Goal: Task Accomplishment & Management: Complete application form

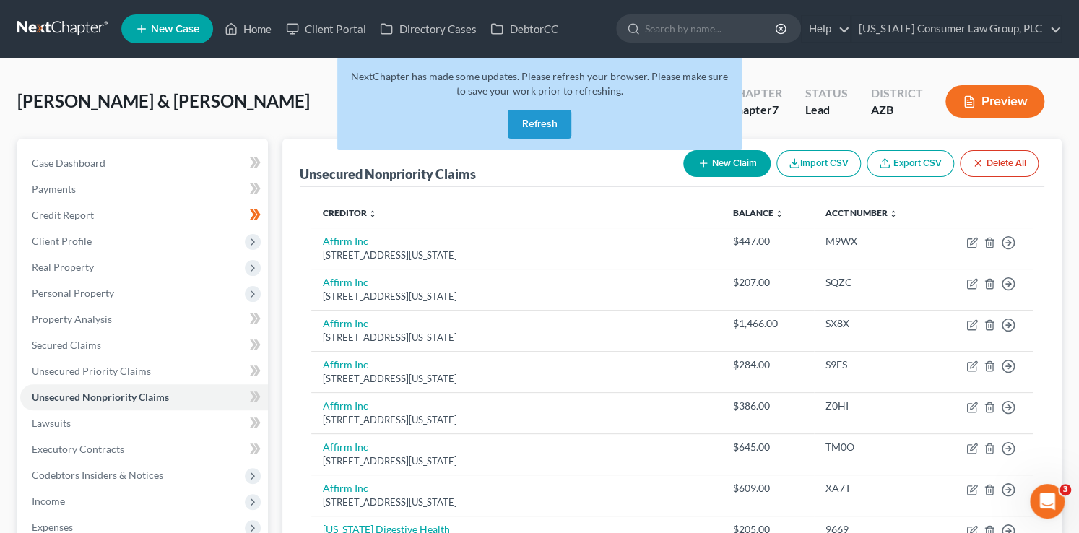
click at [539, 124] on button "Refresh" at bounding box center [540, 124] width 64 height 29
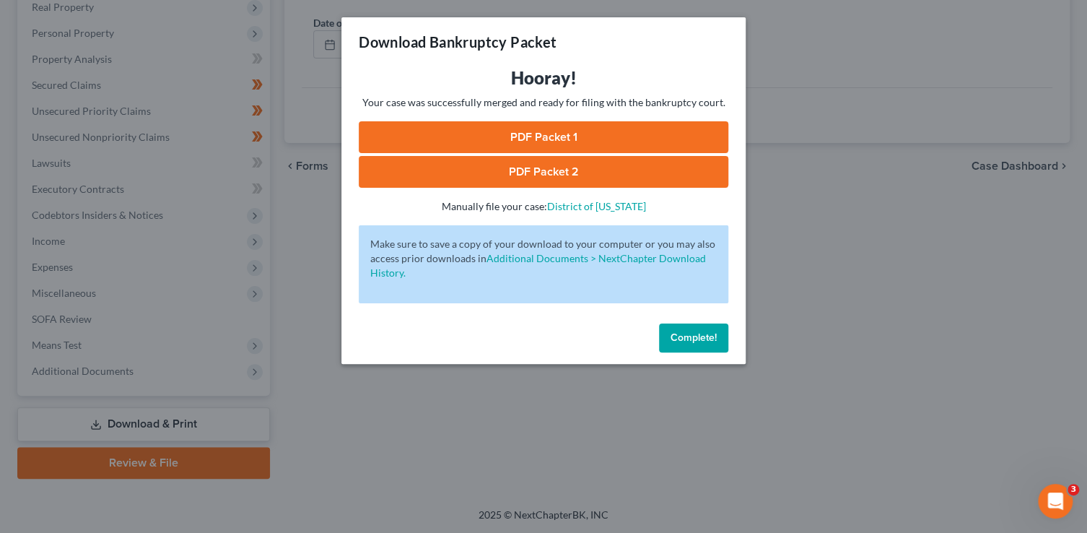
scroll to position [260, 0]
click at [705, 338] on span "Complete!" at bounding box center [694, 337] width 46 height 12
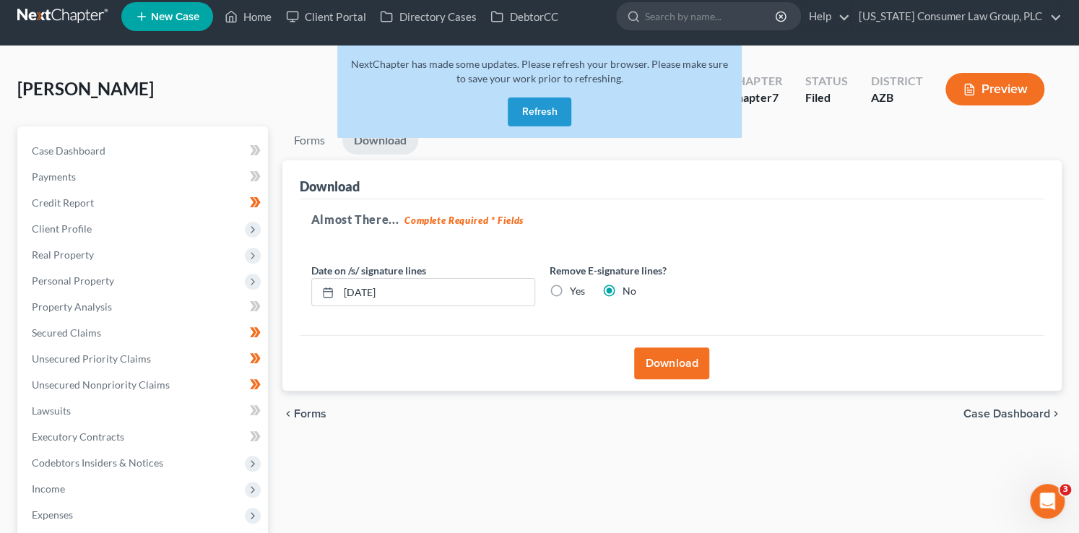
scroll to position [0, 0]
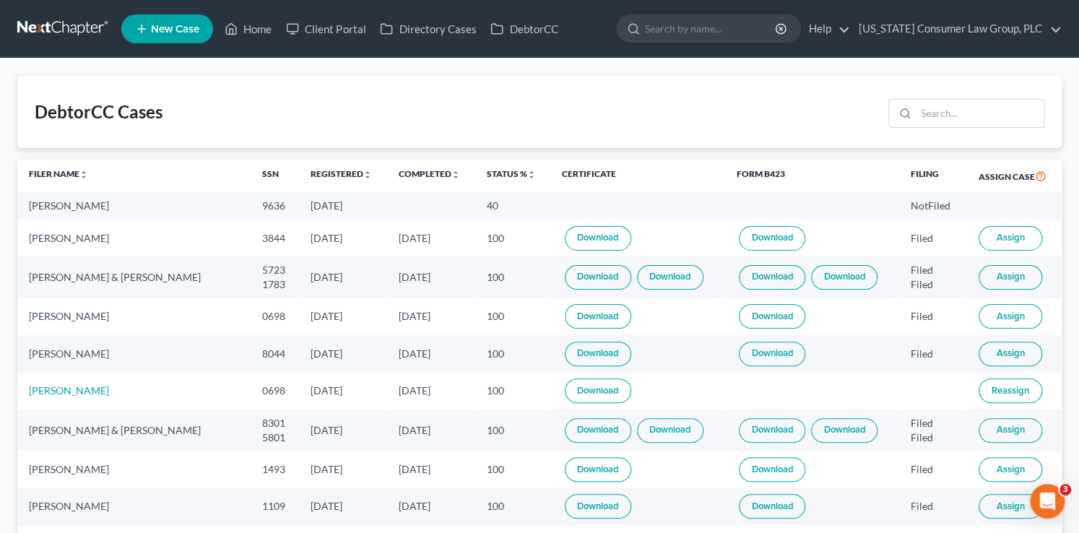
click at [440, 166] on th "Completed unfold_more expand_more expand_less" at bounding box center [431, 176] width 88 height 33
click at [438, 172] on link "Completed unfold_more expand_more expand_less" at bounding box center [429, 173] width 61 height 11
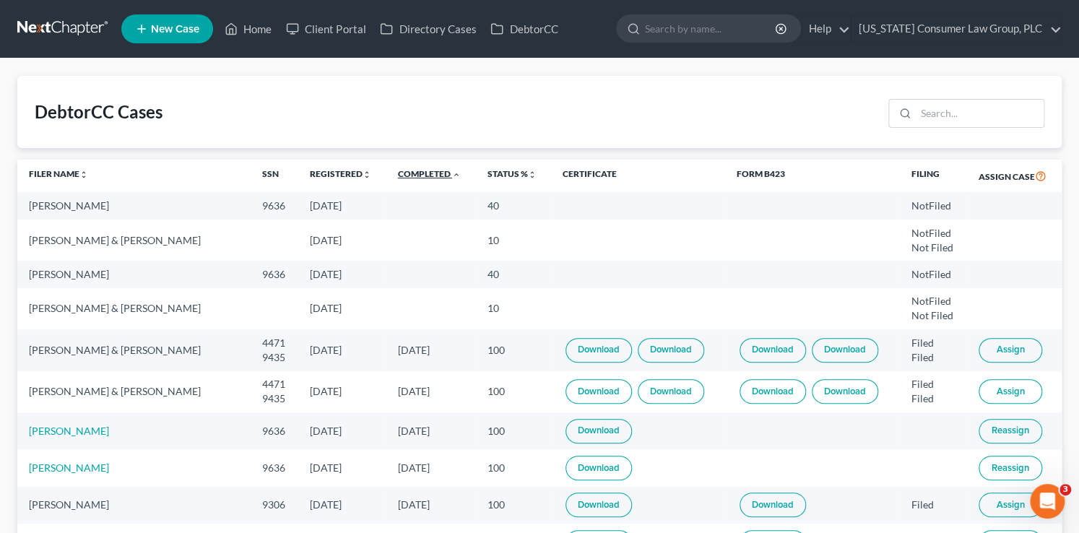
click at [438, 172] on link "Completed unfold_more expand_more expand_less" at bounding box center [429, 173] width 63 height 11
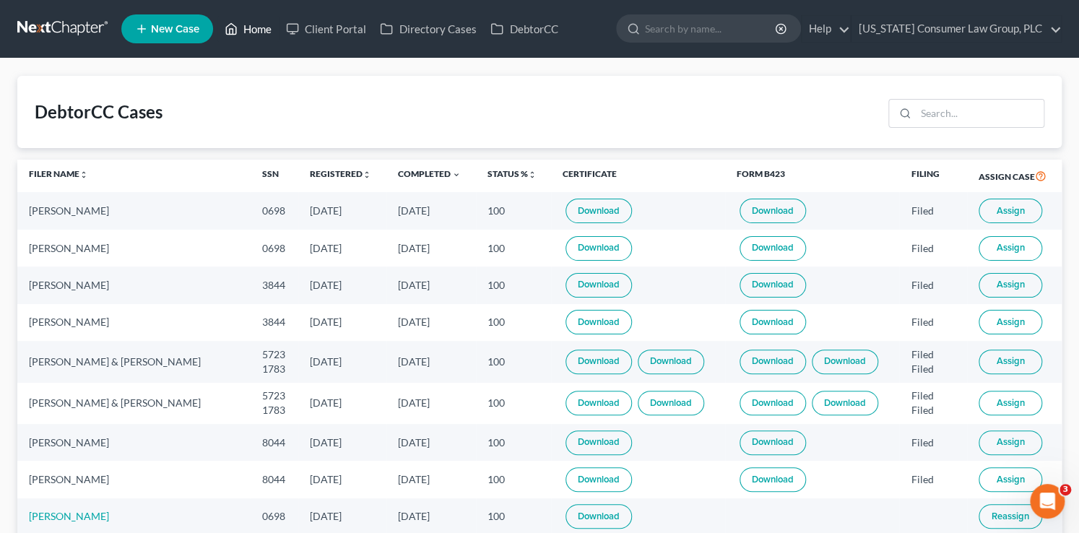
click at [247, 21] on link "Home" at bounding box center [247, 29] width 61 height 26
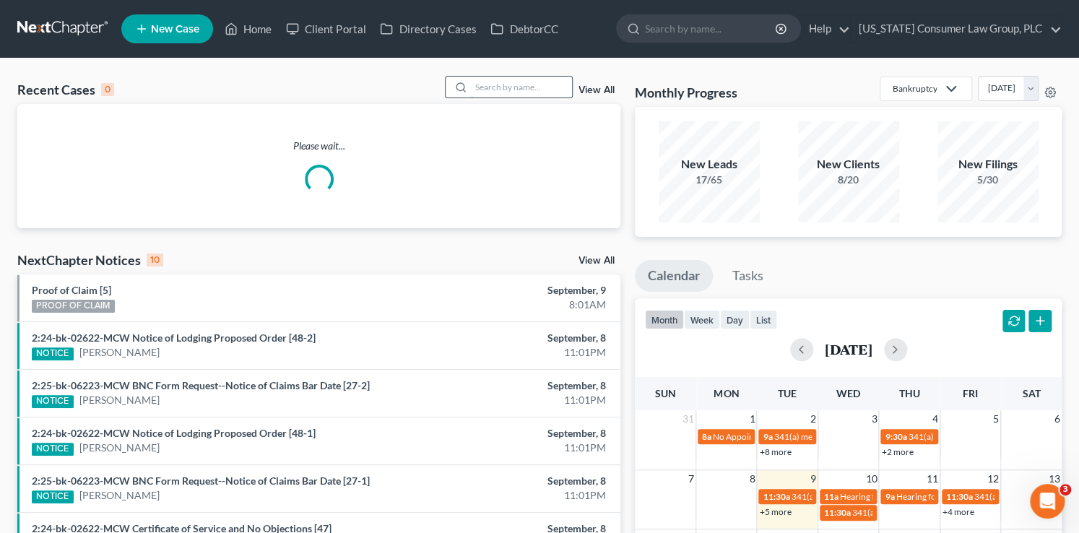
click at [518, 82] on input "search" at bounding box center [521, 87] width 101 height 21
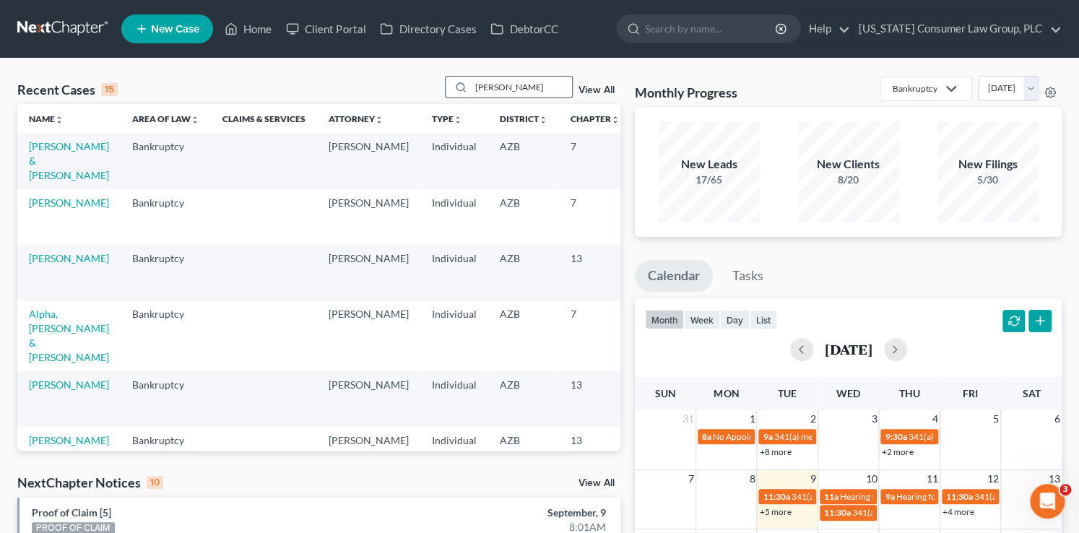
type input "george"
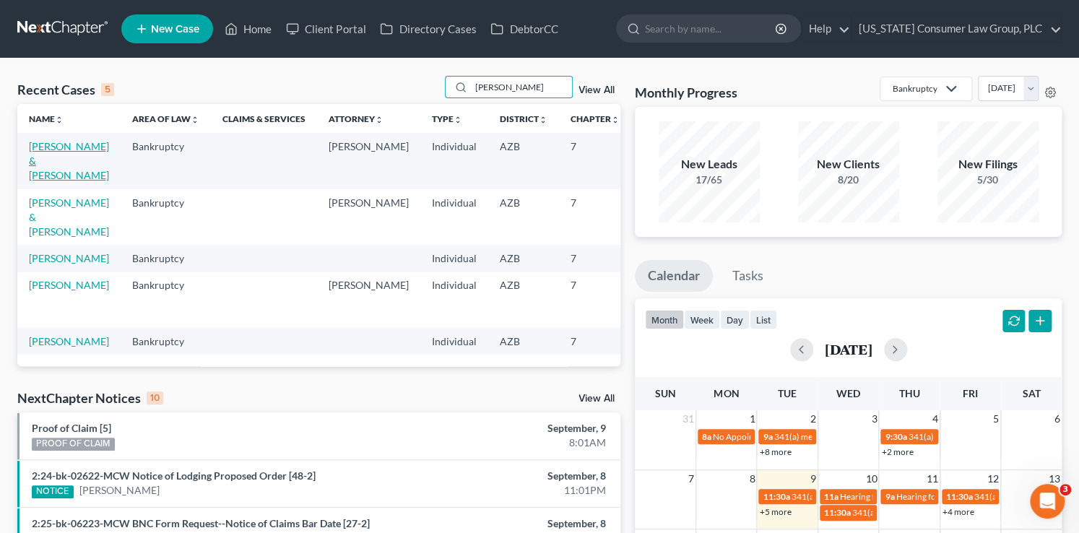
click at [62, 166] on link "Wright, George & Snodgrass, Dustin" at bounding box center [69, 160] width 80 height 41
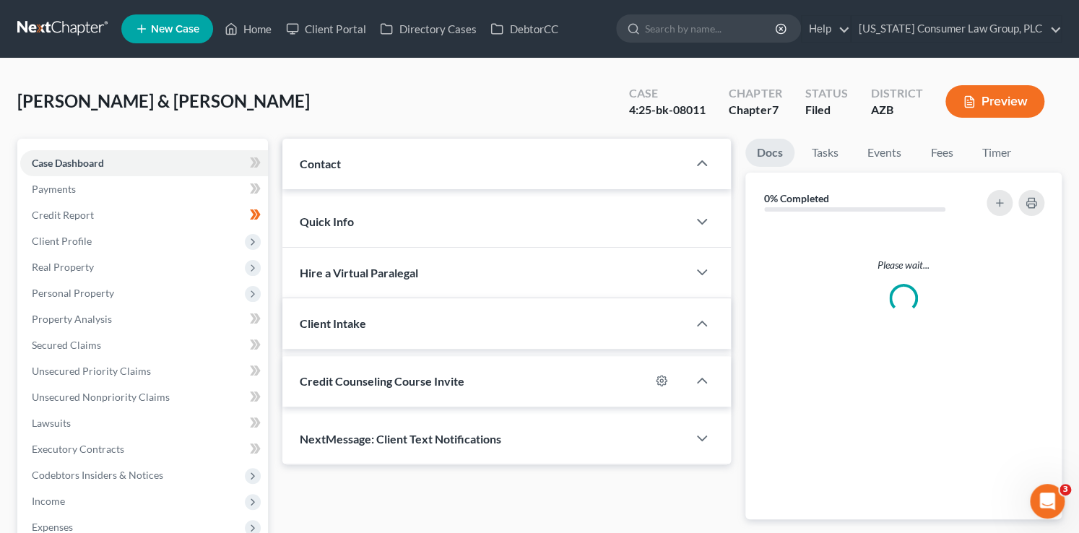
click at [62, 166] on span "Case Dashboard" at bounding box center [68, 163] width 72 height 12
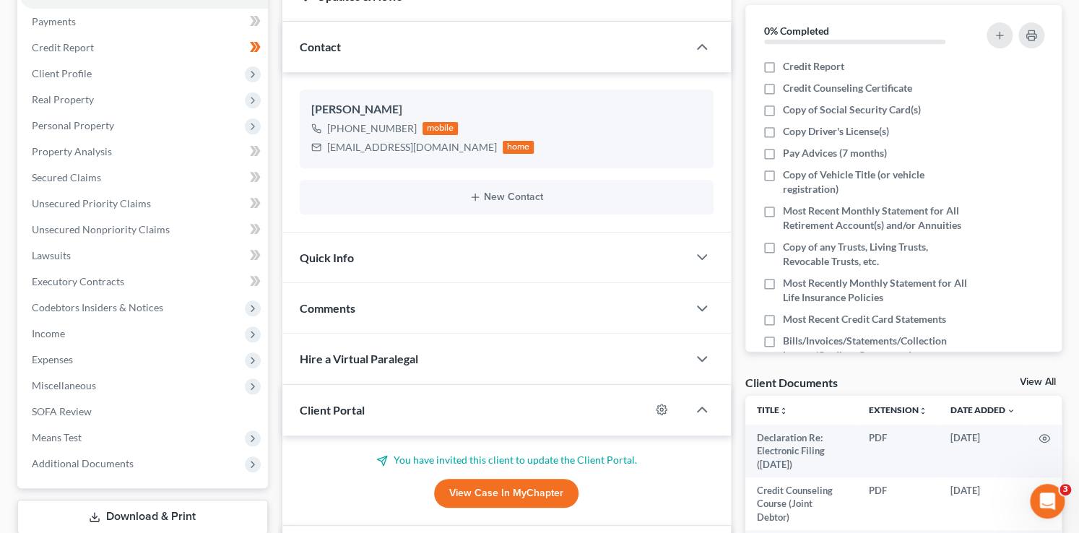
scroll to position [180, 0]
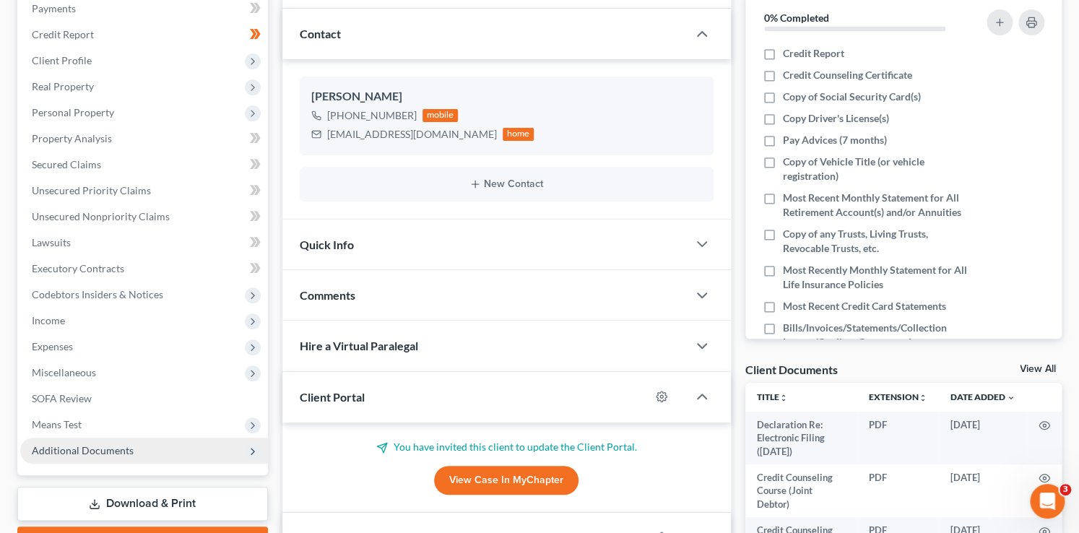
click at [129, 448] on span "Additional Documents" at bounding box center [83, 450] width 102 height 12
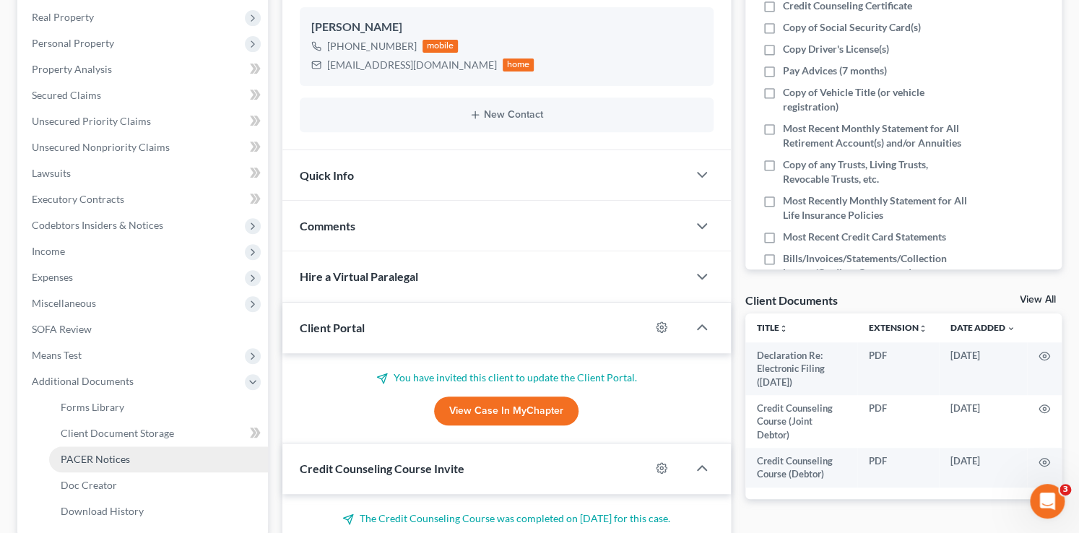
scroll to position [266, 0]
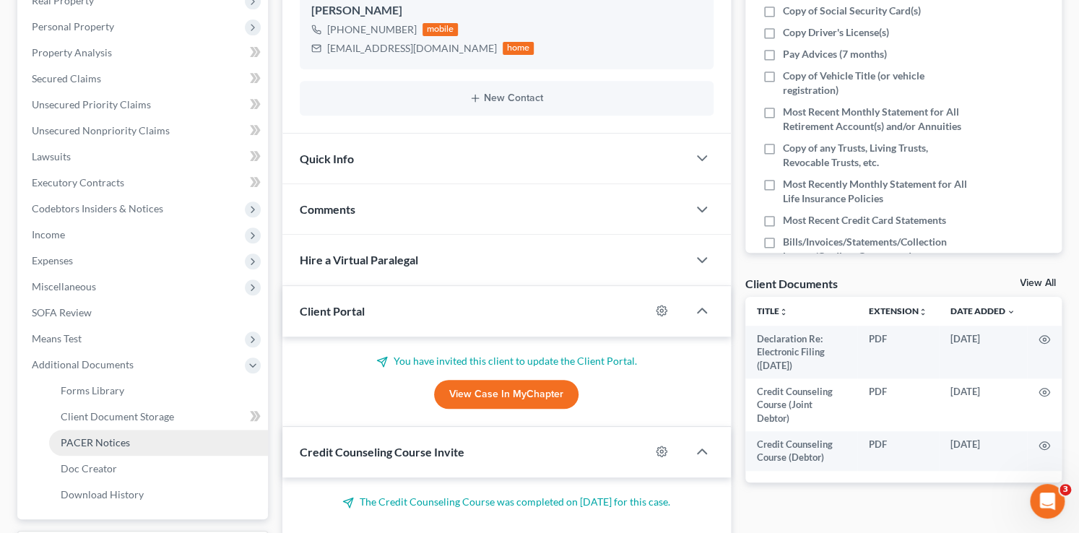
click at [134, 443] on link "PACER Notices" at bounding box center [158, 443] width 219 height 26
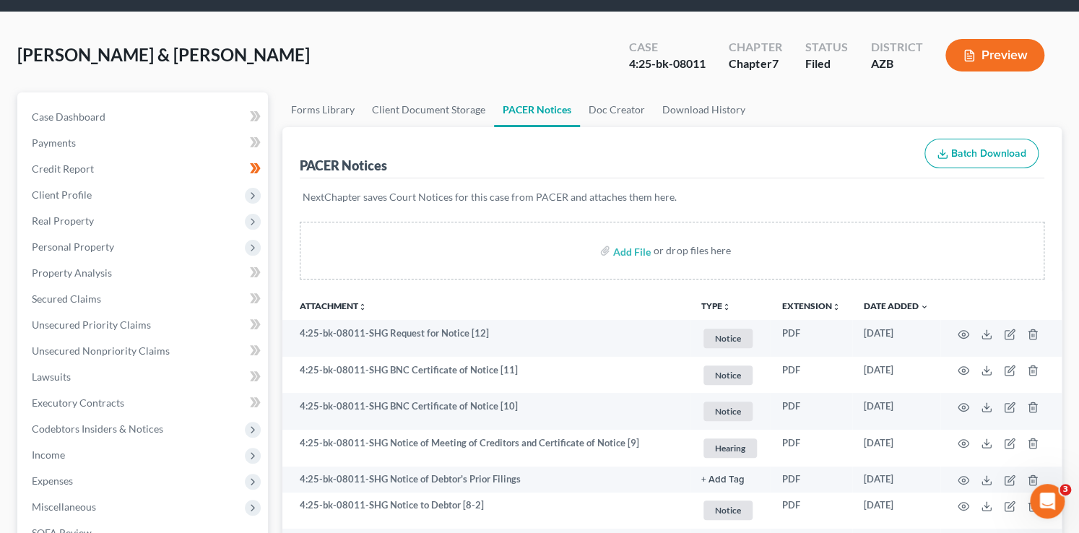
scroll to position [54, 0]
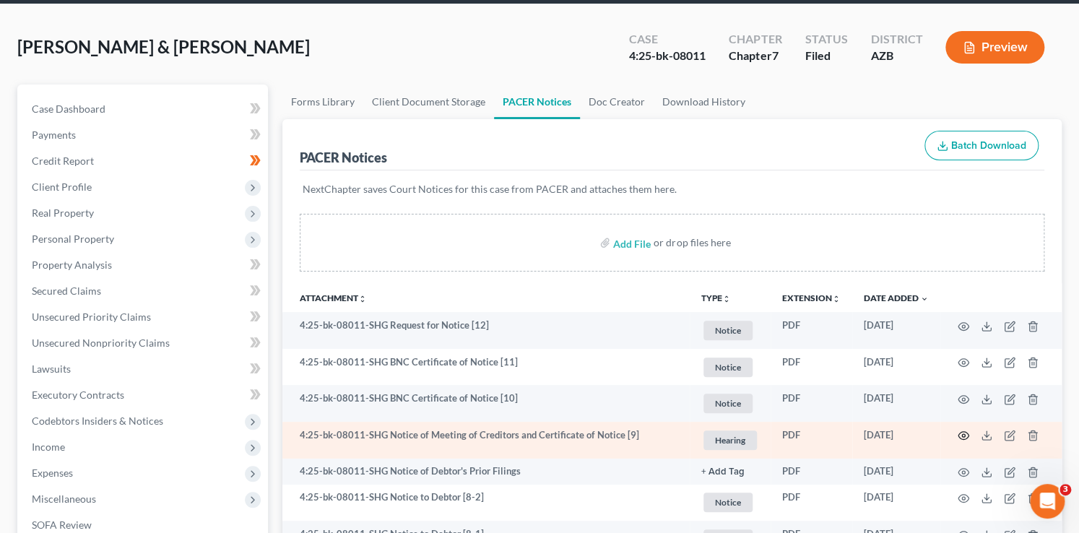
click at [963, 434] on circle "button" at bounding box center [963, 435] width 3 height 3
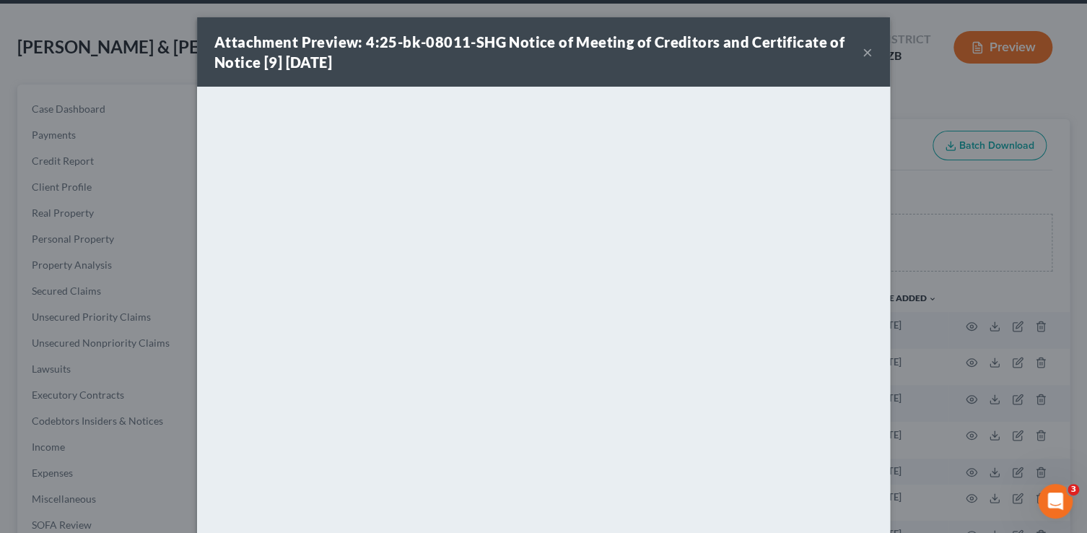
click at [870, 61] on div "Attachment Preview: 4:25-bk-08011-SHG Notice of Meeting of Creditors and Certif…" at bounding box center [543, 51] width 693 height 69
click at [868, 57] on button "×" at bounding box center [868, 51] width 10 height 17
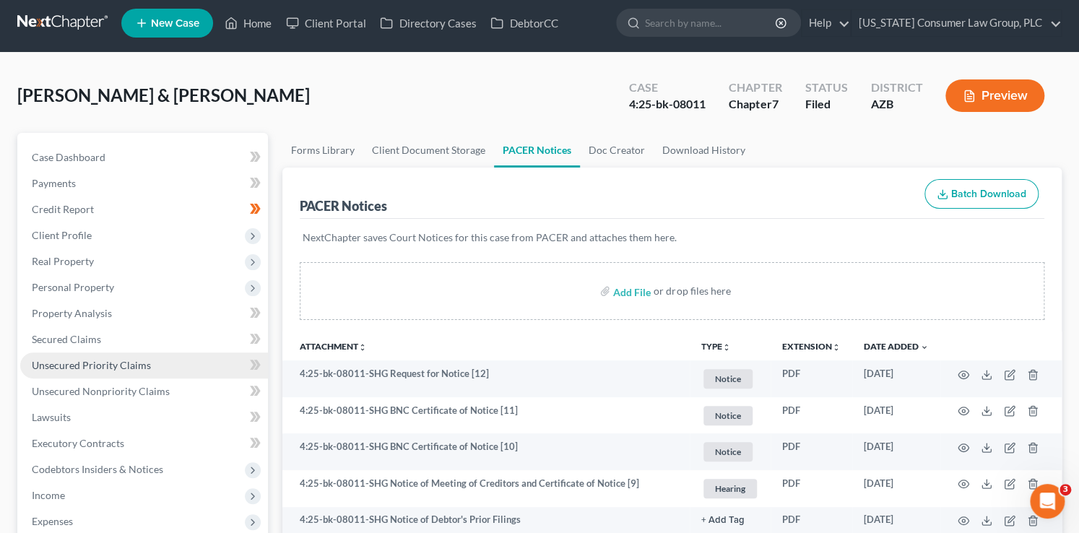
scroll to position [0, 0]
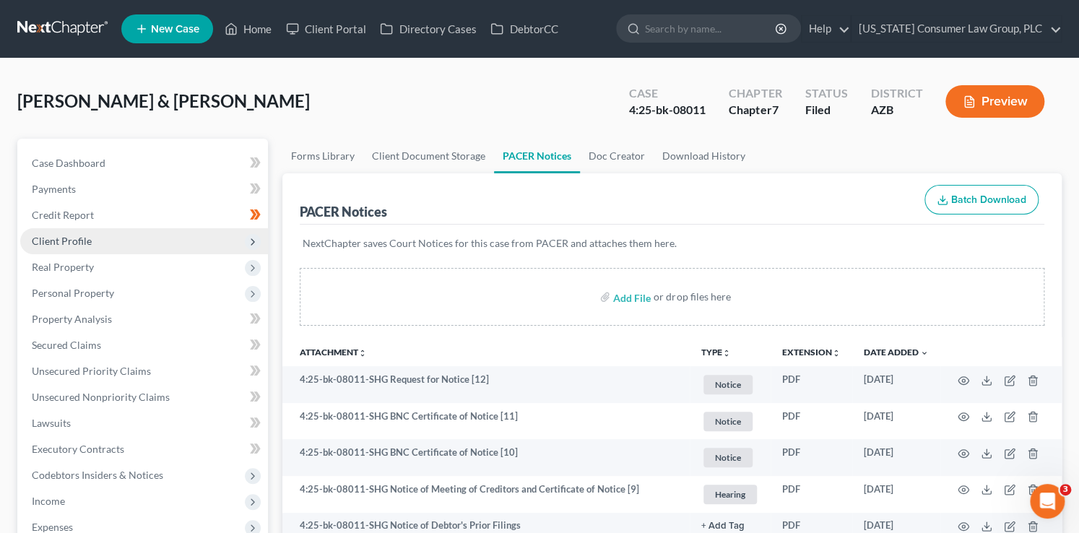
click at [87, 242] on span "Client Profile" at bounding box center [62, 241] width 60 height 12
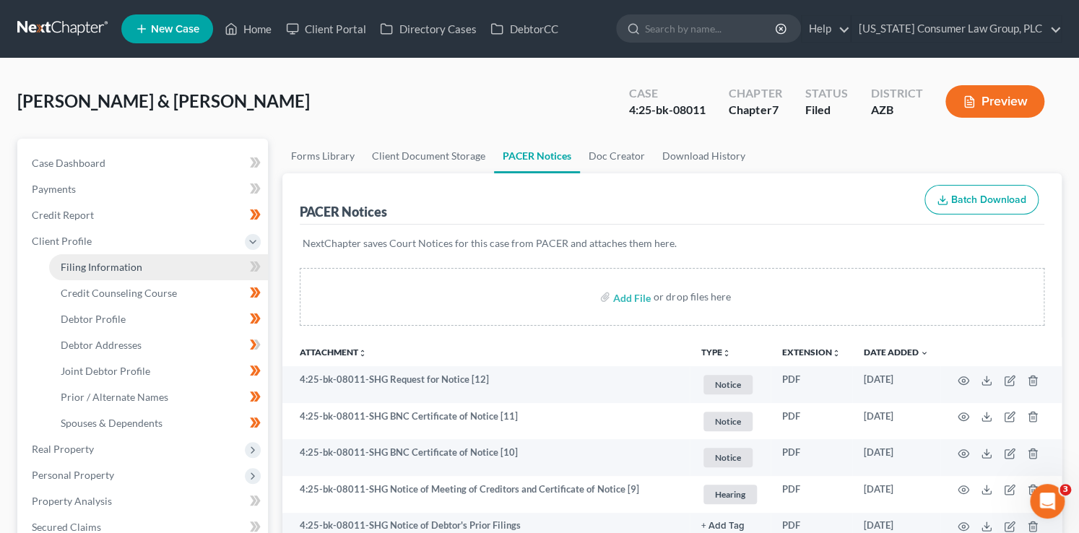
click at [157, 261] on link "Filing Information" at bounding box center [158, 267] width 219 height 26
select select "1"
select select "0"
select select "3"
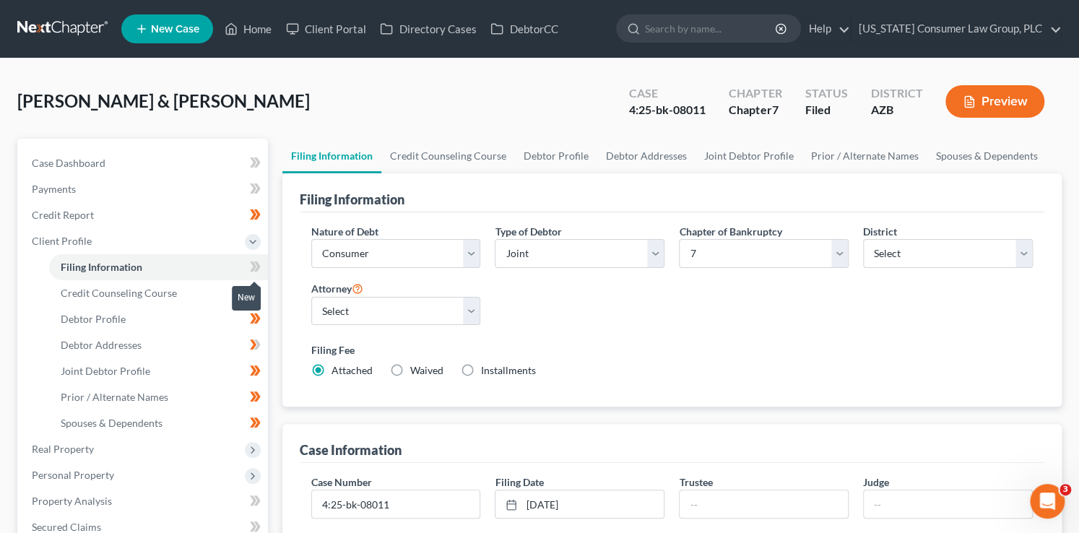
click at [255, 267] on icon at bounding box center [255, 267] width 11 height 18
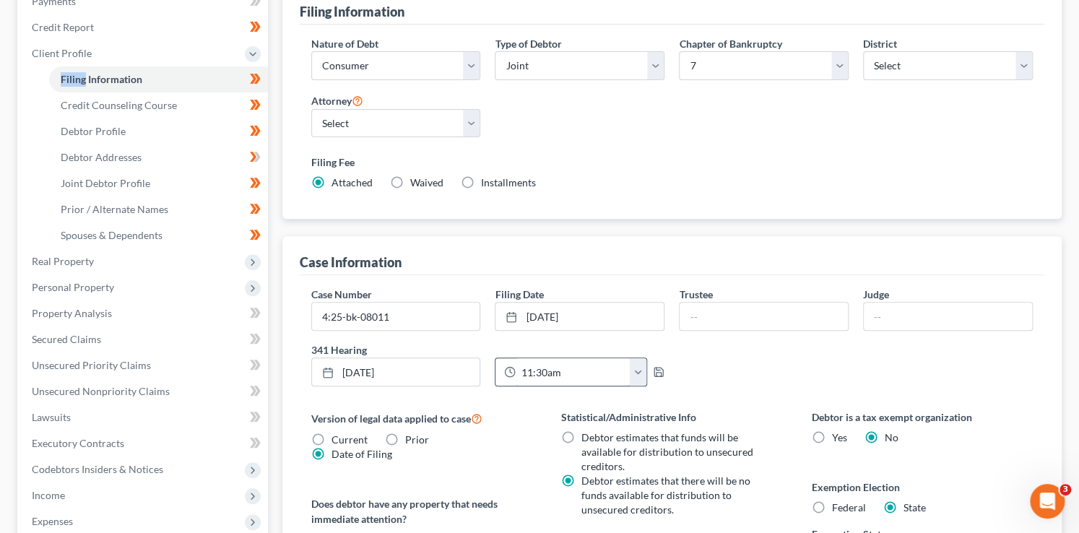
scroll to position [188, 0]
click at [454, 319] on input "4:25-bk-08011" at bounding box center [396, 316] width 168 height 27
type input "4:25-bk-08011-SHG"
type input "Gaughan"
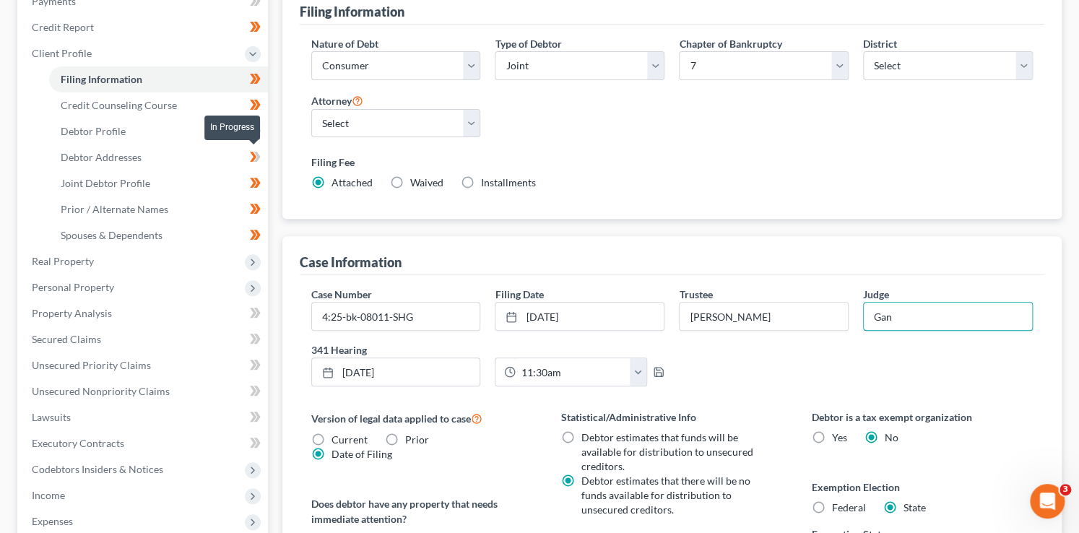
type input "Gan"
click at [258, 160] on icon at bounding box center [255, 157] width 11 height 18
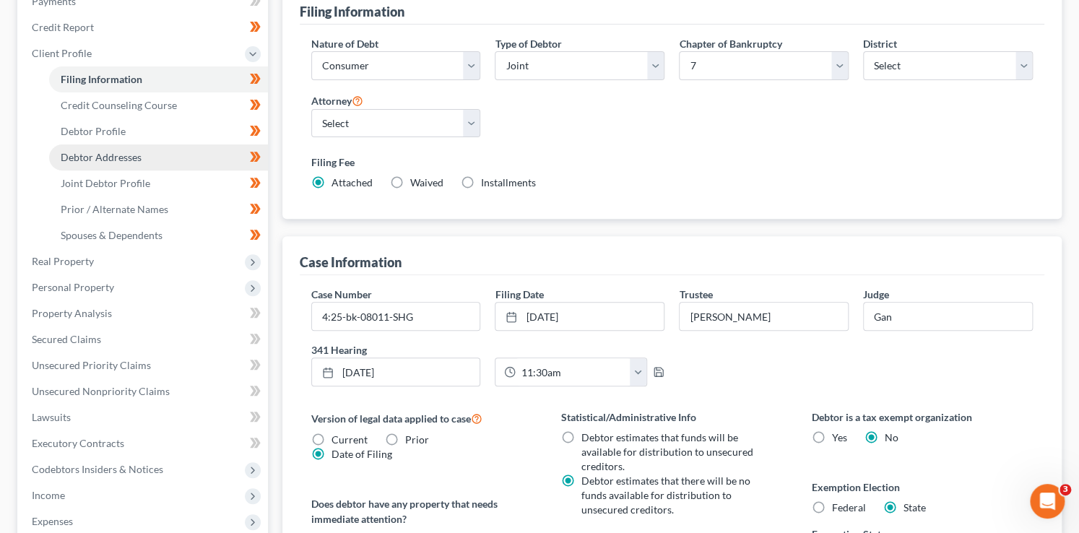
click at [187, 156] on link "Debtor Addresses" at bounding box center [158, 157] width 219 height 26
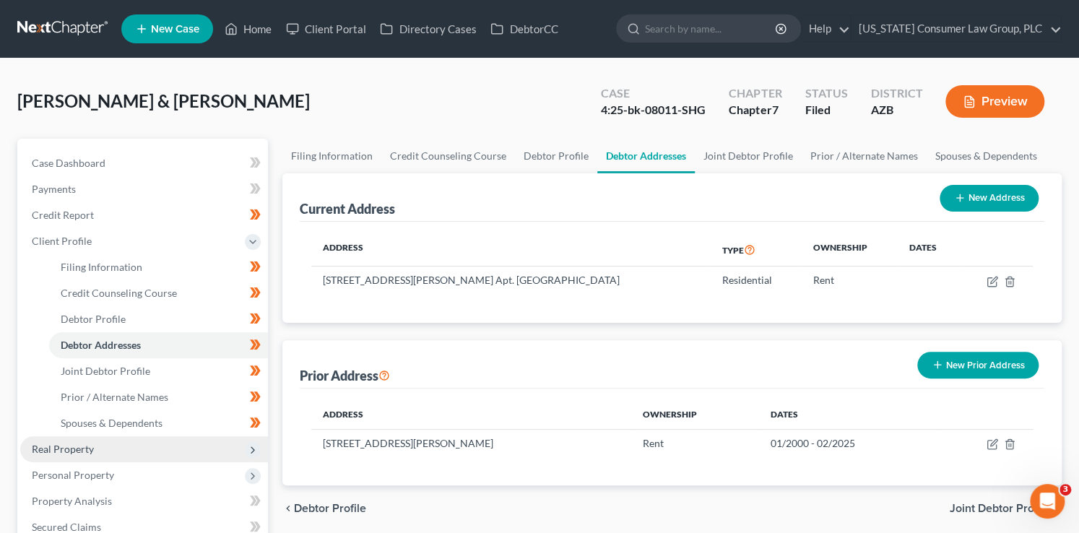
click at [208, 447] on span "Real Property" at bounding box center [144, 449] width 248 height 26
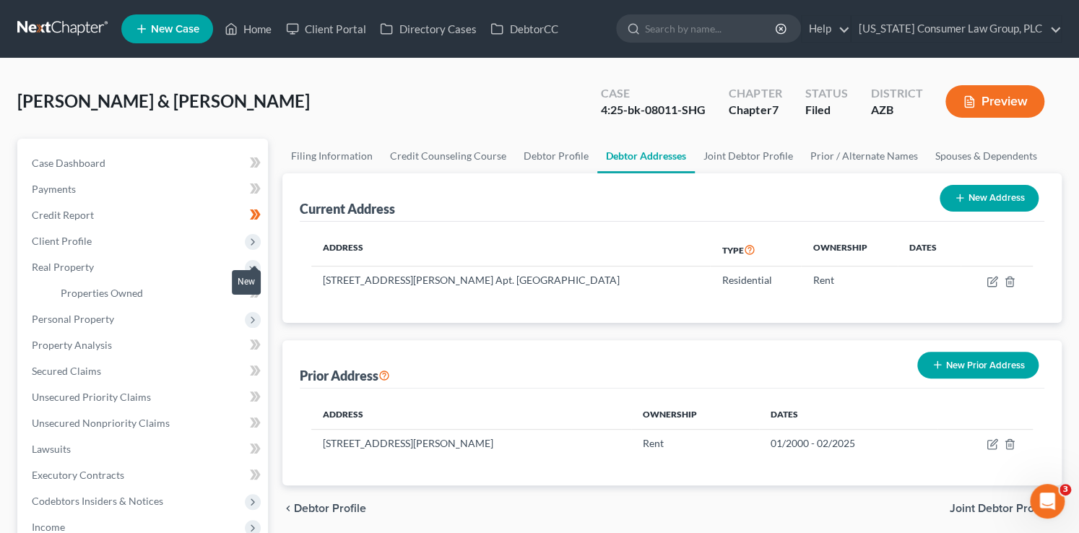
click at [264, 299] on span at bounding box center [255, 295] width 25 height 22
click at [247, 317] on icon at bounding box center [253, 320] width 12 height 12
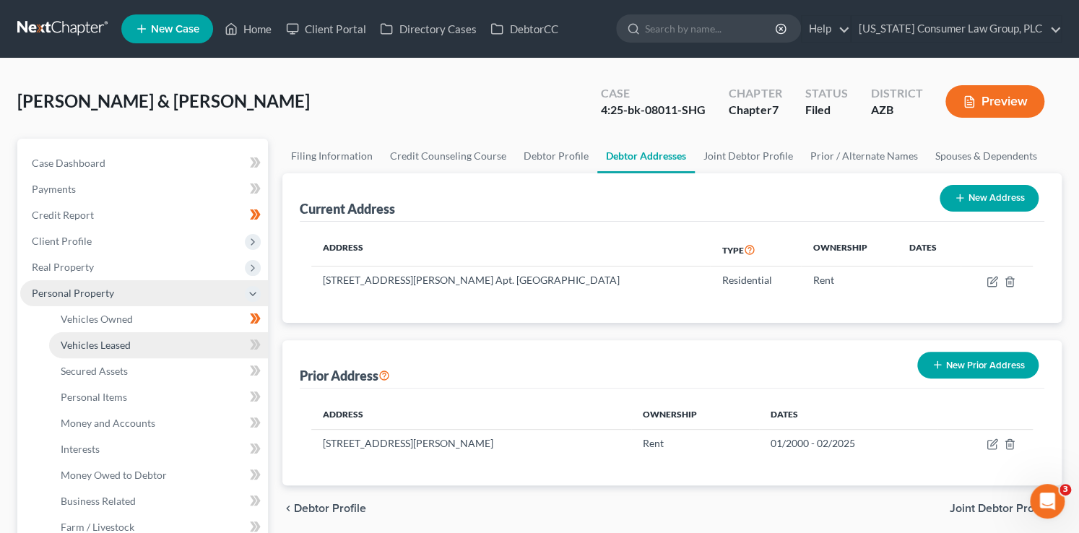
click at [201, 346] on link "Vehicles Leased" at bounding box center [158, 345] width 219 height 26
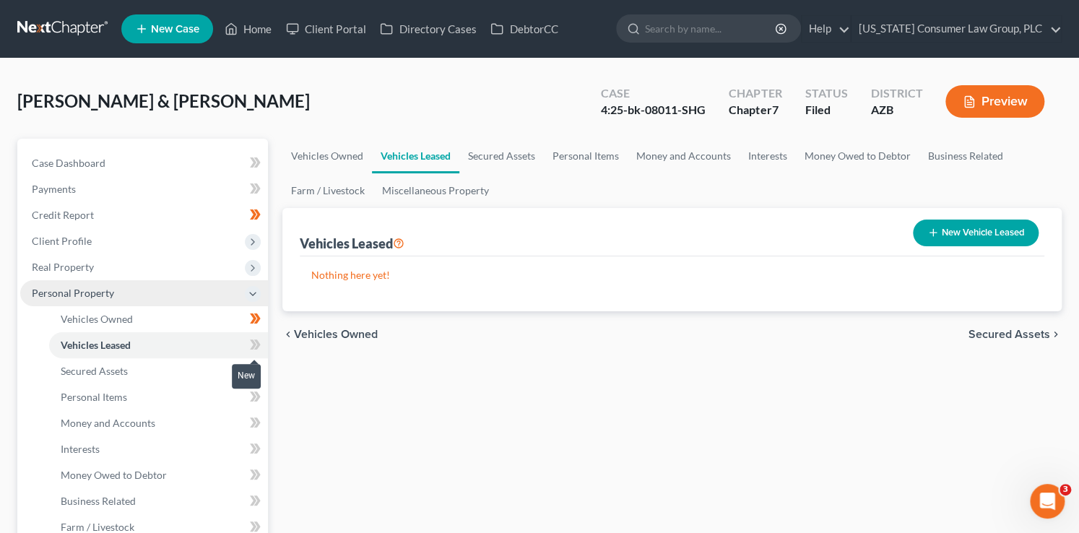
click at [253, 345] on icon at bounding box center [253, 344] width 6 height 10
drag, startPoint x: 253, startPoint y: 345, endPoint x: 238, endPoint y: 352, distance: 17.4
click at [253, 345] on icon at bounding box center [253, 344] width 6 height 10
click at [218, 365] on link "Secured Assets" at bounding box center [158, 371] width 219 height 26
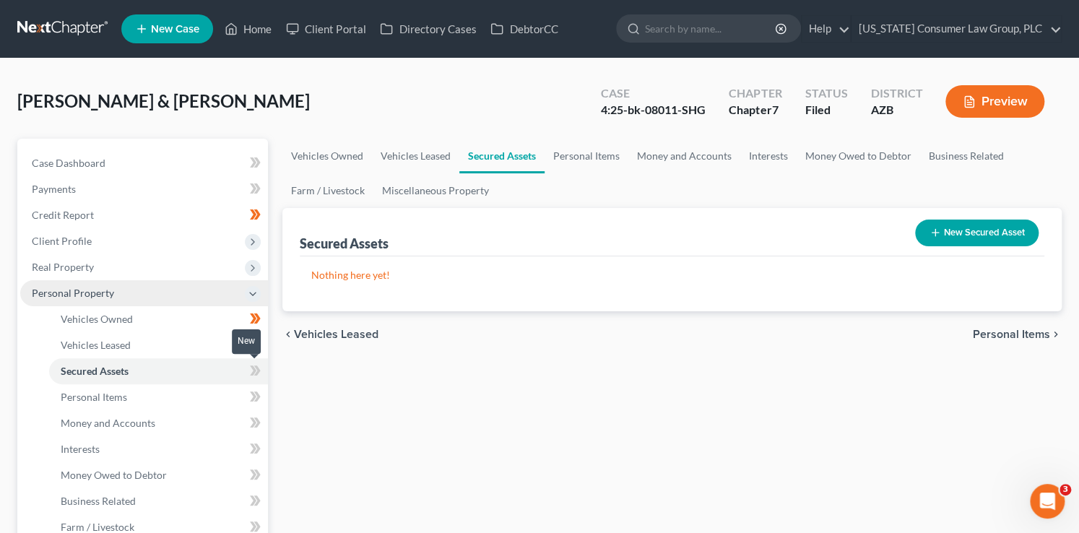
click at [262, 371] on span at bounding box center [255, 373] width 25 height 22
drag, startPoint x: 262, startPoint y: 371, endPoint x: 212, endPoint y: 390, distance: 53.9
click at [262, 372] on span at bounding box center [255, 373] width 25 height 22
click at [197, 397] on link "Personal Items" at bounding box center [158, 397] width 219 height 26
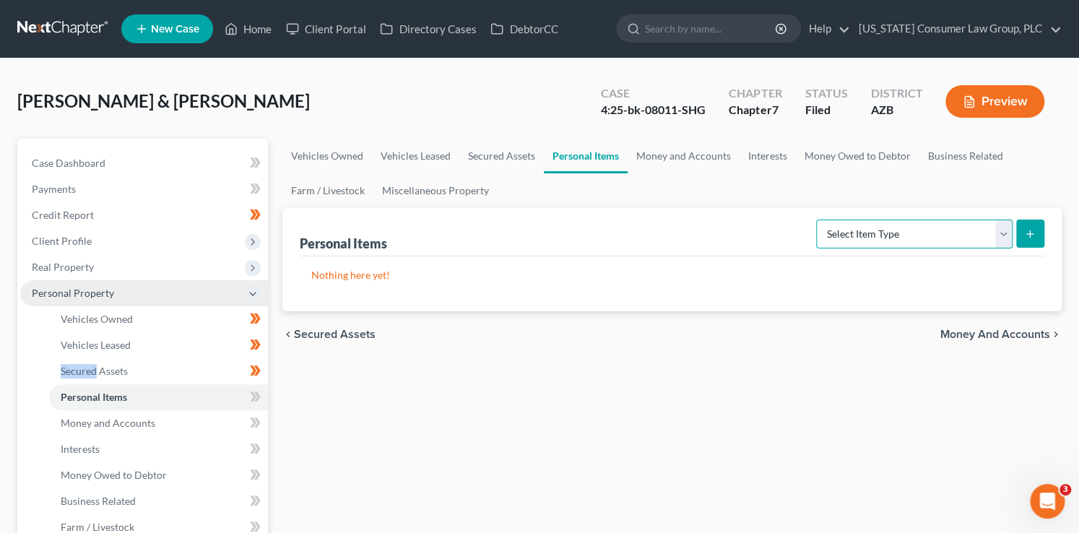
click at [891, 243] on select "Select Item Type Clothing (A/B: 11) Collectibles Of Value (A/B: 8) Electronics …" at bounding box center [914, 233] width 196 height 29
select select "clothing"
click at [818, 219] on select "Select Item Type Clothing (A/B: 11) Collectibles Of Value (A/B: 8) Electronics …" at bounding box center [914, 233] width 196 height 29
click at [1026, 235] on icon "submit" at bounding box center [1030, 234] width 12 height 12
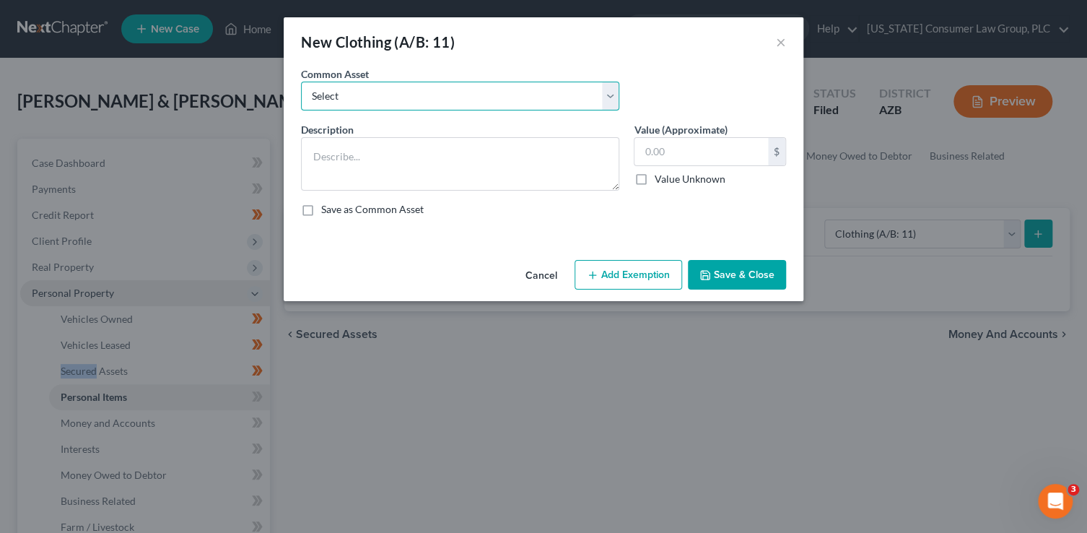
click at [468, 106] on select "Select Everyday clothing, shoes, coats" at bounding box center [460, 96] width 318 height 29
select select "0"
click at [301, 82] on select "Select Everyday clothing, shoes, coats" at bounding box center [460, 96] width 318 height 29
type textarea "Everyday clothing, shoes, coats"
type input "200.00"
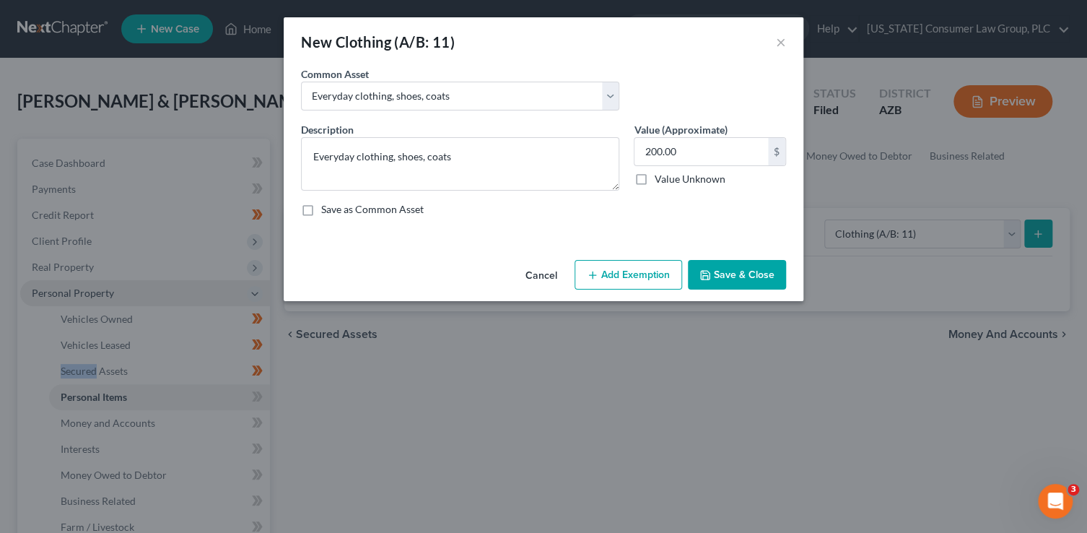
click at [629, 268] on button "Add Exemption" at bounding box center [629, 275] width 108 height 30
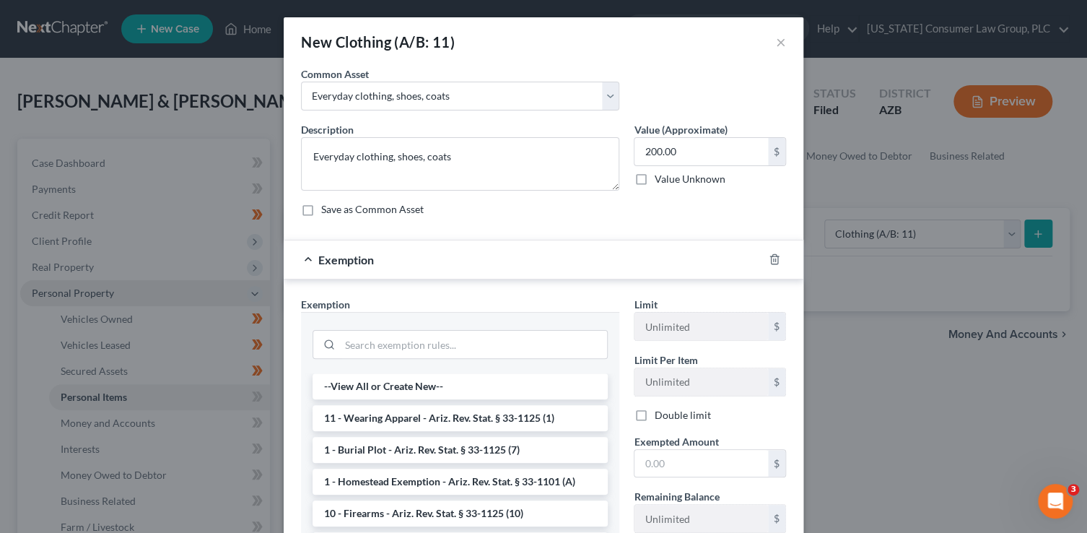
click at [446, 417] on li "11 - Wearing Apparel - Ariz. Rev. Stat. § 33-1125 (1)" at bounding box center [460, 418] width 295 height 26
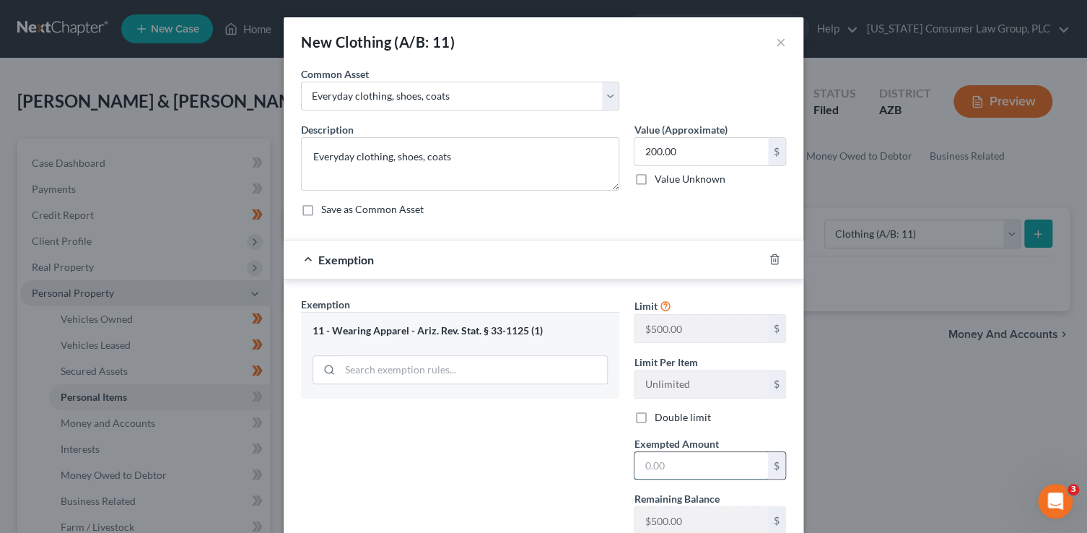
click at [662, 466] on input "text" at bounding box center [702, 465] width 134 height 27
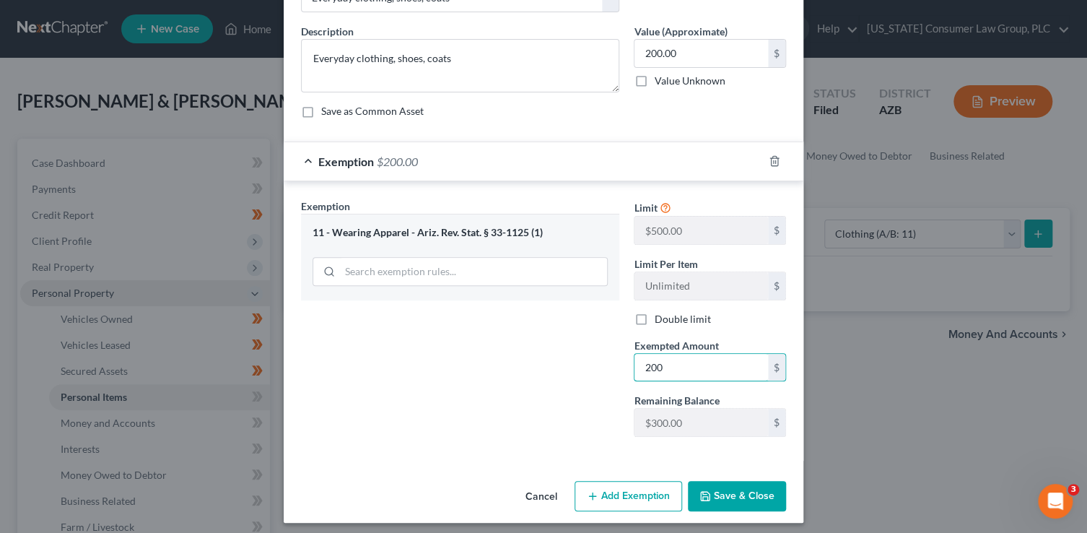
scroll to position [104, 0]
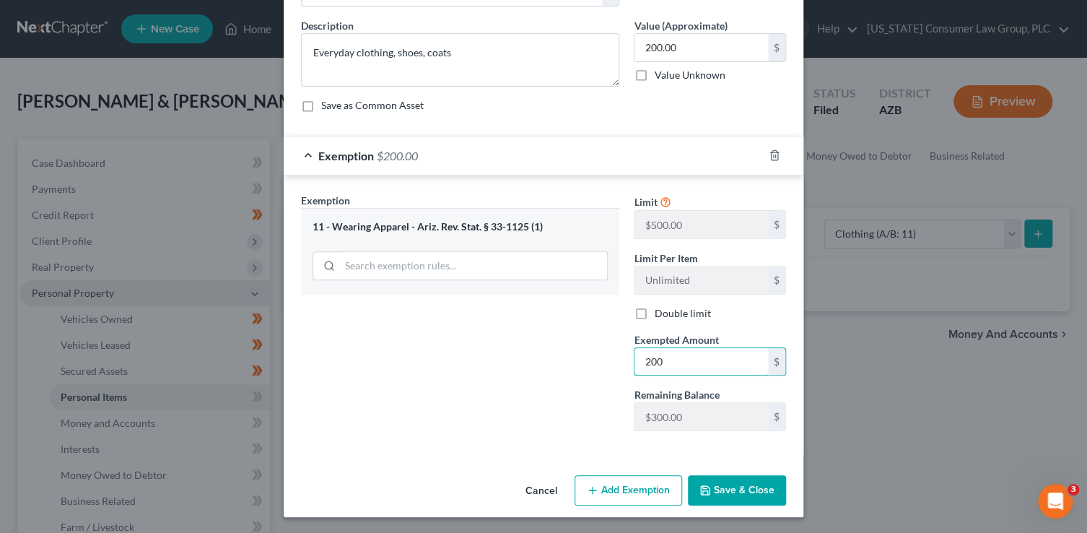
type input "200"
drag, startPoint x: 716, startPoint y: 490, endPoint x: 690, endPoint y: 481, distance: 27.6
click at [716, 489] on button "Save & Close" at bounding box center [737, 490] width 98 height 30
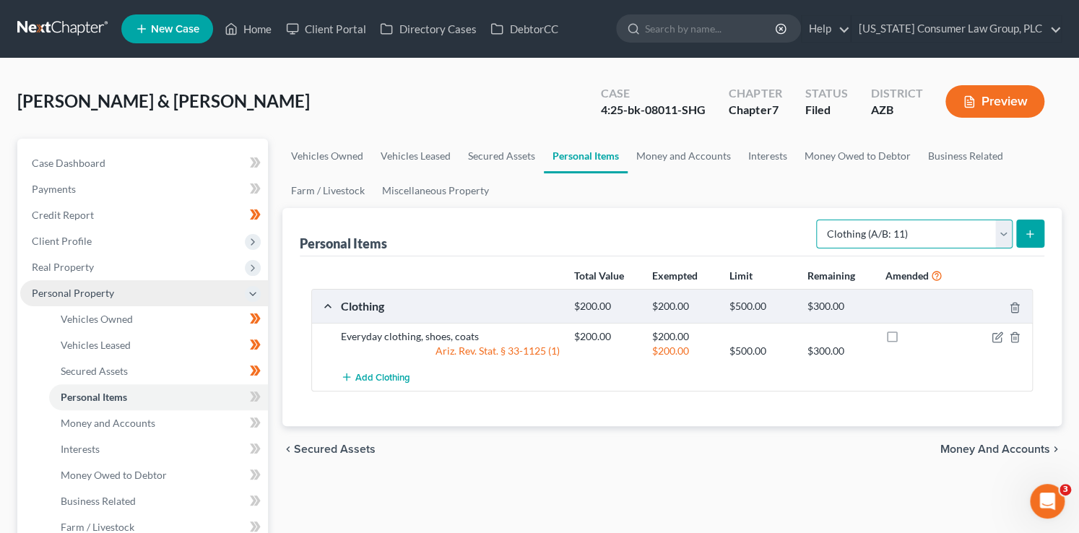
click at [906, 237] on select "Select Item Type Clothing (A/B: 11) Collectibles Of Value (A/B: 8) Electronics …" at bounding box center [914, 233] width 196 height 29
select select "household_goods"
click at [818, 219] on select "Select Item Type Clothing (A/B: 11) Collectibles Of Value (A/B: 8) Electronics …" at bounding box center [914, 233] width 196 height 29
click at [1022, 231] on button "submit" at bounding box center [1030, 233] width 28 height 28
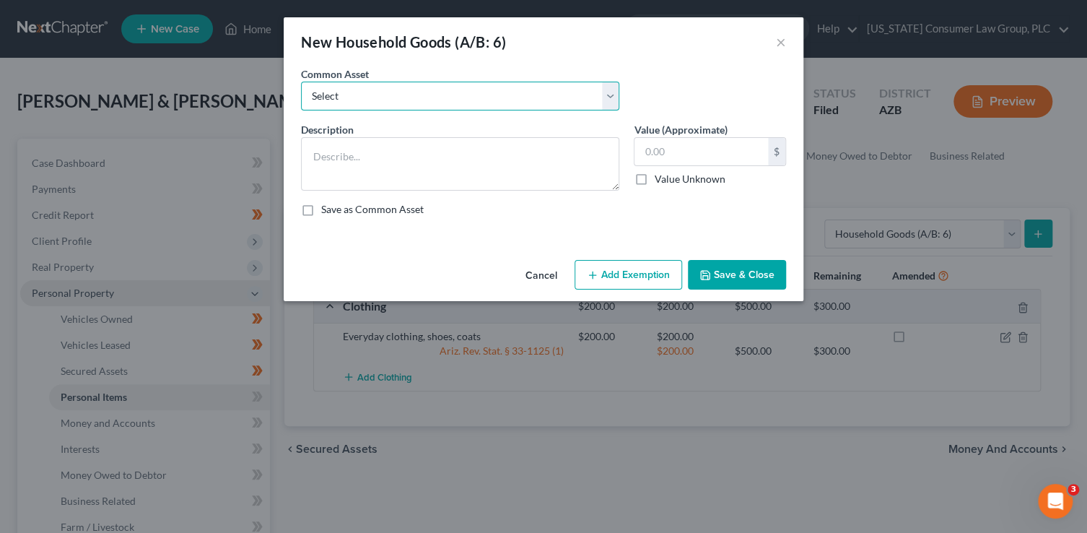
click at [490, 92] on select "Select Furniture, linens, kitchen supplies, miscellaneous household goods" at bounding box center [460, 96] width 318 height 29
select select "0"
click at [301, 82] on select "Select Furniture, linens, kitchen supplies, miscellaneous household goods" at bounding box center [460, 96] width 318 height 29
type textarea "Furniture, linens, kitchen supplies, miscellaneous household goods"
type input "1,000.00"
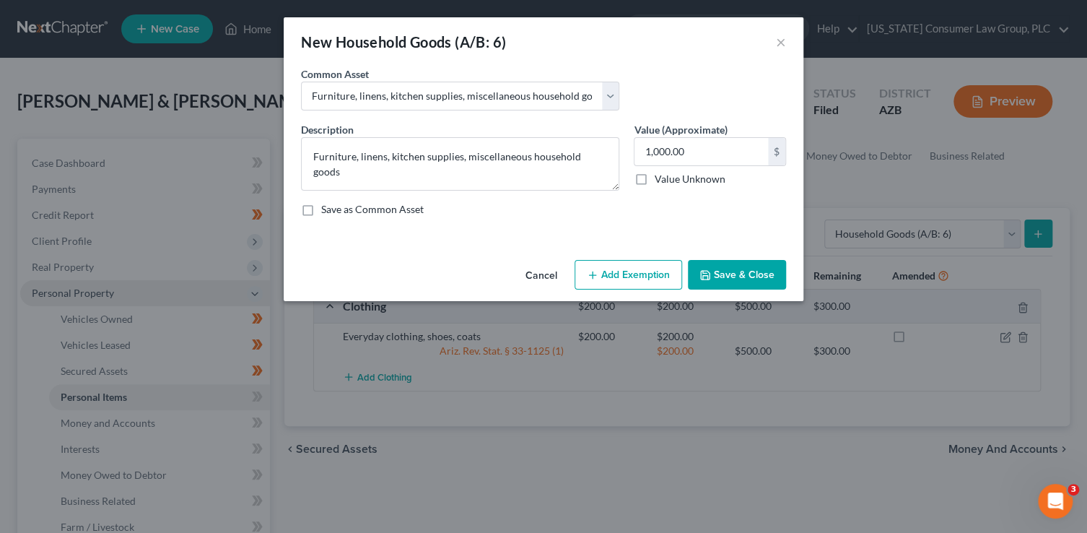
click at [641, 284] on button "Add Exemption" at bounding box center [629, 275] width 108 height 30
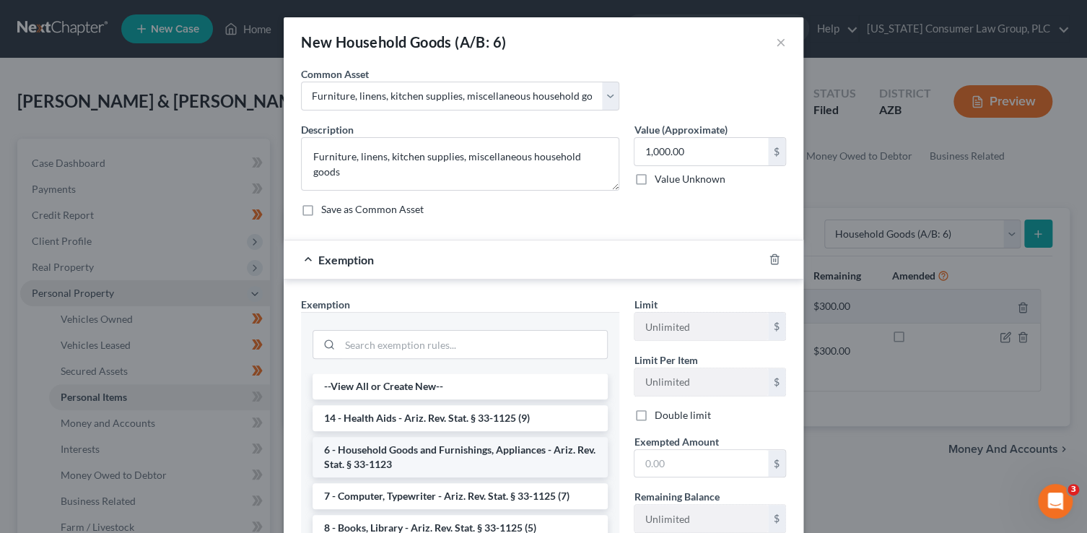
click at [427, 453] on li "6 - Household Goods and Furnishings, Appliances - Ariz. Rev. Stat. § 33-1123" at bounding box center [460, 457] width 295 height 40
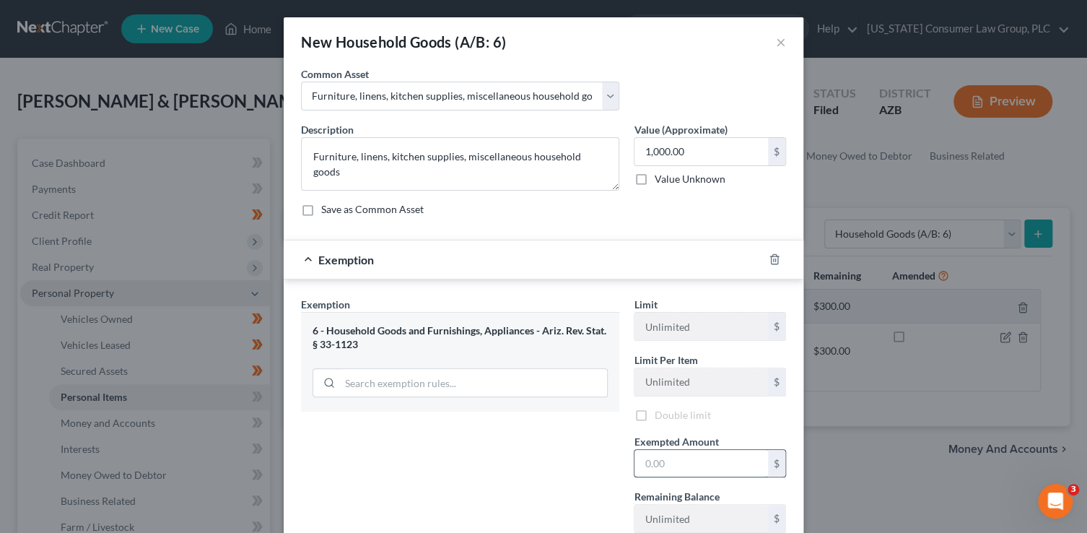
click at [675, 459] on input "text" at bounding box center [702, 463] width 134 height 27
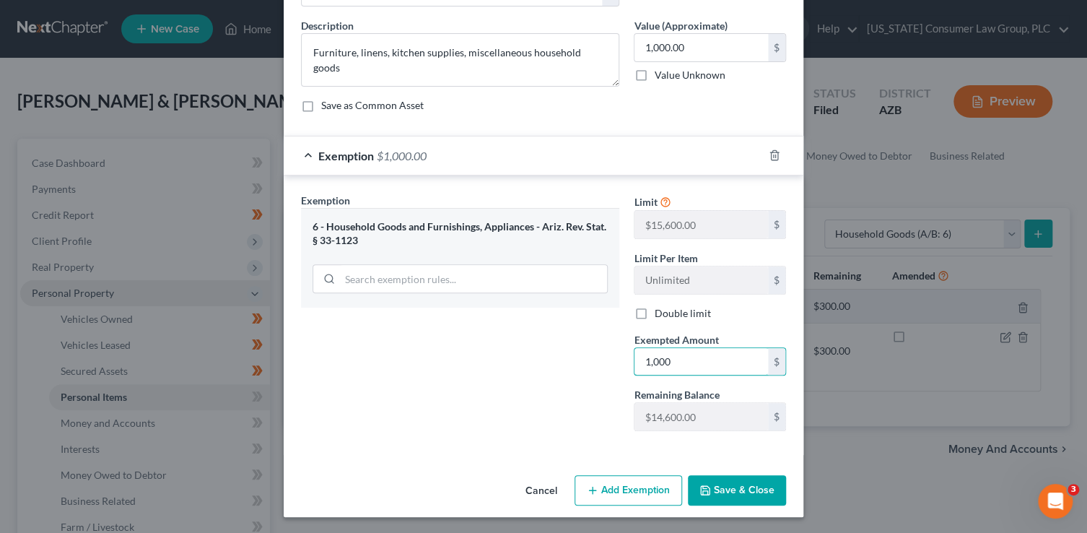
type input "1,000"
click at [726, 491] on button "Save & Close" at bounding box center [737, 490] width 98 height 30
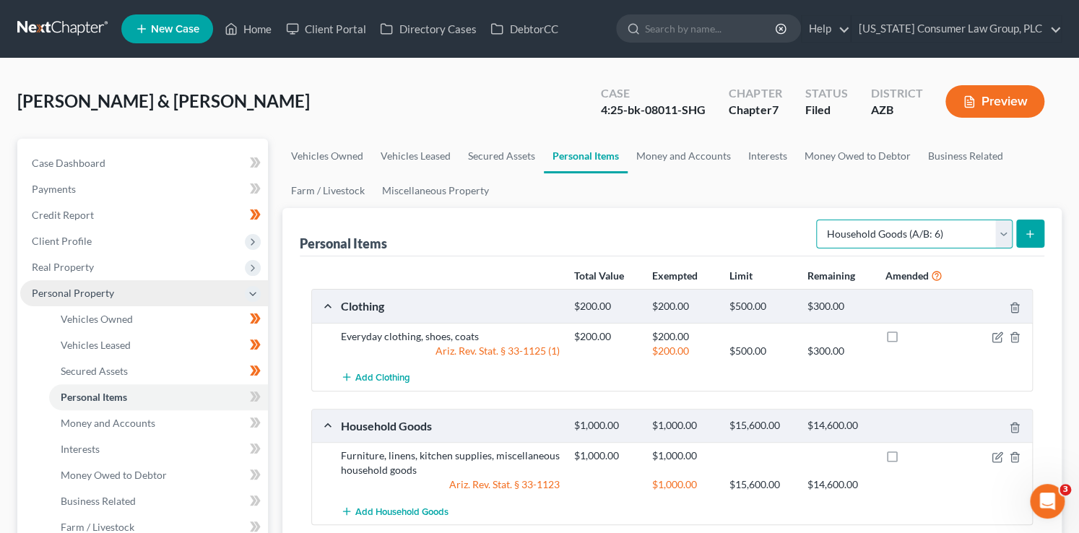
click at [906, 222] on select "Select Item Type Clothing (A/B: 11) Collectibles Of Value (A/B: 8) Electronics …" at bounding box center [914, 233] width 196 height 29
select select "electronics"
click at [818, 219] on select "Select Item Type Clothing (A/B: 11) Collectibles Of Value (A/B: 8) Electronics …" at bounding box center [914, 233] width 196 height 29
click at [1024, 224] on button "submit" at bounding box center [1030, 233] width 28 height 28
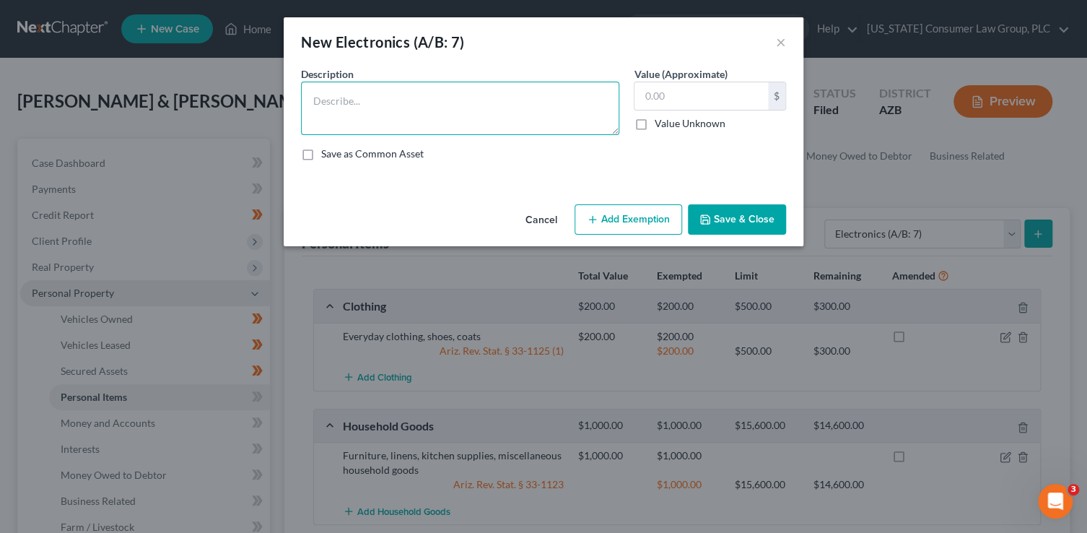
click at [495, 117] on textarea at bounding box center [460, 108] width 318 height 53
type textarea "Cell phones"
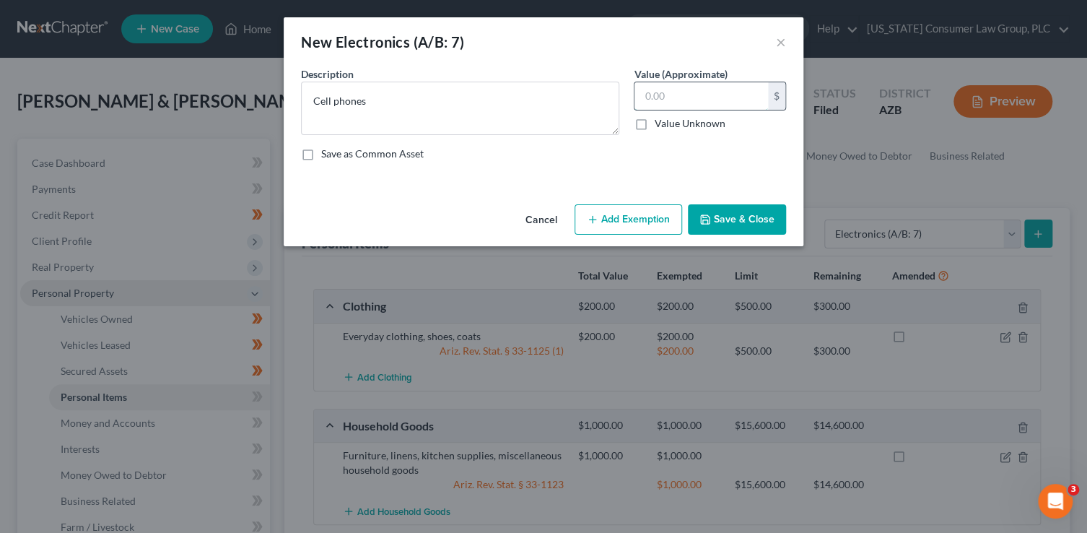
click at [679, 95] on input "text" at bounding box center [702, 95] width 134 height 27
type input "500"
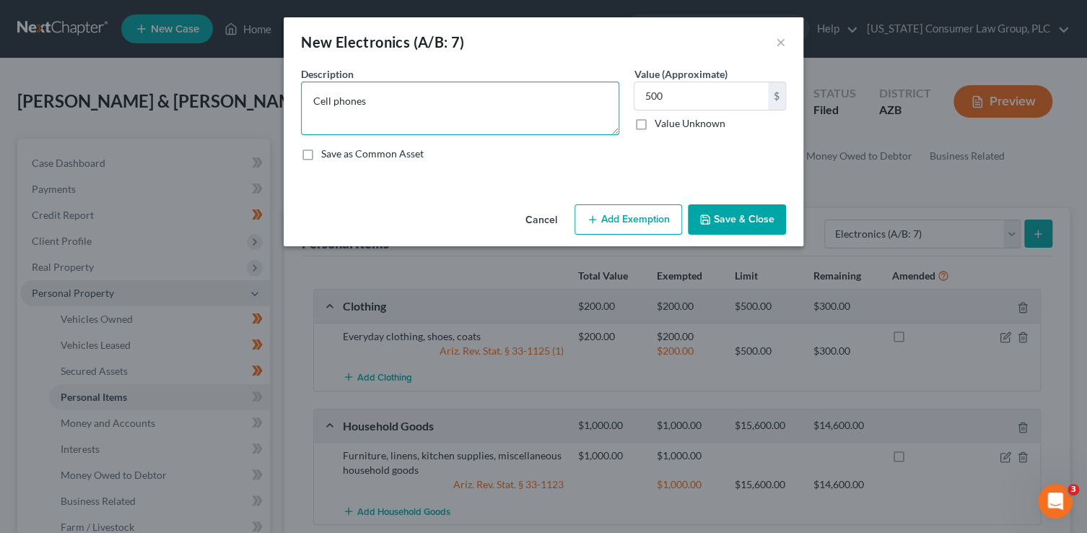
click at [492, 98] on textarea "Cell phones" at bounding box center [460, 108] width 318 height 53
type textarea "Cell phones, miscellaneous household electronics,"
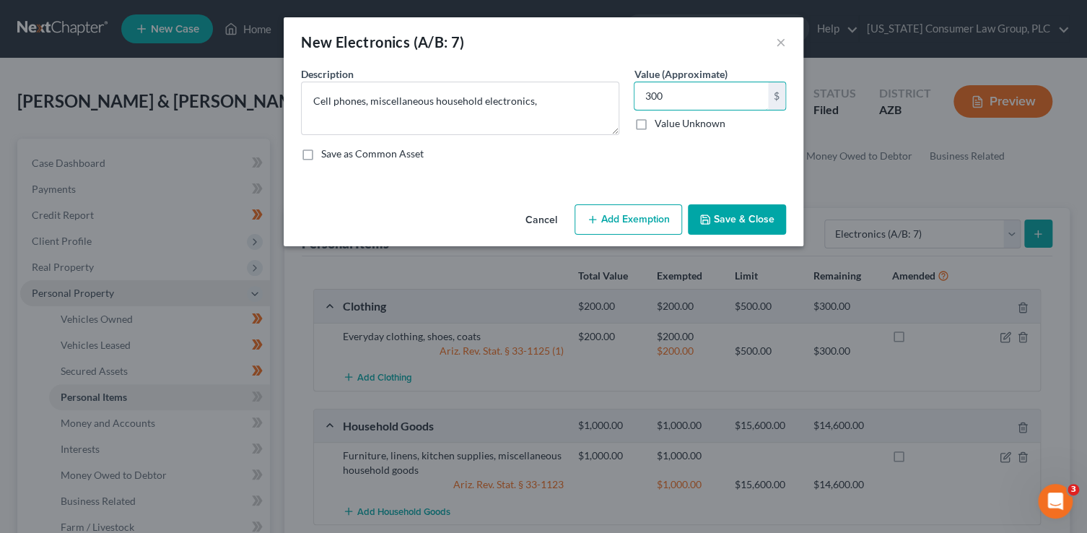
type input "300"
click at [648, 235] on div "Cancel Add Exemption Save & Close" at bounding box center [544, 223] width 520 height 48
click at [642, 225] on button "Add Exemption" at bounding box center [629, 219] width 108 height 30
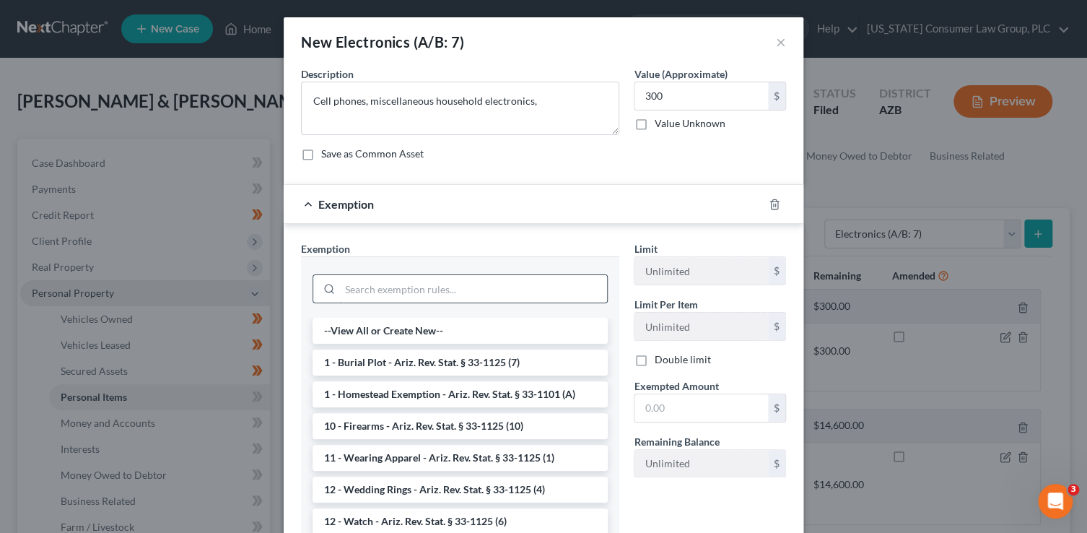
click at [409, 294] on input "search" at bounding box center [473, 288] width 267 height 27
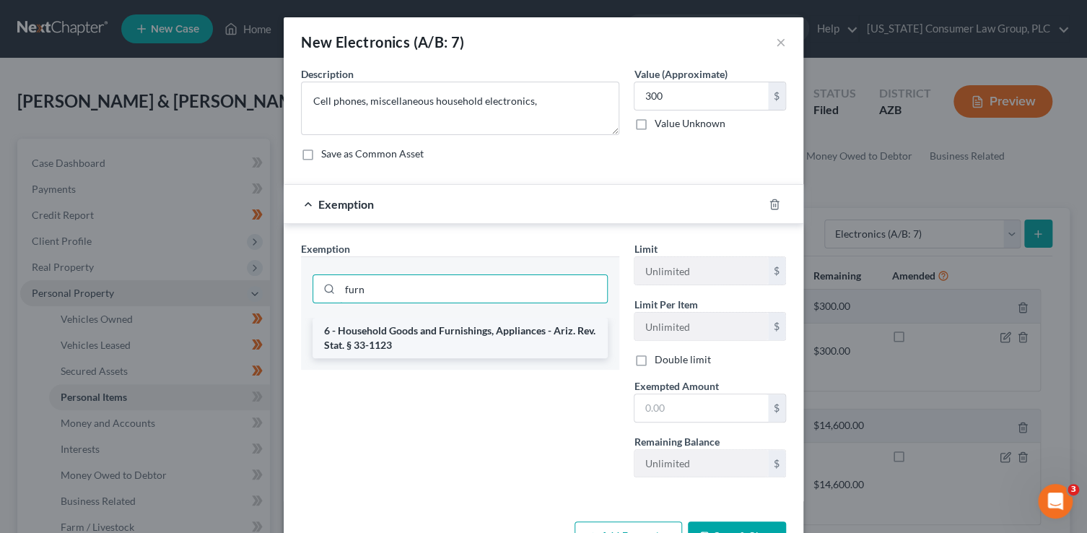
type input "furn"
click at [435, 349] on li "6 - Household Goods and Furnishings, Appliances - Ariz. Rev. Stat. § 33-1123" at bounding box center [460, 338] width 295 height 40
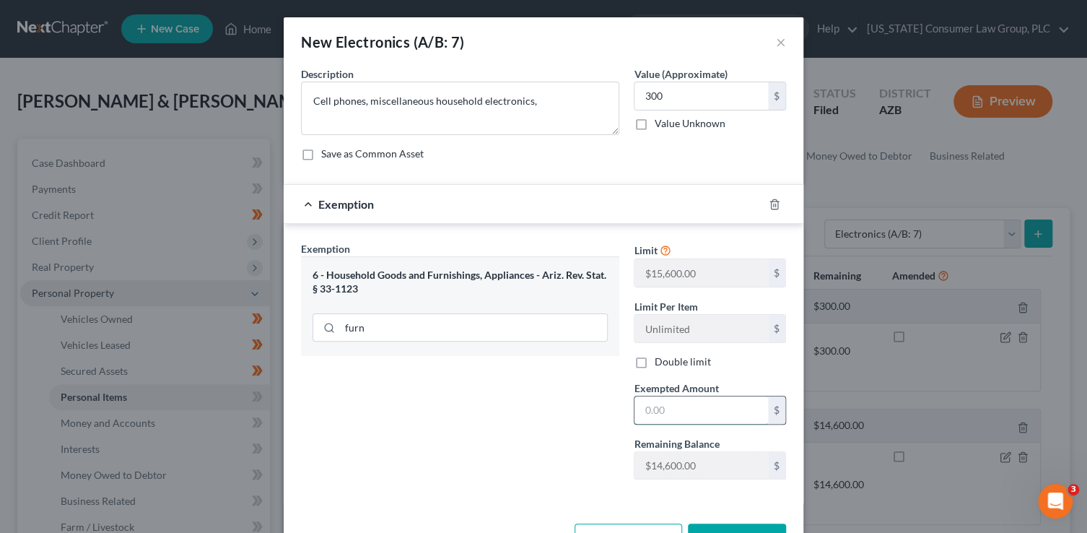
click at [726, 414] on input "text" at bounding box center [702, 409] width 134 height 27
type input "300"
click at [508, 399] on div "Exemption Set must be selected for CA. Exemption * 6 - Household Goods and Furn…" at bounding box center [460, 366] width 333 height 250
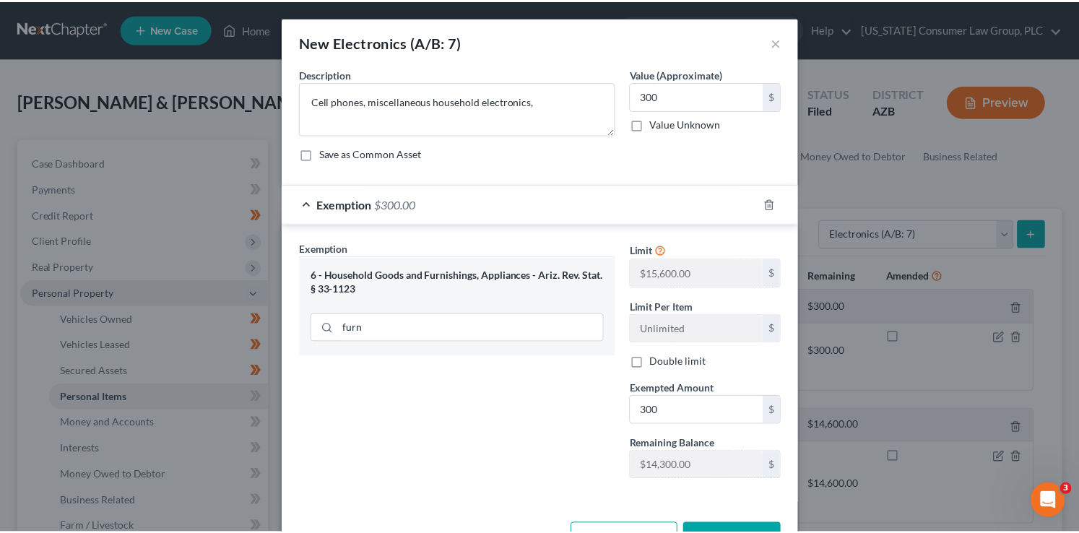
scroll to position [48, 0]
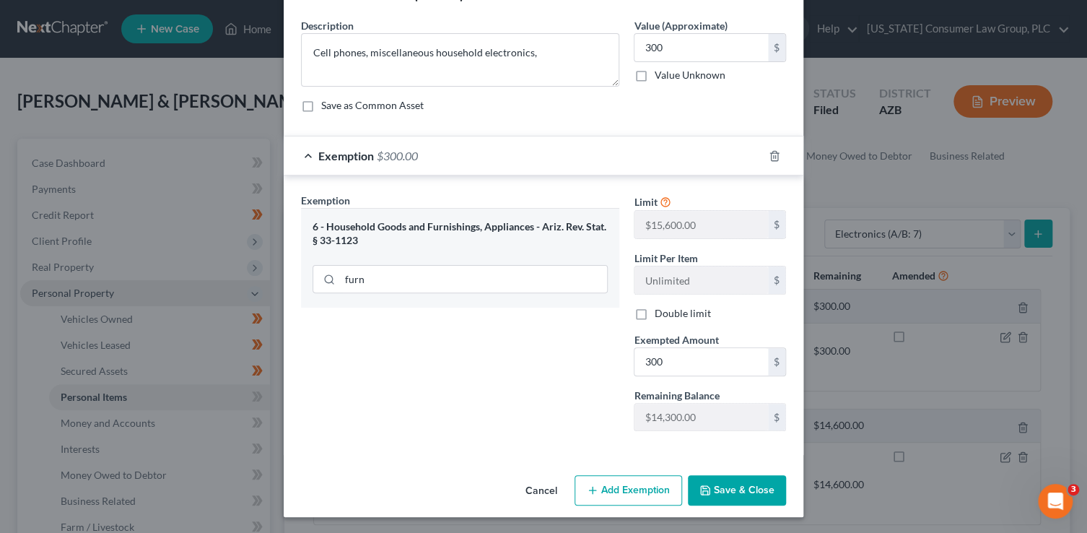
click at [744, 483] on button "Save & Close" at bounding box center [737, 490] width 98 height 30
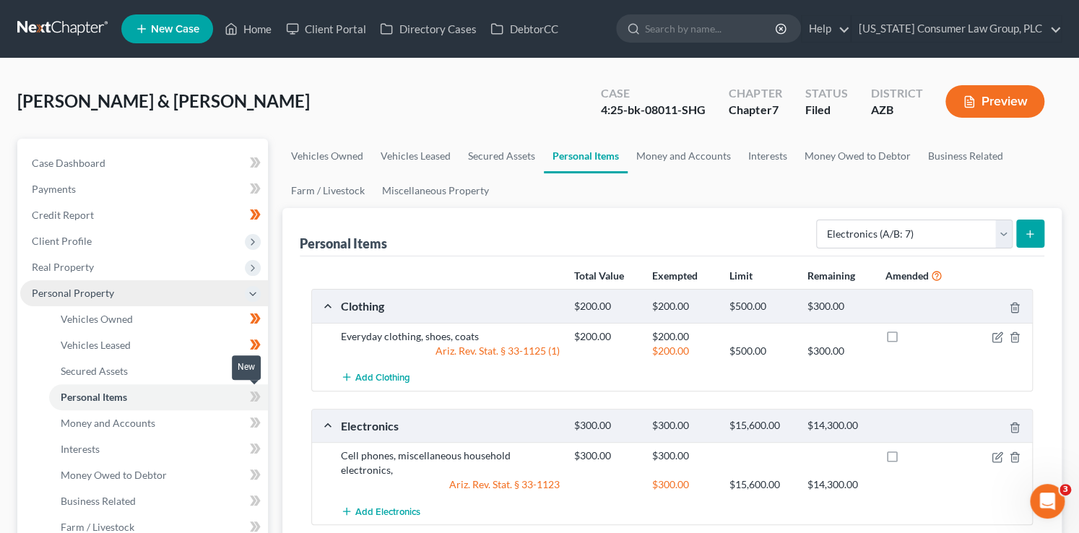
drag, startPoint x: 261, startPoint y: 398, endPoint x: 255, endPoint y: 419, distance: 22.4
click at [261, 399] on span at bounding box center [255, 399] width 25 height 22
click at [222, 422] on link "Money and Accounts" at bounding box center [158, 423] width 219 height 26
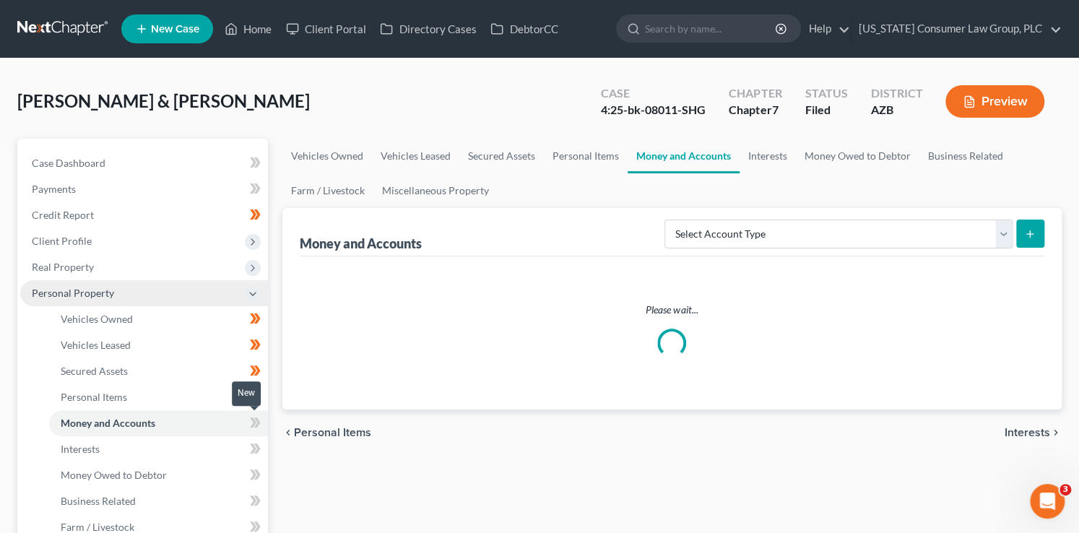
click at [256, 427] on icon at bounding box center [255, 423] width 11 height 18
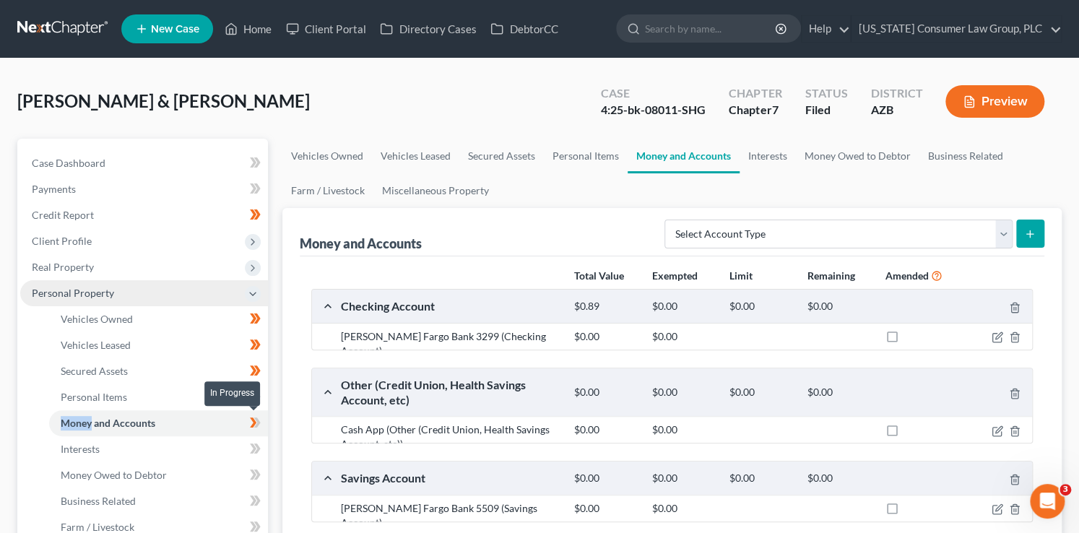
click at [256, 427] on icon at bounding box center [255, 423] width 11 height 18
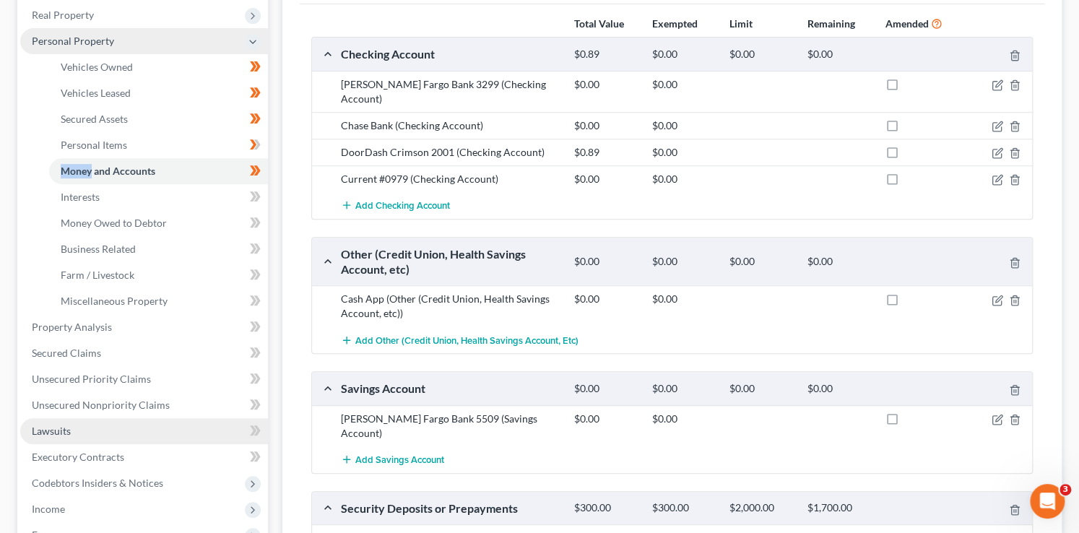
scroll to position [251, 0]
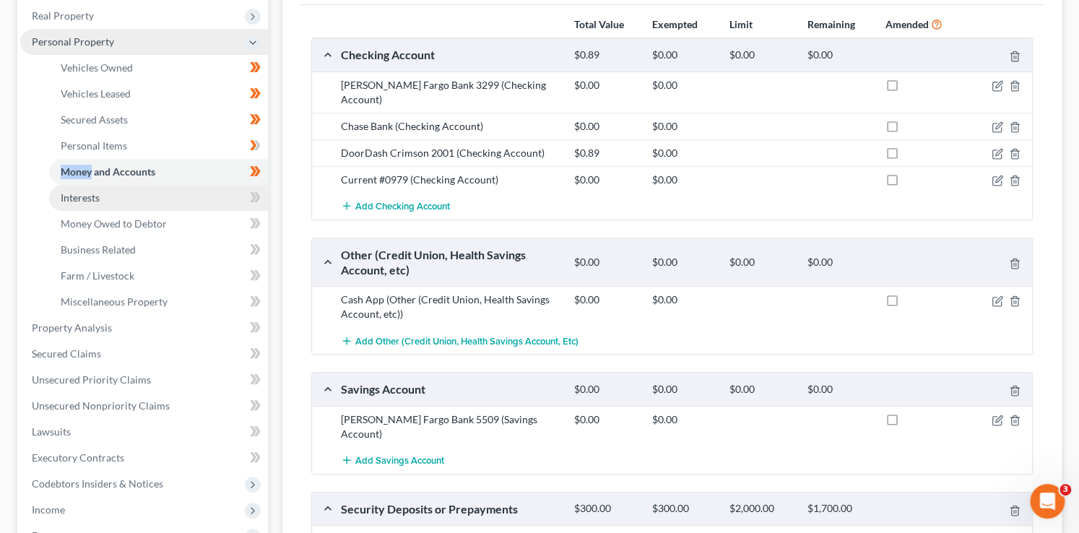
click at [206, 193] on link "Interests" at bounding box center [158, 198] width 219 height 26
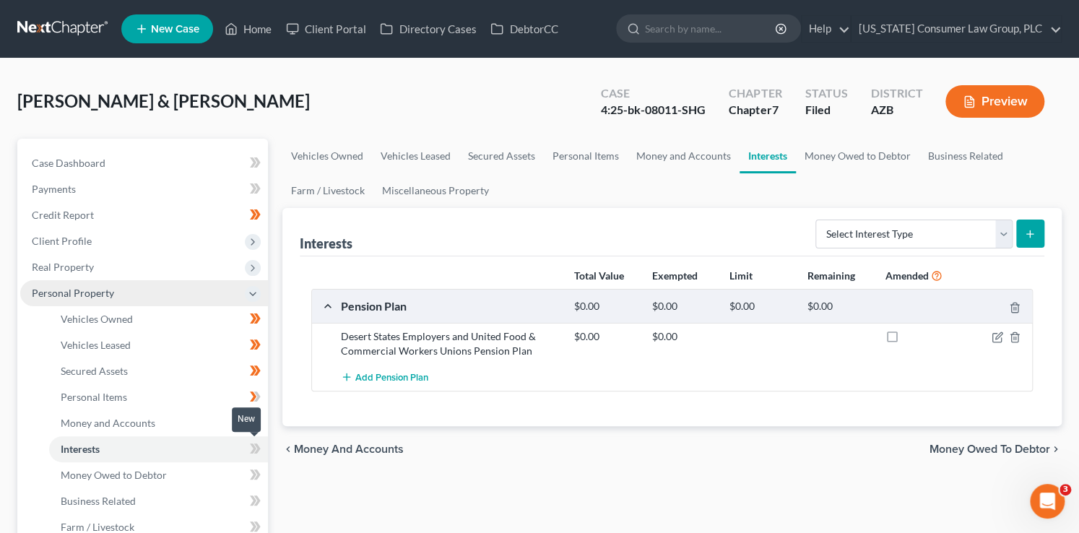
click at [257, 448] on icon at bounding box center [256, 448] width 6 height 10
click at [224, 473] on link "Money Owed to Debtor" at bounding box center [158, 475] width 219 height 26
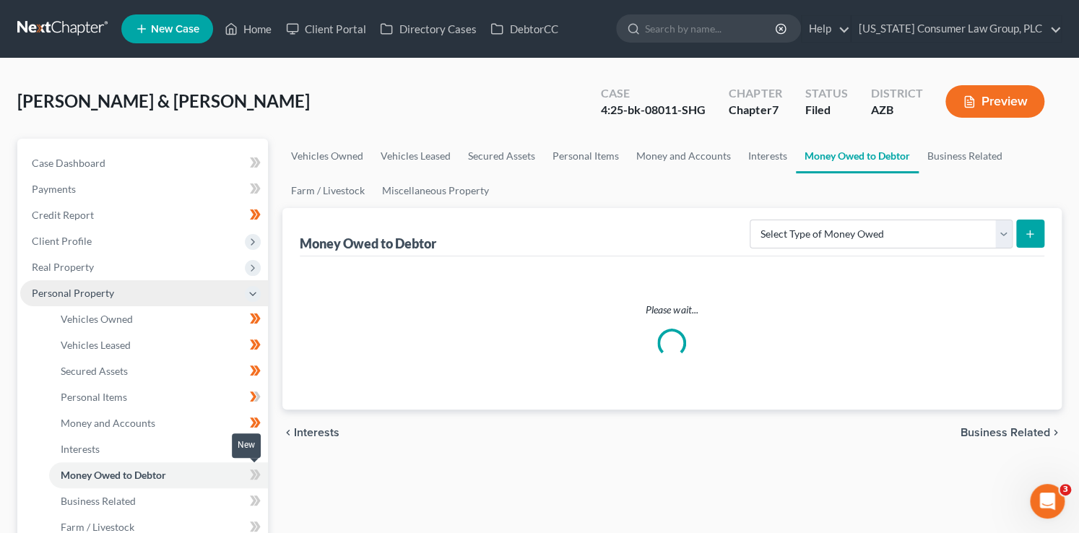
click at [262, 471] on span at bounding box center [255, 477] width 25 height 22
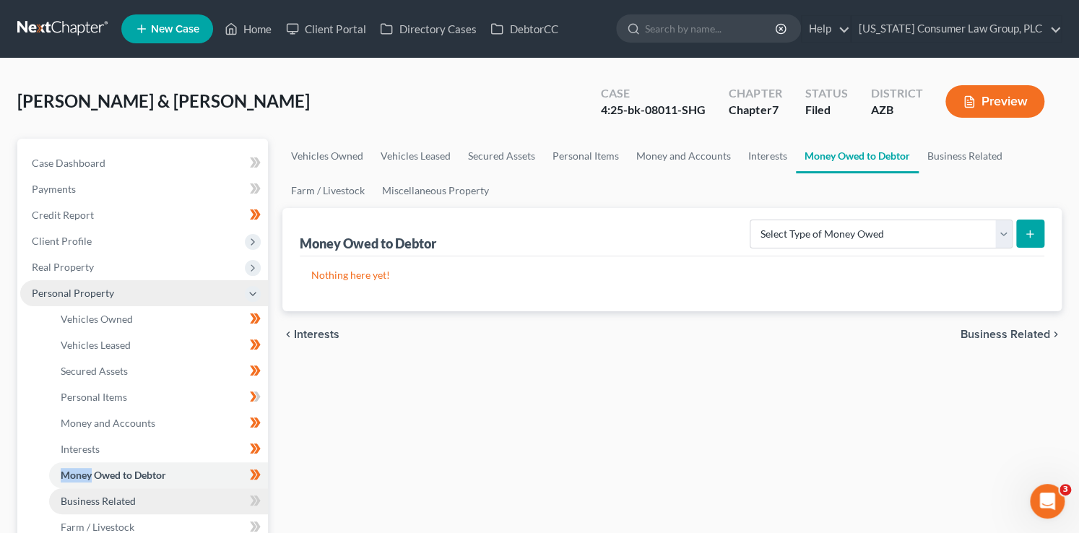
click at [216, 495] on link "Business Related" at bounding box center [158, 501] width 219 height 26
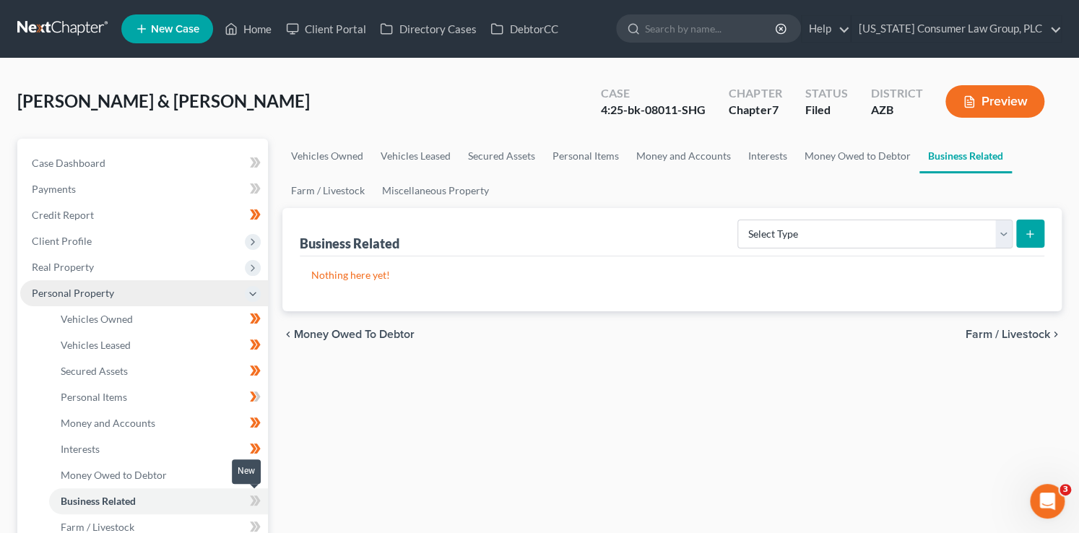
click at [251, 495] on icon at bounding box center [253, 500] width 6 height 10
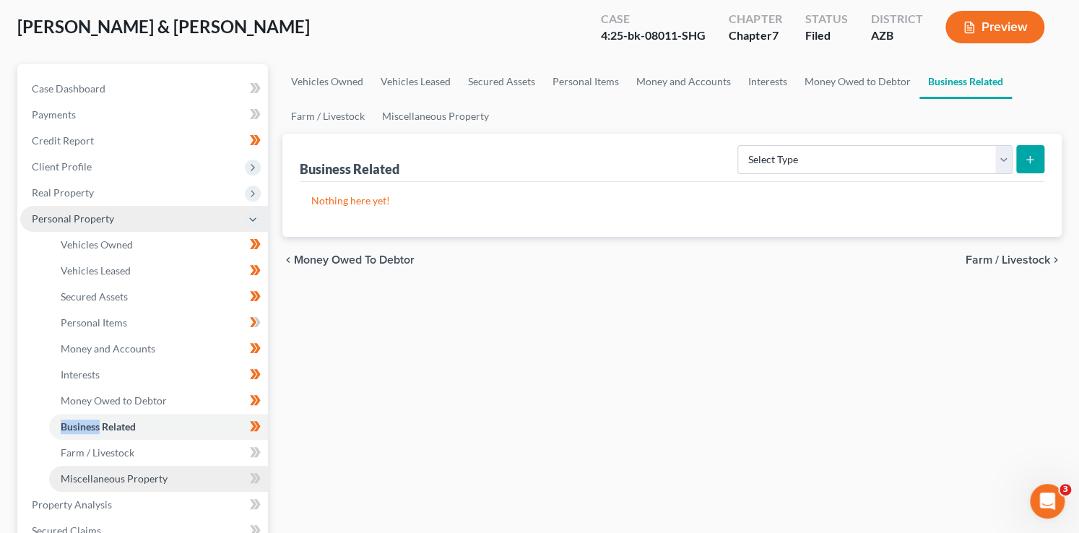
scroll to position [76, 0]
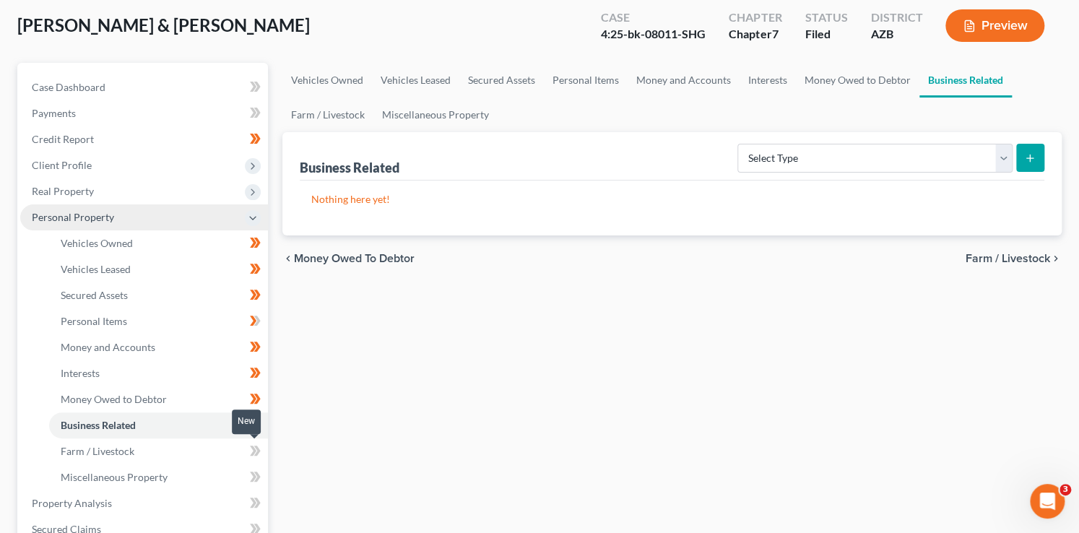
click at [262, 455] on span at bounding box center [255, 453] width 25 height 22
click at [262, 481] on span at bounding box center [255, 479] width 25 height 22
drag, startPoint x: 262, startPoint y: 481, endPoint x: 267, endPoint y: 497, distance: 16.7
click at [263, 482] on span at bounding box center [255, 479] width 25 height 22
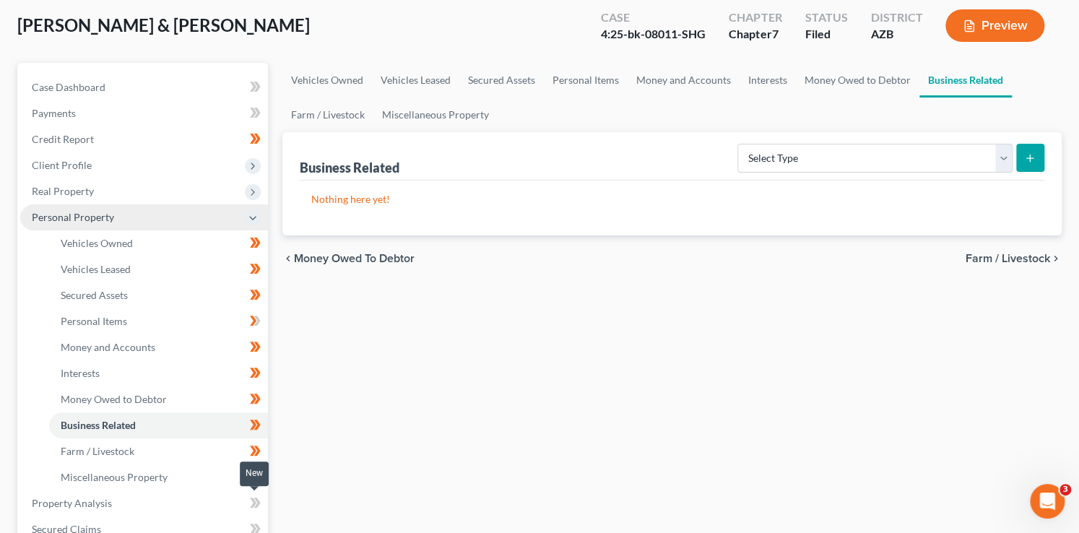
click at [262, 505] on span at bounding box center [255, 505] width 25 height 22
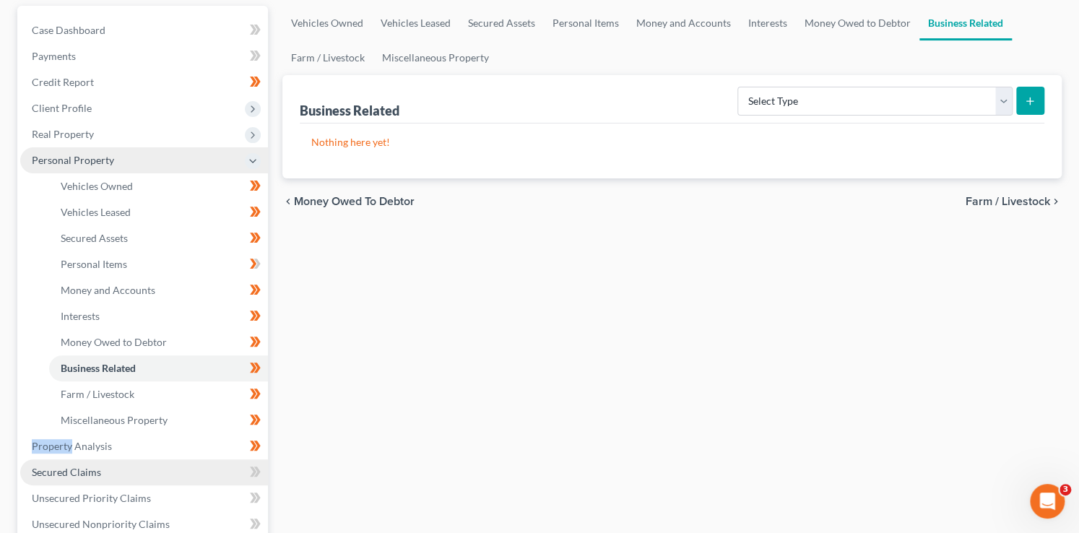
click at [190, 467] on link "Secured Claims" at bounding box center [144, 472] width 248 height 26
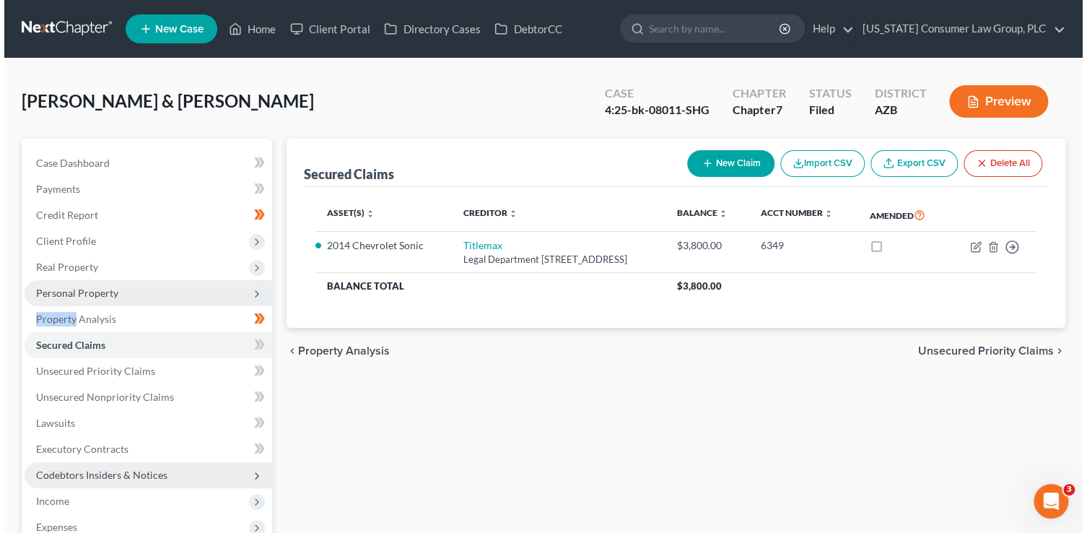
scroll to position [2, 0]
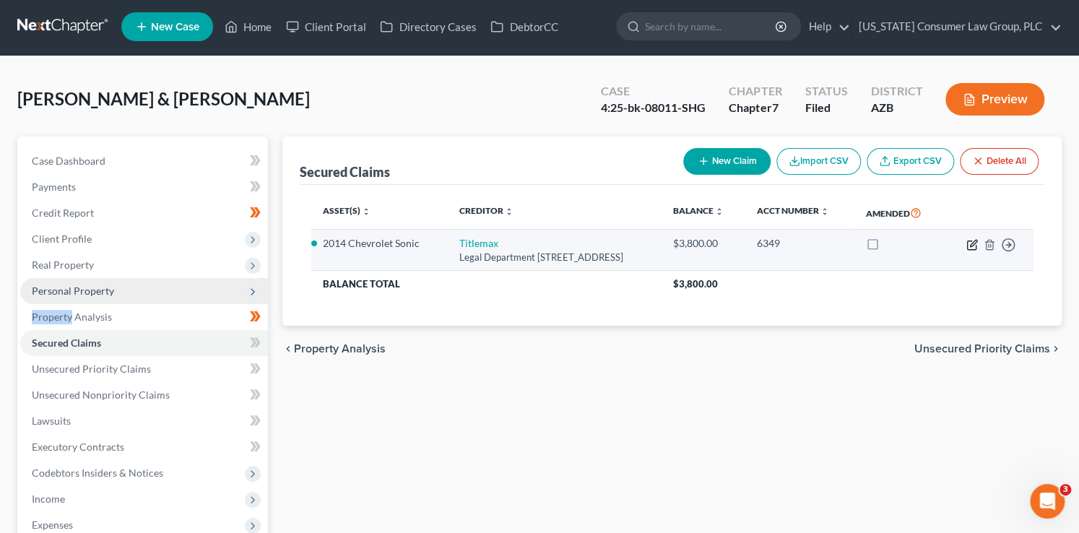
click at [970, 243] on icon "button" at bounding box center [973, 243] width 6 height 6
select select "10"
select select "1"
select select "0"
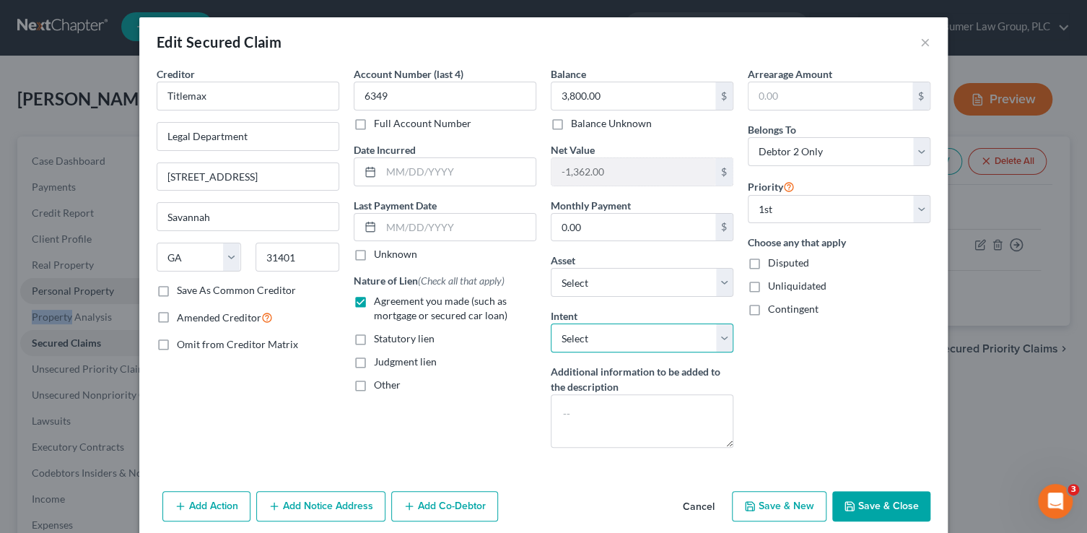
click at [635, 339] on select "Select Surrender Redeem Reaffirm Avoid Other" at bounding box center [642, 337] width 183 height 29
select select "4"
click at [551, 323] on select "Select Surrender Redeem Reaffirm Avoid Other" at bounding box center [642, 337] width 183 height 29
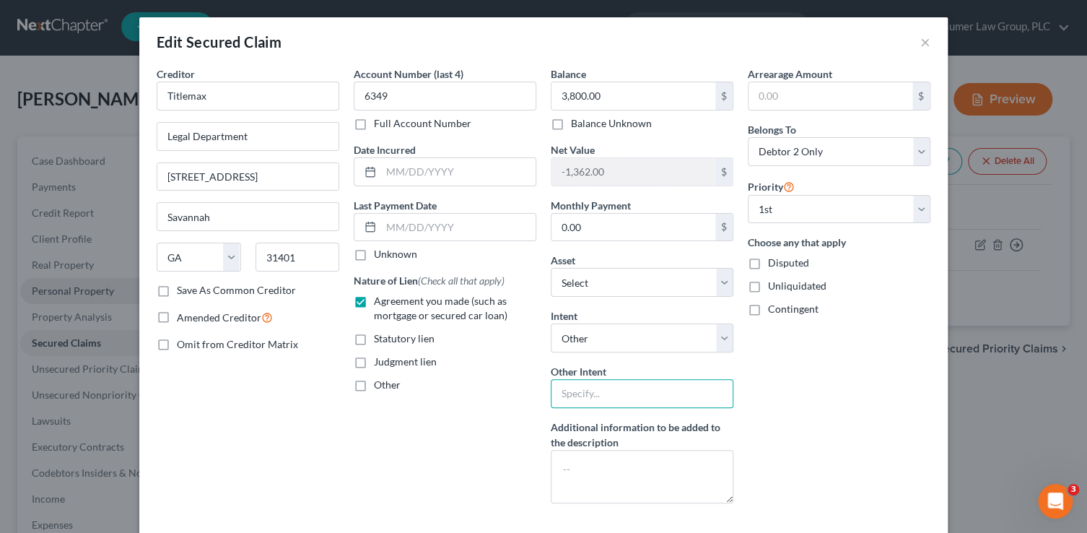
click at [612, 382] on input "text" at bounding box center [642, 393] width 183 height 29
type input "Retain and continue to pay"
click at [840, 445] on div "Arrearage Amount $ Belongs To * Select Debtor 1 Only Debtor 2 Only Debtor 1 And…" at bounding box center [839, 290] width 197 height 448
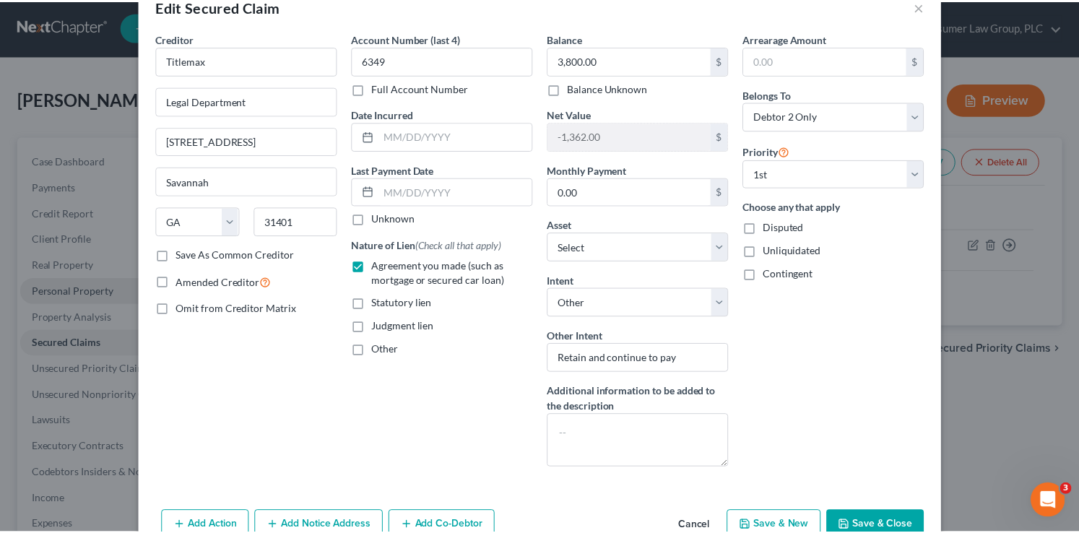
scroll to position [82, 0]
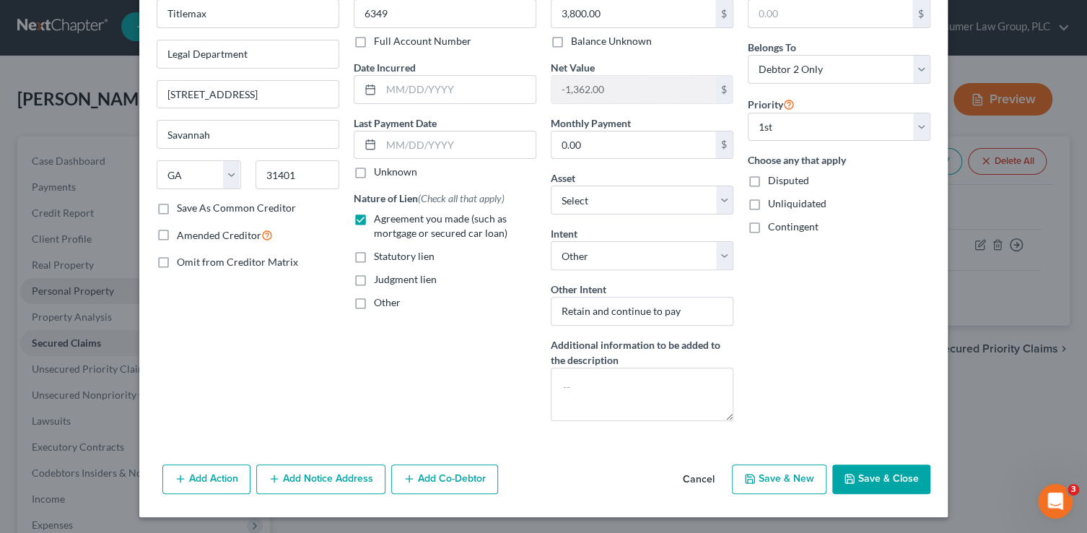
drag, startPoint x: 871, startPoint y: 463, endPoint x: 876, endPoint y: 453, distance: 11.6
click at [871, 464] on button "Save & Close" at bounding box center [881, 479] width 98 height 30
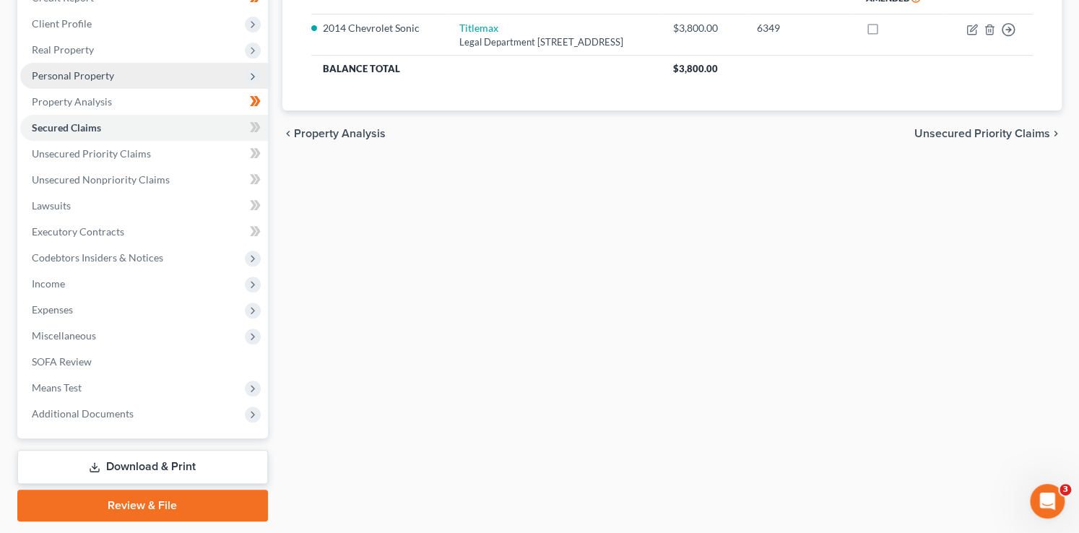
scroll to position [260, 0]
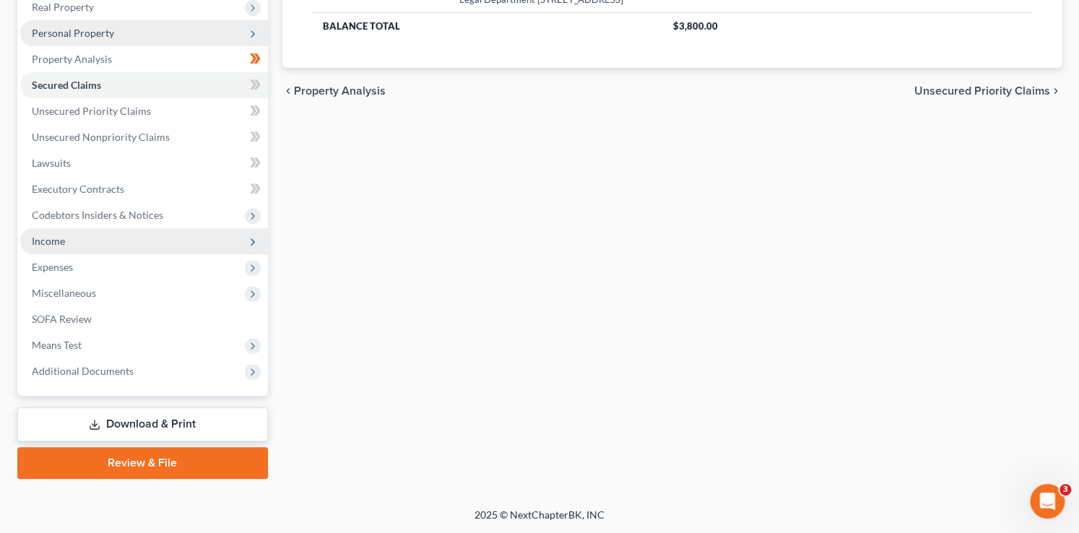
click at [66, 240] on span "Income" at bounding box center [144, 241] width 248 height 26
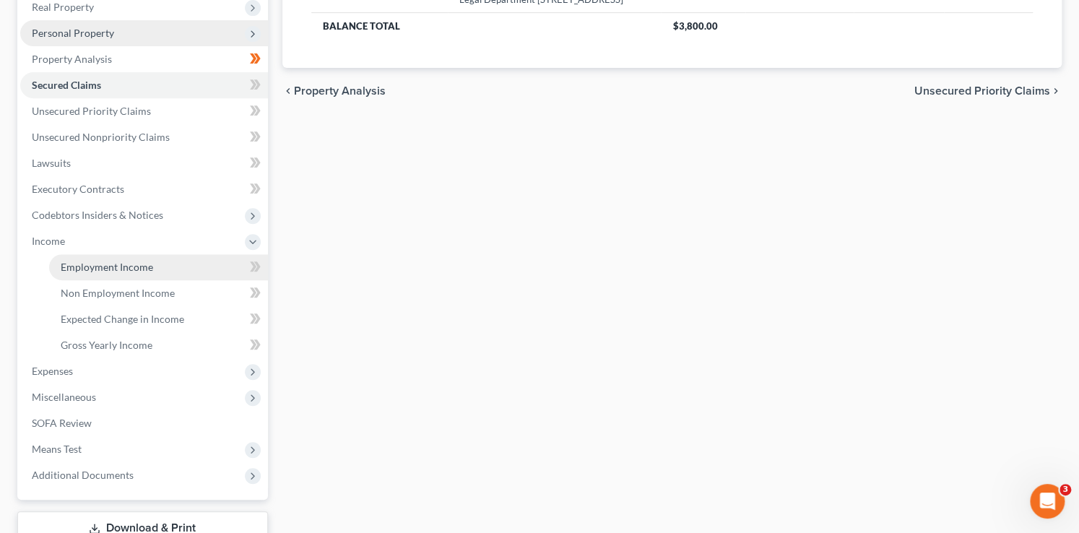
click at [178, 266] on link "Employment Income" at bounding box center [158, 267] width 219 height 26
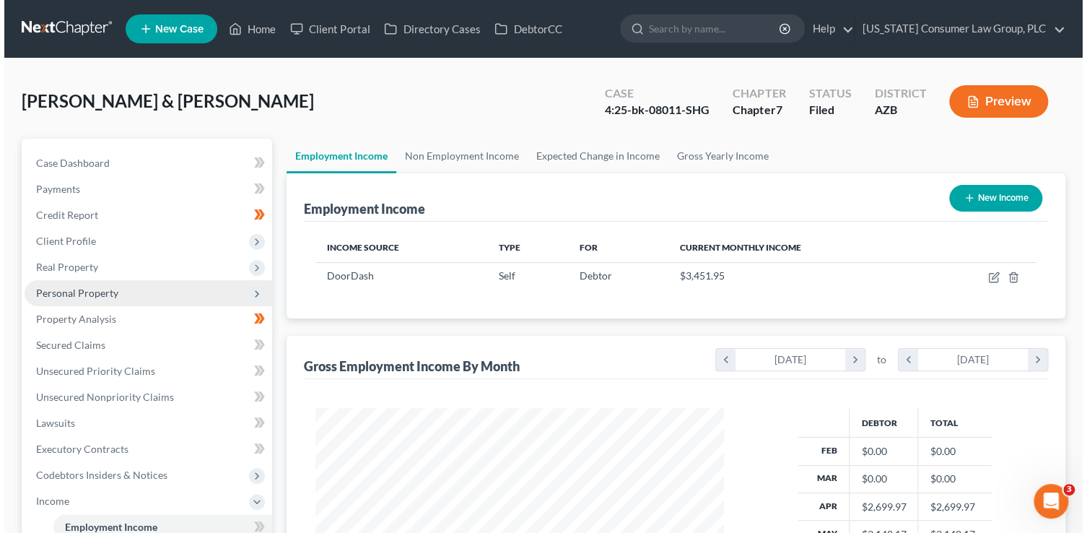
scroll to position [257, 438]
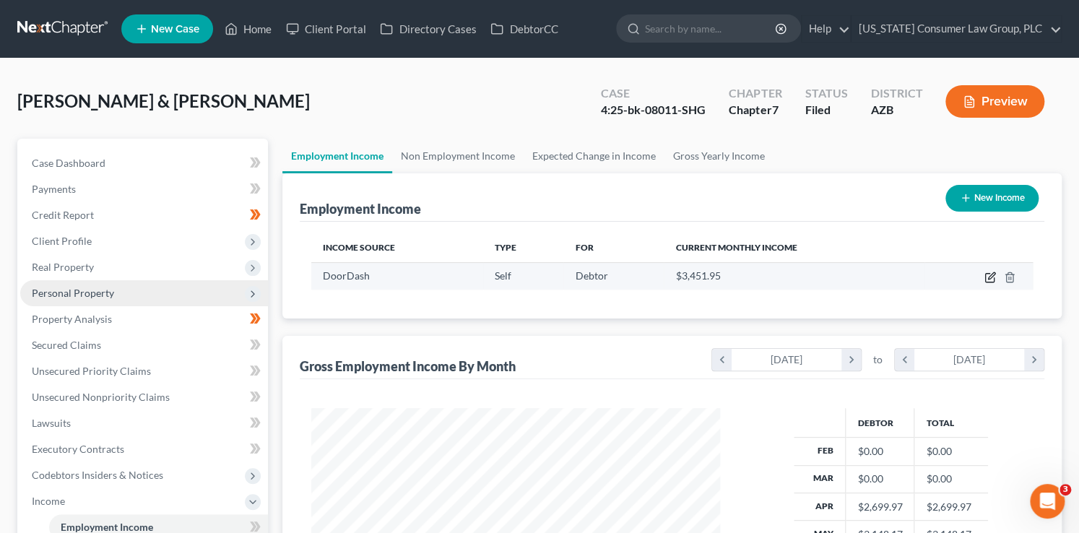
click at [991, 274] on icon "button" at bounding box center [991, 275] width 6 height 6
select select "1"
select select "43"
select select "0"
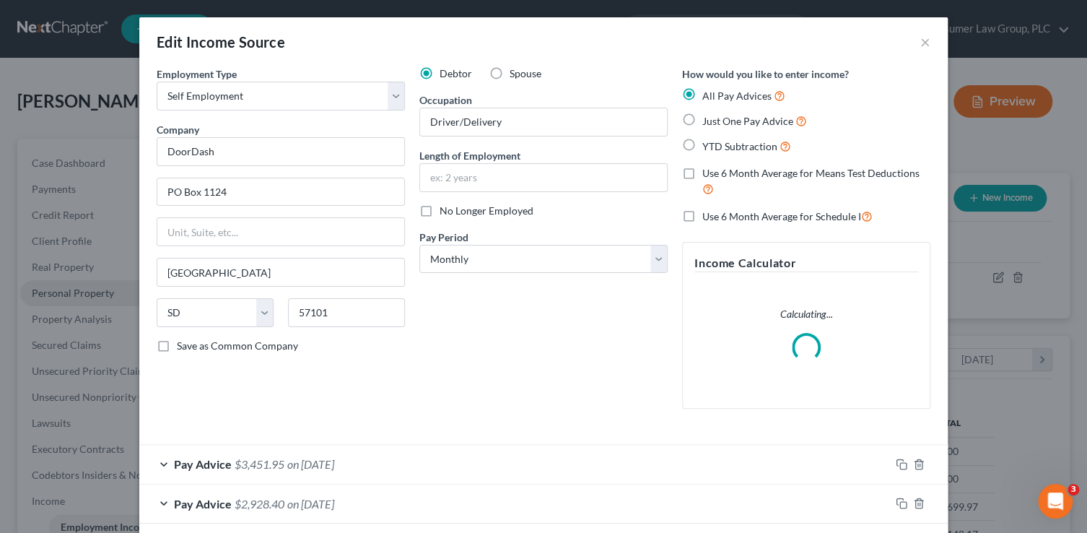
scroll to position [257, 442]
click at [485, 184] on input "text" at bounding box center [543, 177] width 247 height 27
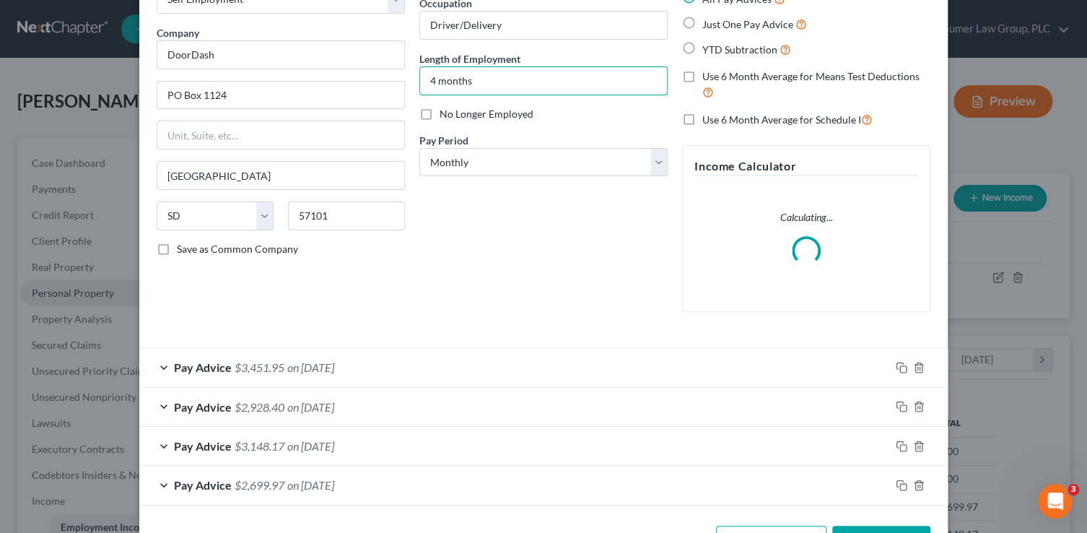
scroll to position [99, 0]
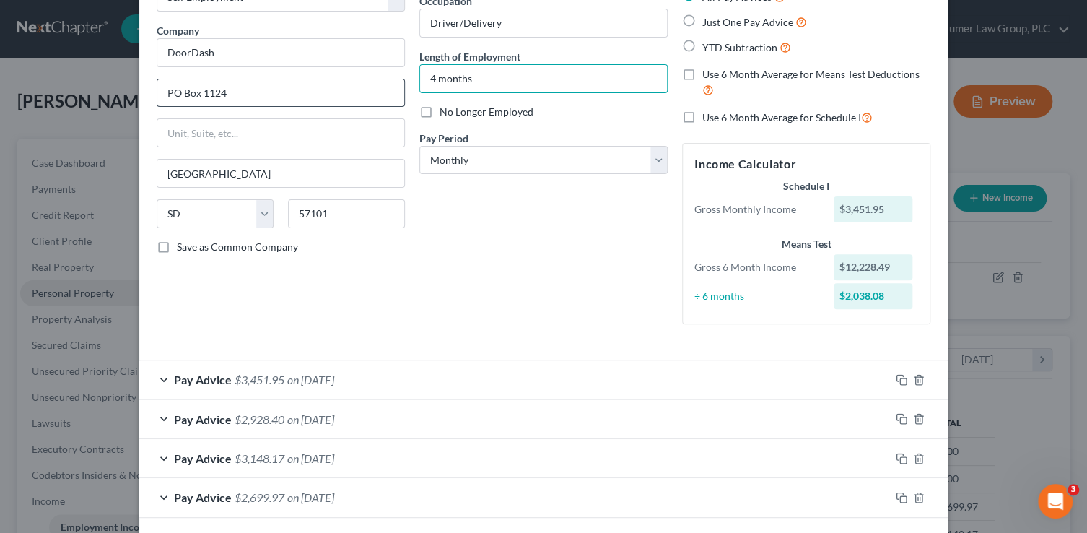
drag, startPoint x: 479, startPoint y: 84, endPoint x: 366, endPoint y: 80, distance: 113.4
click at [364, 80] on div "Employment Type * Select Full or Part Time Employment Self Employment Company *…" at bounding box center [543, 158] width 788 height 380
type input "5 months"
click at [388, 282] on div "Employment Type * Select Full or Part Time Employment Self Employment Company *…" at bounding box center [280, 152] width 263 height 368
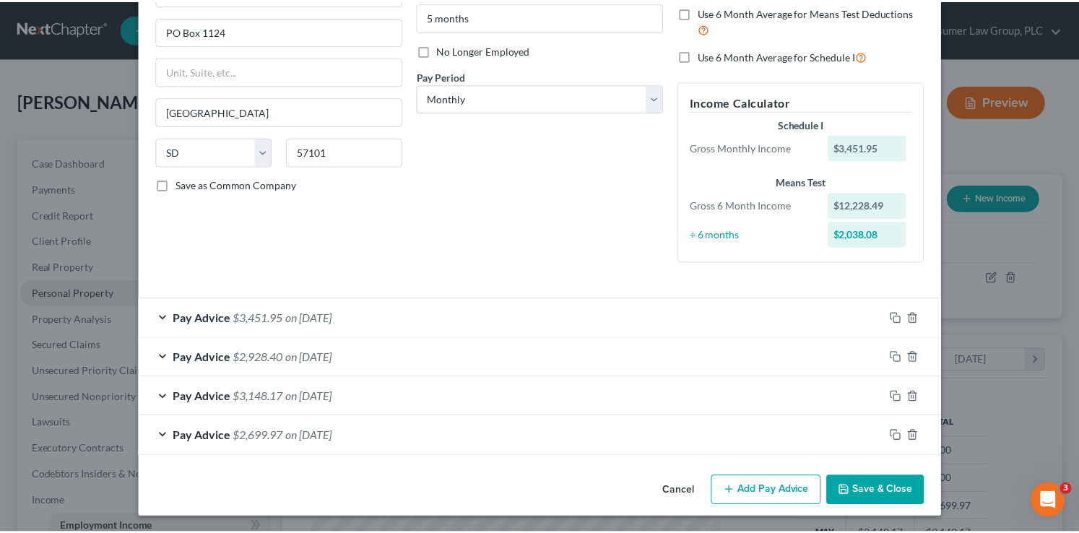
scroll to position [162, 0]
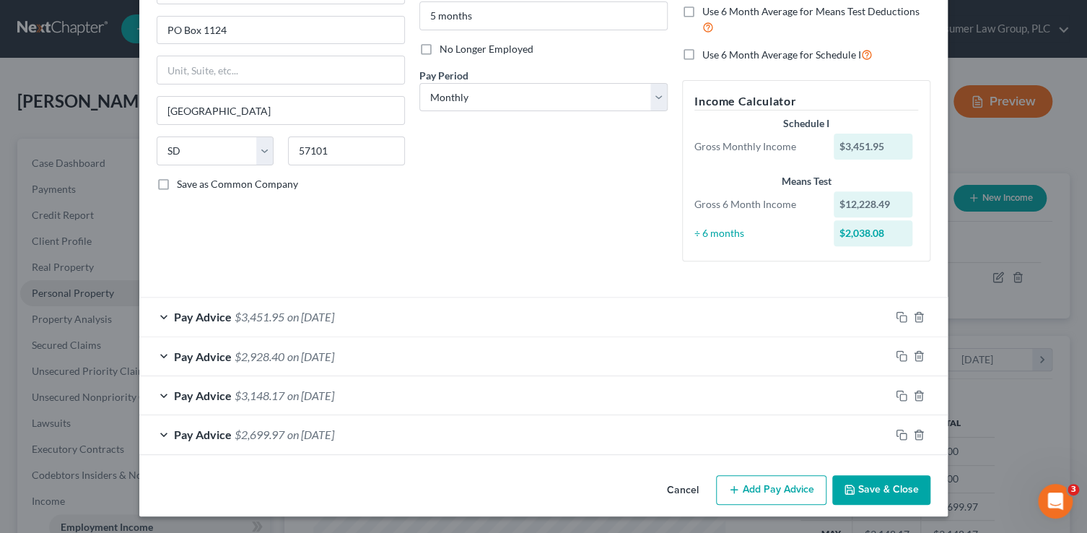
click at [866, 485] on button "Save & Close" at bounding box center [881, 490] width 98 height 30
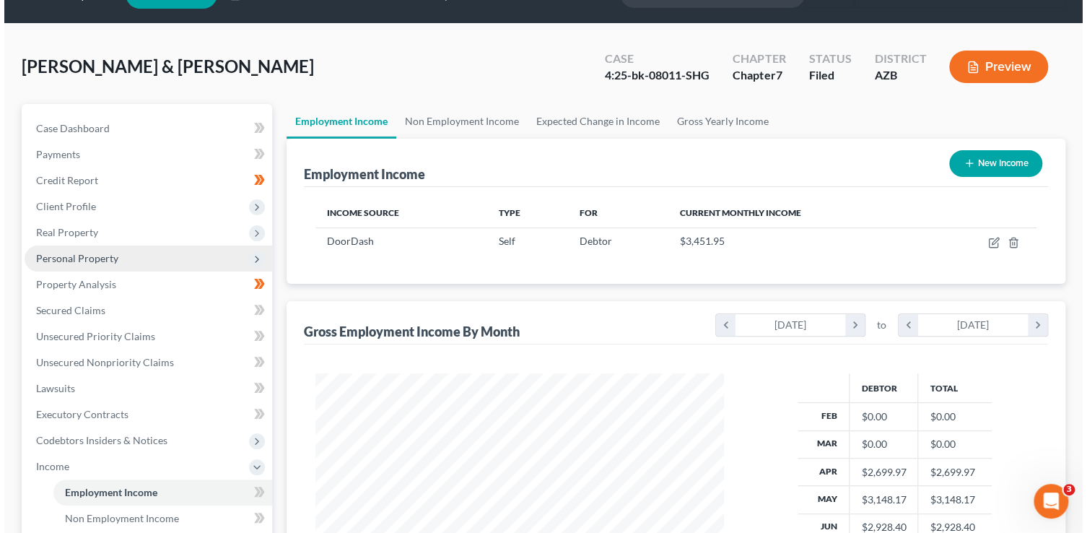
scroll to position [32, 0]
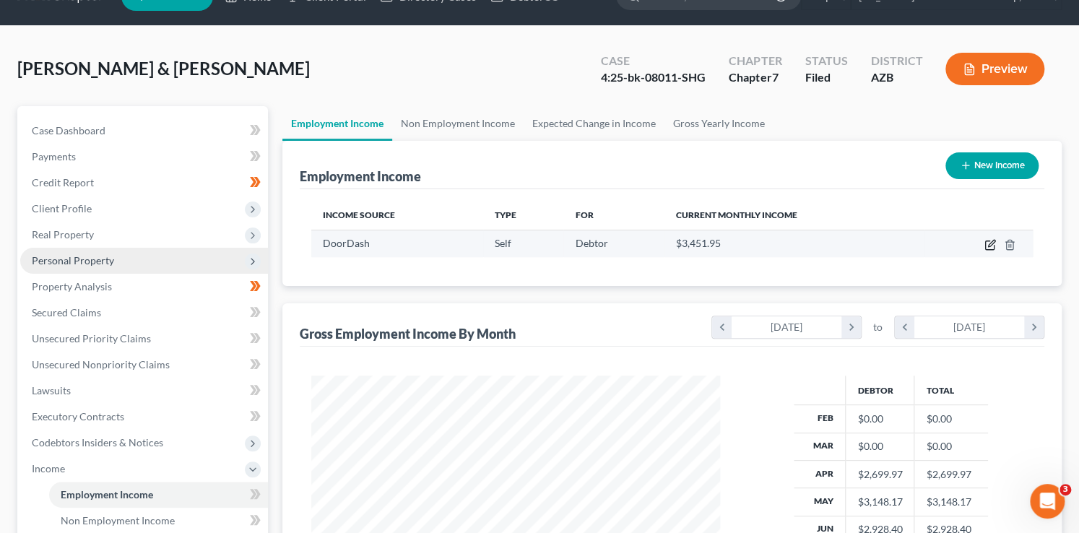
click at [988, 241] on icon "button" at bounding box center [989, 245] width 9 height 9
select select "1"
select select "43"
select select "0"
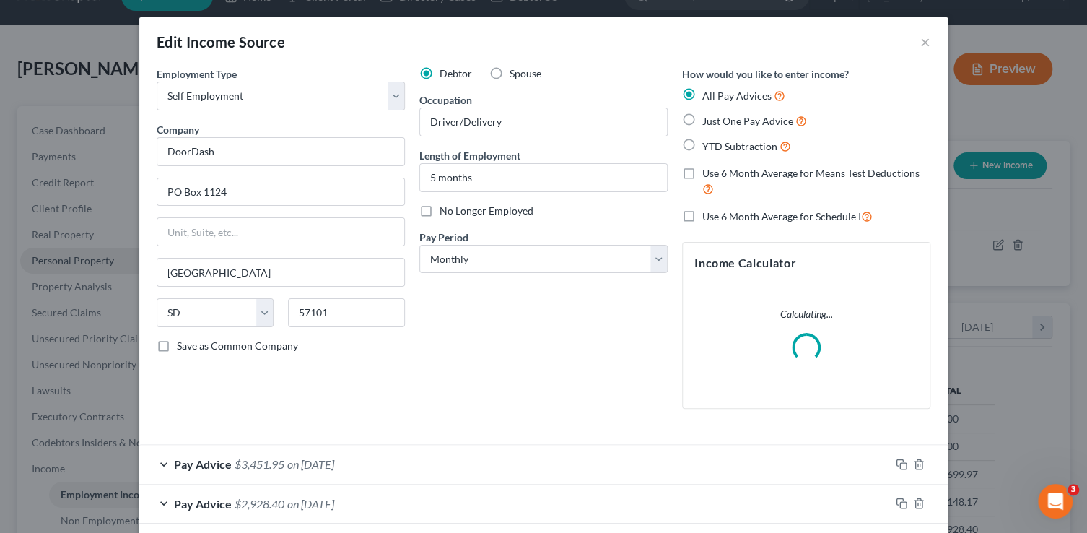
click at [526, 64] on div "Edit Income Source ×" at bounding box center [543, 41] width 809 height 49
click at [525, 71] on span "Spouse" at bounding box center [526, 73] width 32 height 12
click at [525, 71] on input "Spouse" at bounding box center [519, 70] width 9 height 9
radio input "true"
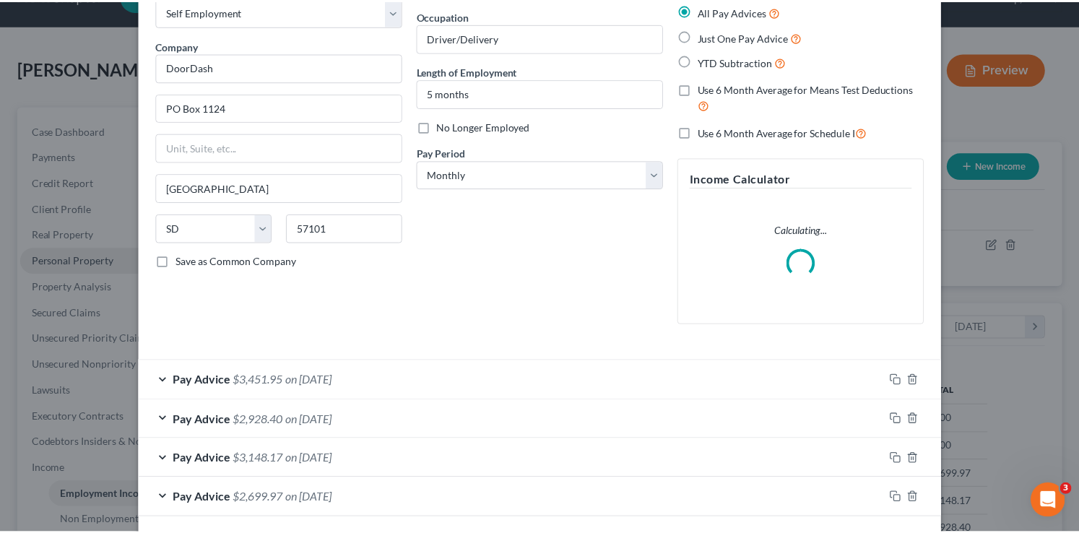
scroll to position [147, 0]
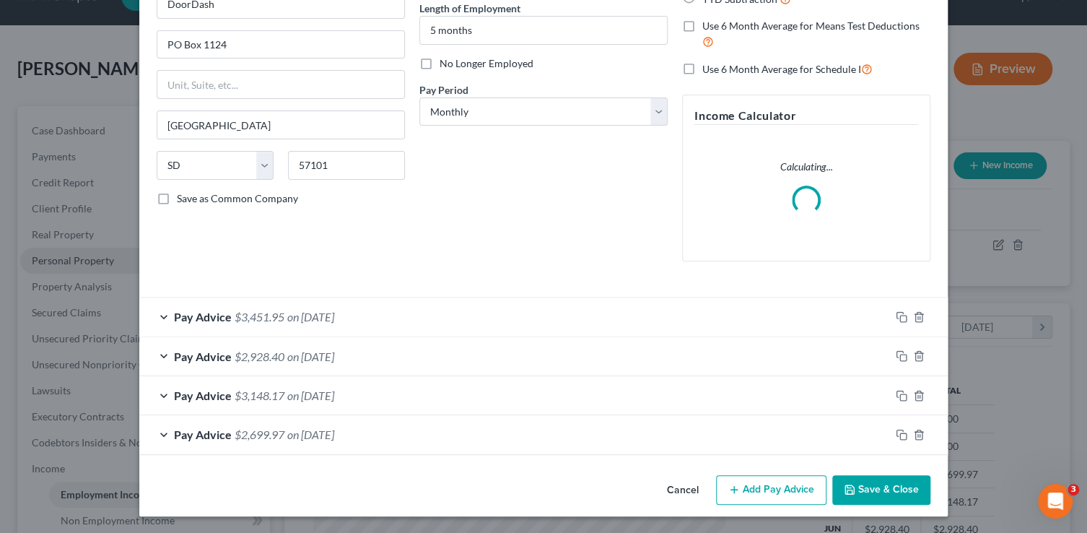
click at [885, 488] on button "Save & Close" at bounding box center [881, 490] width 98 height 30
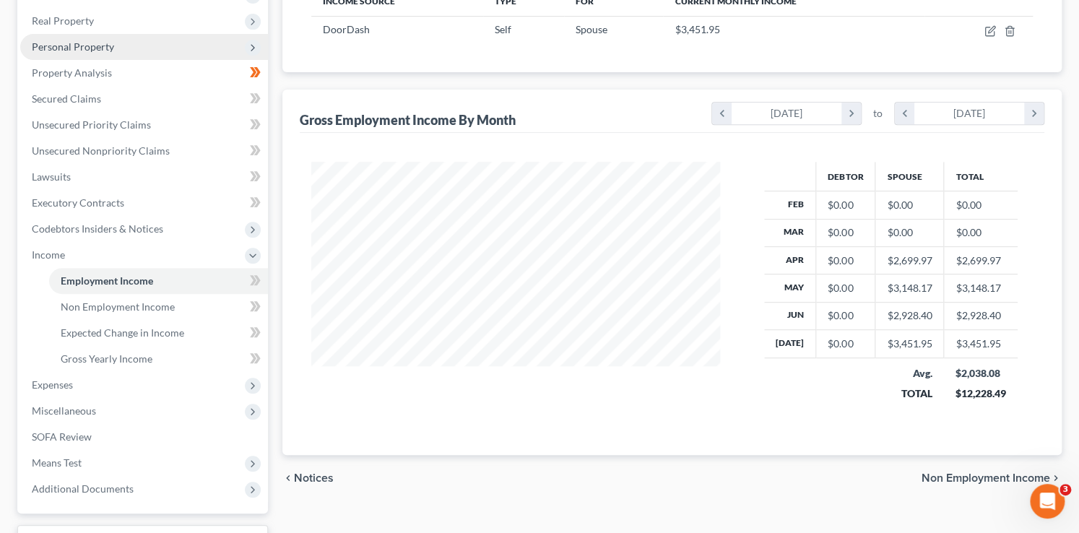
scroll to position [328, 0]
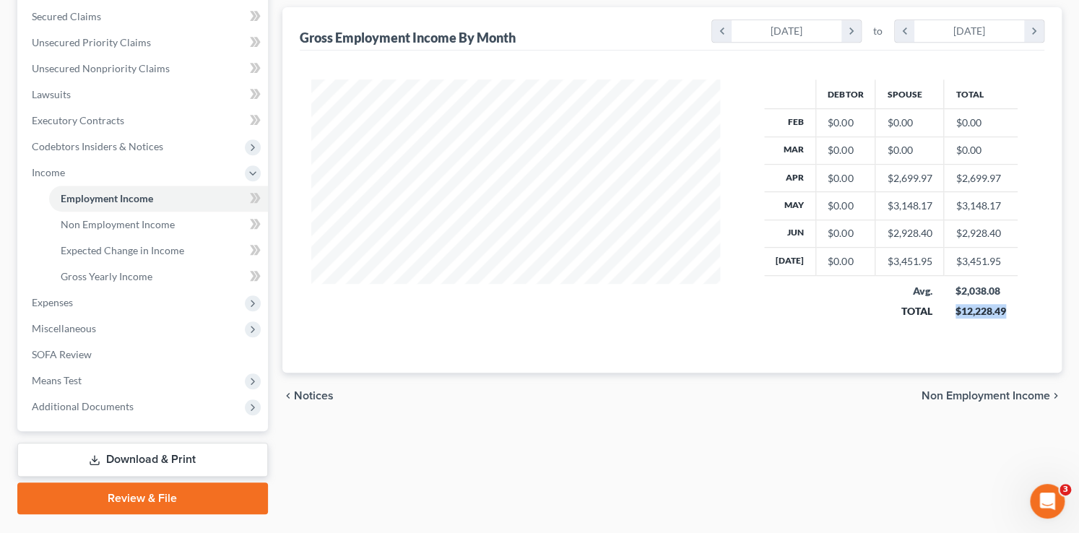
drag, startPoint x: 1008, startPoint y: 312, endPoint x: 950, endPoint y: 306, distance: 58.0
click at [950, 306] on td "$2,038.08 $12,228.49" at bounding box center [981, 300] width 74 height 51
copy div "$12,228.49"
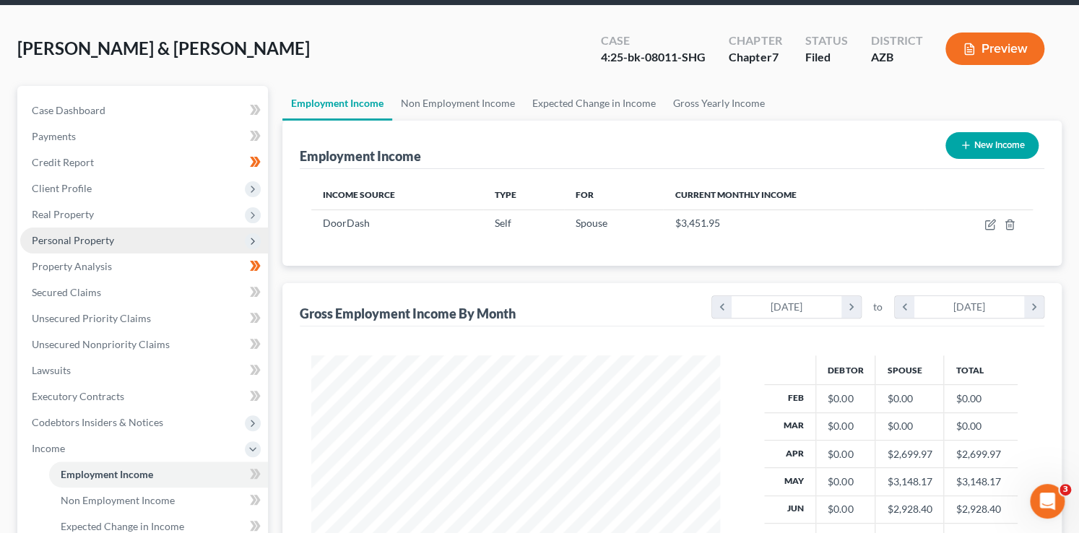
scroll to position [0, 0]
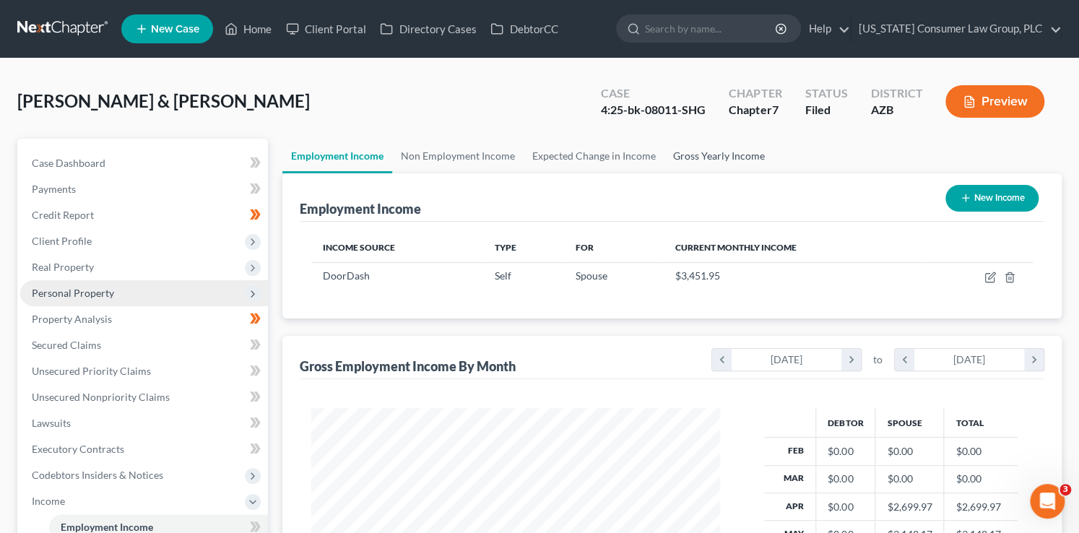
click at [714, 149] on link "Gross Yearly Income" at bounding box center [718, 156] width 109 height 35
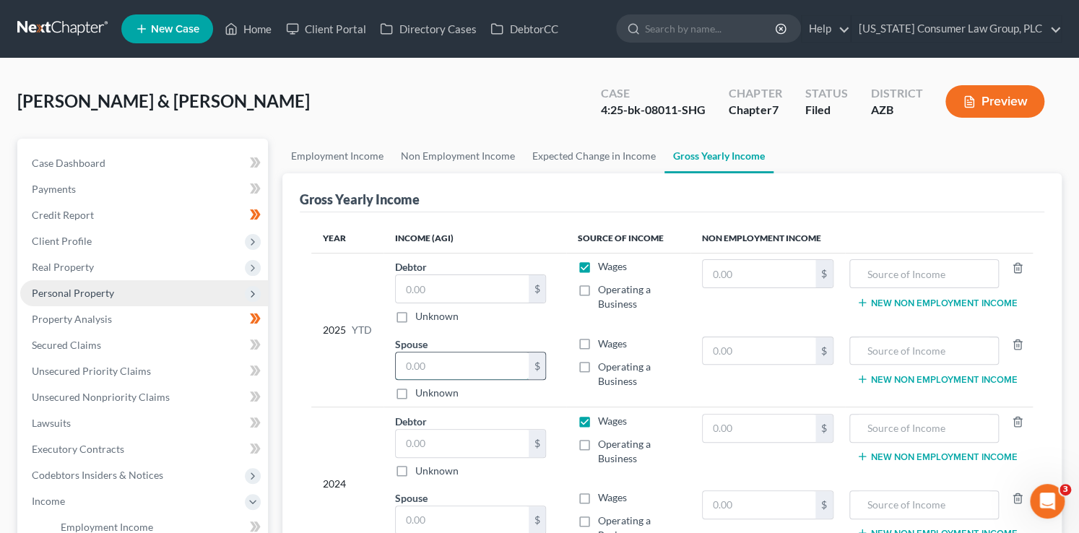
click at [444, 365] on input "text" at bounding box center [462, 365] width 133 height 27
paste input "$12,228.49"
type input "12,228.49"
click at [598, 368] on label "Operating a Business" at bounding box center [638, 374] width 81 height 29
click at [604, 368] on input "Operating a Business" at bounding box center [608, 364] width 9 height 9
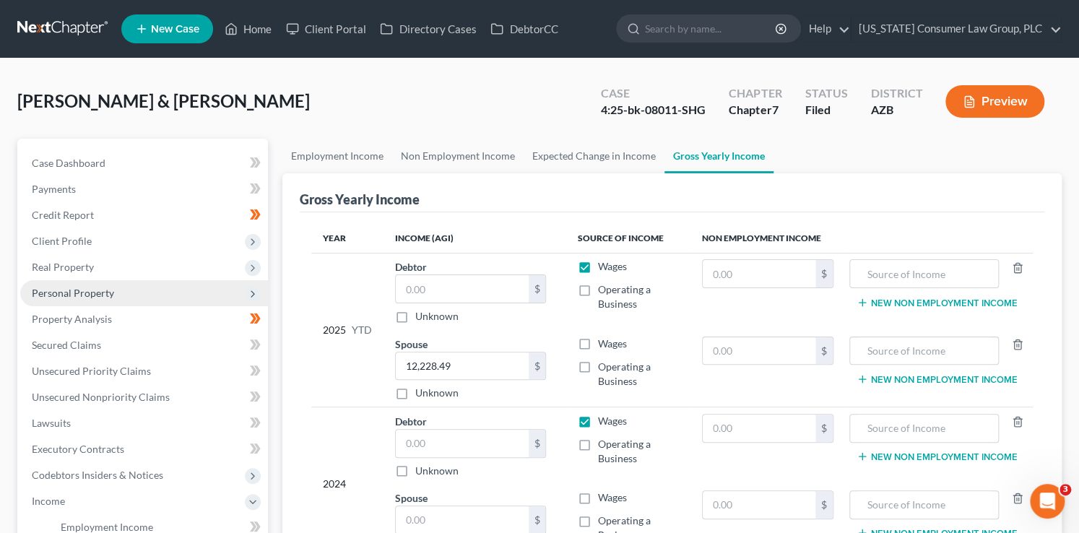
checkbox input "true"
click at [598, 344] on label "Wages" at bounding box center [612, 343] width 29 height 14
click at [604, 344] on input "Wages" at bounding box center [608, 340] width 9 height 9
checkbox input "true"
click at [598, 262] on label "Wages" at bounding box center [612, 266] width 29 height 14
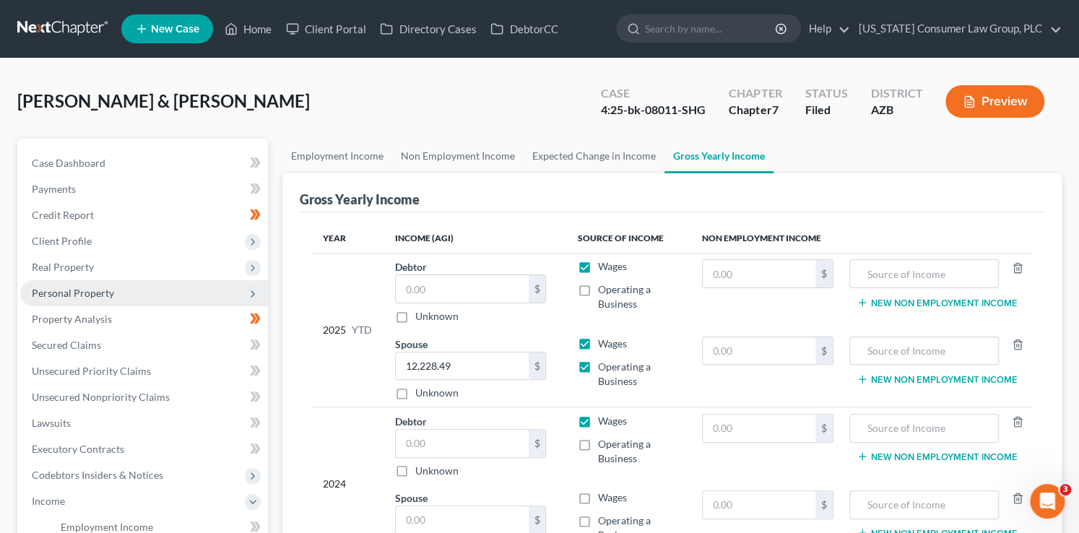
click at [604, 262] on input "Wages" at bounding box center [608, 263] width 9 height 9
checkbox input "false"
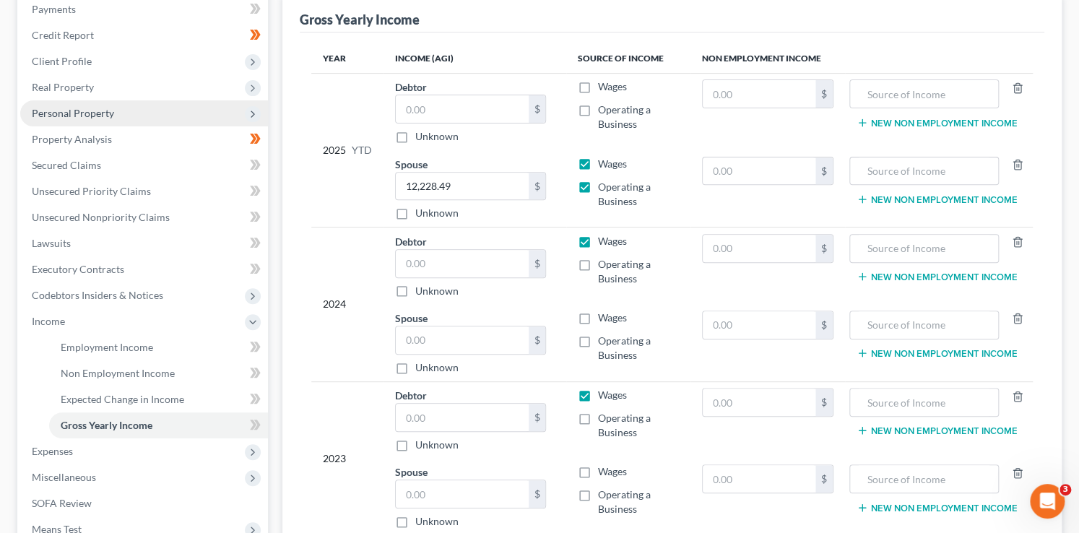
scroll to position [192, 0]
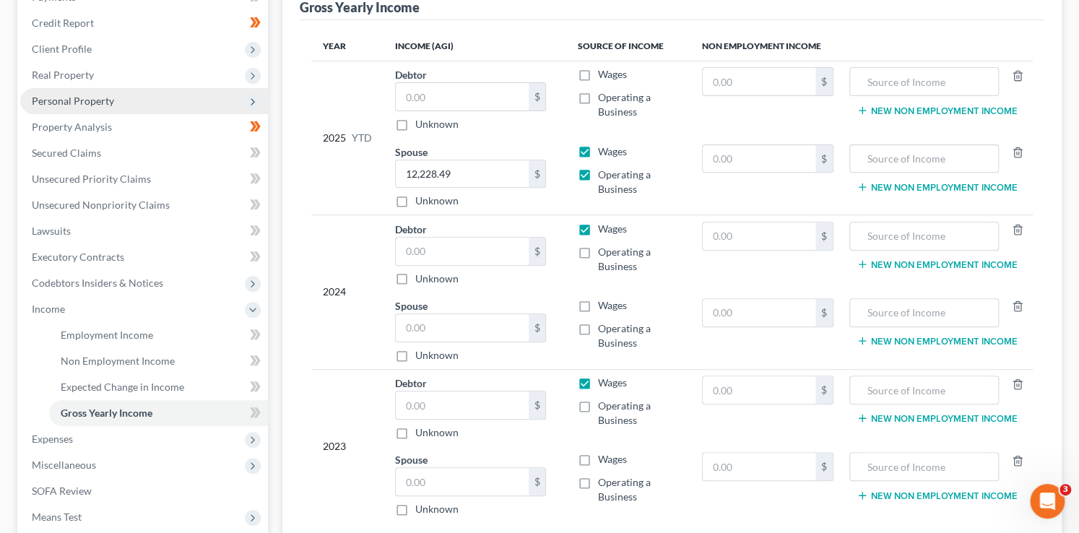
click at [598, 380] on label "Wages" at bounding box center [612, 382] width 29 height 14
click at [604, 380] on input "Wages" at bounding box center [608, 379] width 9 height 9
checkbox input "false"
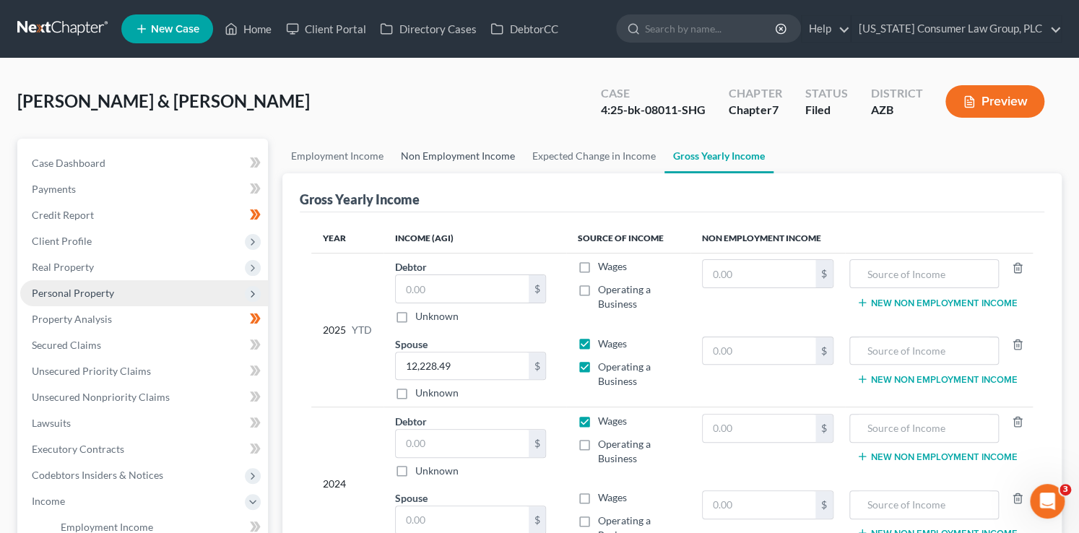
click at [437, 155] on link "Non Employment Income" at bounding box center [457, 156] width 131 height 35
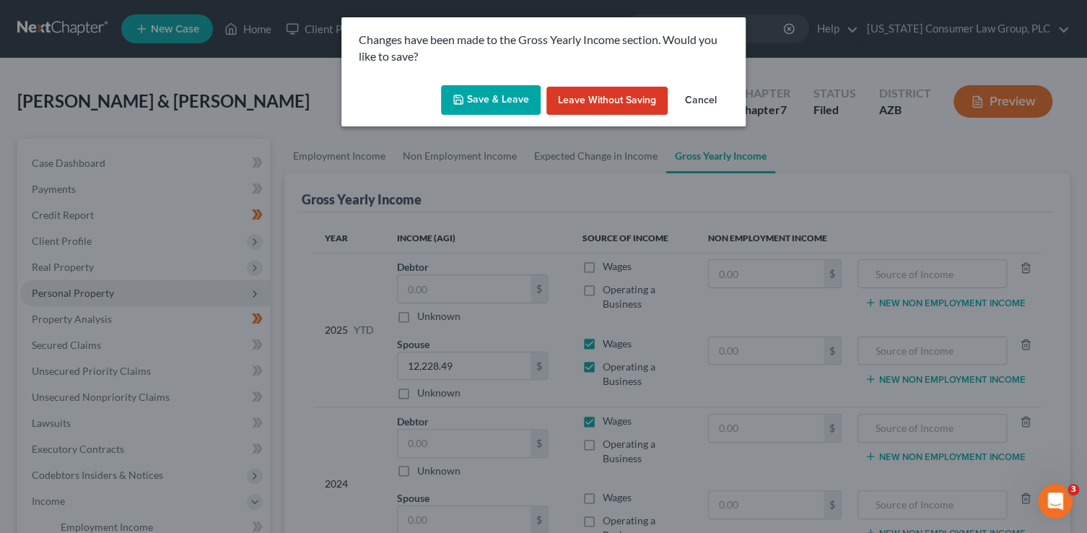
click at [489, 87] on button "Save & Leave" at bounding box center [491, 100] width 100 height 30
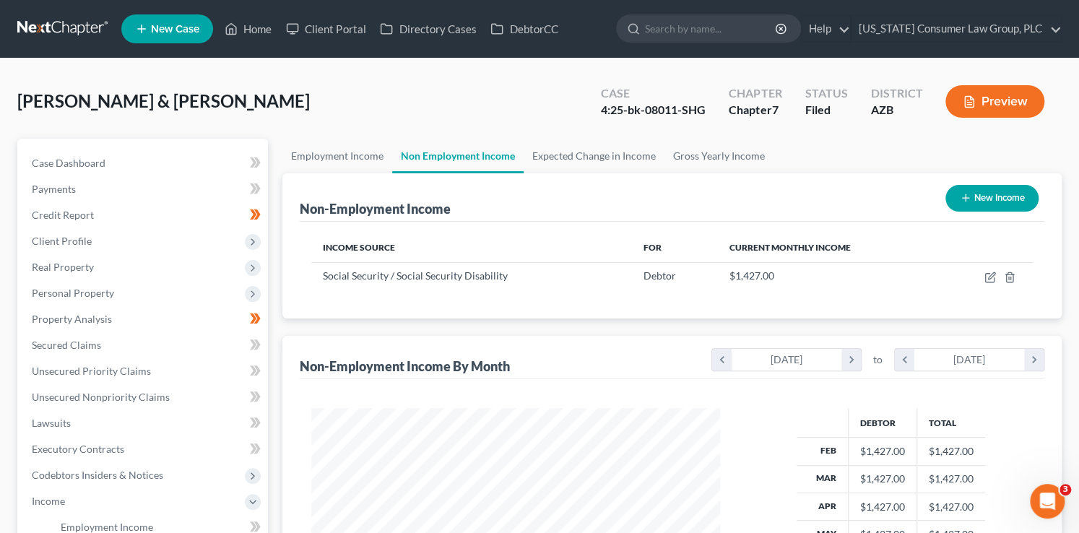
scroll to position [257, 438]
click at [684, 157] on link "Gross Yearly Income" at bounding box center [718, 156] width 109 height 35
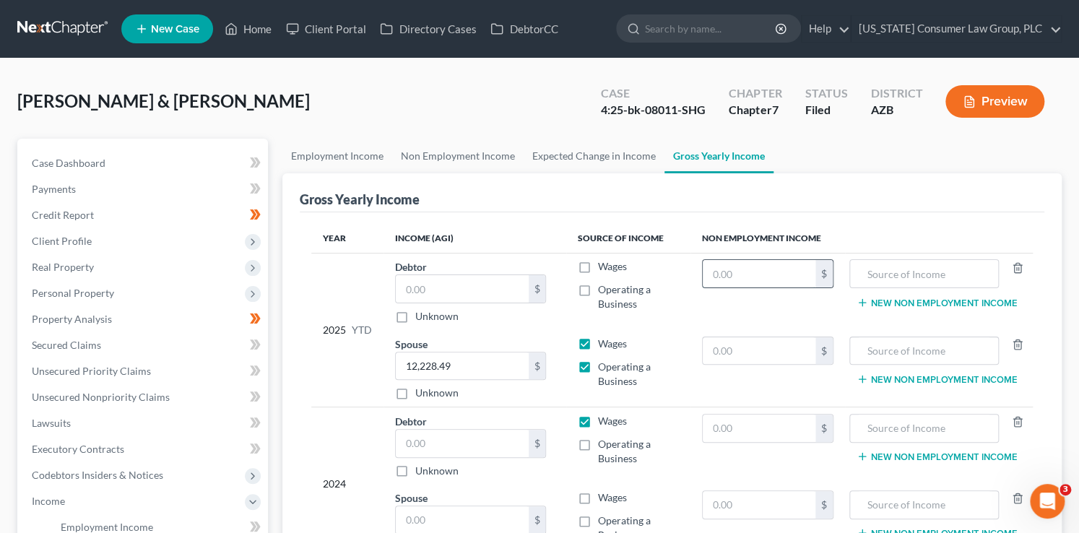
click at [724, 272] on input "text" at bounding box center [758, 273] width 113 height 27
type input "11,416"
click at [907, 271] on input "text" at bounding box center [924, 273] width 134 height 27
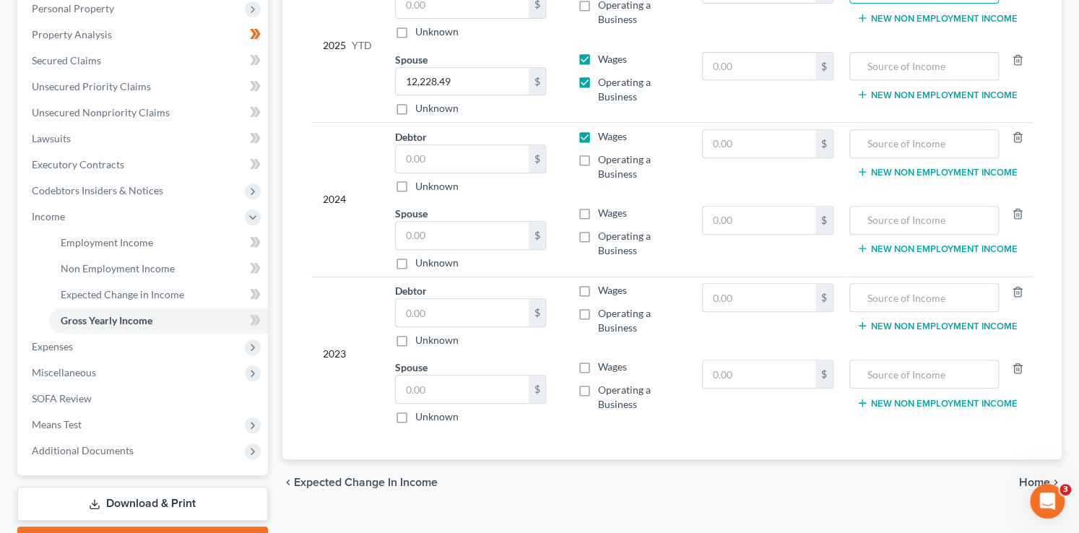
scroll to position [332, 0]
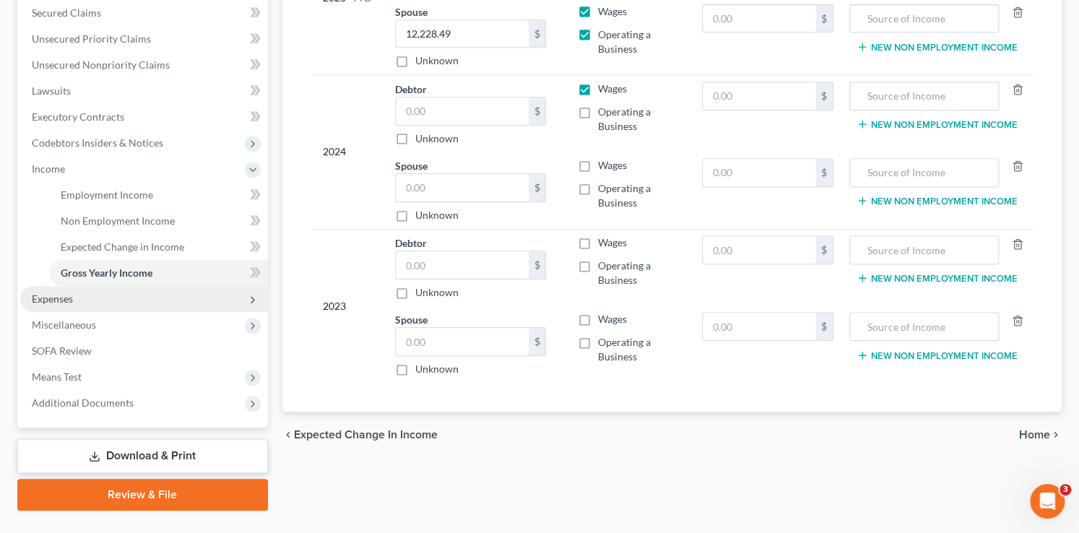
type input "Social Security Income"
click at [117, 300] on span "Expenses" at bounding box center [144, 299] width 248 height 26
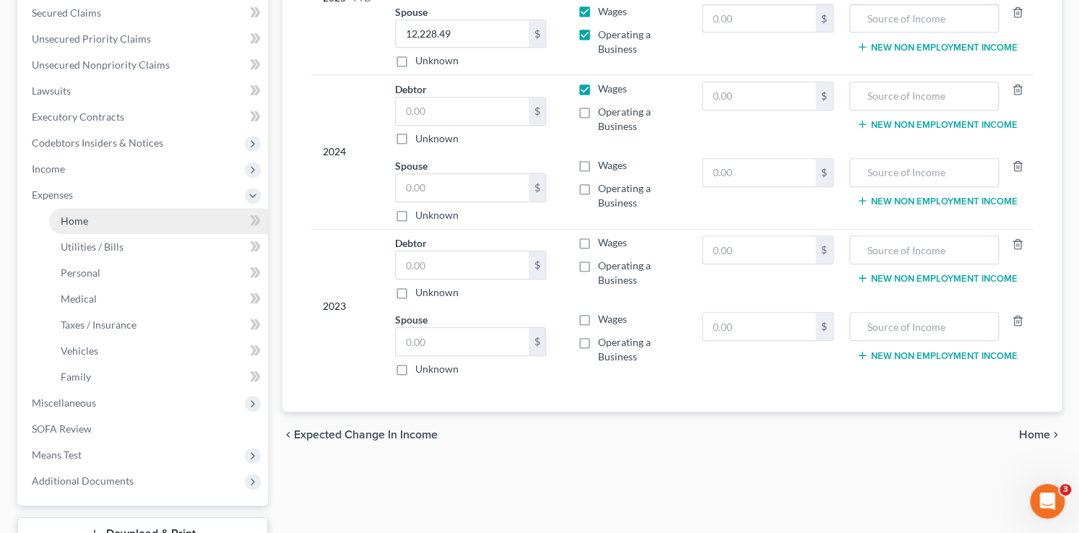
click at [138, 219] on link "Home" at bounding box center [158, 221] width 219 height 26
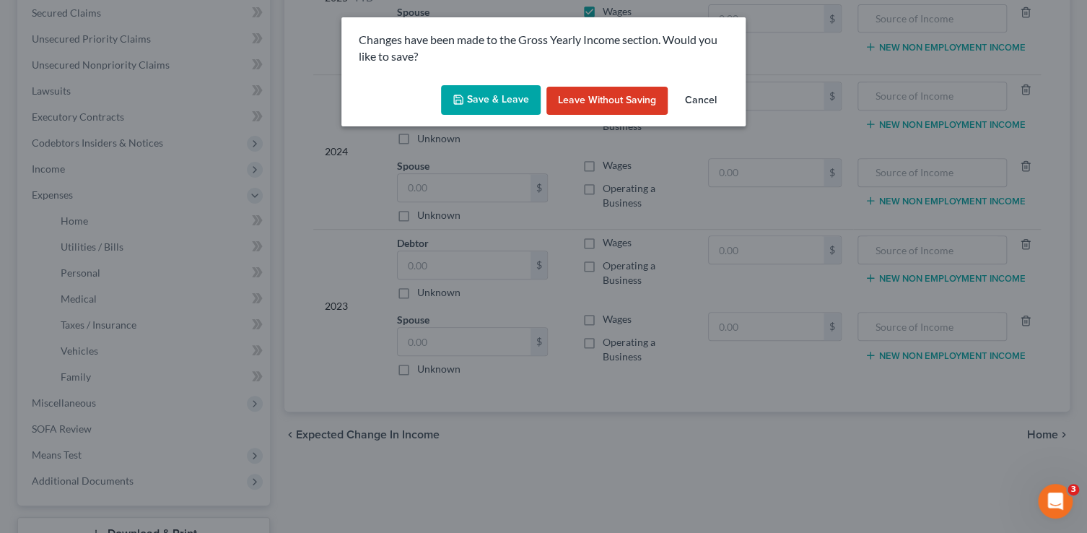
click at [469, 92] on button "Save & Leave" at bounding box center [491, 100] width 100 height 30
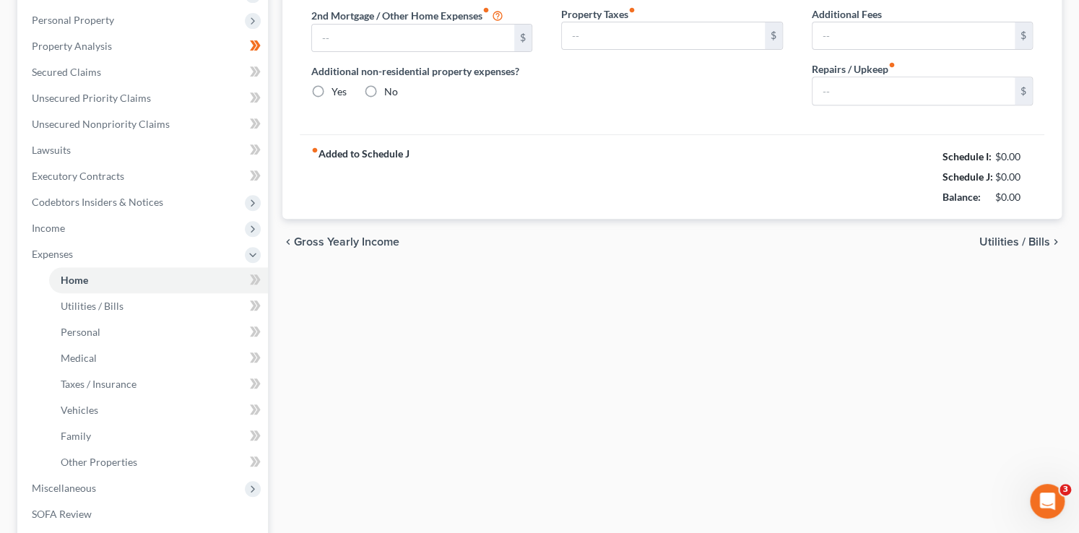
type input "0.00"
radio input "true"
type input "0.00"
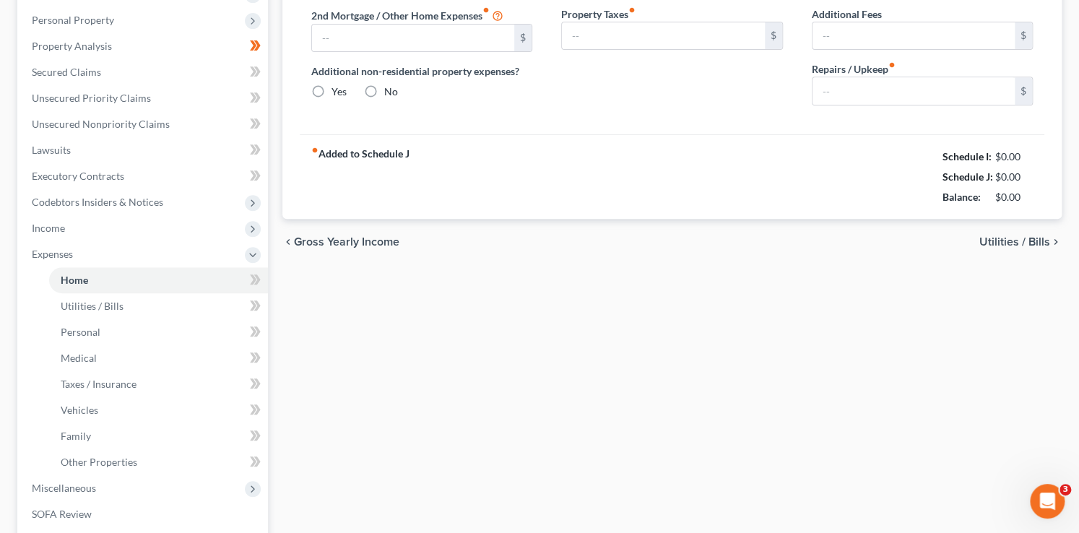
type input "0.00"
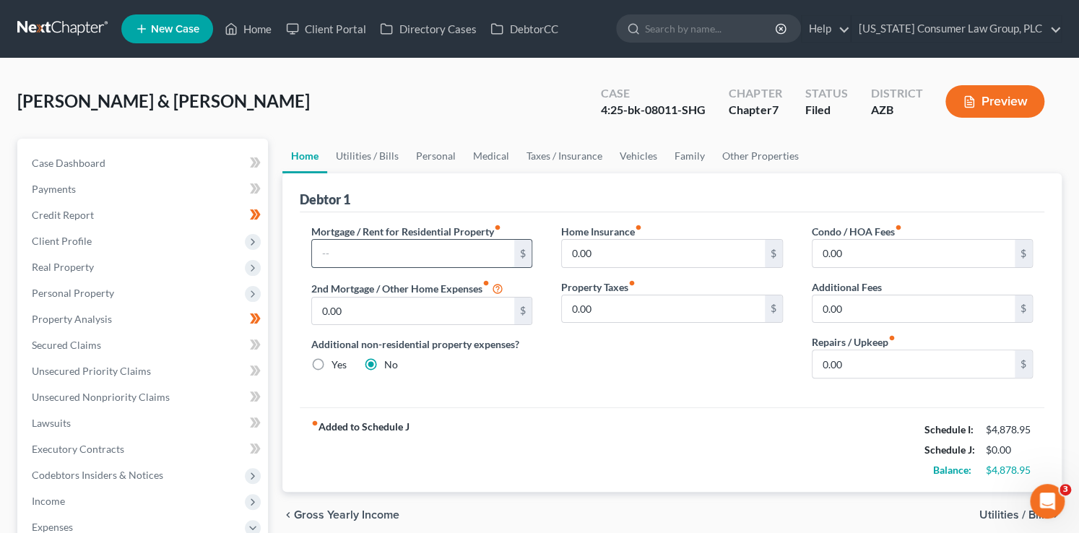
click at [378, 255] on input "text" at bounding box center [413, 253] width 203 height 27
type input "1,009"
drag, startPoint x: 359, startPoint y: 163, endPoint x: 835, endPoint y: 157, distance: 475.8
click at [359, 163] on link "Utilities / Bills" at bounding box center [367, 156] width 80 height 35
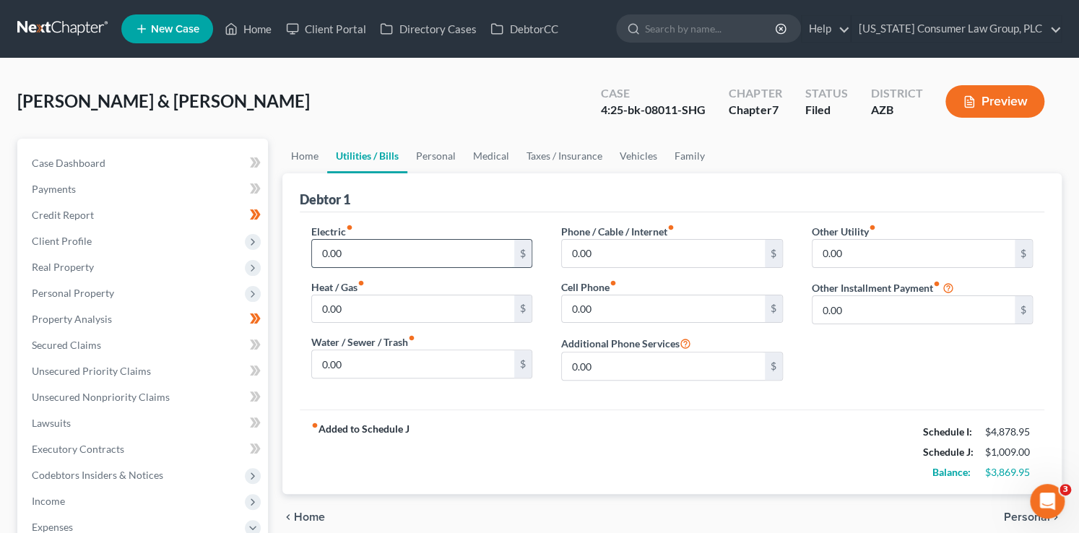
click at [366, 254] on input "0.00" at bounding box center [413, 253] width 203 height 27
type input "323"
type input "76"
type input "60"
type input "246"
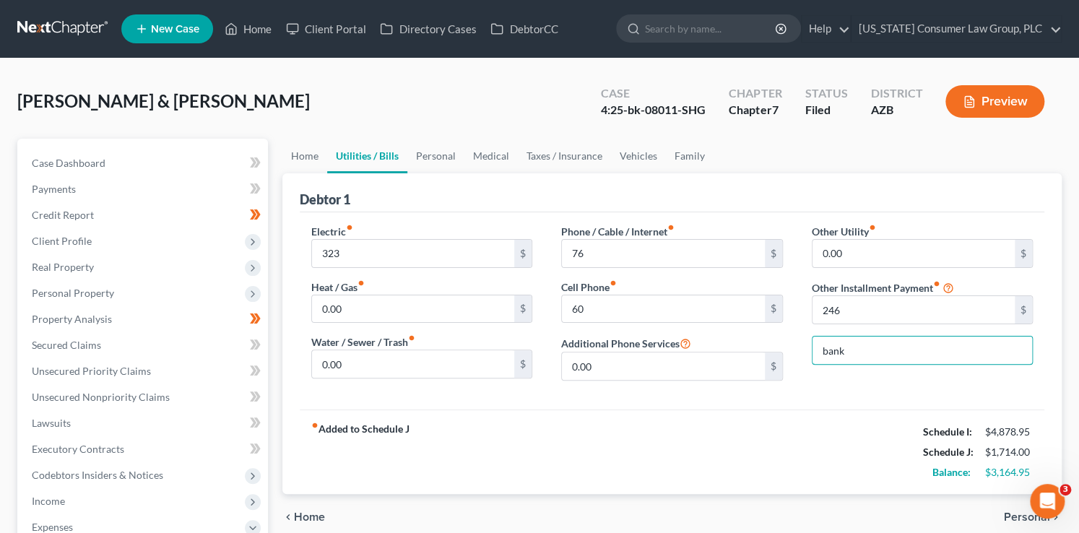
type input "Bankruptcy Legal Fees (Payment Plan)"
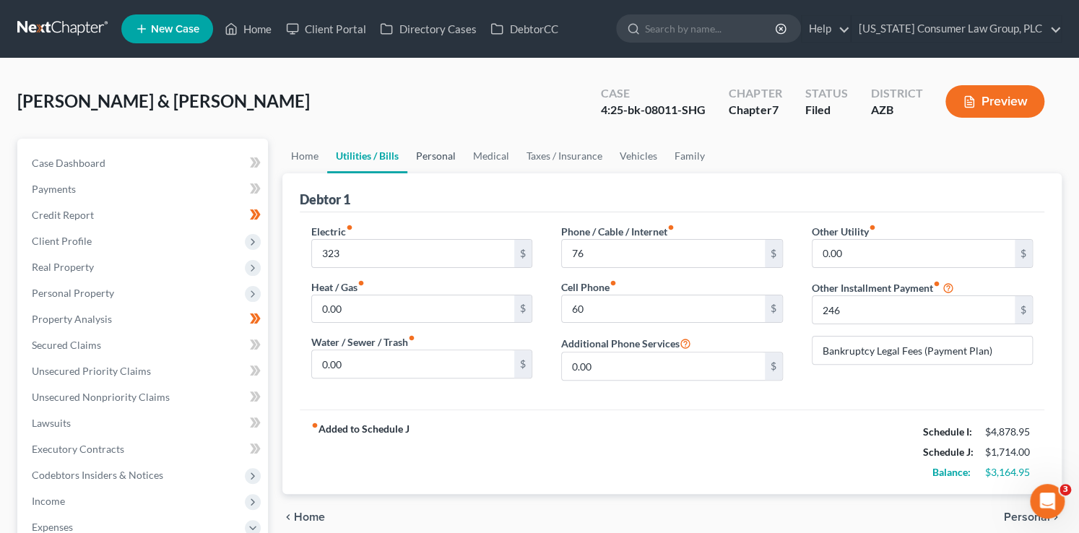
click at [436, 152] on link "Personal" at bounding box center [435, 156] width 57 height 35
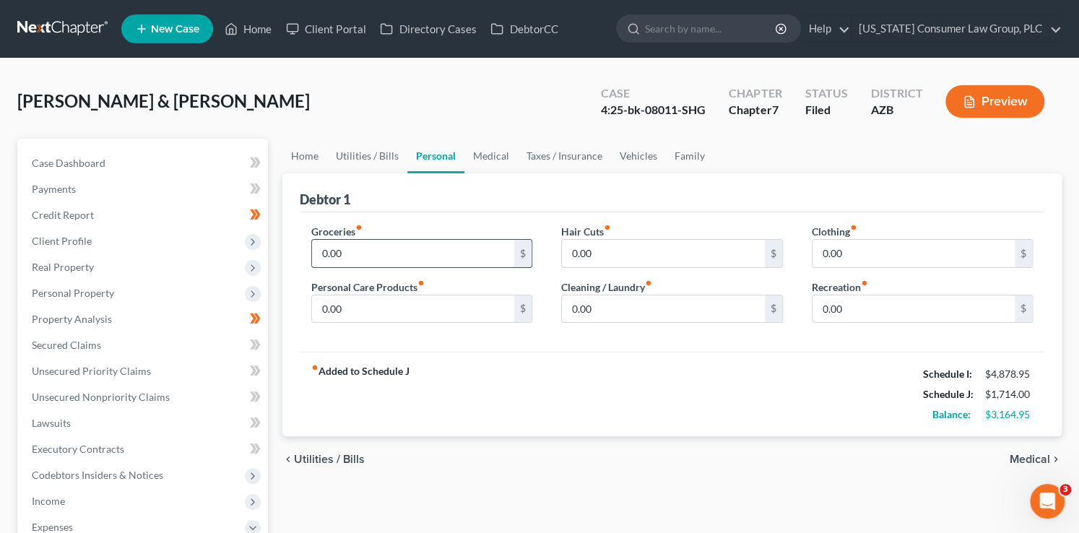
click at [377, 247] on input "0.00" at bounding box center [413, 253] width 203 height 27
type input "500"
type input "100"
type input "300"
type input "100"
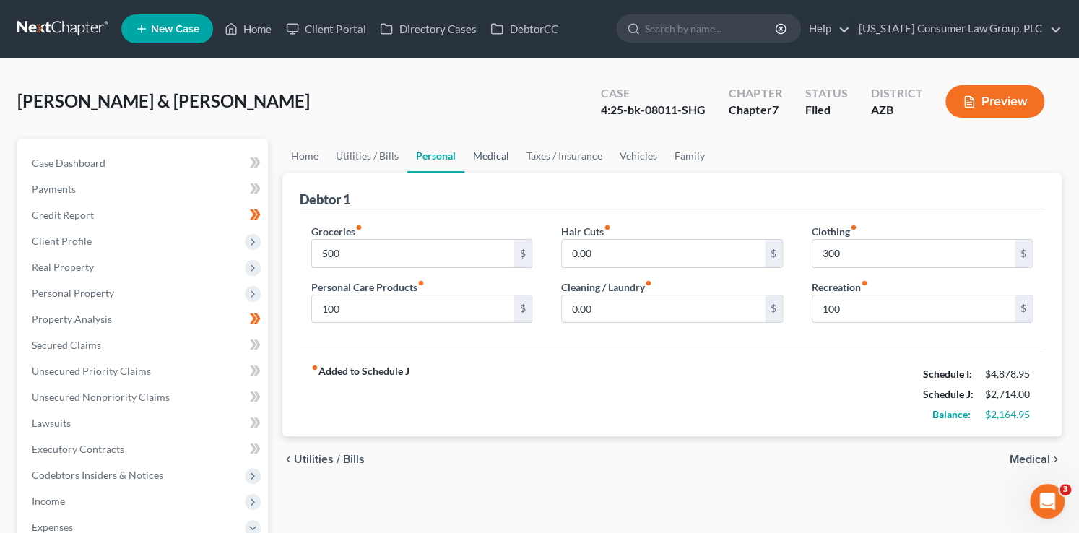
click at [477, 157] on link "Medical" at bounding box center [490, 156] width 53 height 35
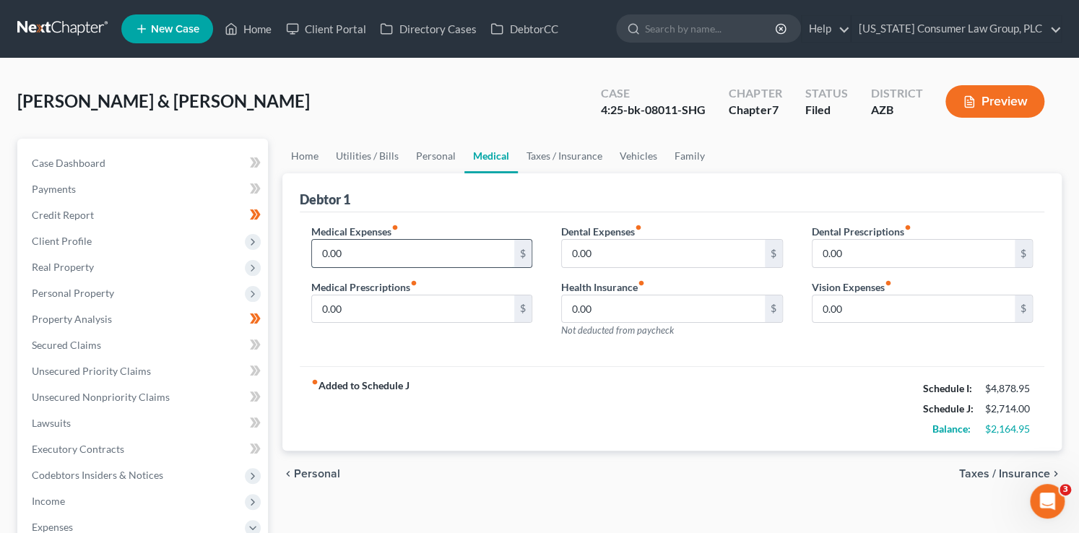
click at [367, 260] on input "0.00" at bounding box center [413, 253] width 203 height 27
type input "150"
type input "40"
click at [550, 157] on link "Taxes / Insurance" at bounding box center [564, 156] width 93 height 35
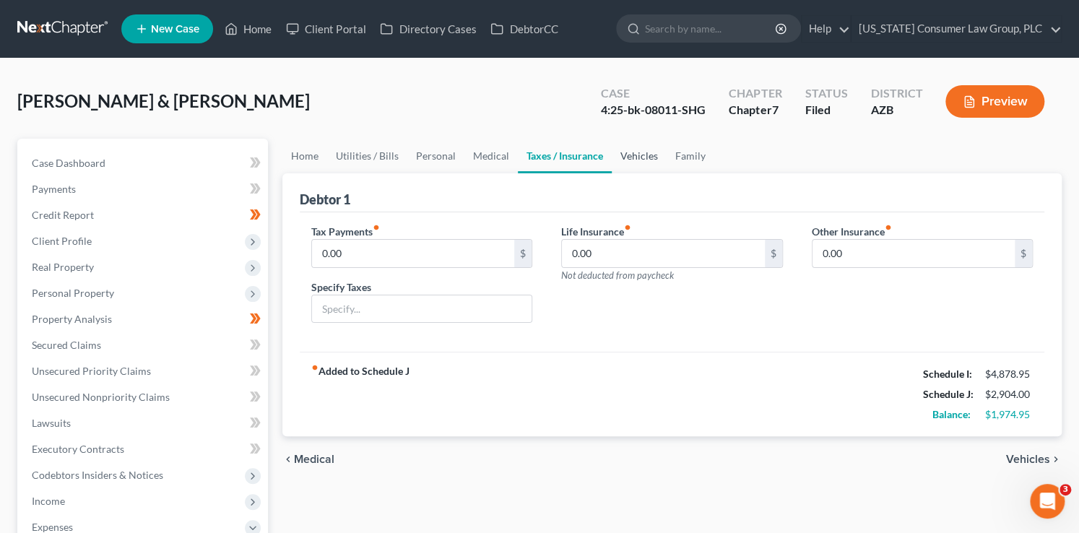
click at [613, 157] on link "Vehicles" at bounding box center [639, 156] width 55 height 35
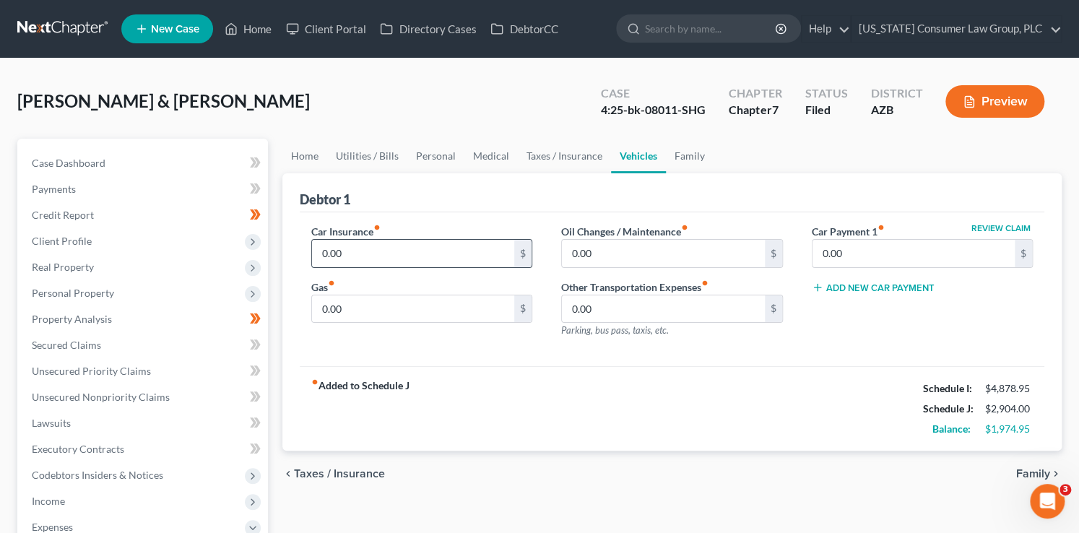
click at [404, 249] on input "0.00" at bounding box center [413, 253] width 203 height 27
type input "118.64"
type input "307"
type input "50"
click at [367, 310] on input "307" at bounding box center [413, 308] width 203 height 27
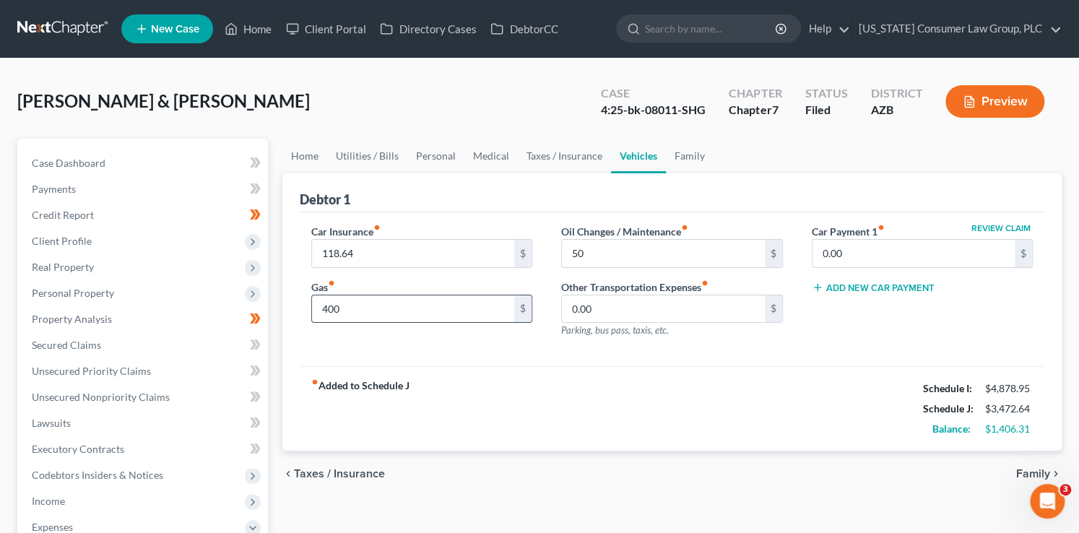
type input "400"
type input "75"
click at [695, 157] on link "Family" at bounding box center [690, 156] width 48 height 35
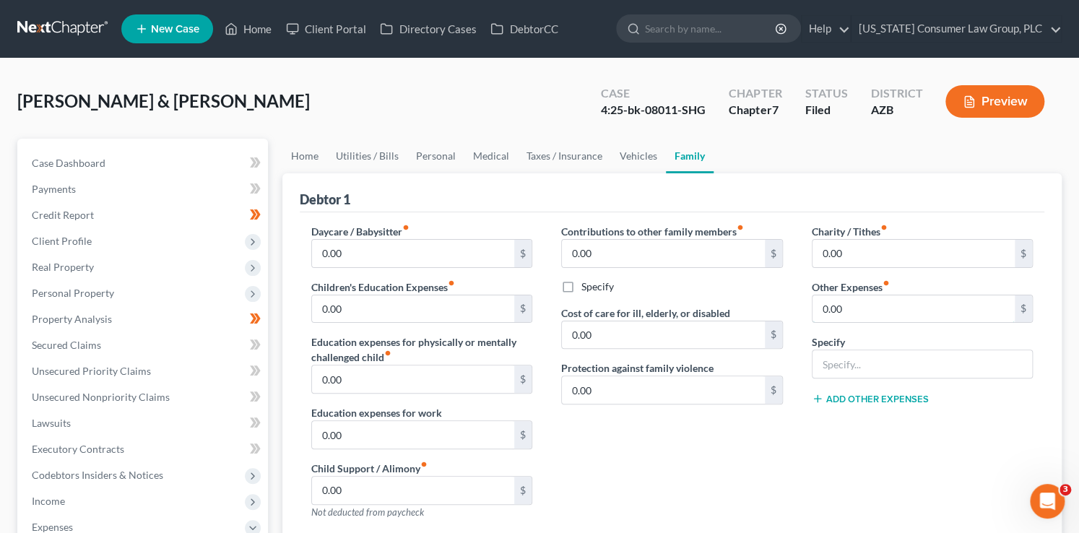
drag, startPoint x: 861, startPoint y: 304, endPoint x: 850, endPoint y: 280, distance: 26.5
click at [860, 304] on input "0.00" at bounding box center [913, 308] width 203 height 27
type input "250"
type input "Misc. Expenses"
click at [500, 155] on link "Medical" at bounding box center [490, 156] width 53 height 35
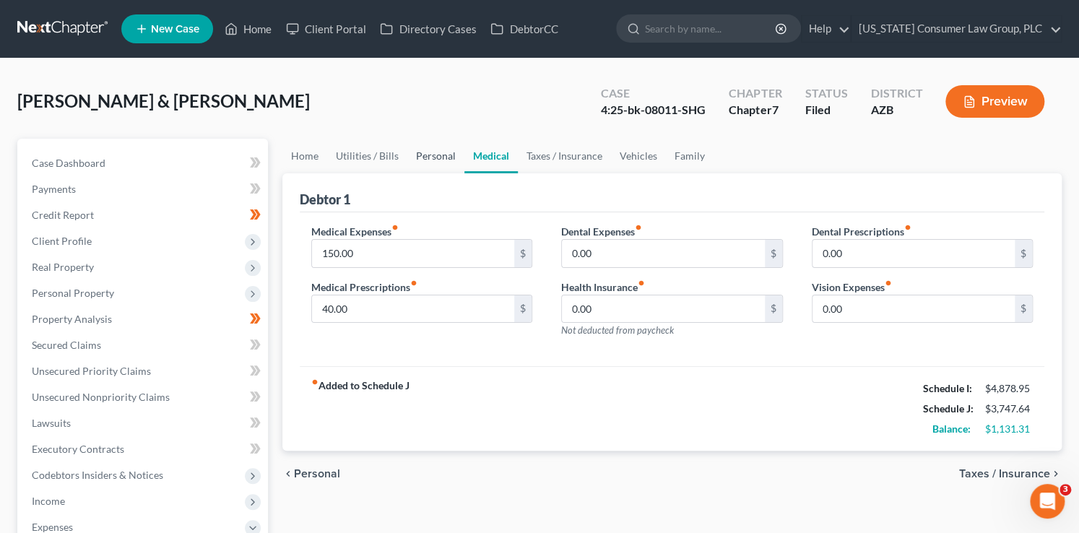
click at [443, 155] on link "Personal" at bounding box center [435, 156] width 57 height 35
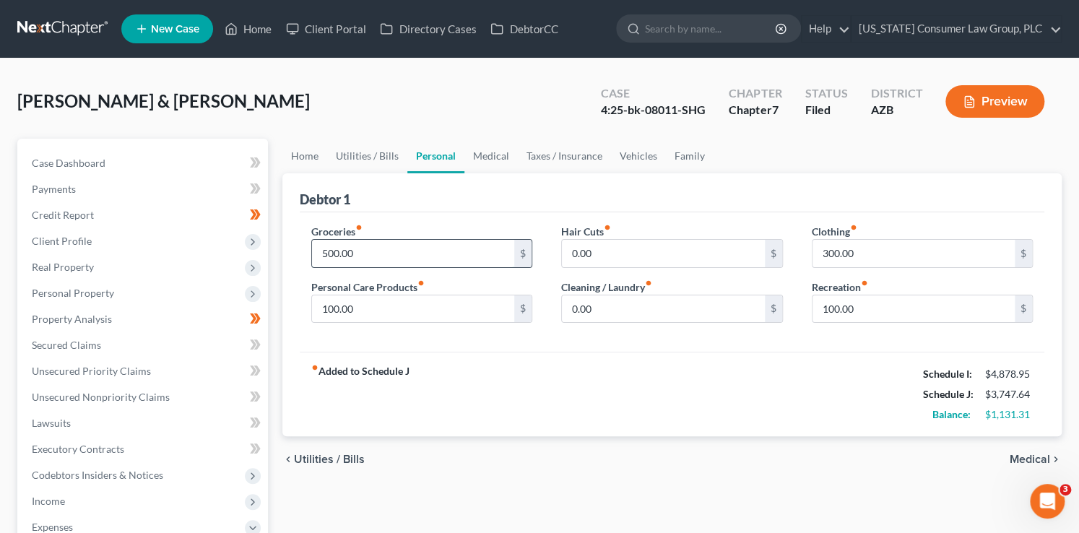
click at [373, 248] on input "500.00" at bounding box center [413, 253] width 203 height 27
type input "850"
type input "75"
type input "200"
type input "300"
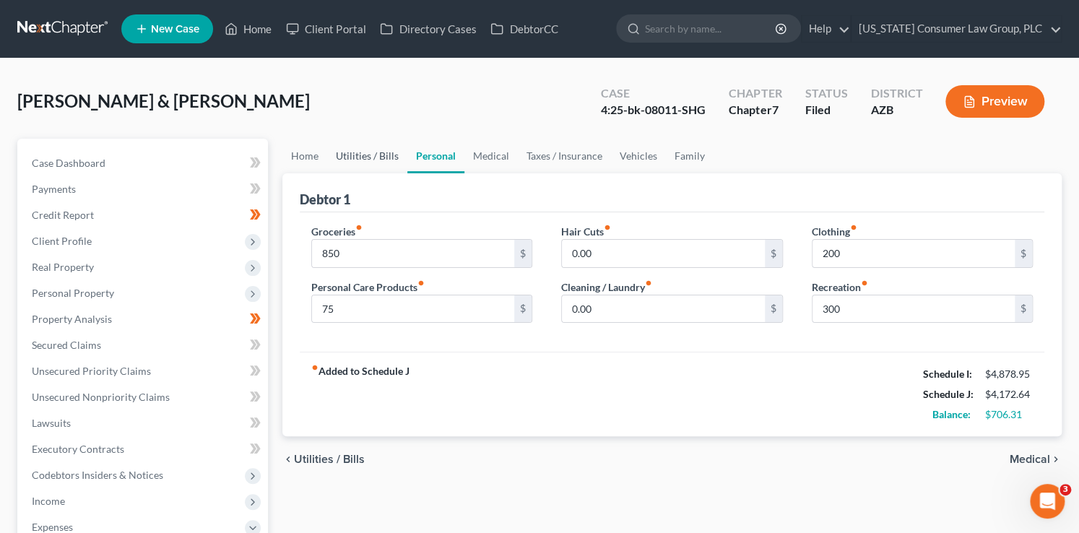
click at [384, 152] on link "Utilities / Bills" at bounding box center [367, 156] width 80 height 35
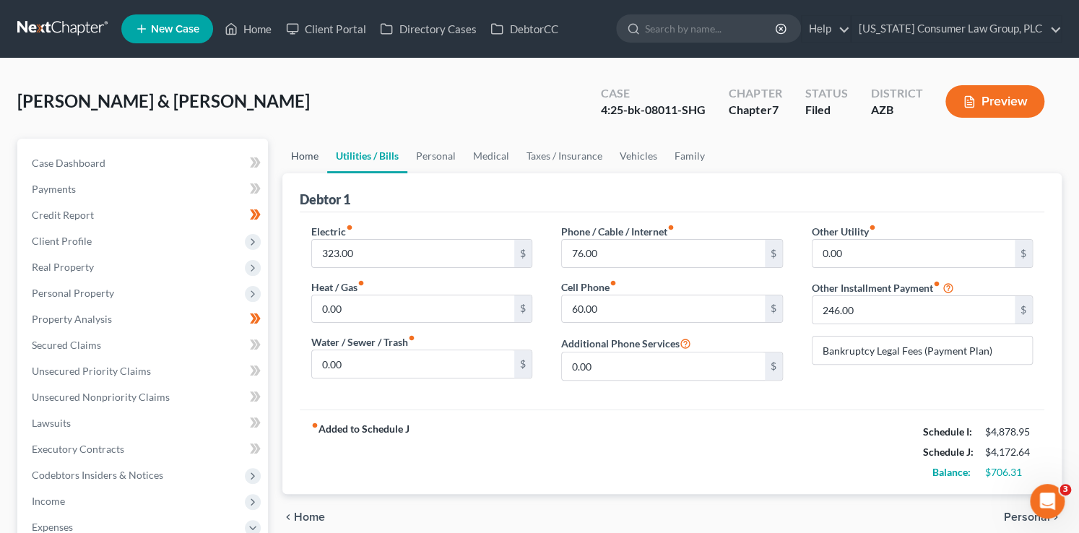
click at [291, 149] on link "Home" at bounding box center [304, 156] width 45 height 35
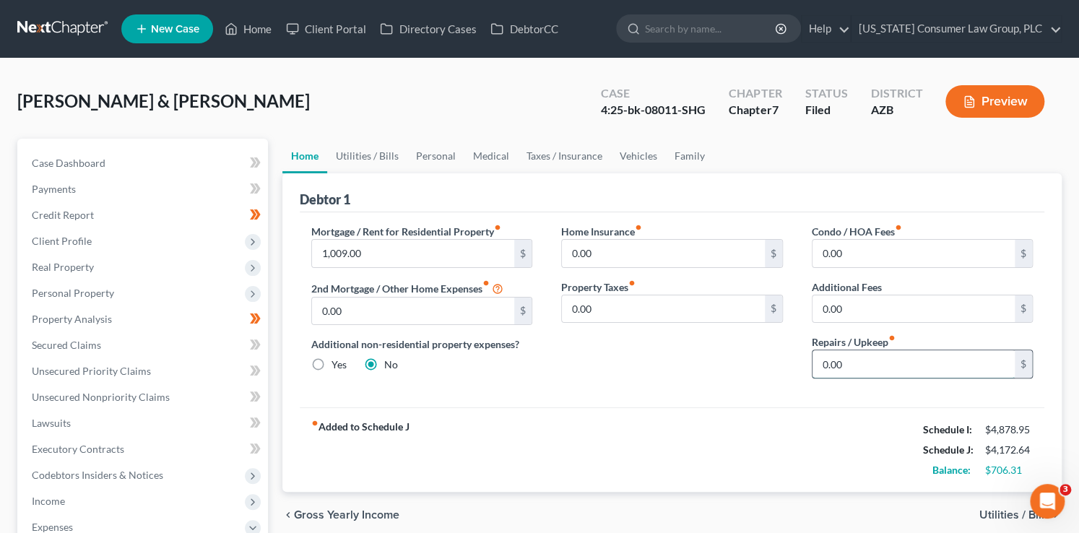
click at [828, 366] on input "0.00" at bounding box center [913, 363] width 203 height 27
type input "50"
click at [373, 141] on link "Utilities / Bills" at bounding box center [367, 156] width 80 height 35
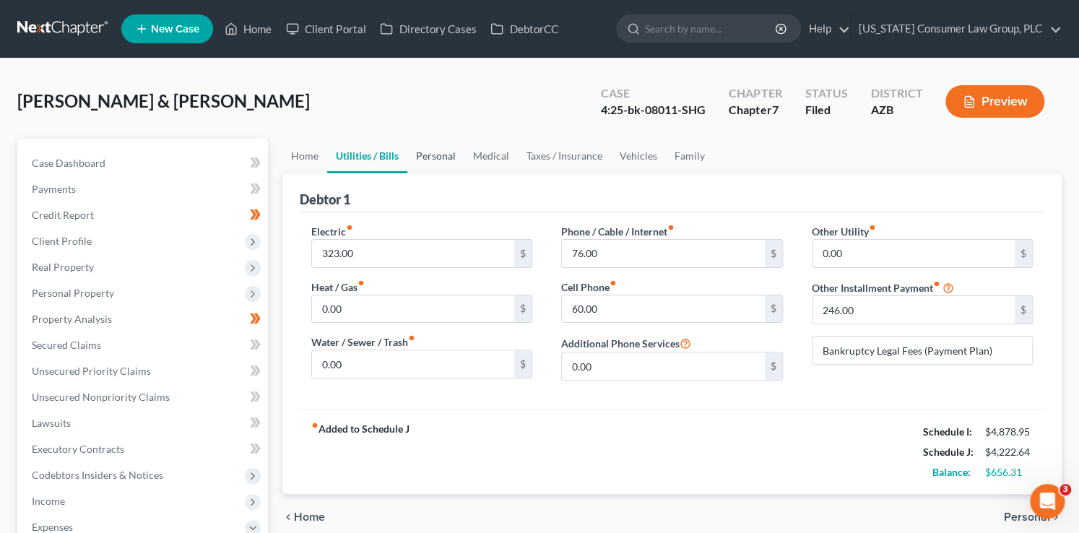
click at [448, 161] on link "Personal" at bounding box center [435, 156] width 57 height 35
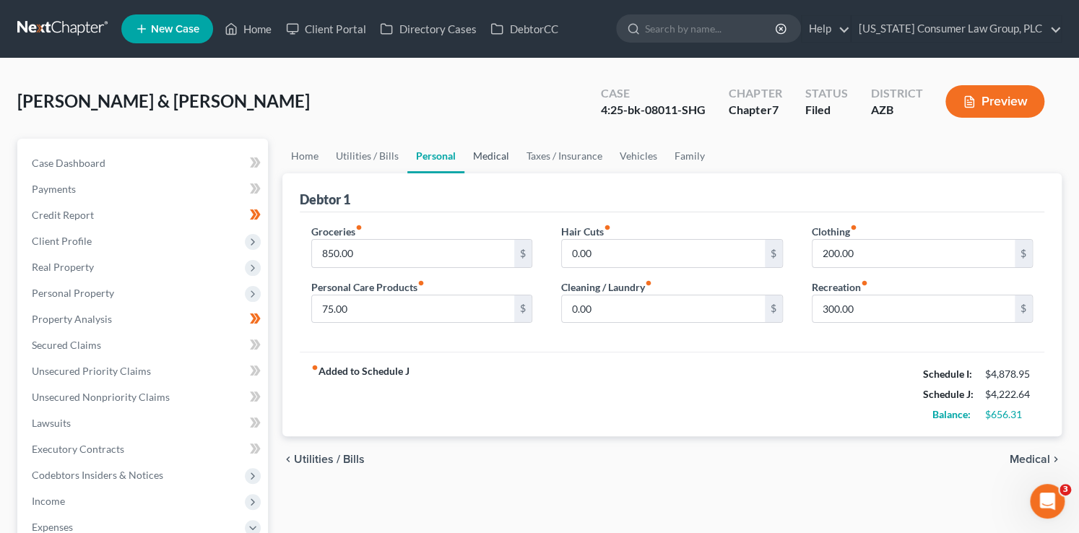
click at [477, 155] on link "Medical" at bounding box center [490, 156] width 53 height 35
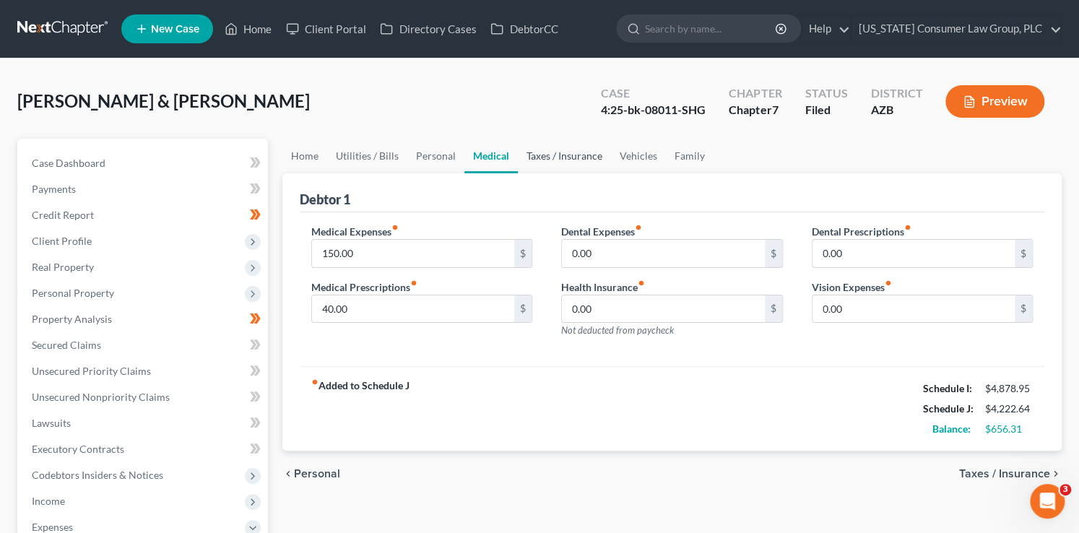
click at [561, 155] on link "Taxes / Insurance" at bounding box center [564, 156] width 93 height 35
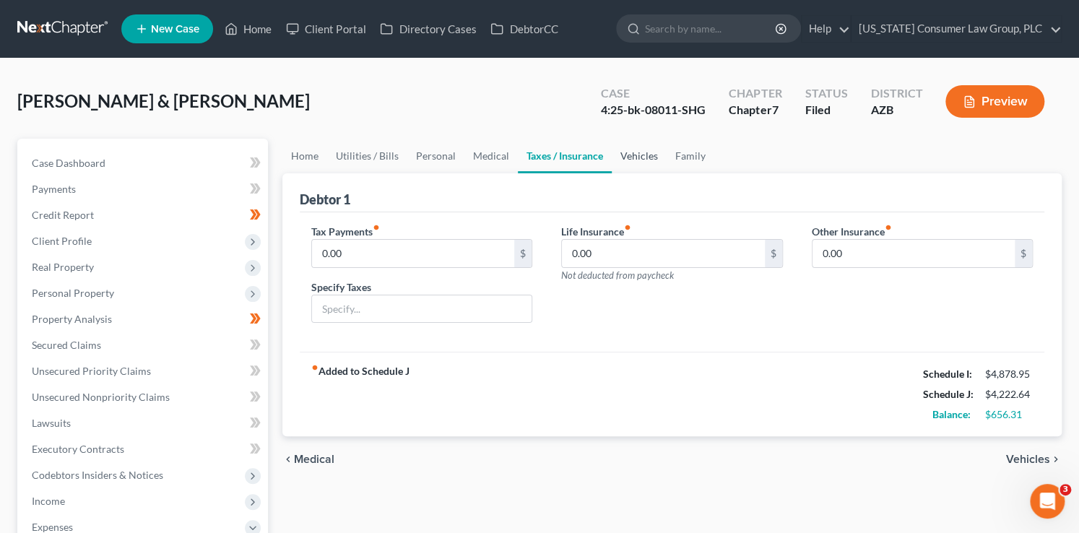
click at [651, 153] on link "Vehicles" at bounding box center [639, 156] width 55 height 35
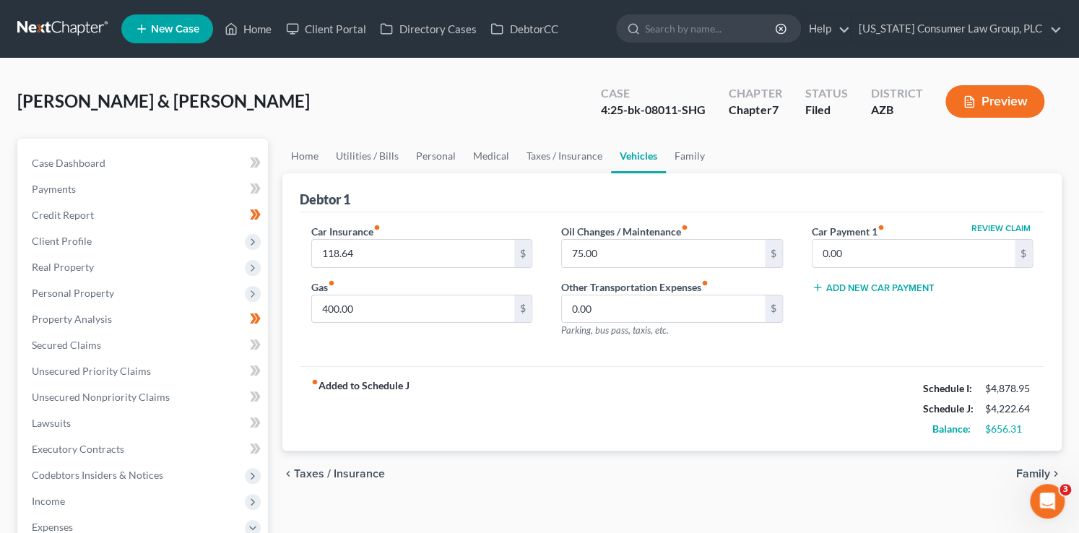
click at [710, 144] on ul "Home Utilities / Bills Personal Medical Taxes / Insurance Vehicles Family" at bounding box center [672, 156] width 780 height 35
click at [682, 157] on link "Family" at bounding box center [690, 156] width 48 height 35
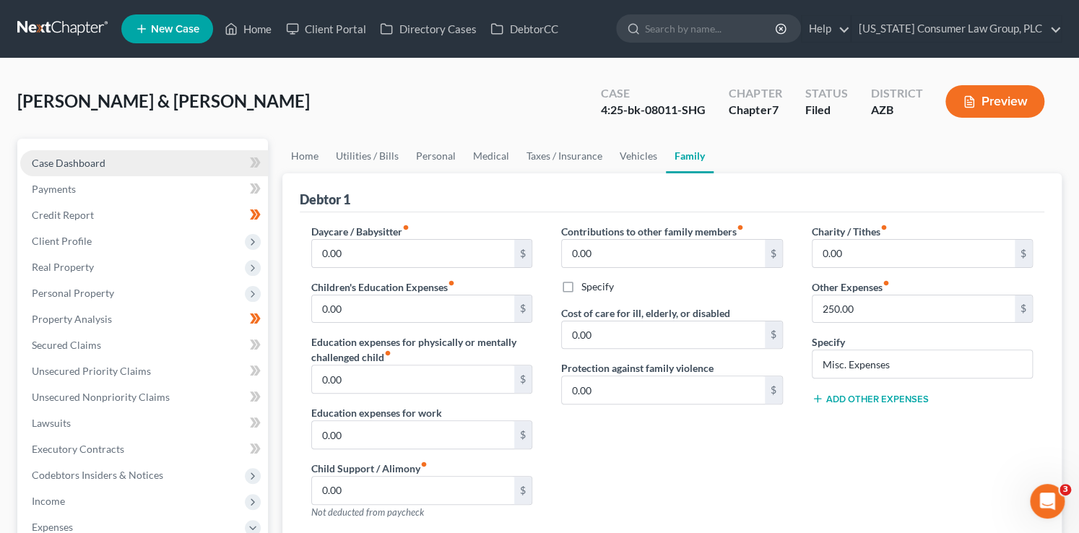
click at [105, 162] on link "Case Dashboard" at bounding box center [144, 163] width 248 height 26
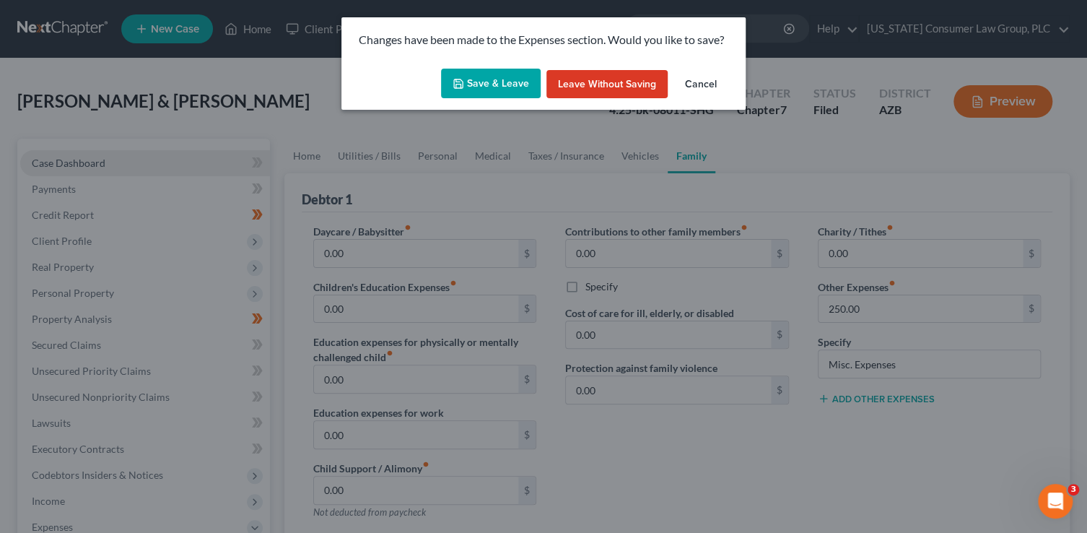
click at [100, 162] on div "Changes have been made to the Expenses section. Would you like to save? Save & …" at bounding box center [543, 266] width 1087 height 533
click at [474, 85] on button "Save & Leave" at bounding box center [491, 84] width 100 height 30
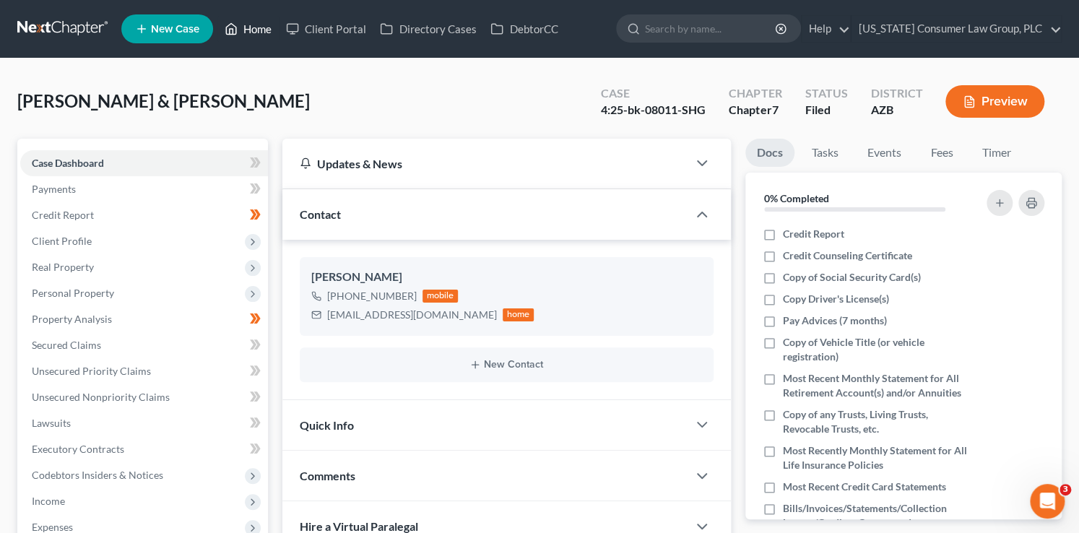
click at [253, 30] on link "Home" at bounding box center [247, 29] width 61 height 26
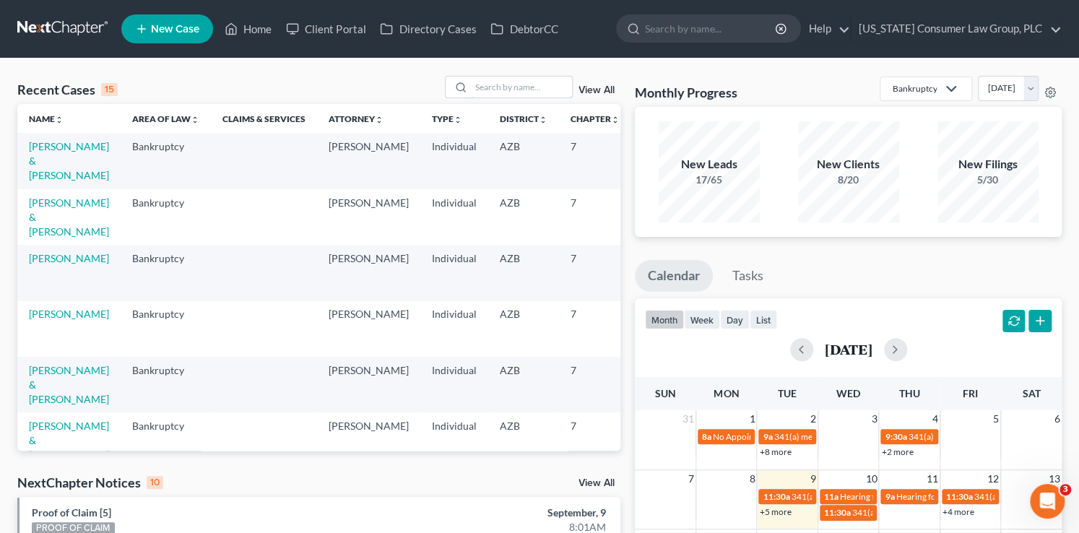
click at [472, 84] on input "search" at bounding box center [521, 87] width 101 height 21
type input "kelsey"
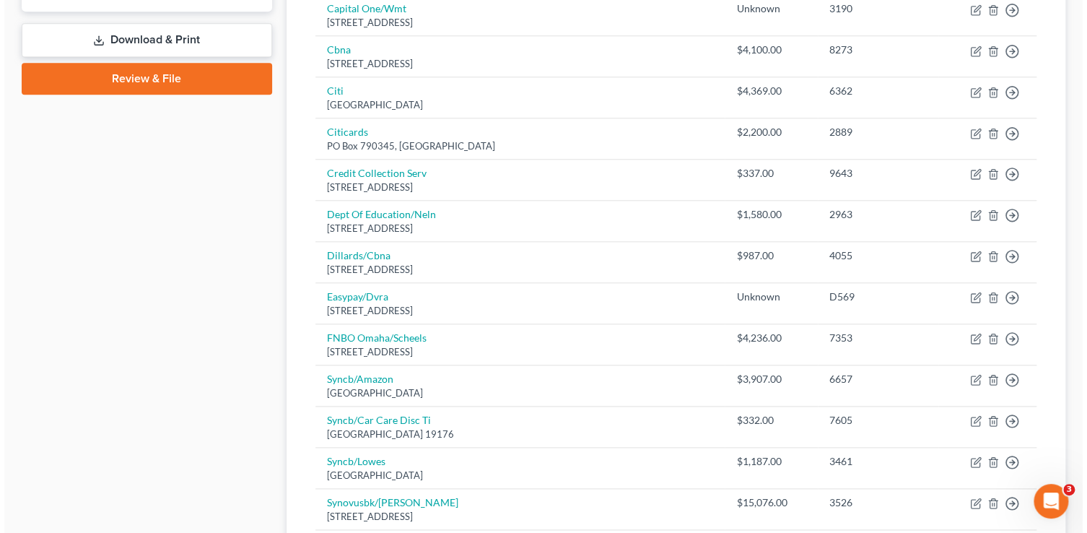
scroll to position [624, 0]
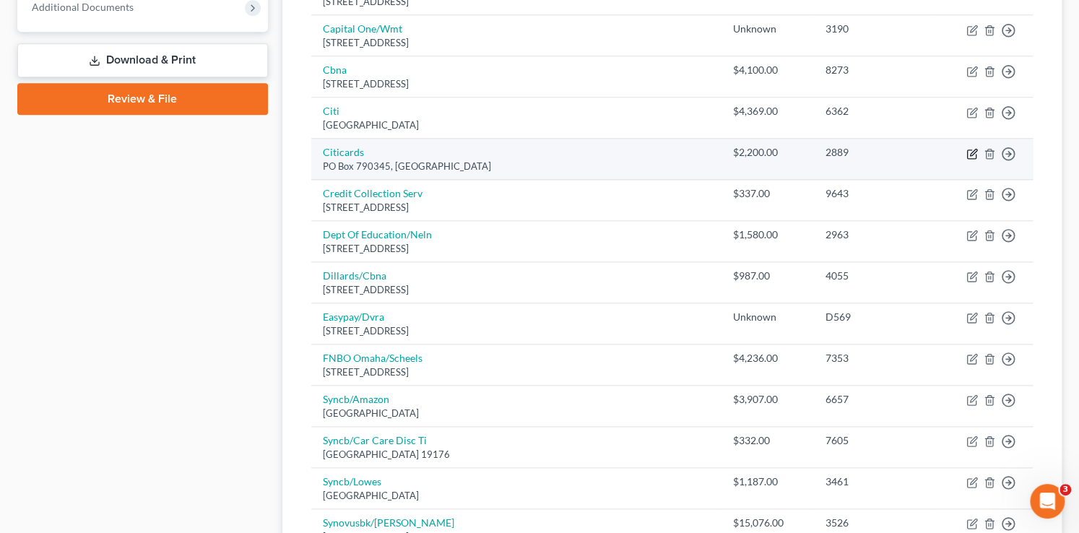
click at [969, 148] on icon "button" at bounding box center [972, 154] width 12 height 12
select select "26"
select select "2"
select select "0"
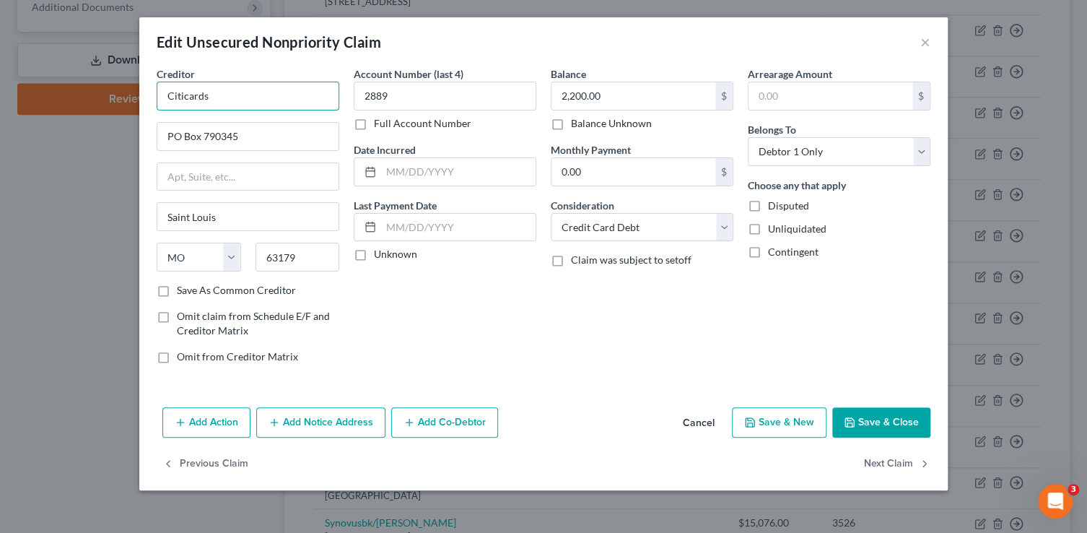
click at [280, 98] on input "Citicards" at bounding box center [248, 96] width 183 height 29
type input "Citicards/The Home Depot"
click at [333, 429] on button "Add Notice Address" at bounding box center [320, 422] width 129 height 30
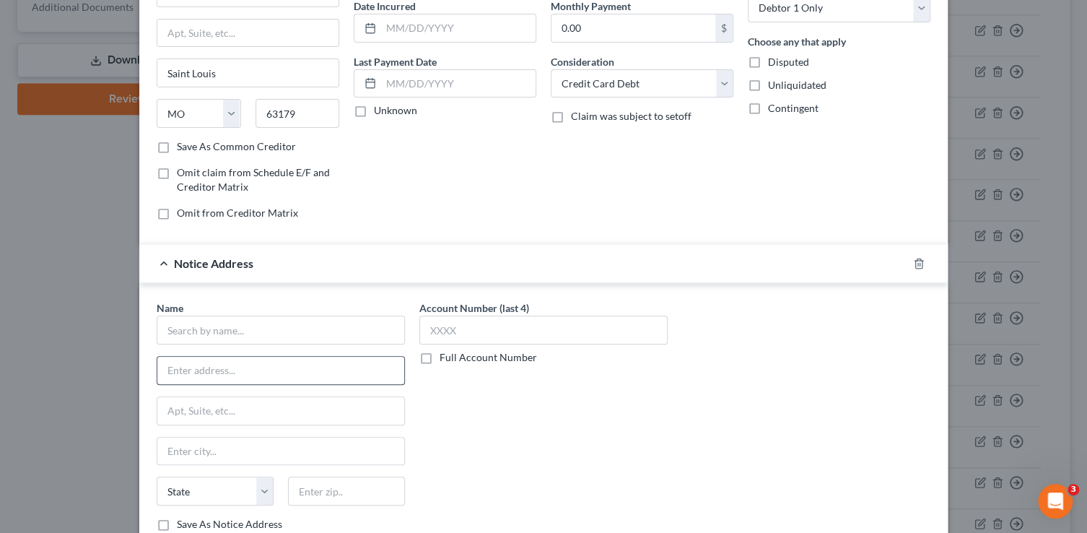
scroll to position [144, 0]
click at [270, 338] on input "text" at bounding box center [281, 329] width 248 height 29
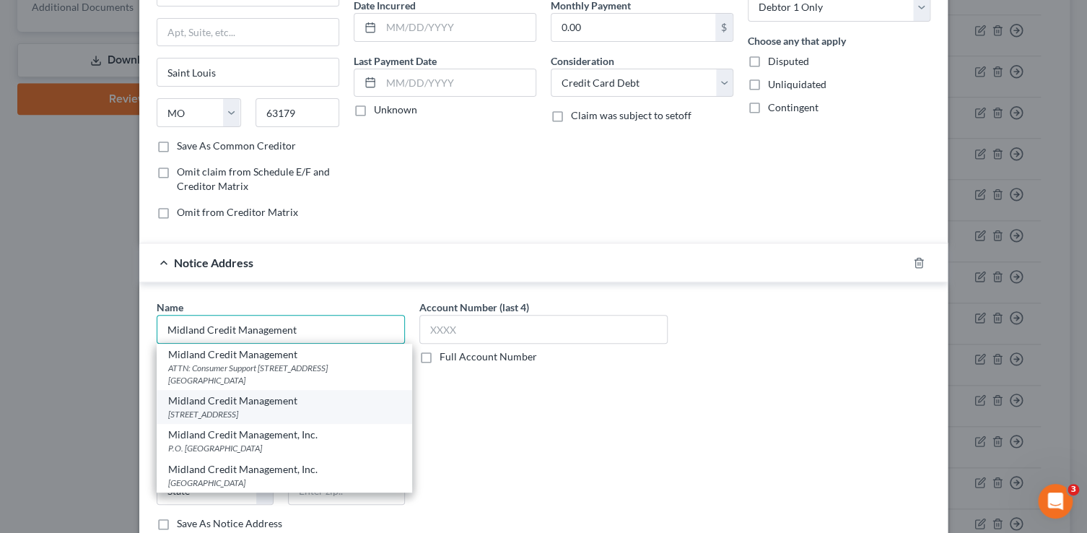
type input "Midland Credit Management"
click at [344, 414] on div "350 Camino De La Reina, #100, San Diego, CA 92108" at bounding box center [284, 414] width 232 height 12
type input "350 Camino De La Reina, #100"
type input "San Diego"
select select "4"
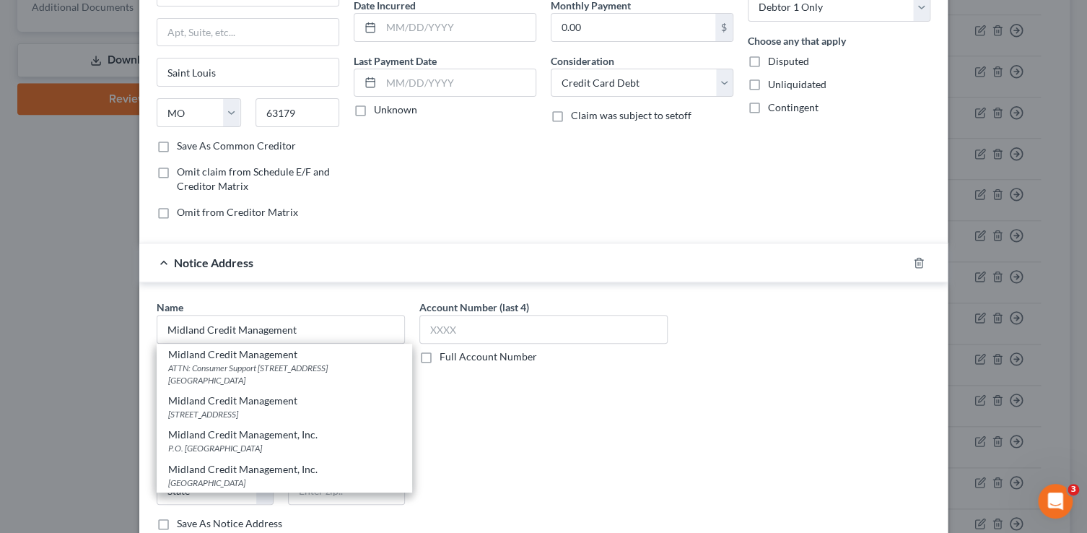
type input "92108"
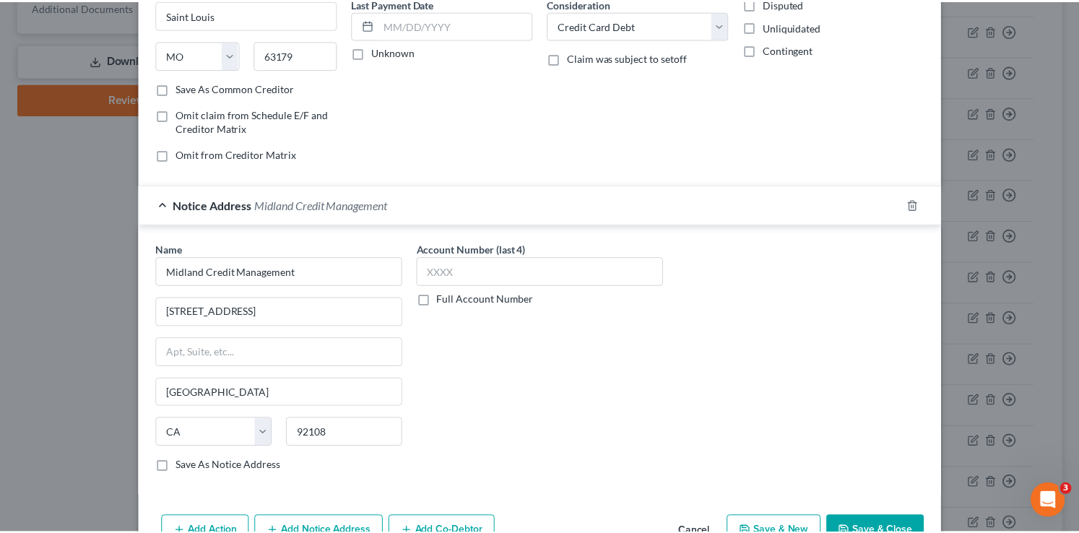
scroll to position [283, 0]
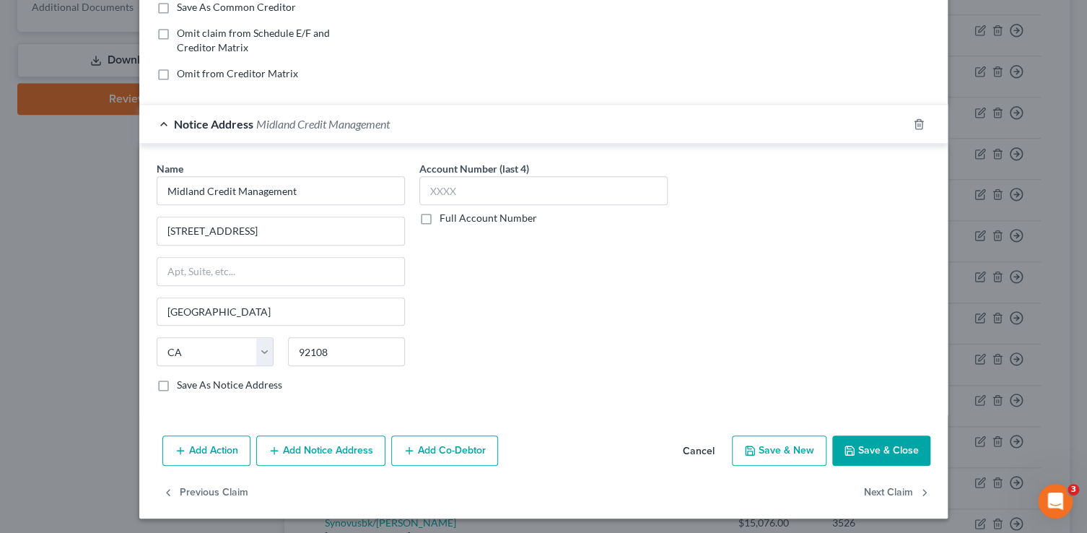
click at [879, 450] on button "Save & Close" at bounding box center [881, 450] width 98 height 30
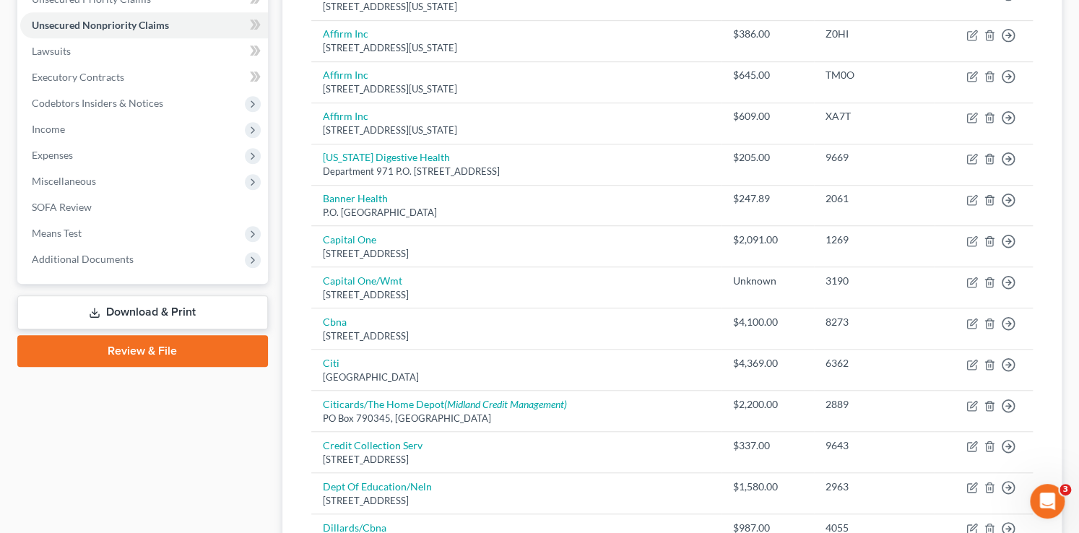
scroll to position [371, 0]
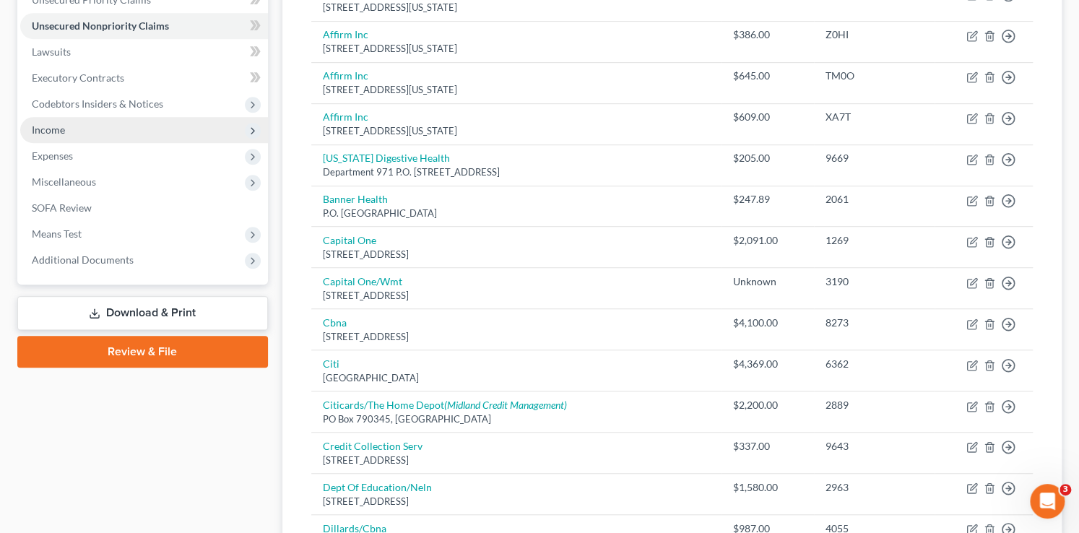
click at [74, 127] on span "Income" at bounding box center [144, 130] width 248 height 26
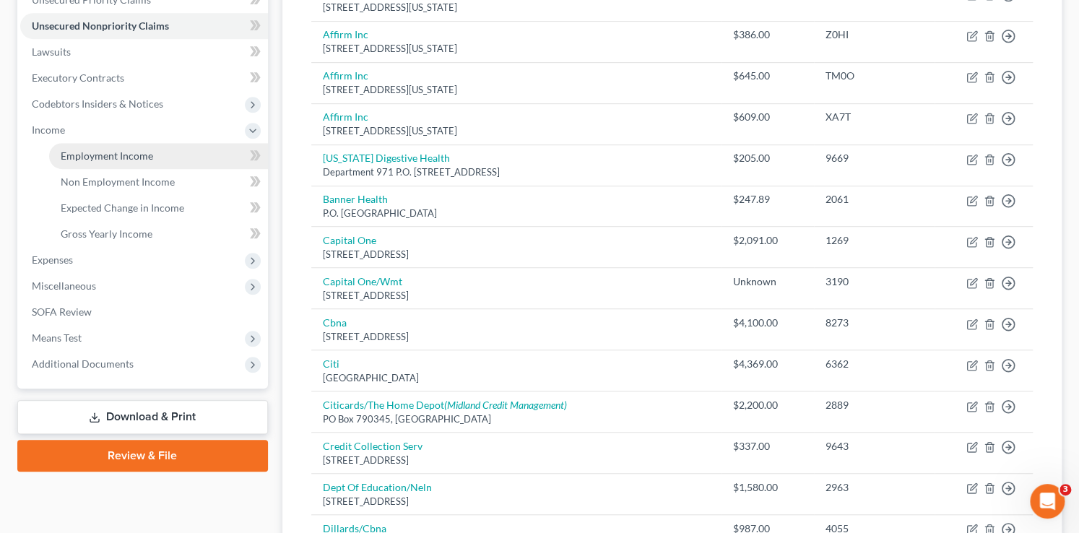
click at [141, 157] on span "Employment Income" at bounding box center [107, 155] width 92 height 12
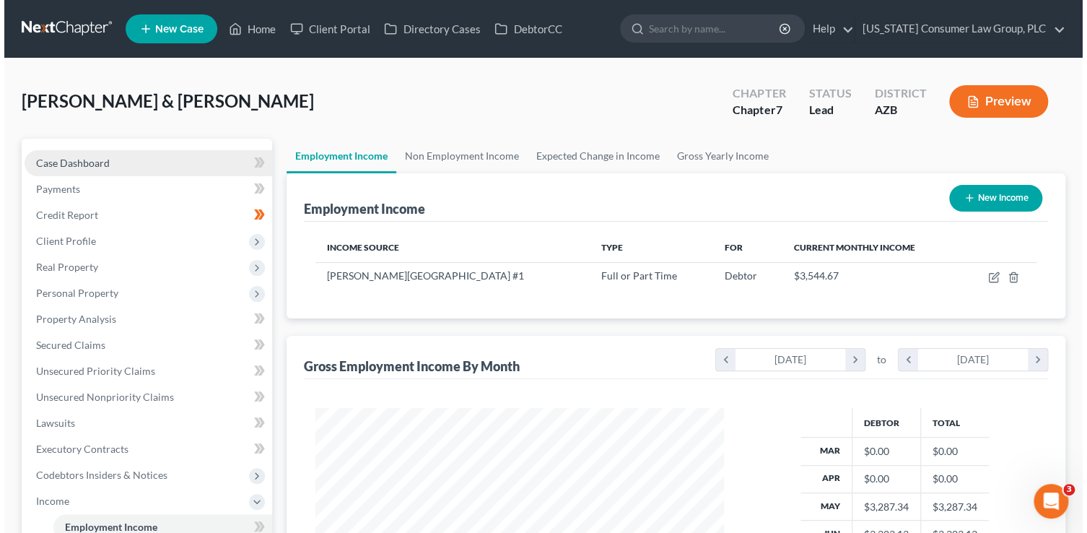
scroll to position [257, 438]
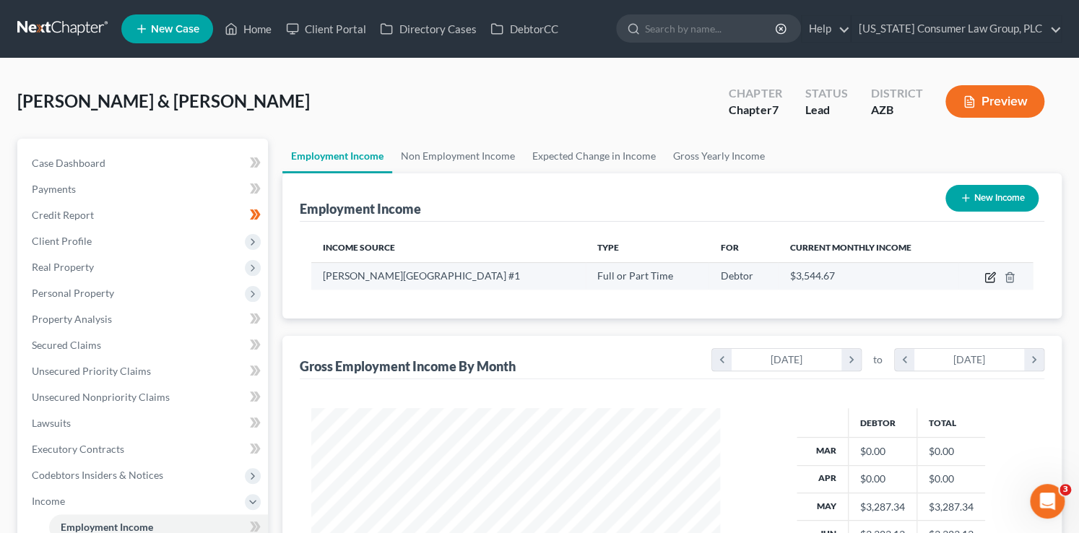
click at [990, 274] on icon "button" at bounding box center [991, 275] width 6 height 6
select select "0"
select select "2"
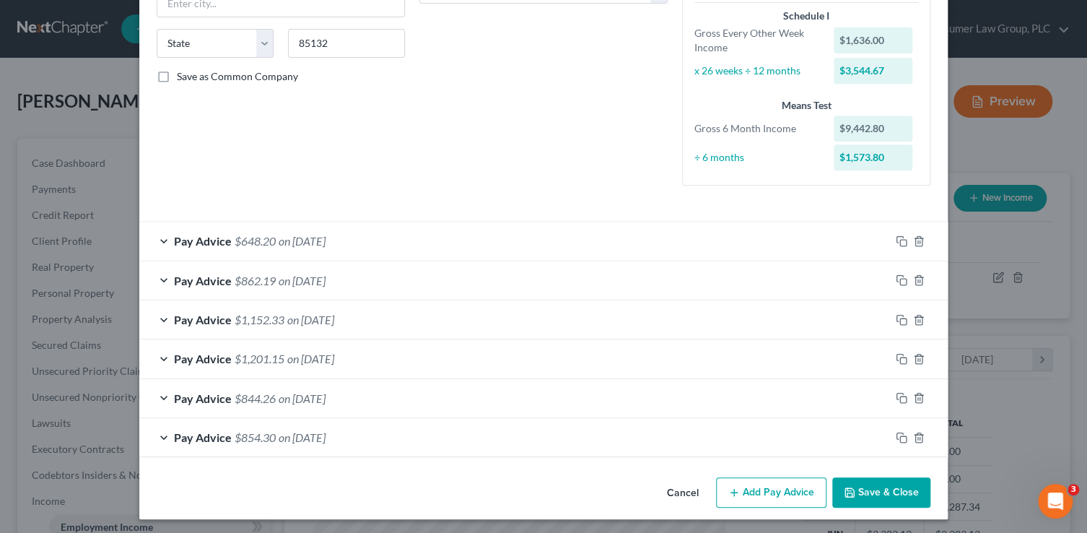
scroll to position [271, 0]
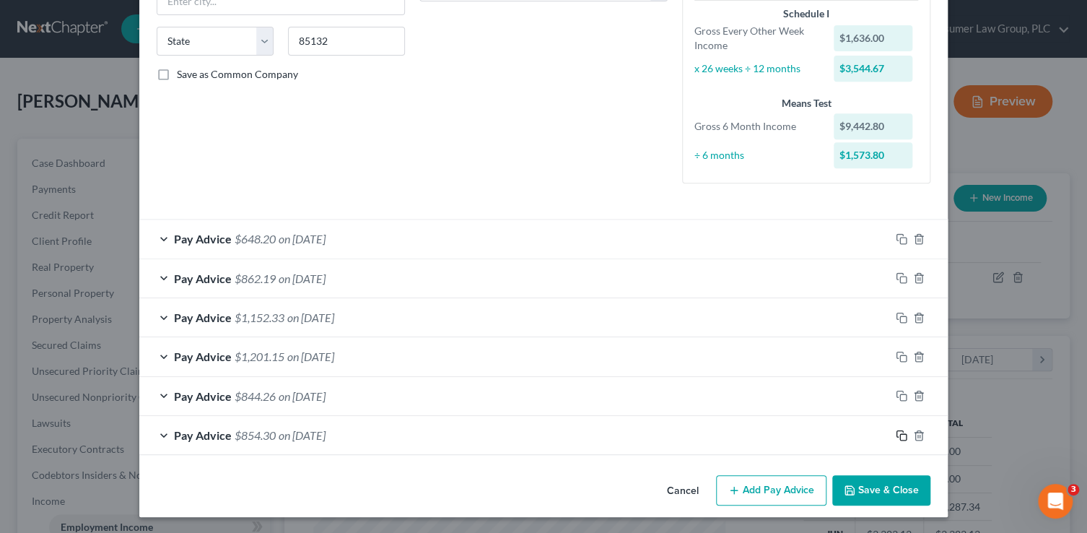
click at [897, 435] on icon "button" at bounding box center [902, 436] width 12 height 12
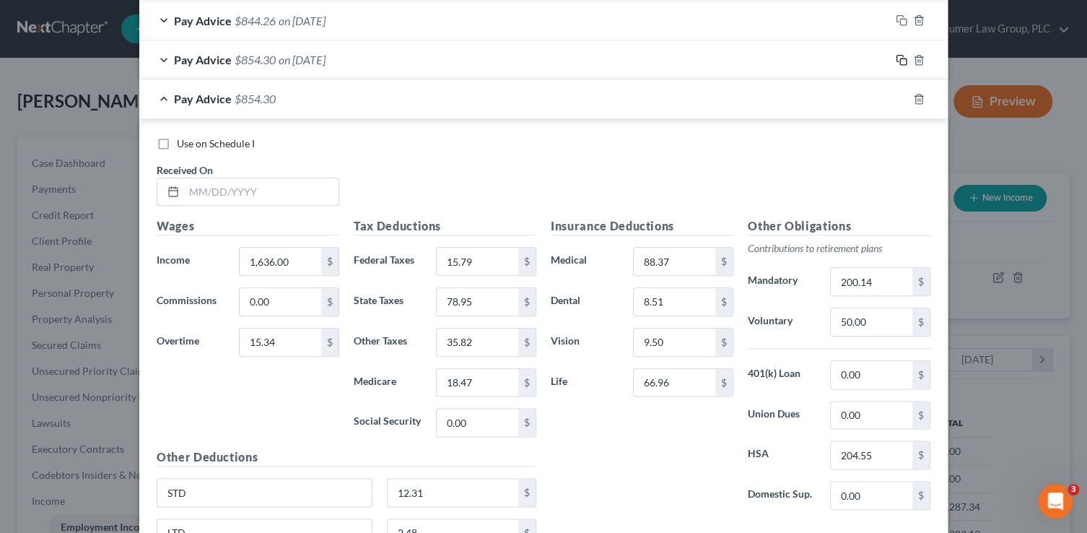
scroll to position [690, 0]
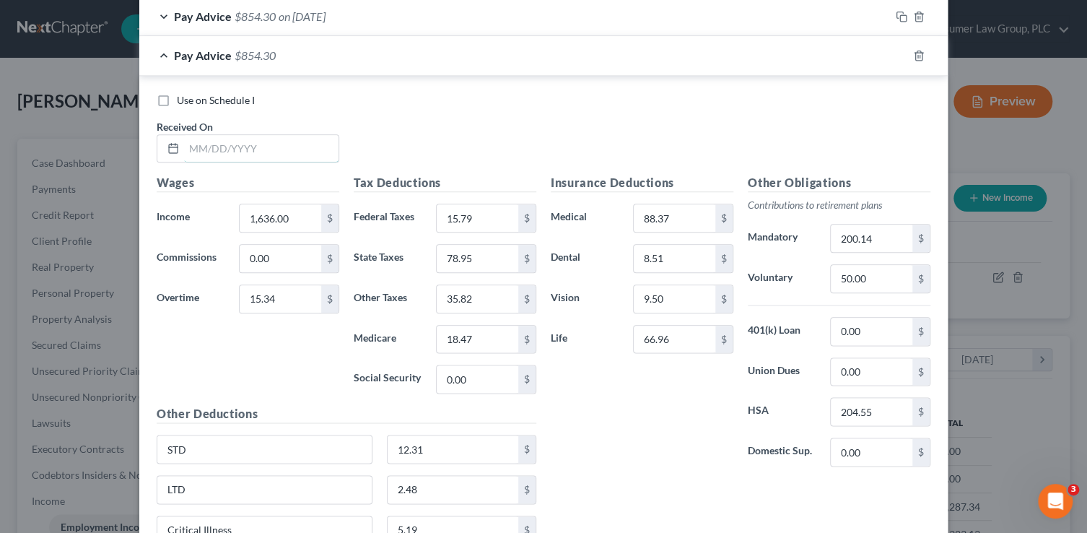
drag, startPoint x: 285, startPoint y: 147, endPoint x: 440, endPoint y: 158, distance: 155.6
click at [285, 147] on input "text" at bounding box center [261, 148] width 155 height 27
type input "3/14/25"
type input "1,636.00"
type input "0"
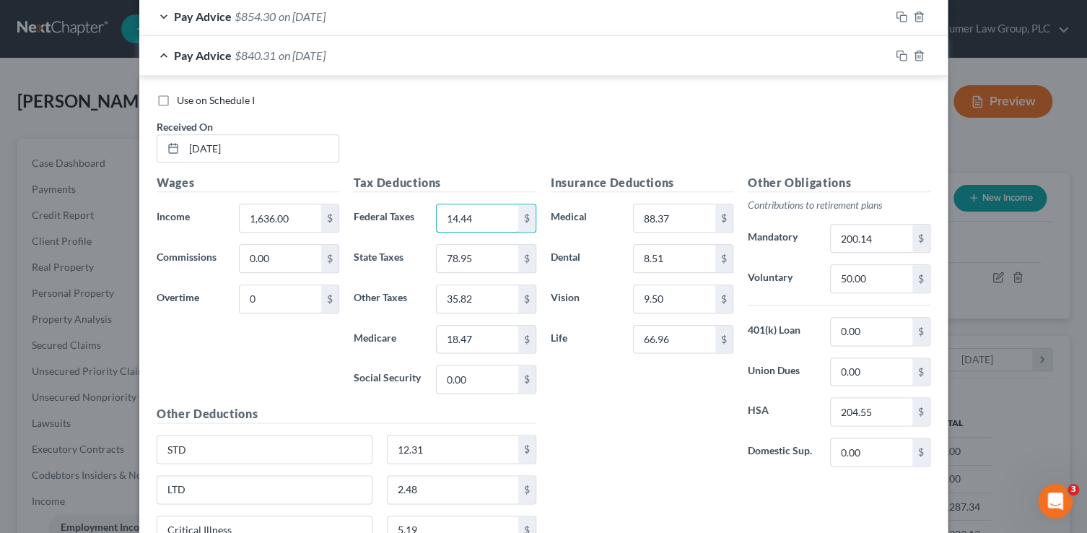
type input "14.44"
type input "78"
type input "35.34"
type input "18.24"
type input "1"
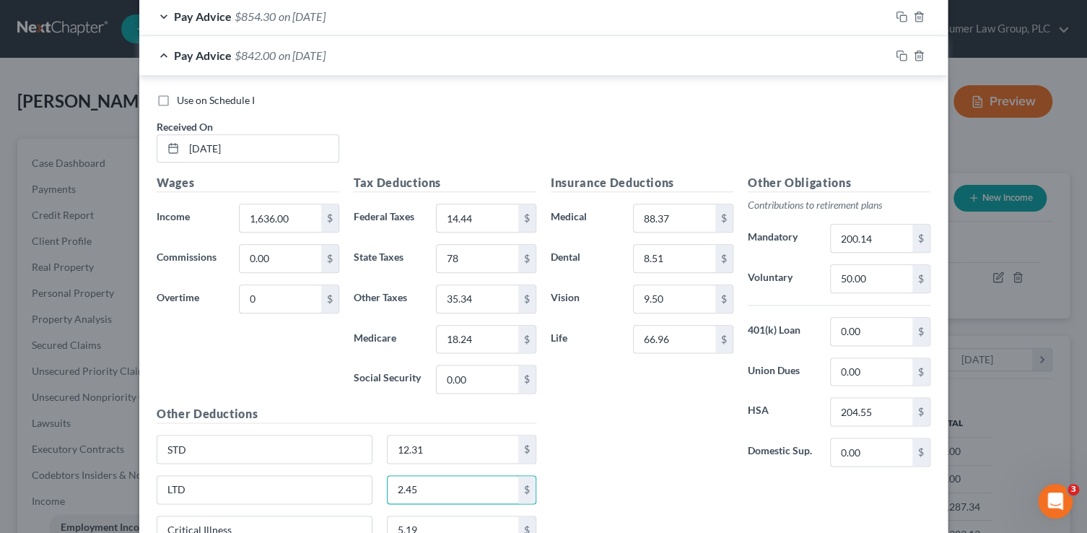
type input "2.45"
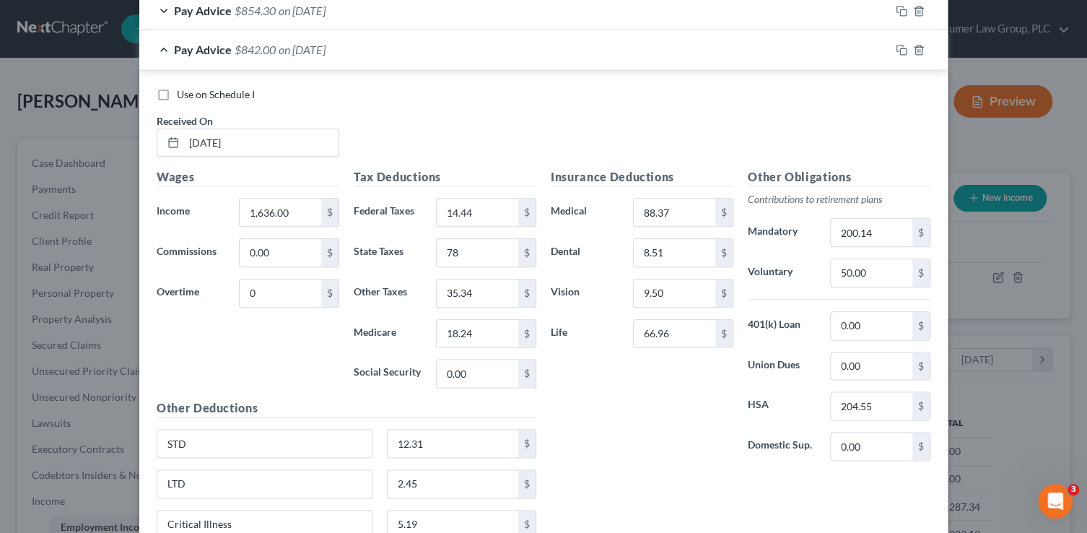
scroll to position [822, 0]
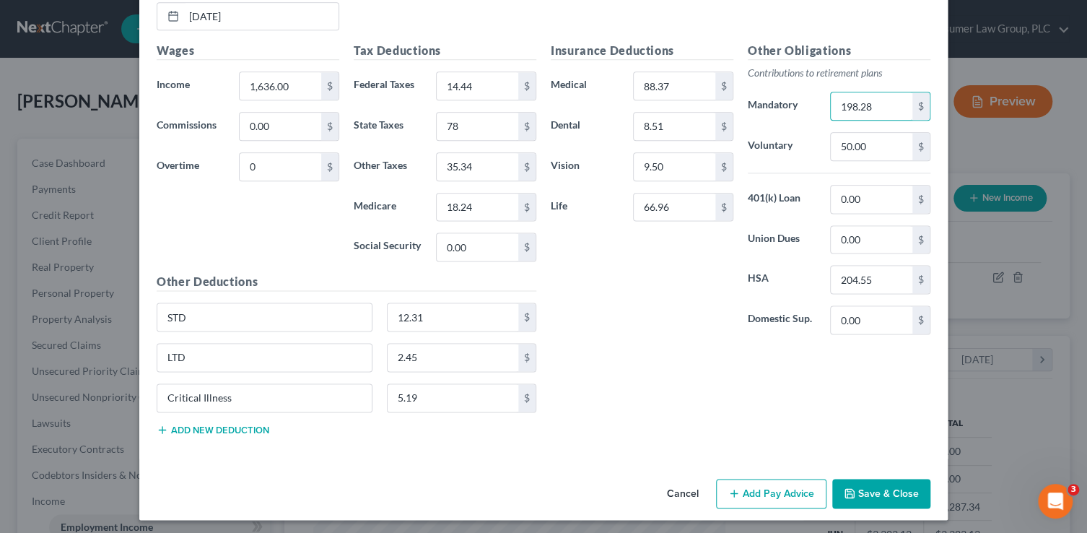
type input "198.28"
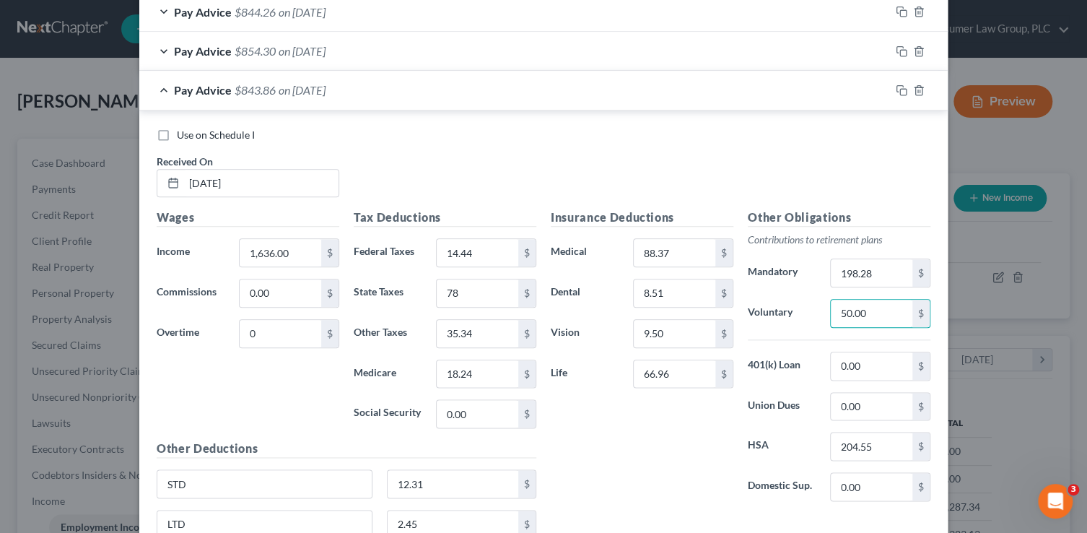
scroll to position [667, 0]
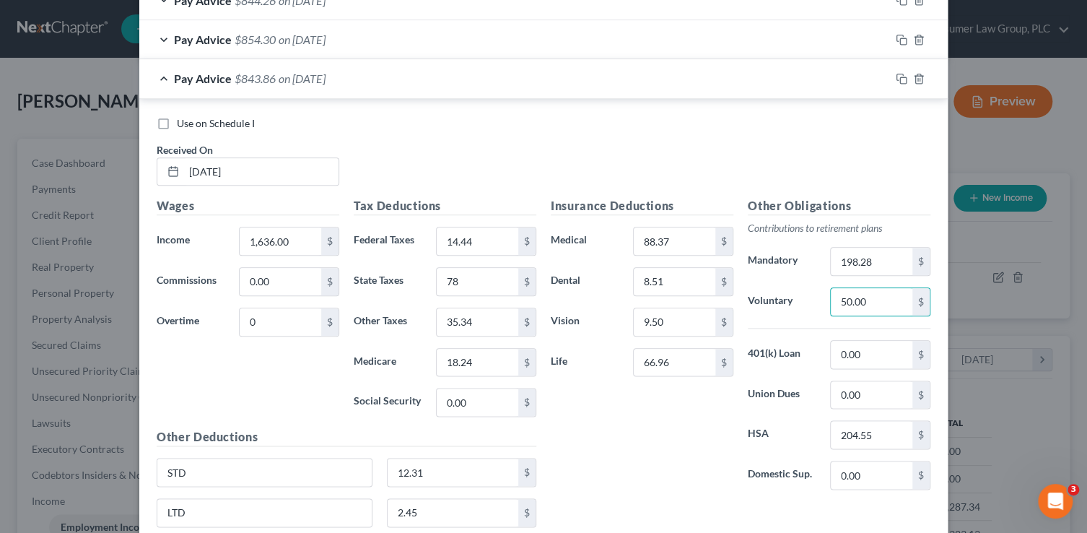
drag, startPoint x: 901, startPoint y: 121, endPoint x: 900, endPoint y: 86, distance: 34.7
click at [901, 120] on div "Use on Schedule I" at bounding box center [544, 123] width 774 height 14
drag, startPoint x: 899, startPoint y: 75, endPoint x: 897, endPoint y: 82, distance: 7.5
click at [899, 76] on icon "button" at bounding box center [902, 79] width 12 height 12
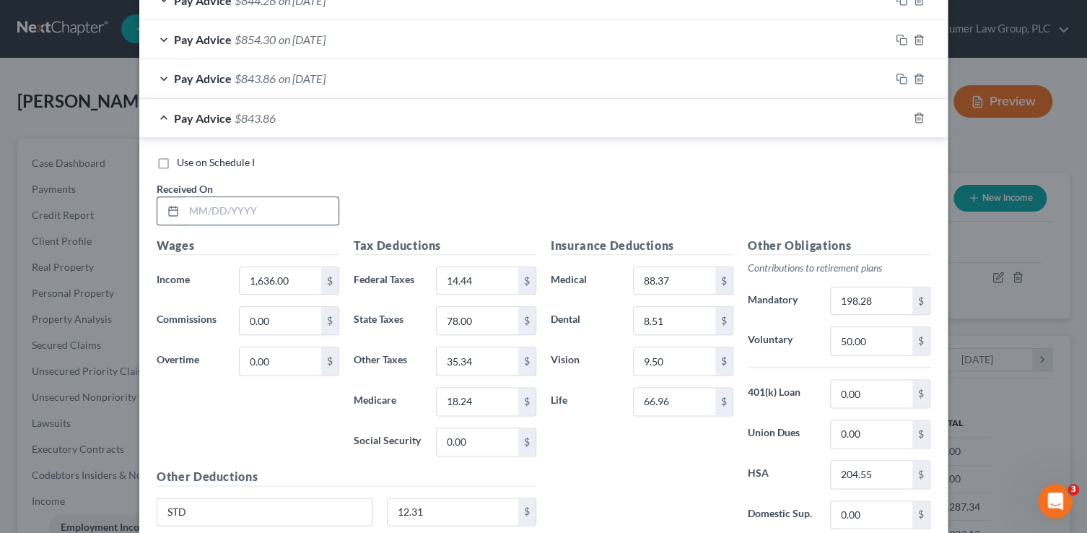
drag, startPoint x: 275, startPoint y: 206, endPoint x: 314, endPoint y: 217, distance: 40.7
click at [277, 206] on input "text" at bounding box center [261, 210] width 155 height 27
type input "3/28/25"
click at [897, 117] on icon "button" at bounding box center [902, 118] width 12 height 12
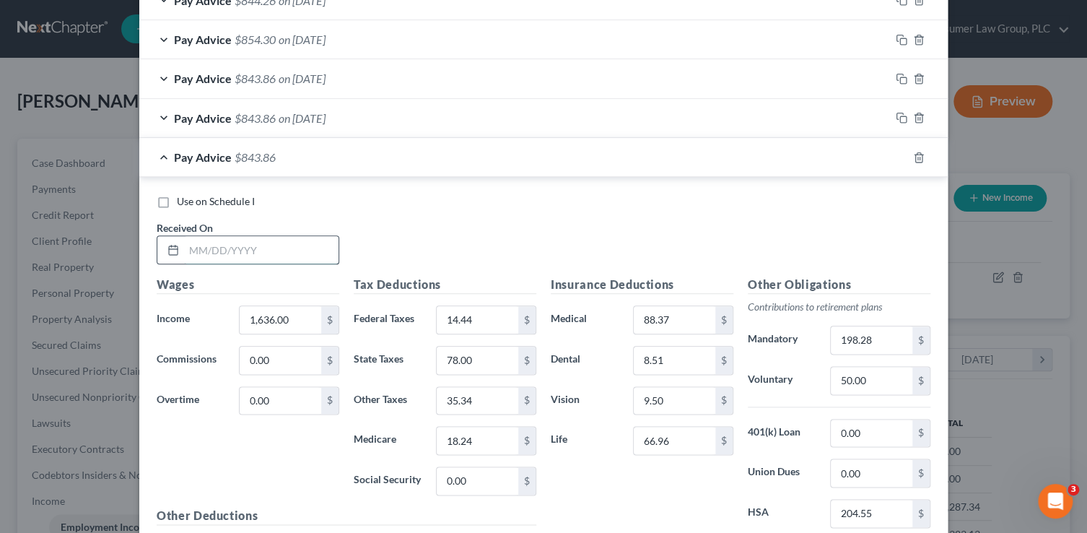
click at [222, 255] on input "text" at bounding box center [261, 249] width 155 height 27
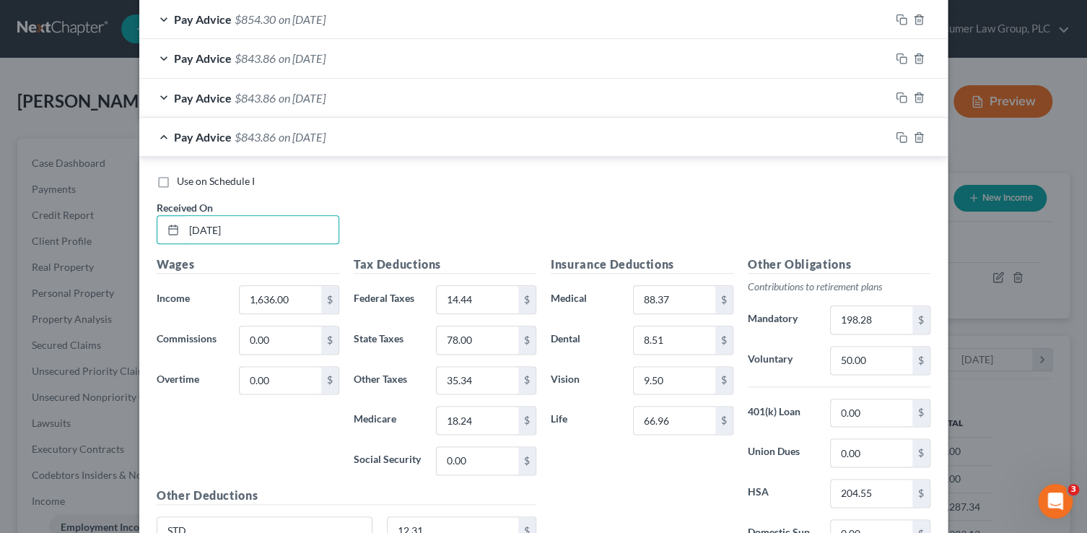
scroll to position [685, 0]
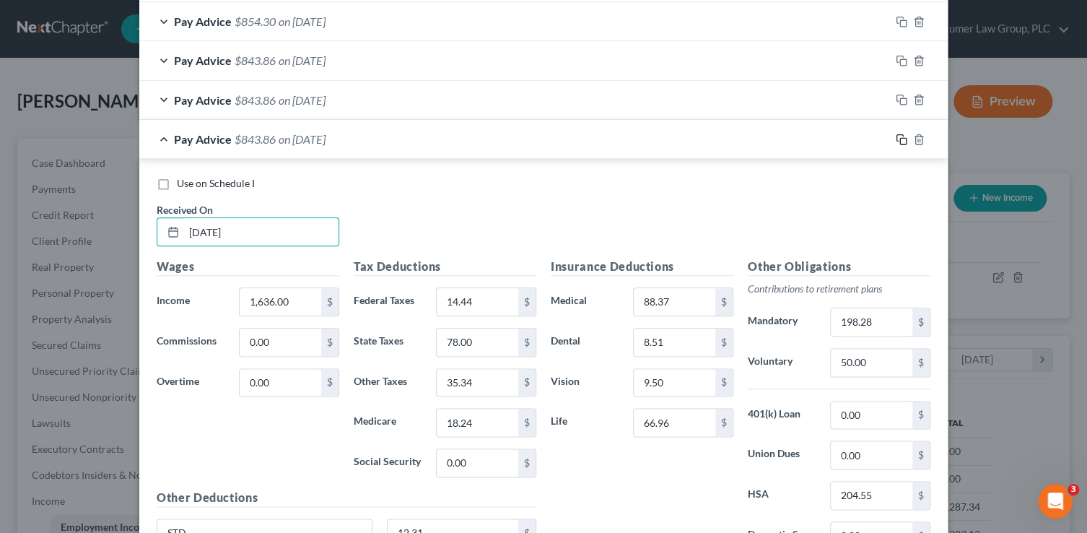
type input "4/11/25"
click at [896, 136] on icon "button" at bounding box center [902, 140] width 12 height 12
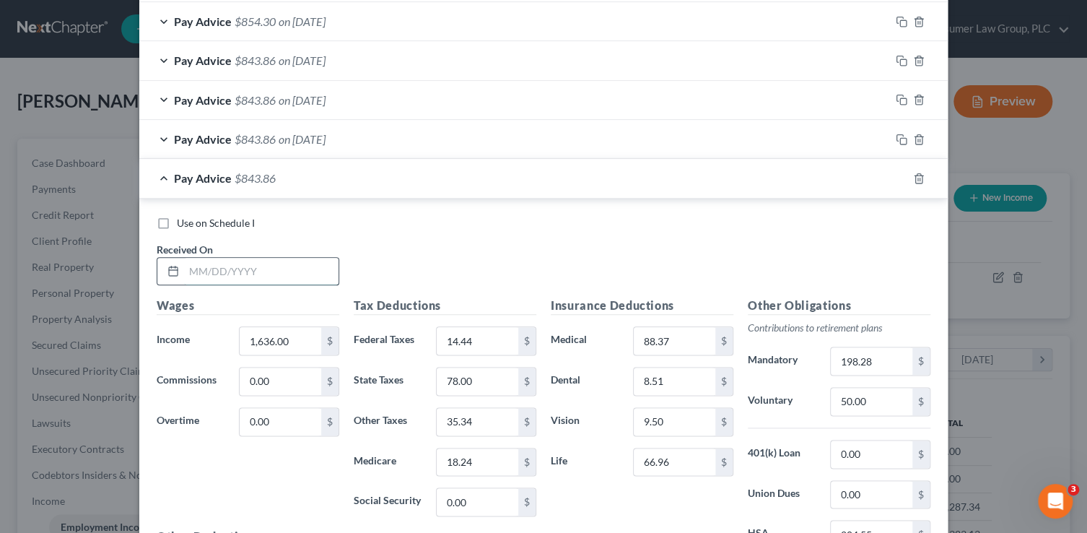
drag, startPoint x: 270, startPoint y: 266, endPoint x: 326, endPoint y: 273, distance: 56.7
click at [271, 266] on input "text" at bounding box center [261, 271] width 155 height 27
type input "4/25/25"
type input "7.67"
type input "15.12"
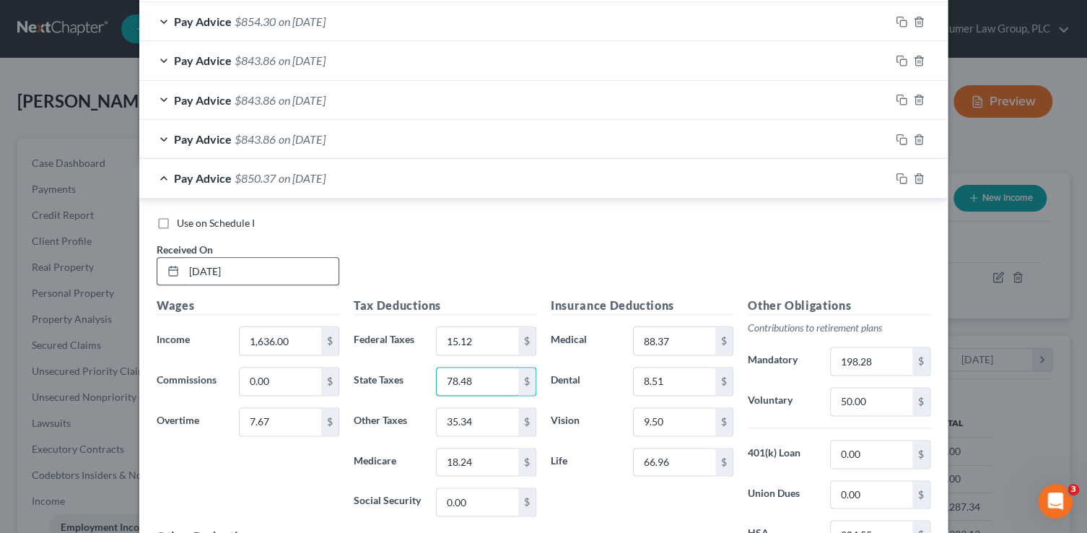
type input "78.48"
type input "35.58"
type input "18.35"
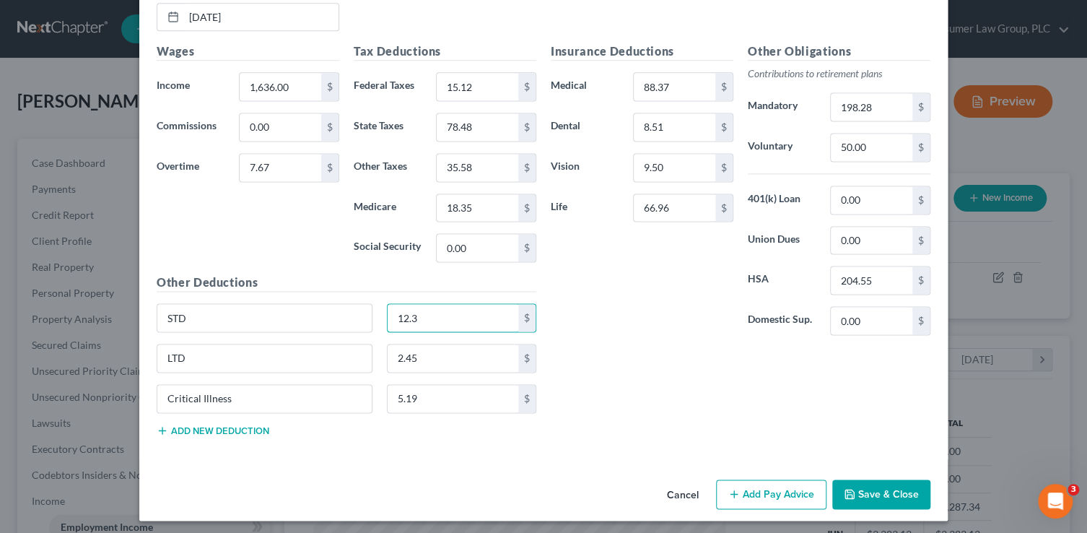
type input "12.31"
type input "2.47"
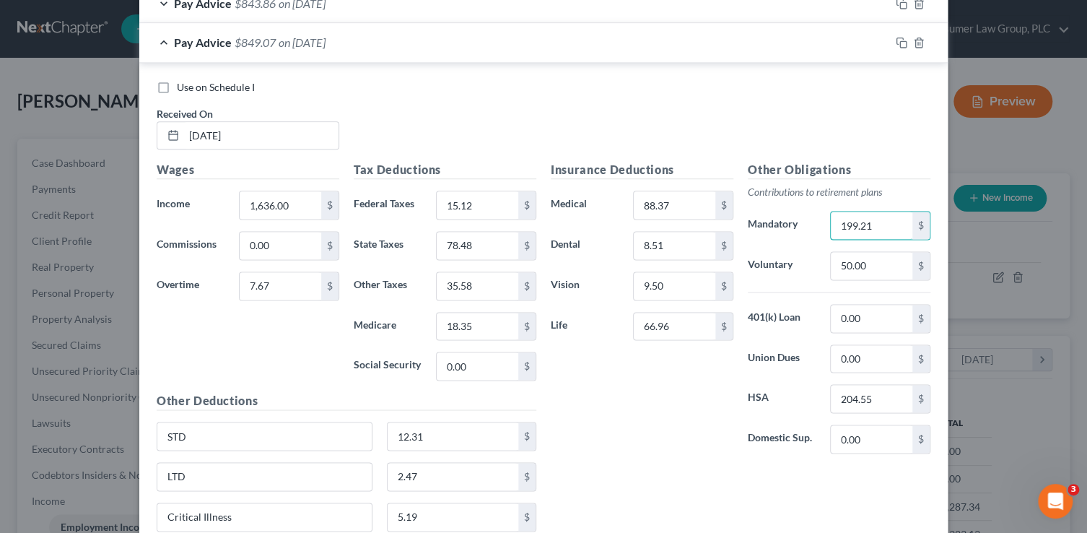
scroll to position [799, 0]
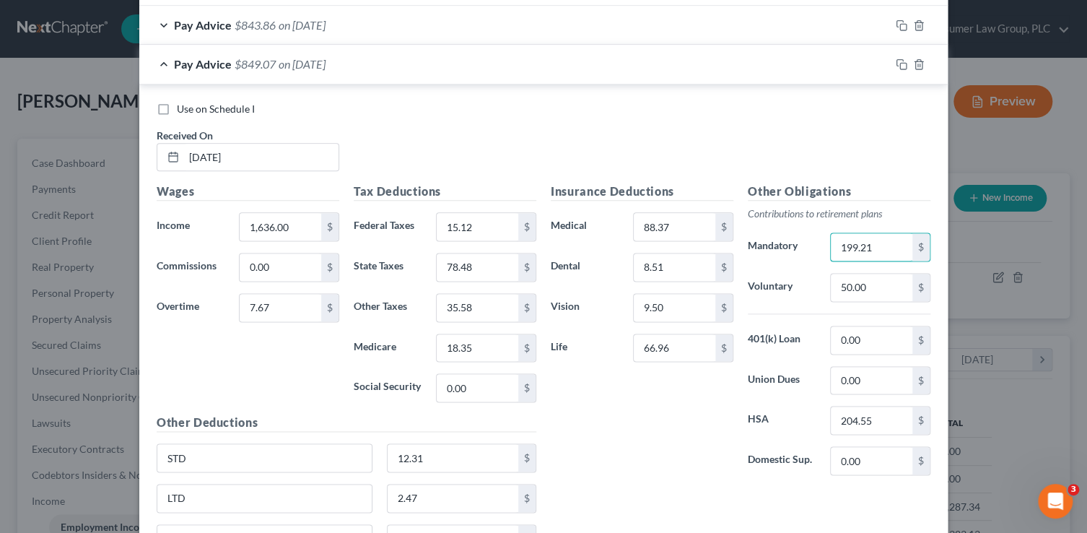
type input "199.21"
drag, startPoint x: 835, startPoint y: 116, endPoint x: 896, endPoint y: 94, distance: 65.3
click at [835, 116] on div "Use on Schedule I Received On * 4/25/25" at bounding box center [543, 143] width 788 height 82
click at [898, 64] on icon "button" at bounding box center [902, 64] width 12 height 12
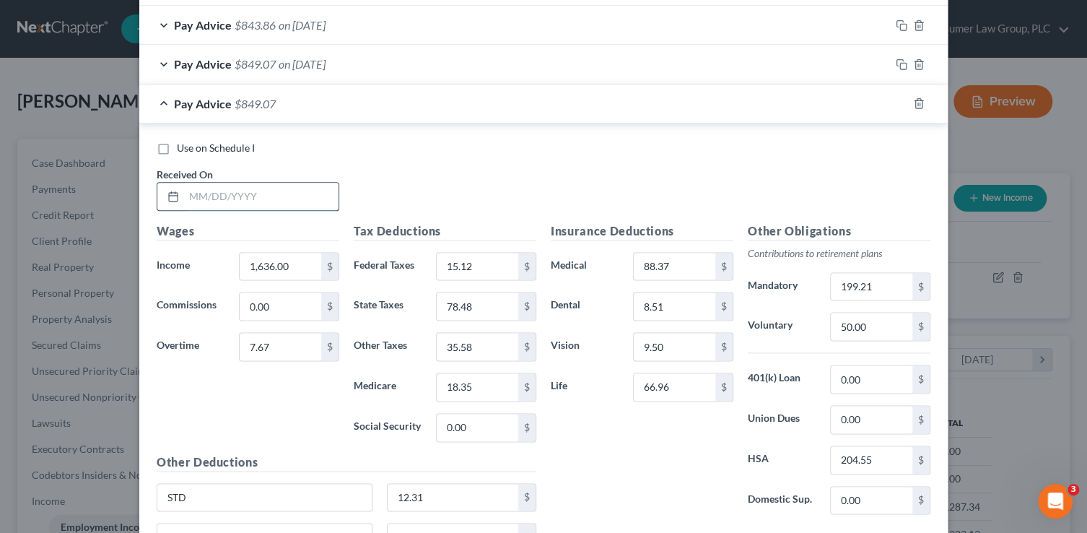
click at [299, 197] on input "text" at bounding box center [261, 196] width 155 height 27
type input "8/1/25"
click at [656, 170] on div "Use on Schedule I Received On * 8/1/25" at bounding box center [543, 182] width 788 height 82
click at [914, 104] on icon "button" at bounding box center [919, 103] width 12 height 12
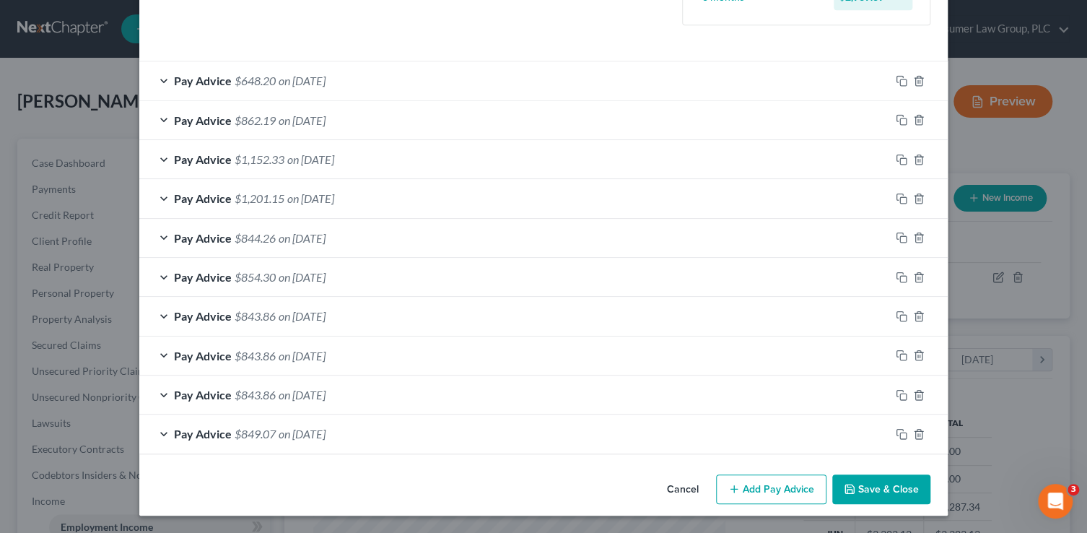
scroll to position [427, 0]
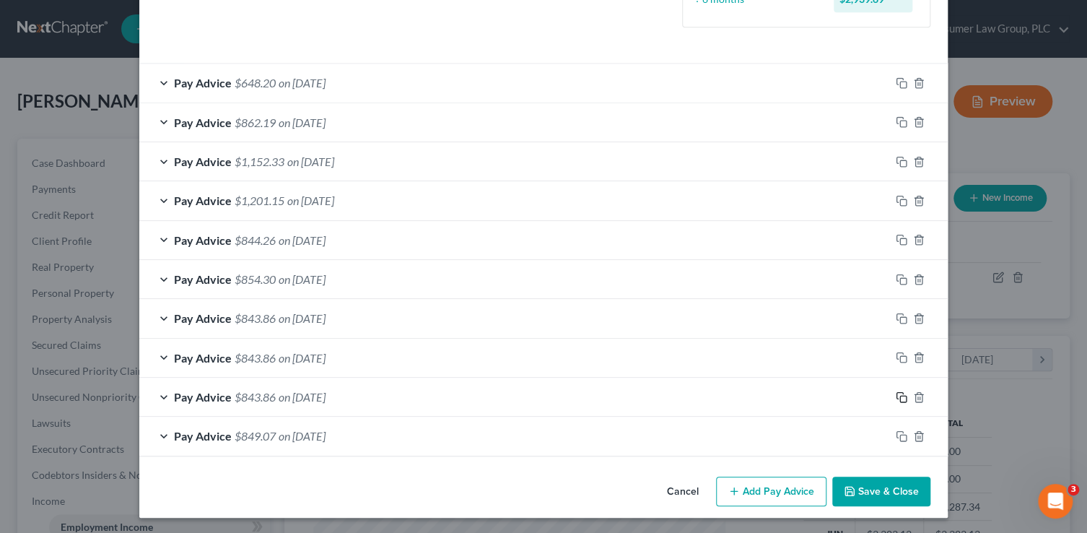
click at [898, 394] on icon "button" at bounding box center [902, 397] width 12 height 12
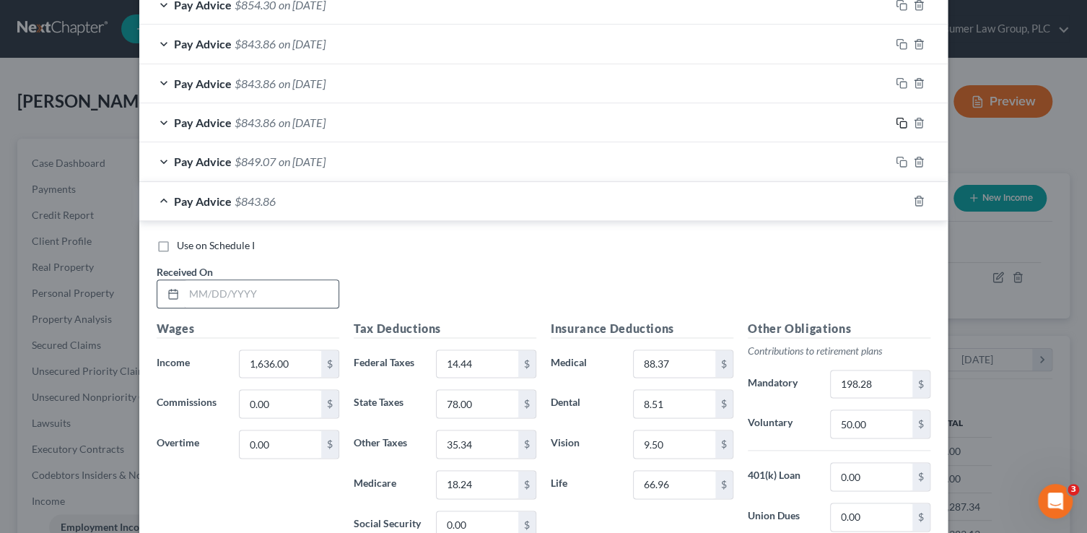
scroll to position [705, 0]
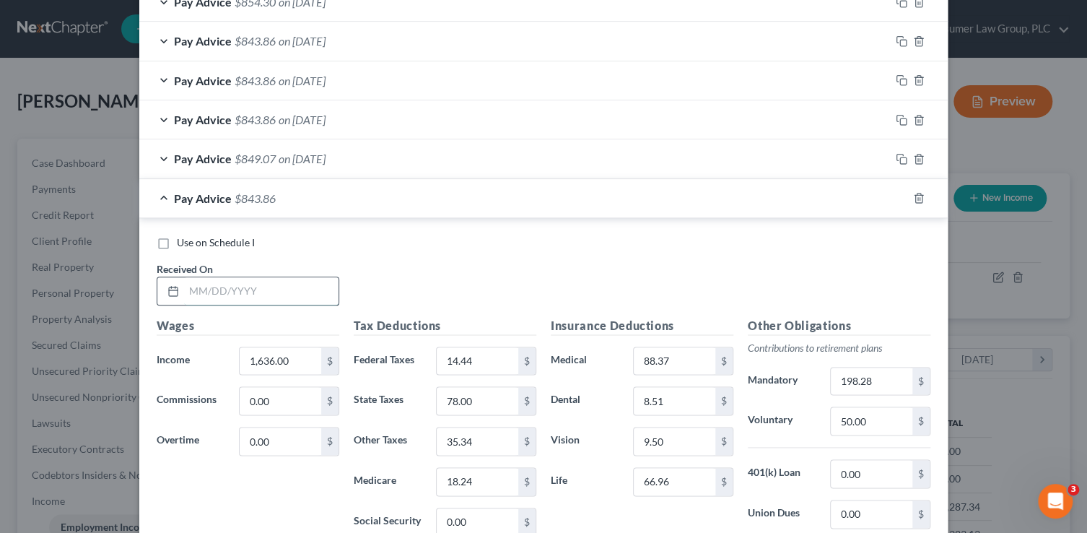
drag, startPoint x: 227, startPoint y: 292, endPoint x: 236, endPoint y: 287, distance: 10.0
click at [230, 292] on input "text" at bounding box center [261, 290] width 155 height 27
type input "8/1/25"
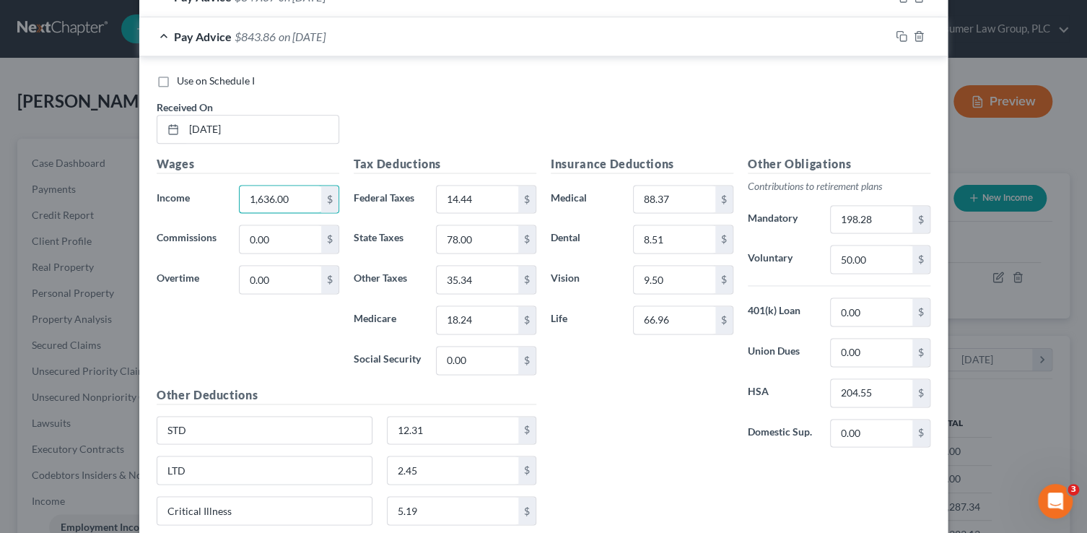
scroll to position [872, 0]
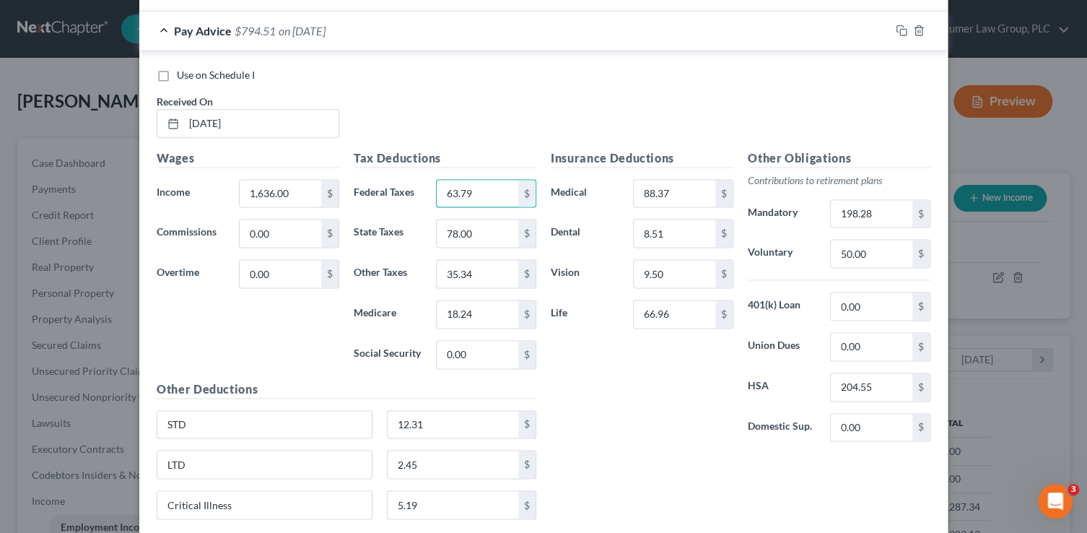
type input "63.79"
type input "27.47"
type input "14.92"
type input "0"
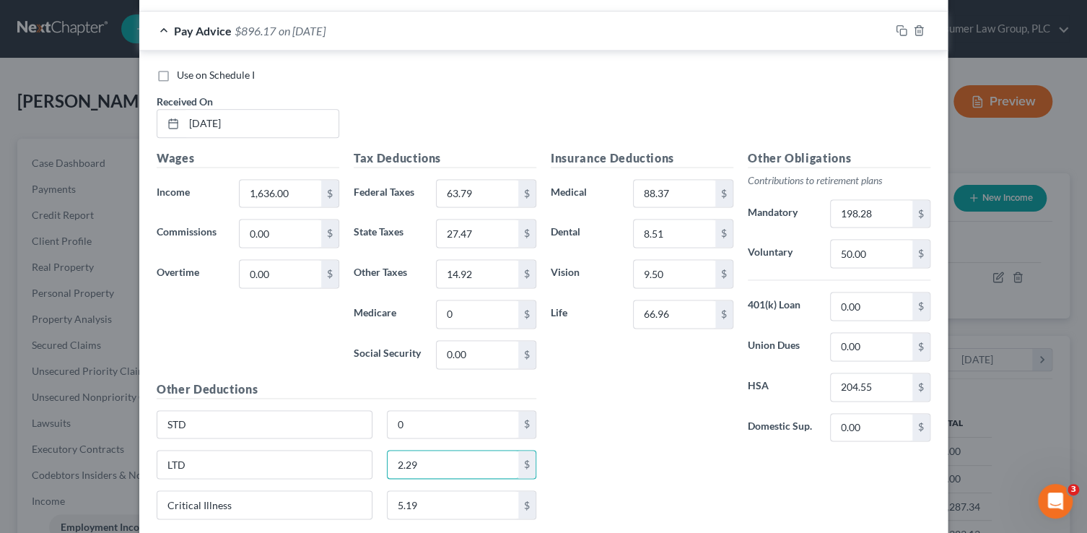
type input "2.29"
type input "0"
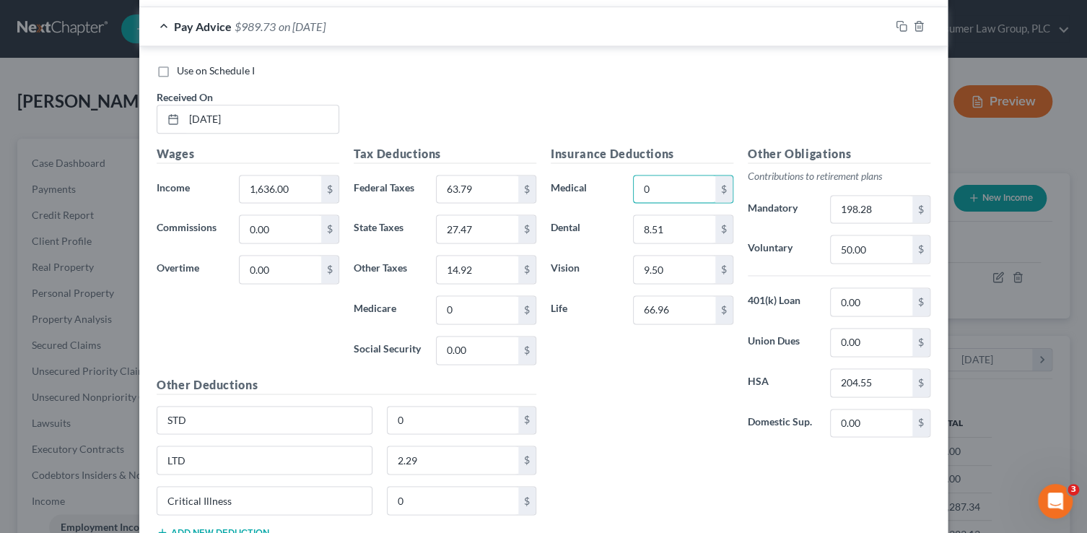
type input "0"
type input "57.39"
type input "8.79"
type input "28.22"
type input "194.03"
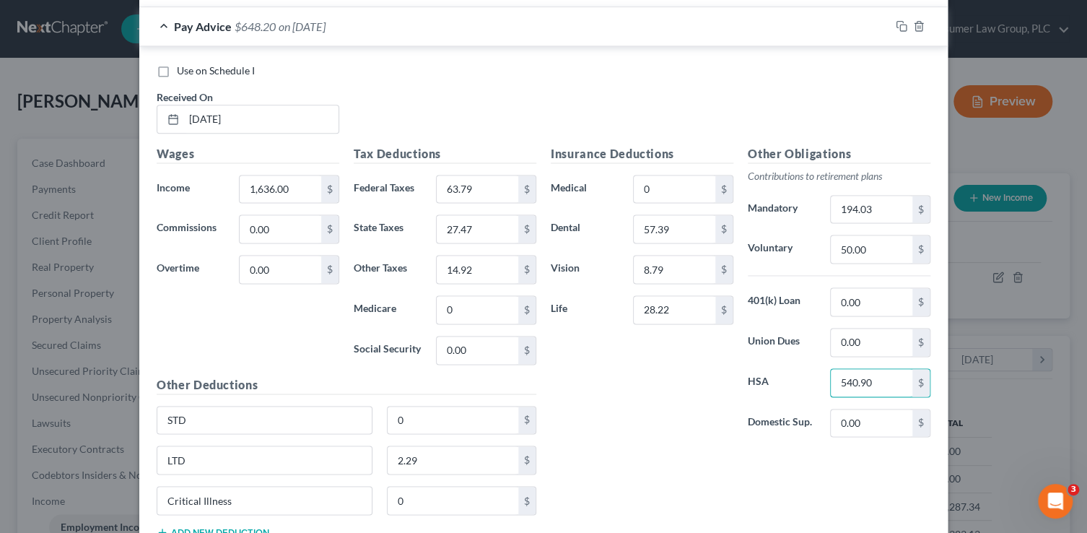
type input "540.90"
click at [794, 97] on div "Use on Schedule I Received On * 8/1/25" at bounding box center [543, 105] width 788 height 82
click at [896, 27] on icon "button" at bounding box center [902, 26] width 12 height 12
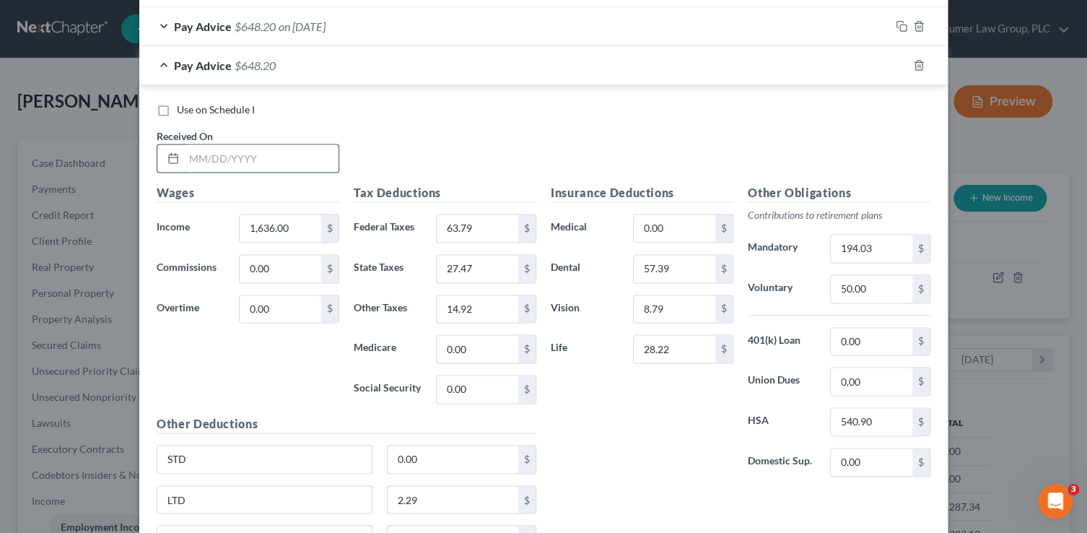
click at [250, 164] on input "text" at bounding box center [261, 157] width 155 height 27
type input "8/15/25"
type input "1,625.77"
type input "63.16"
type input "27.16"
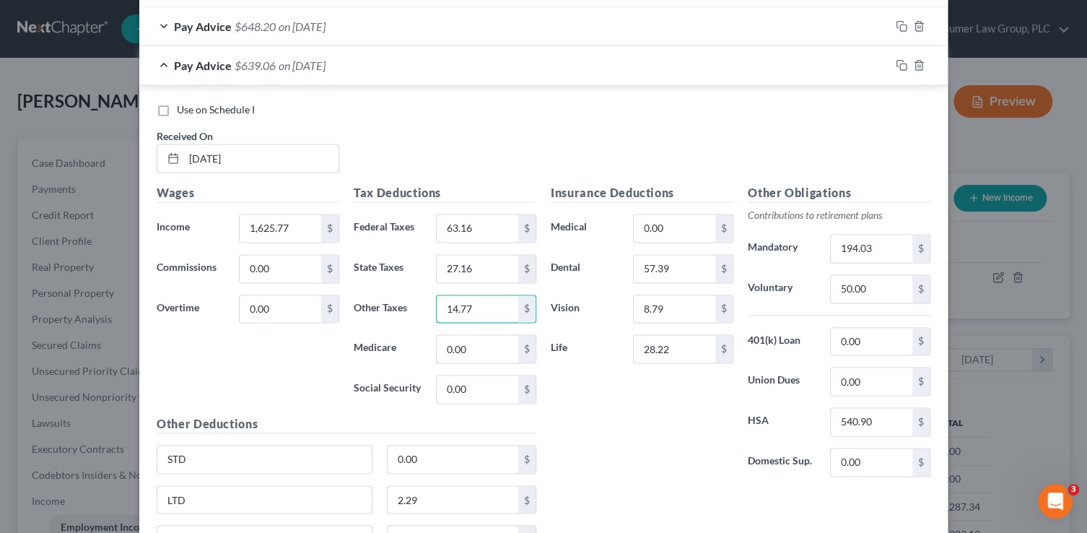
type input "14.77"
type input "2.28"
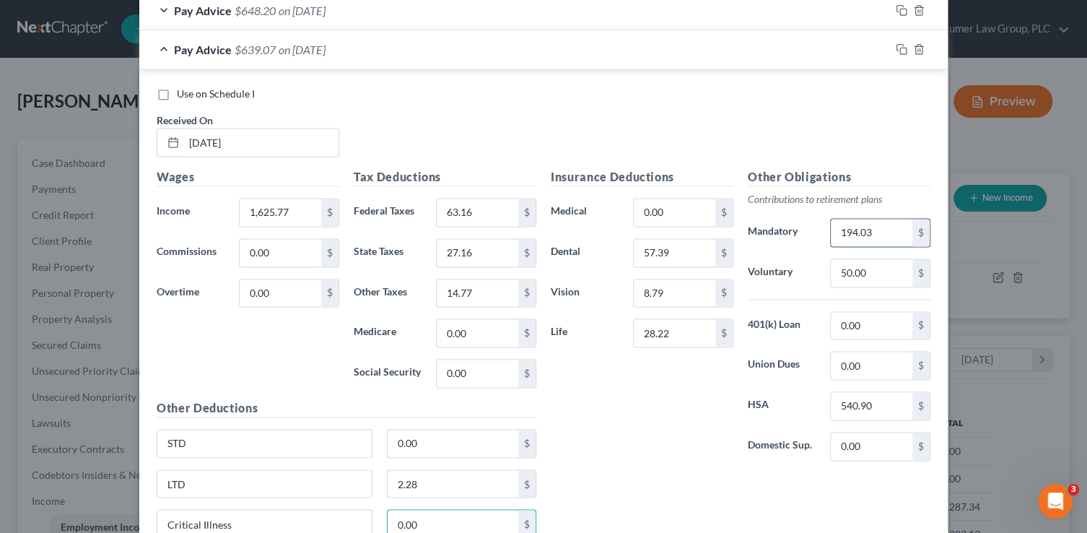
click at [882, 227] on input "194.03" at bounding box center [872, 232] width 82 height 27
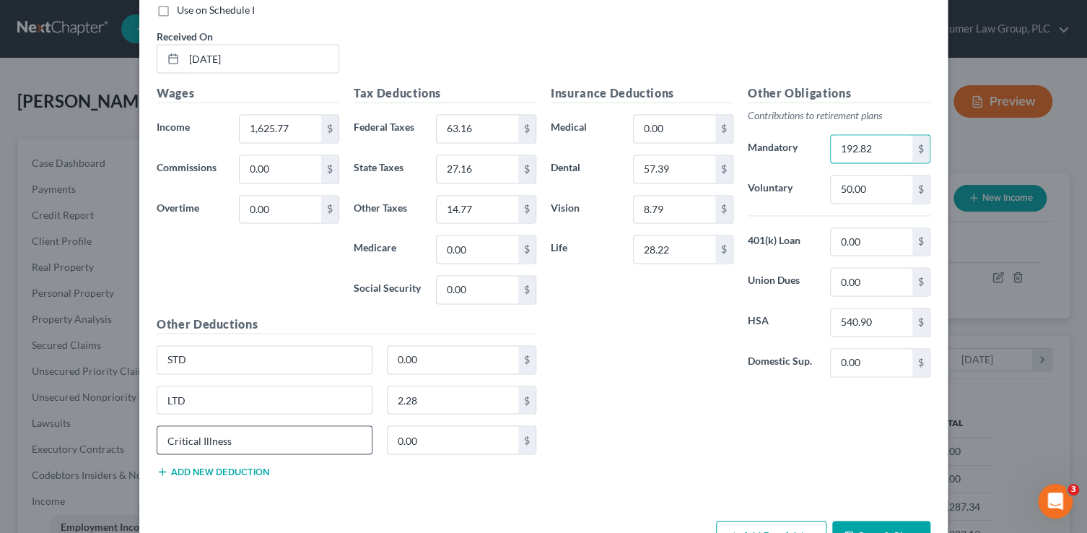
scroll to position [1018, 0]
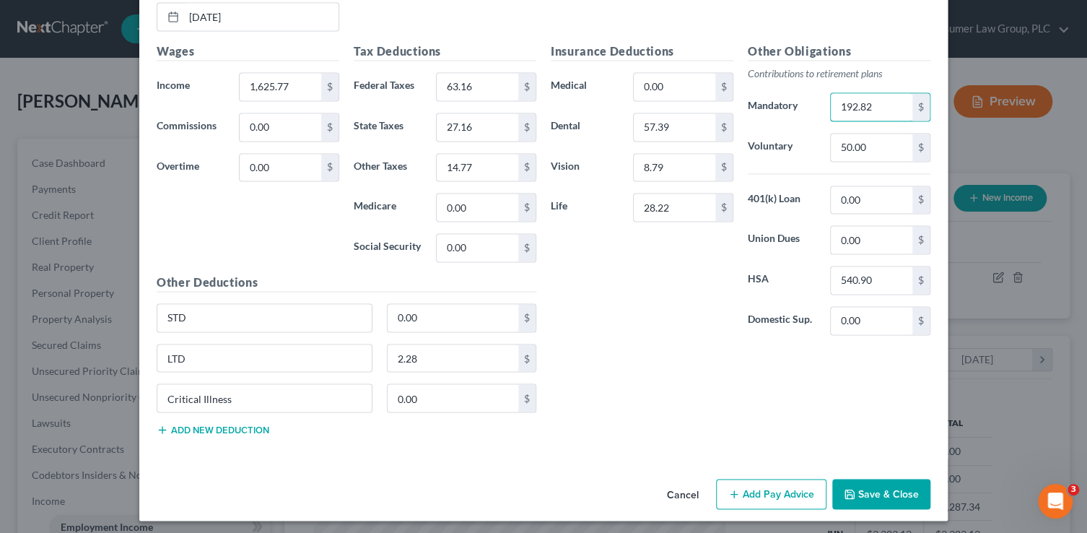
type input "192.82"
click at [232, 430] on button "Add new deduction" at bounding box center [213, 430] width 113 height 12
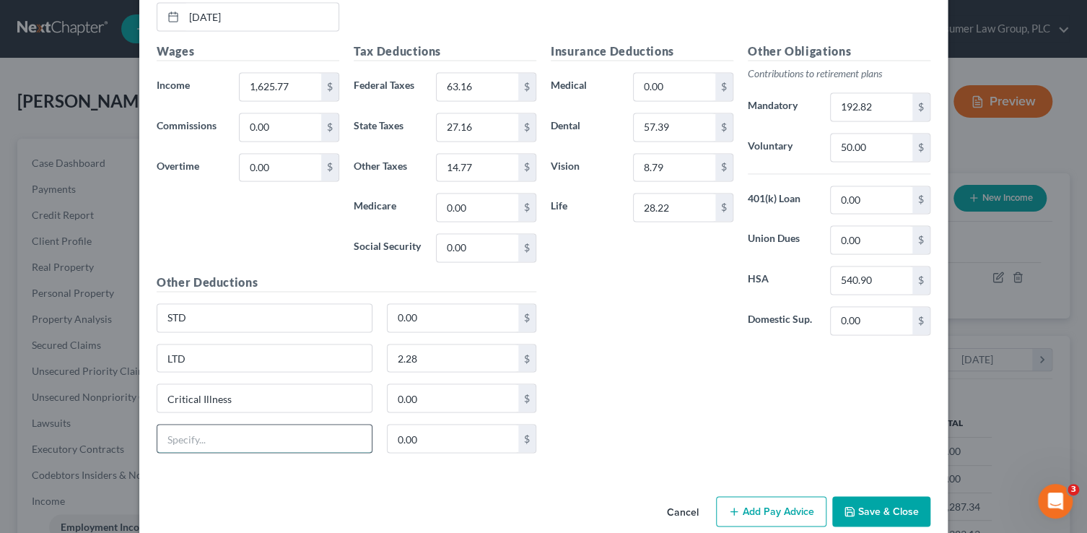
click at [231, 435] on input "text" at bounding box center [264, 438] width 214 height 27
type input "AEA"
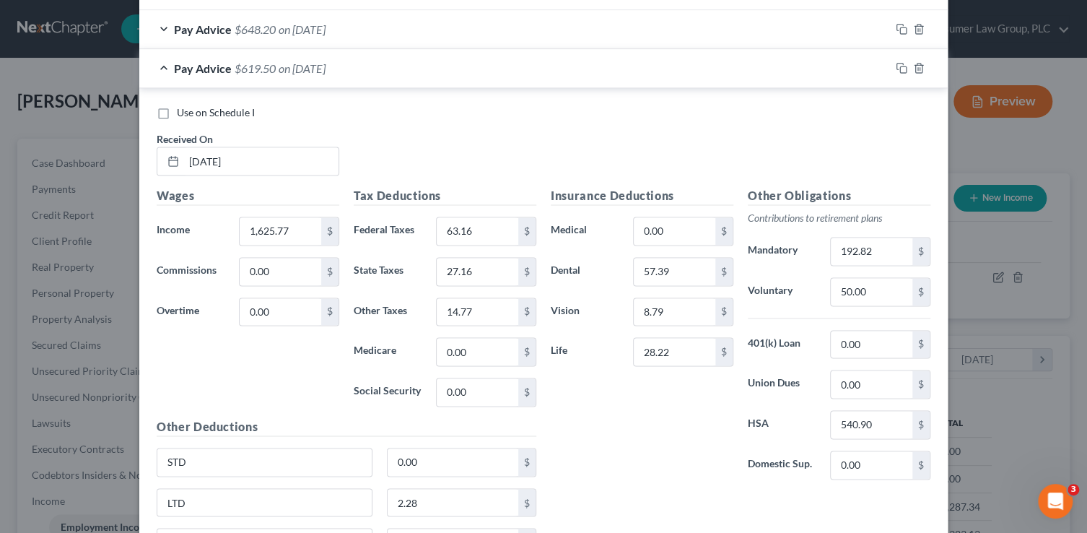
scroll to position [866, 0]
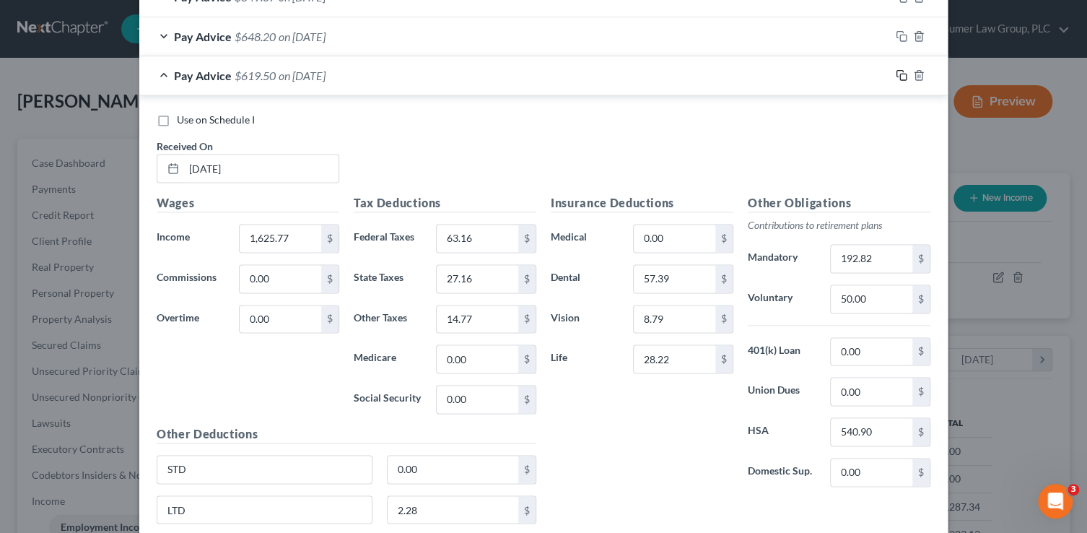
type input "20.78"
click at [901, 77] on rect "button" at bounding box center [903, 77] width 6 height 6
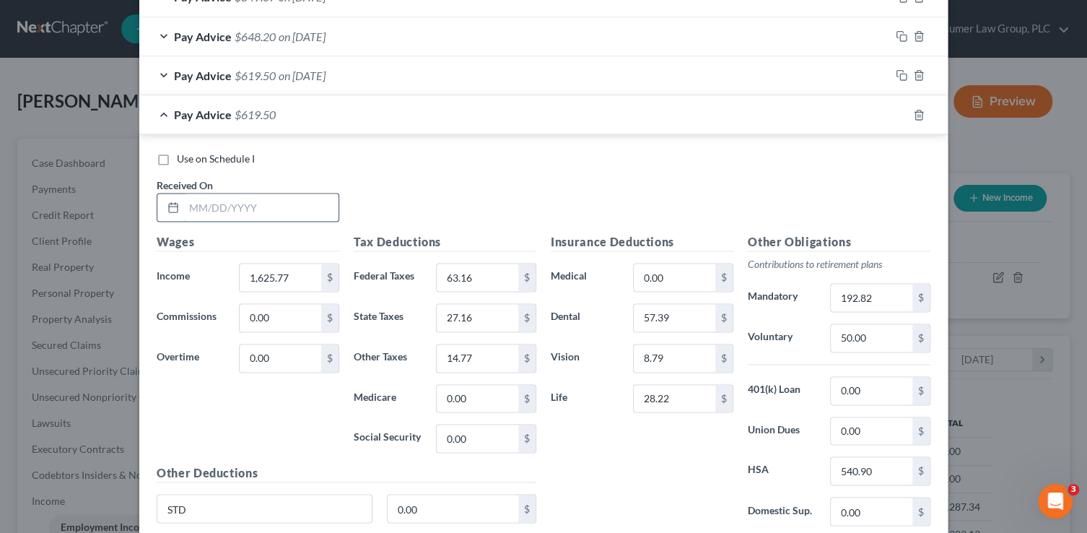
click at [285, 204] on input "text" at bounding box center [261, 206] width 155 height 27
type input "8/29/25"
type input "1,636.00"
type input "61.35"
type input "67.60"
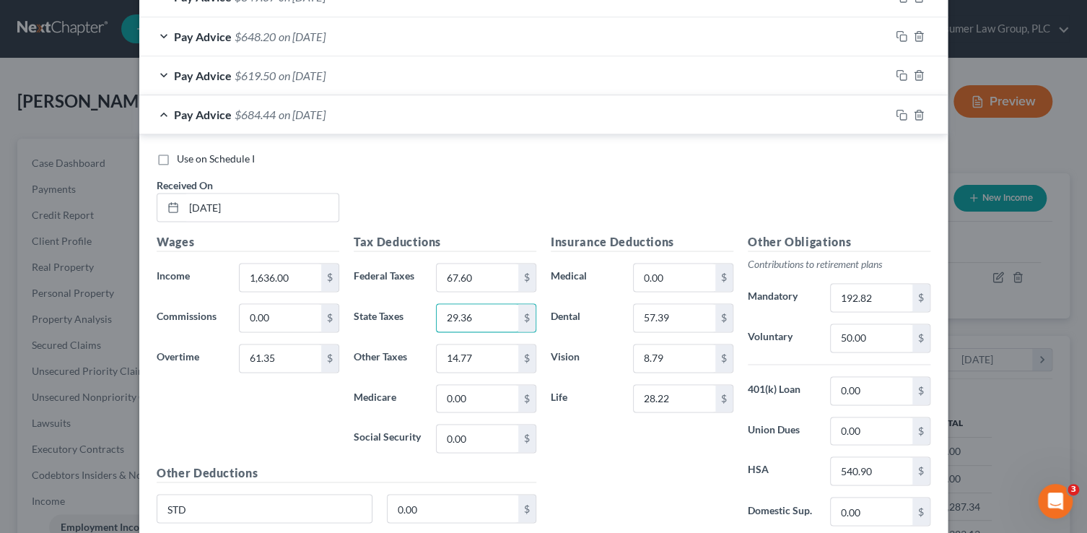
type input "29.36"
type input "15.81"
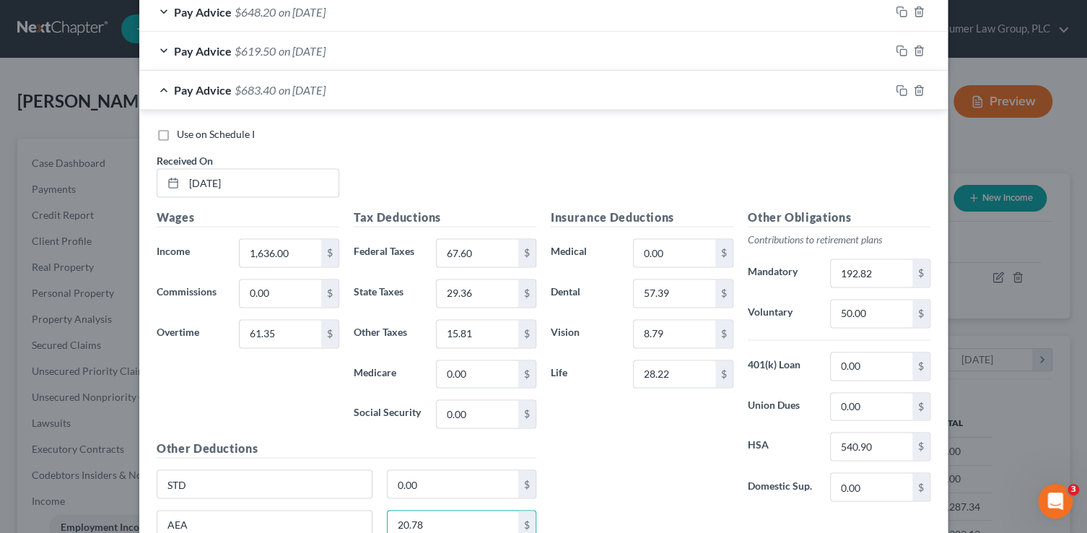
scroll to position [1074, 0]
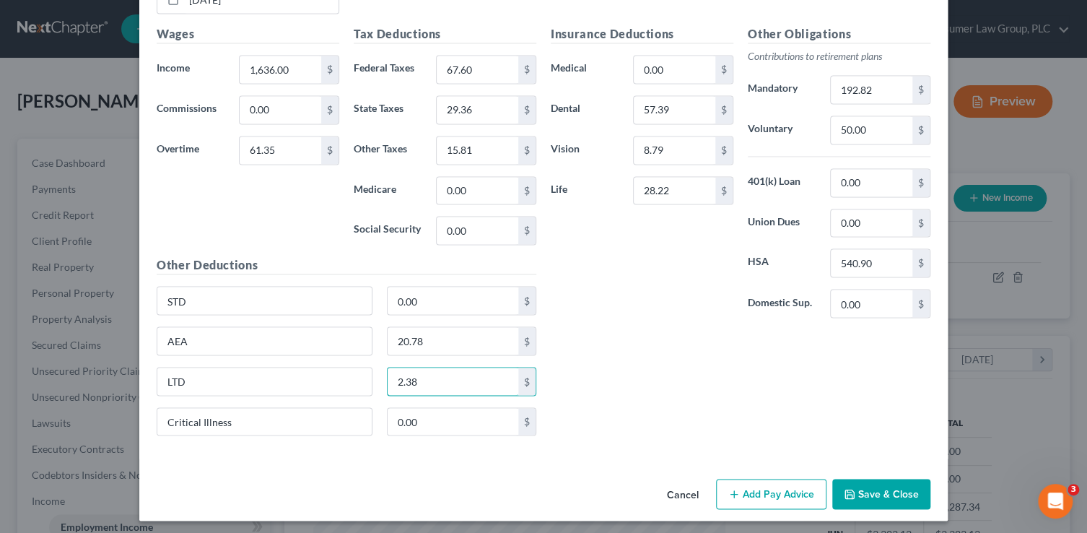
type input "2.38"
type input "201.31"
click at [895, 490] on button "Save & Close" at bounding box center [881, 494] width 98 height 30
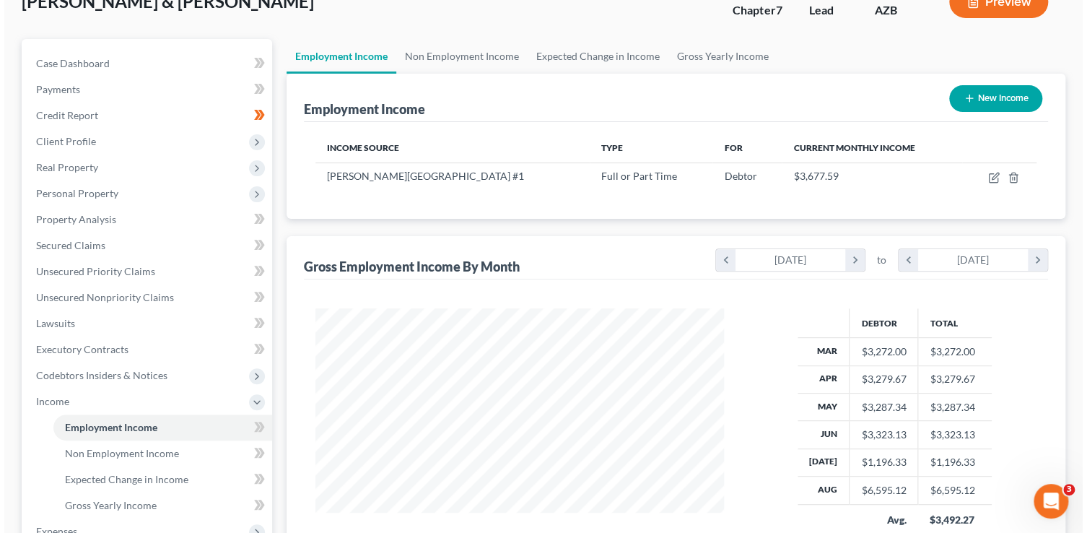
scroll to position [150, 0]
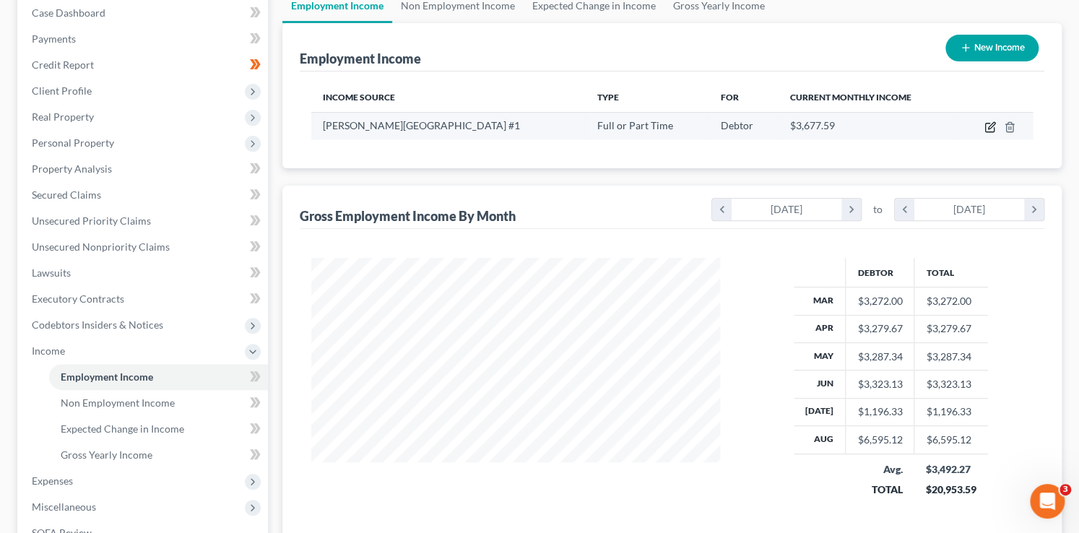
click at [991, 128] on icon "button" at bounding box center [990, 127] width 12 height 12
select select "0"
select select "2"
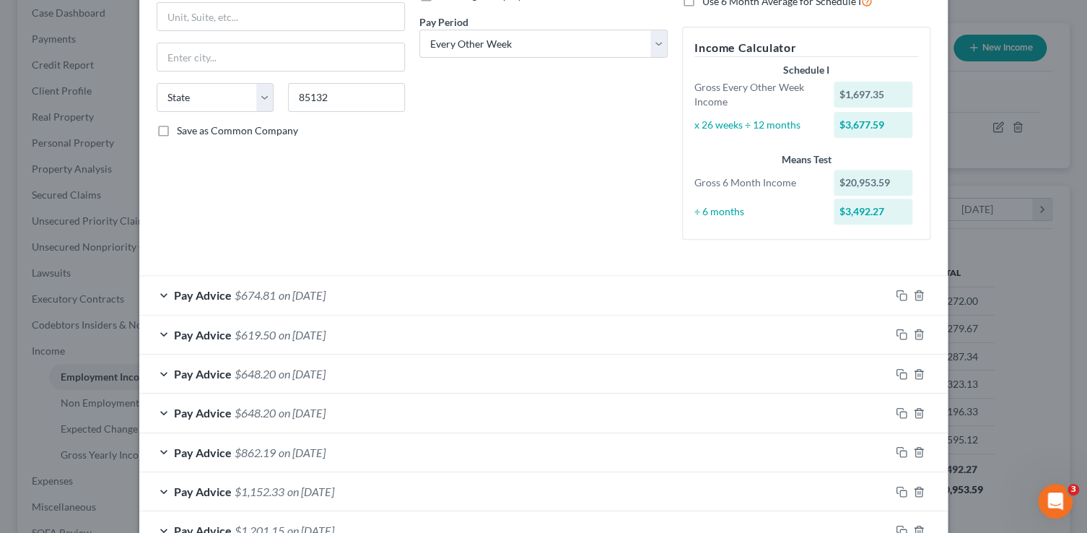
scroll to position [306, 0]
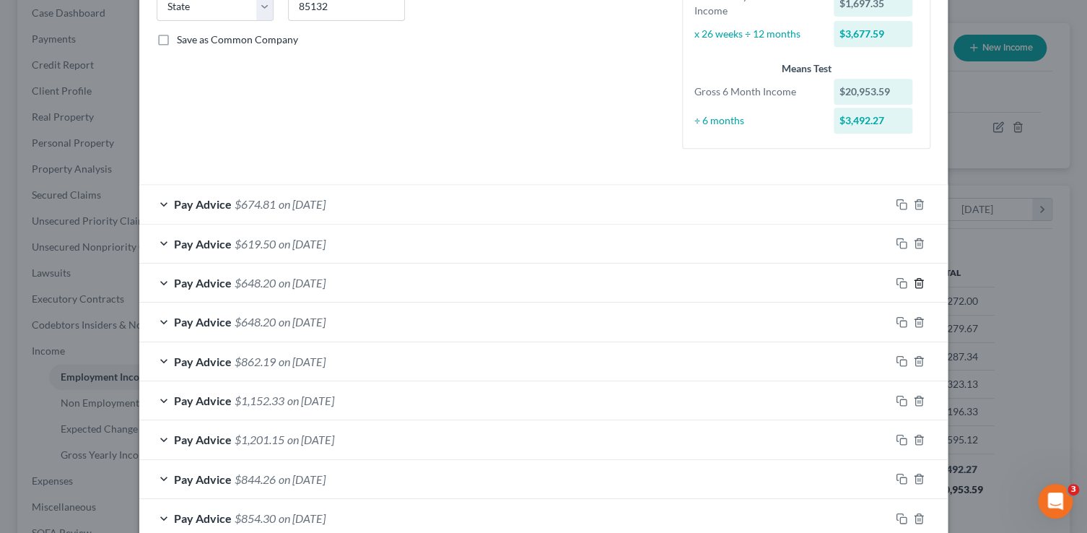
click at [918, 279] on icon "button" at bounding box center [918, 282] width 6 height 9
click at [897, 316] on icon "button" at bounding box center [902, 320] width 12 height 12
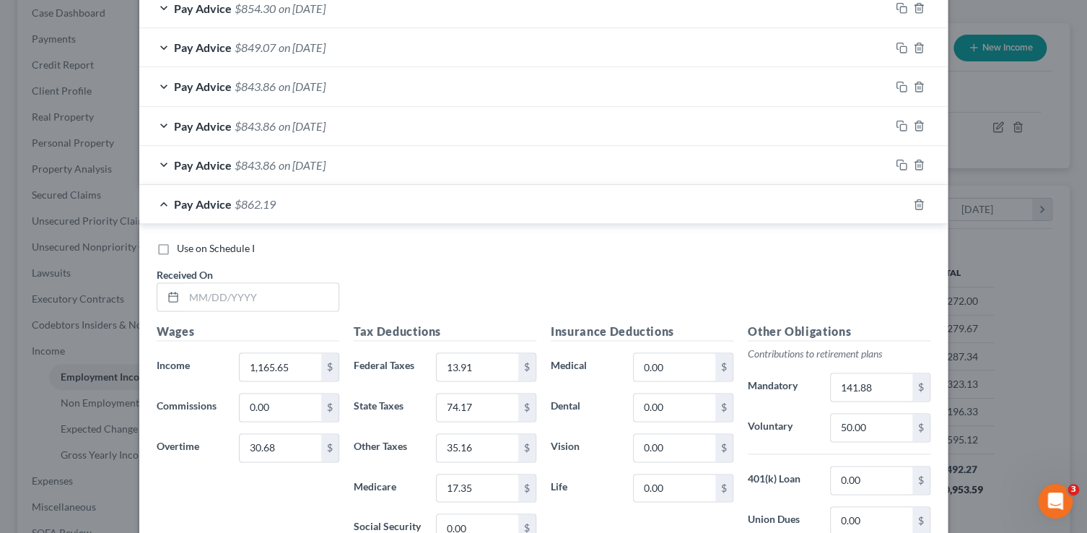
scroll to position [808, 0]
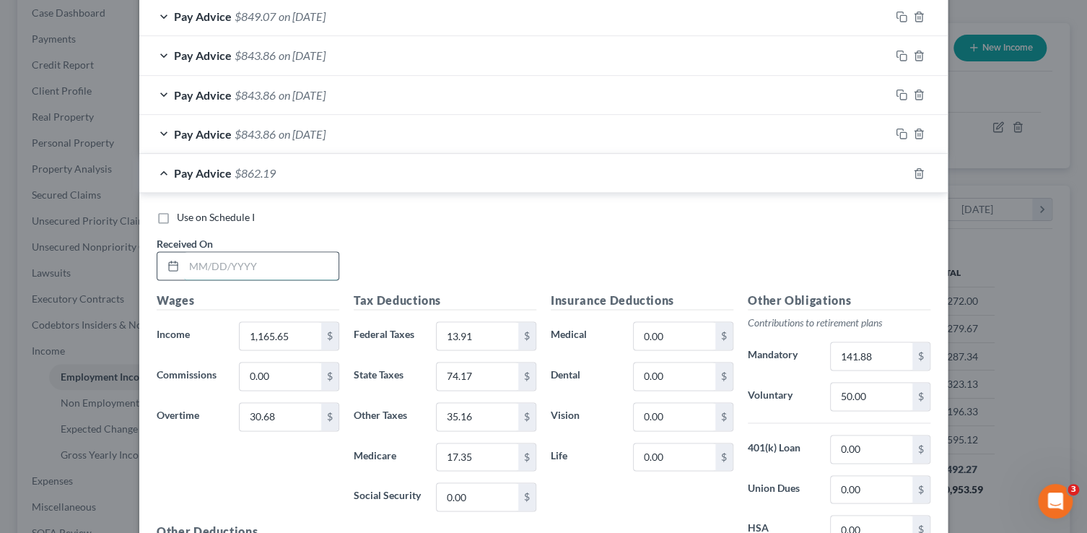
click at [270, 264] on input "text" at bounding box center [261, 265] width 155 height 27
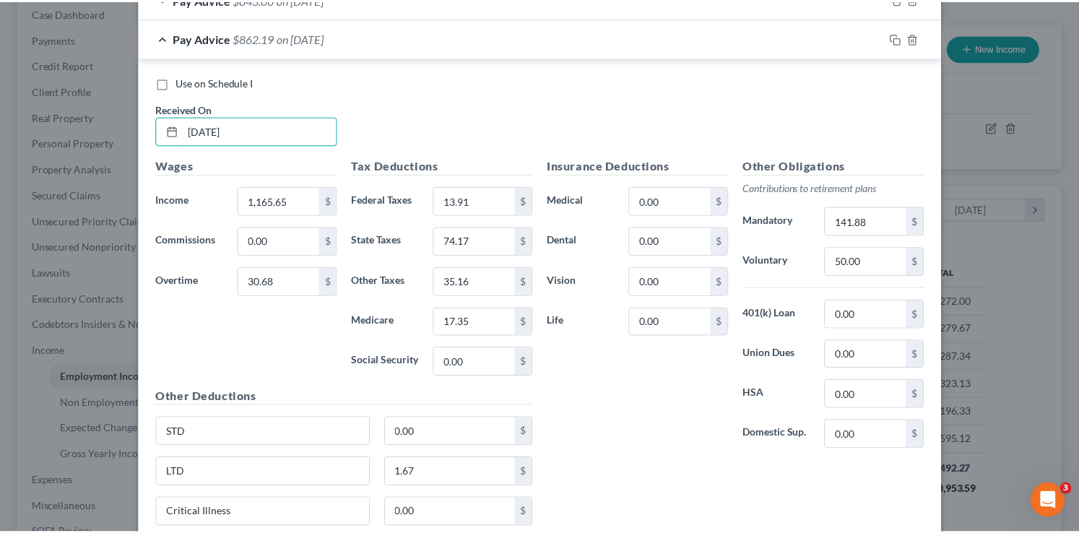
scroll to position [1057, 0]
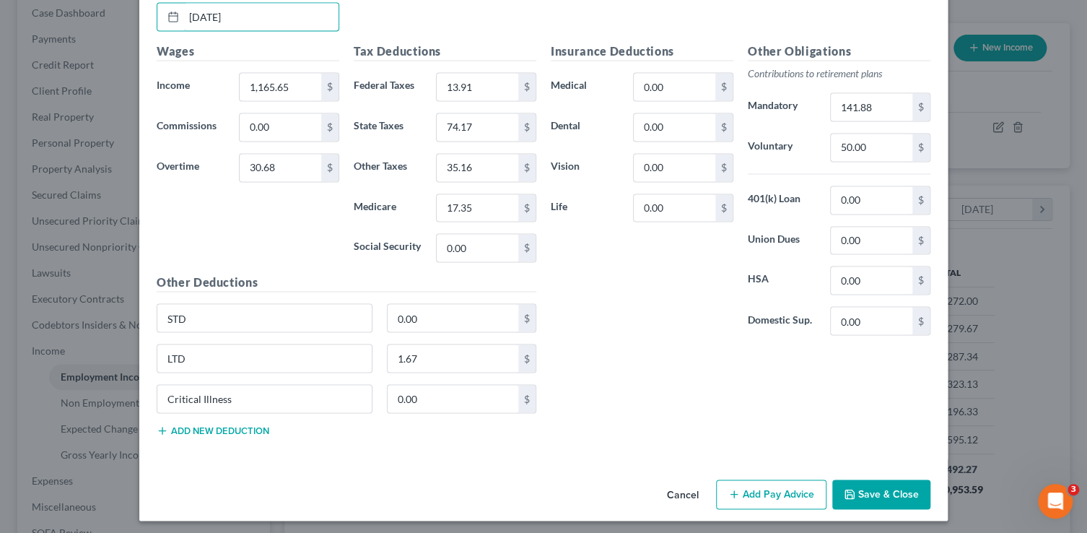
type input "7/4/25"
click at [895, 500] on button "Save & Close" at bounding box center [881, 494] width 98 height 30
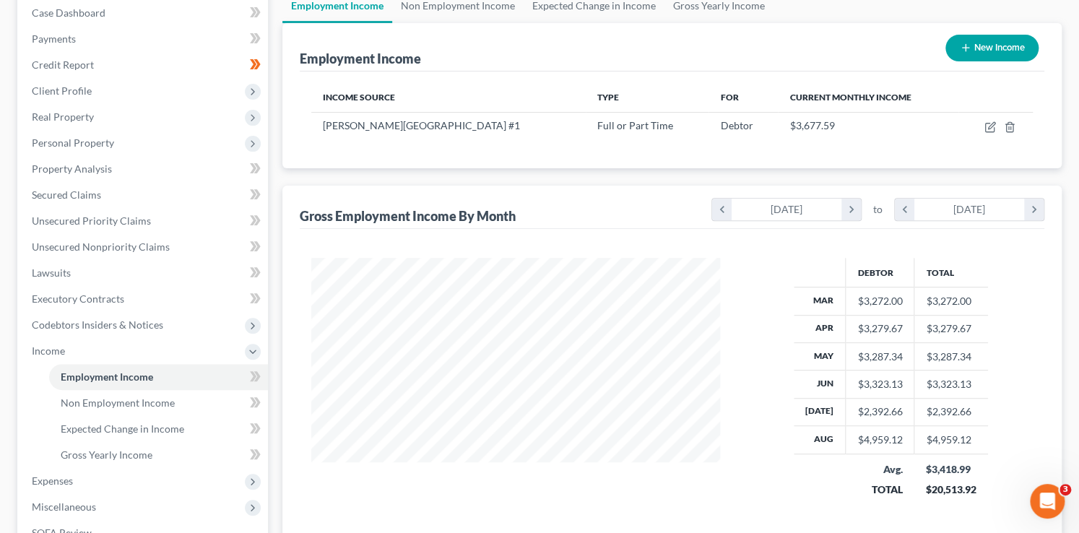
scroll to position [359, 0]
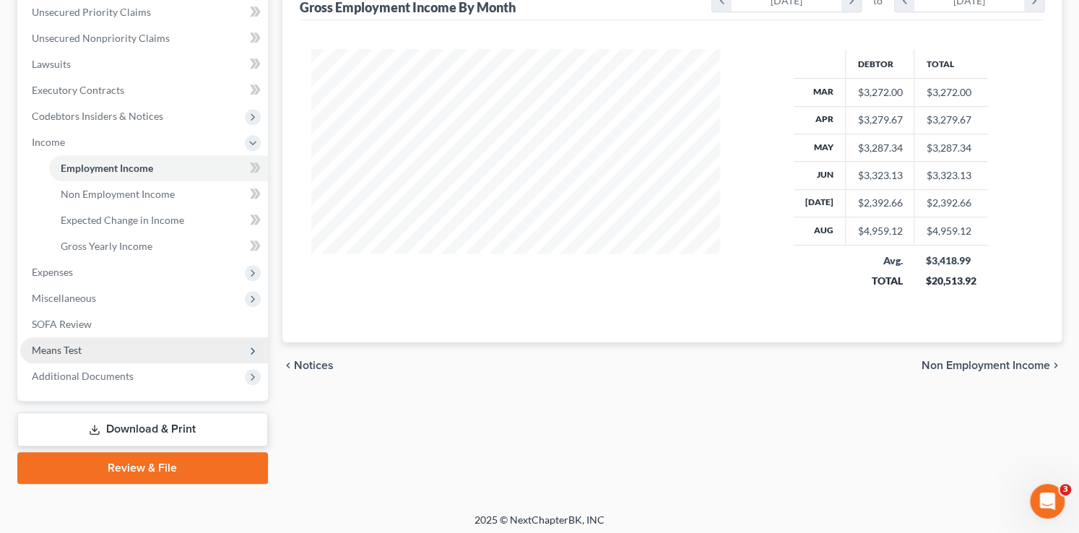
click at [57, 344] on span "Means Test" at bounding box center [57, 350] width 50 height 12
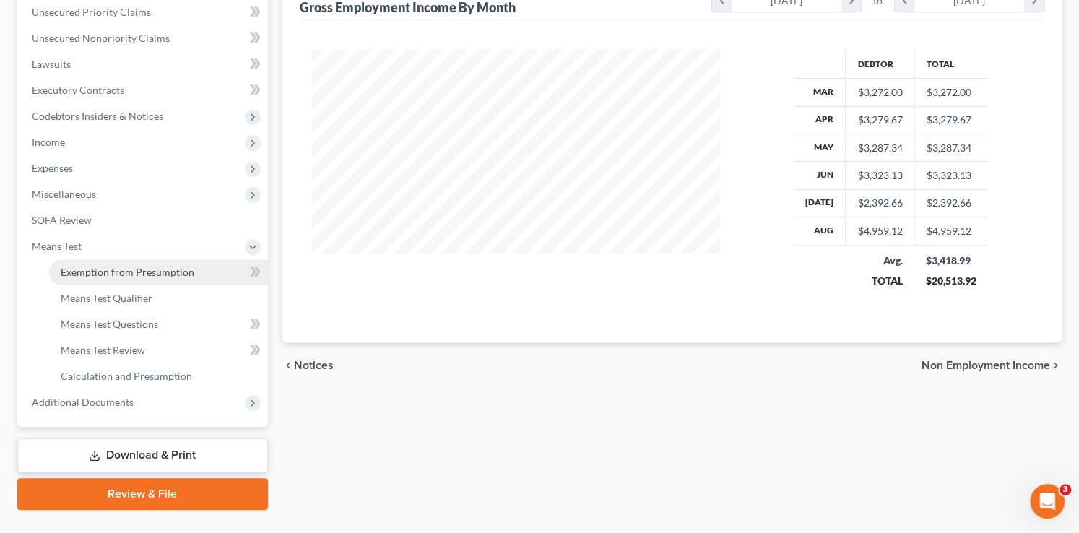
click at [157, 271] on span "Exemption from Presumption" at bounding box center [128, 272] width 134 height 12
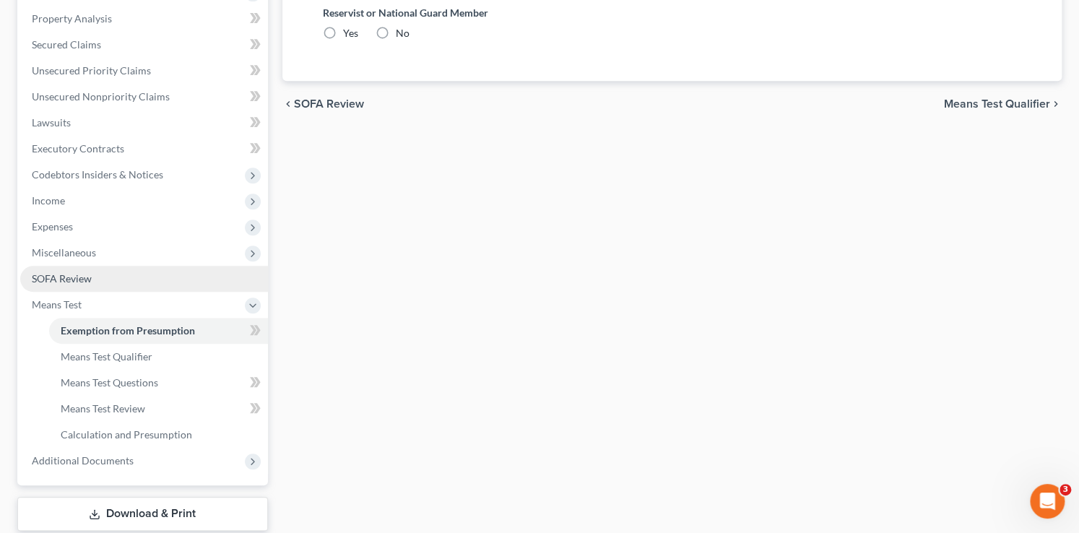
radio input "true"
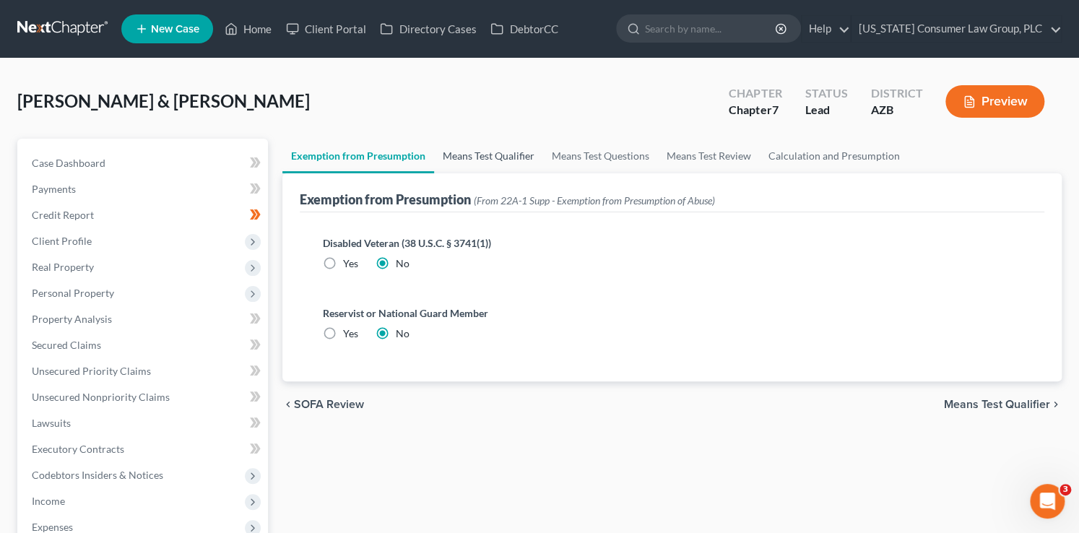
click at [487, 157] on link "Means Test Qualifier" at bounding box center [488, 156] width 109 height 35
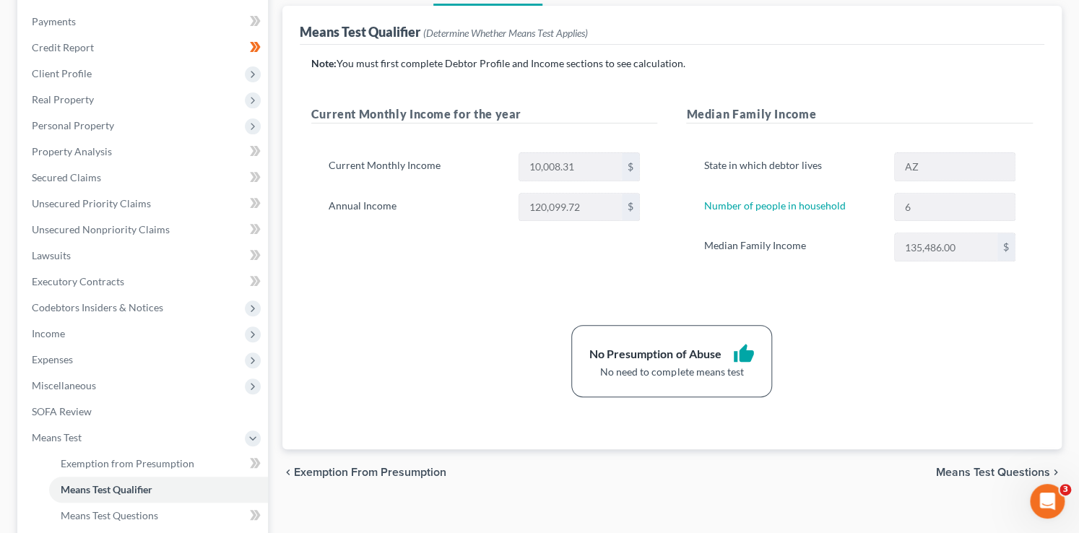
scroll to position [191, 0]
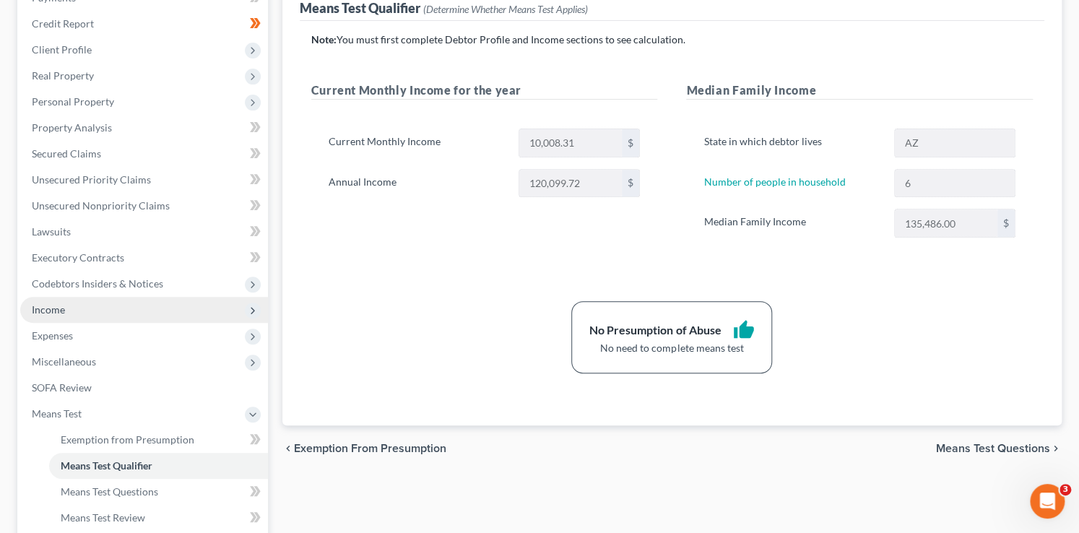
click at [71, 314] on span "Income" at bounding box center [144, 310] width 248 height 26
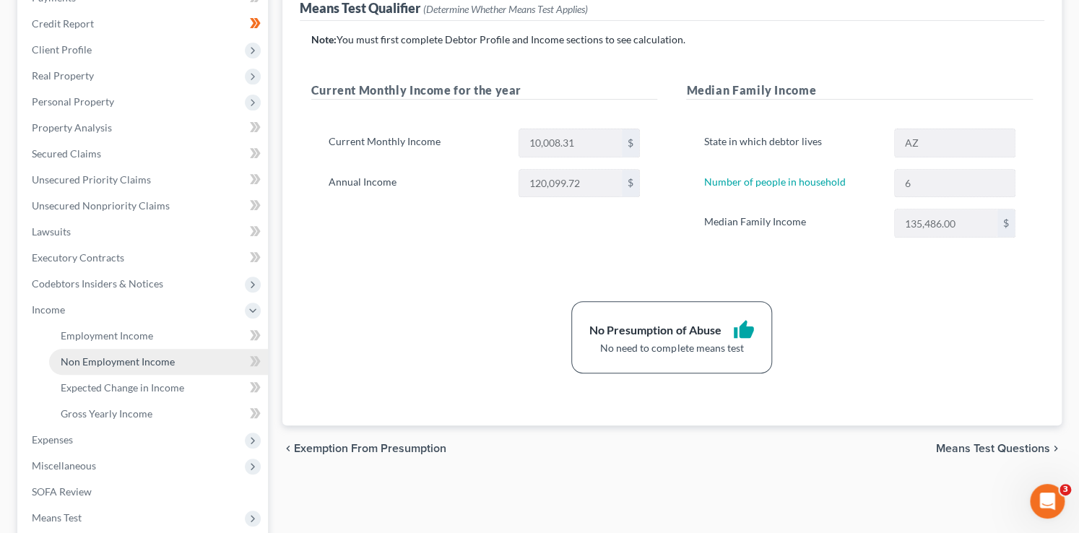
click at [84, 359] on span "Non Employment Income" at bounding box center [118, 361] width 114 height 12
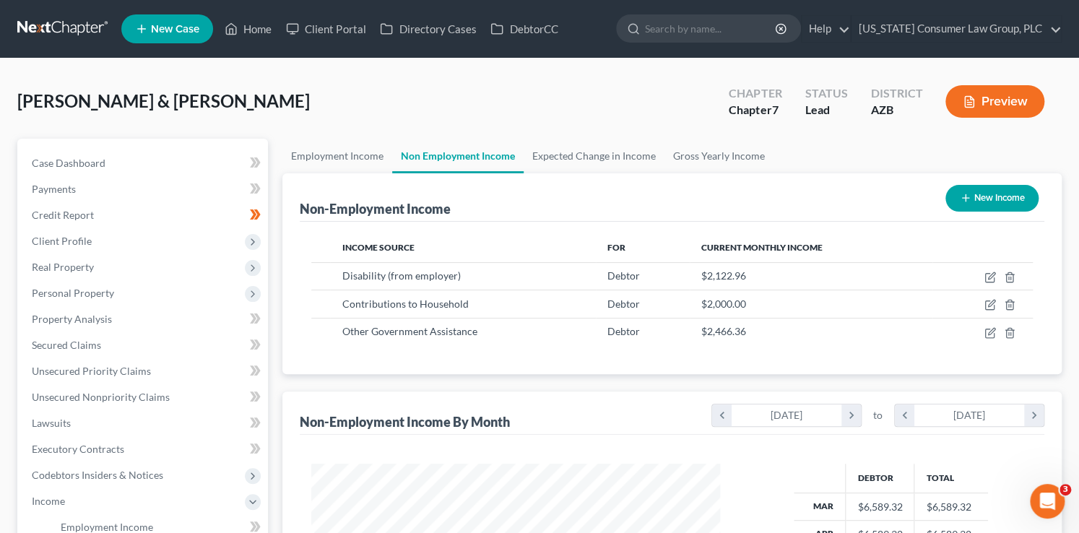
scroll to position [257, 438]
click at [74, 235] on span "Client Profile" at bounding box center [62, 241] width 60 height 12
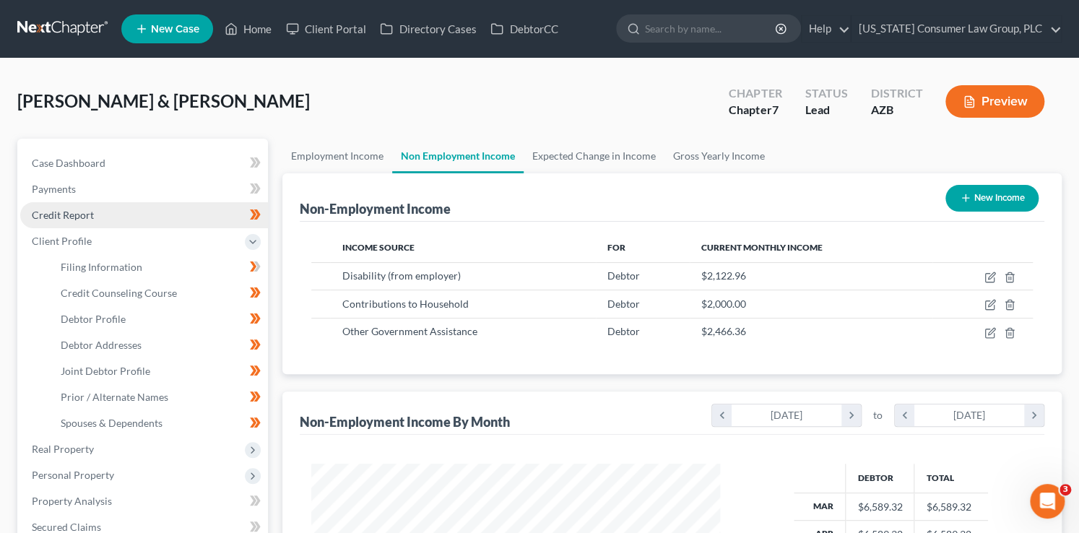
click at [93, 209] on link "Credit Report" at bounding box center [144, 215] width 248 height 26
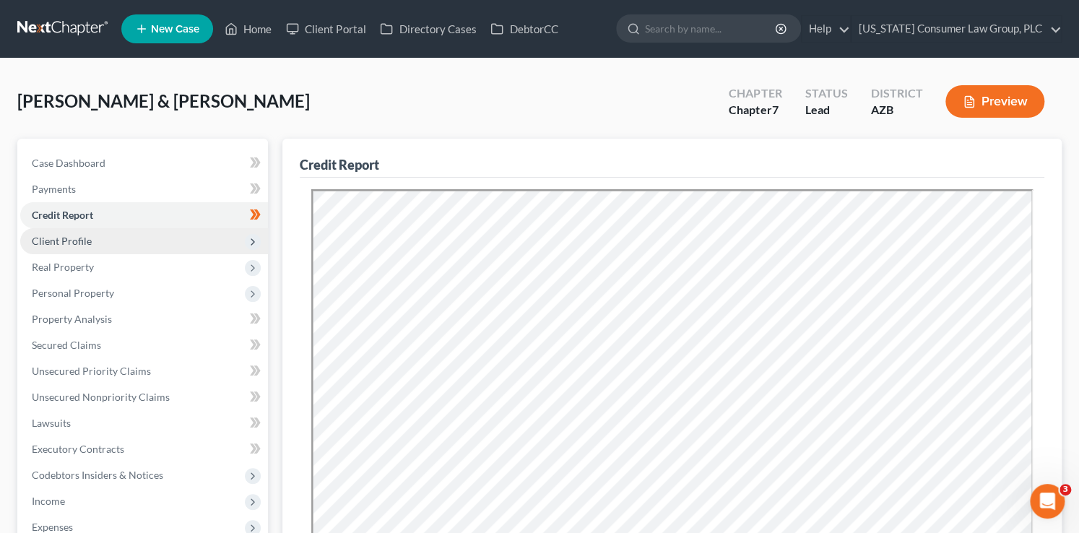
click at [95, 237] on span "Client Profile" at bounding box center [144, 241] width 248 height 26
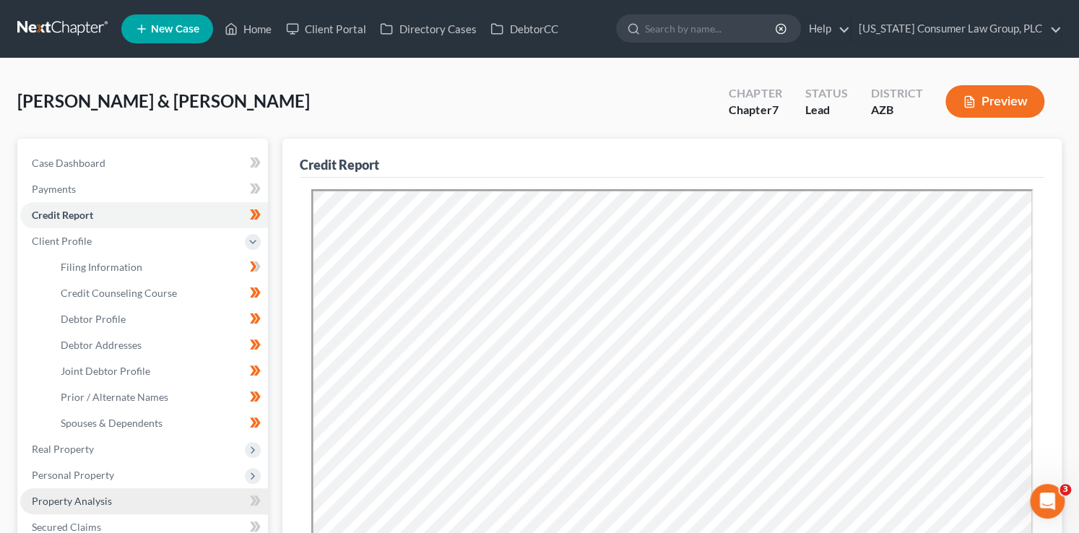
click at [98, 500] on span "Property Analysis" at bounding box center [72, 501] width 80 height 12
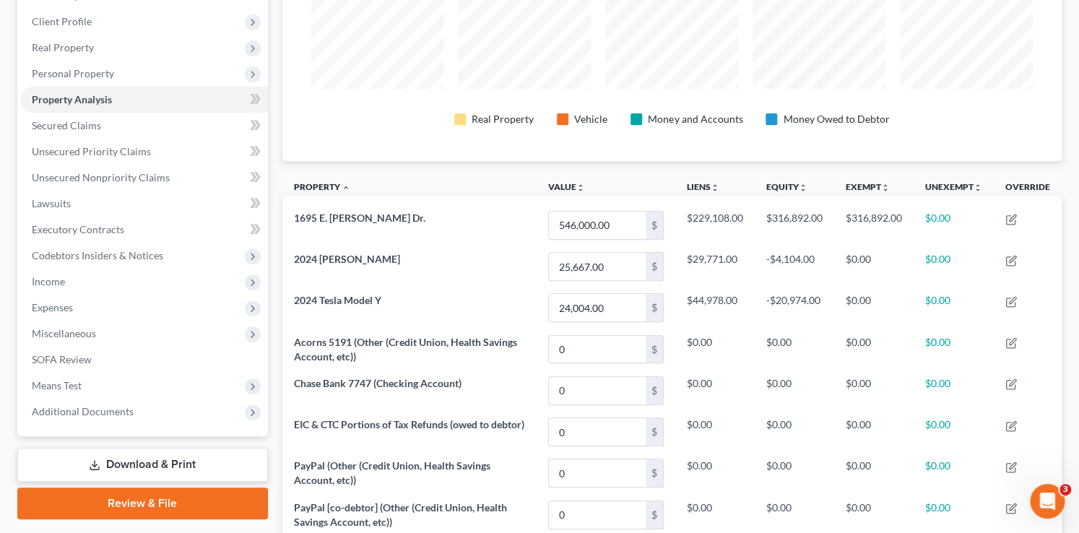
scroll to position [219, 0]
click at [85, 286] on span "Income" at bounding box center [144, 282] width 248 height 26
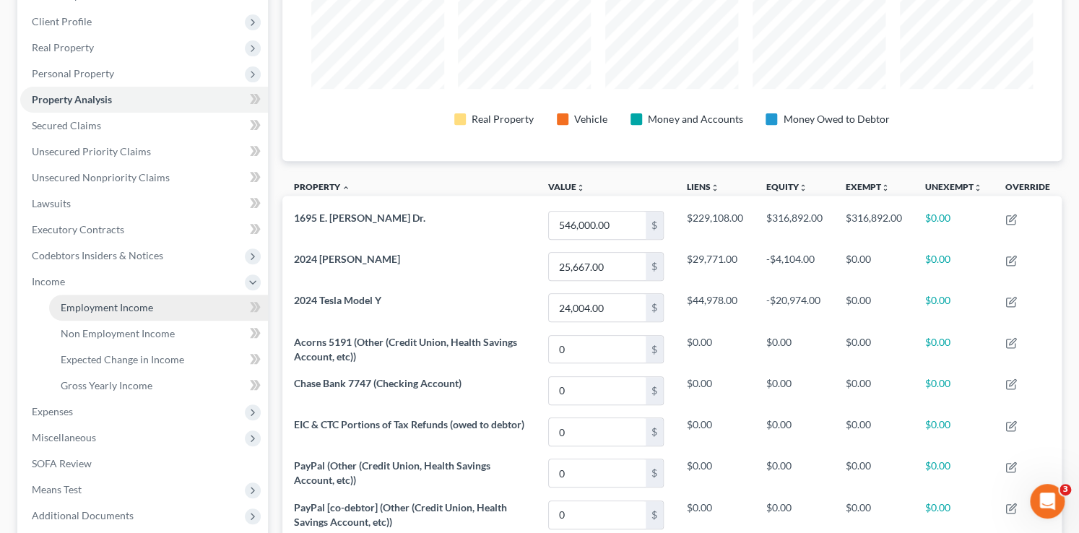
click at [103, 304] on span "Employment Income" at bounding box center [107, 307] width 92 height 12
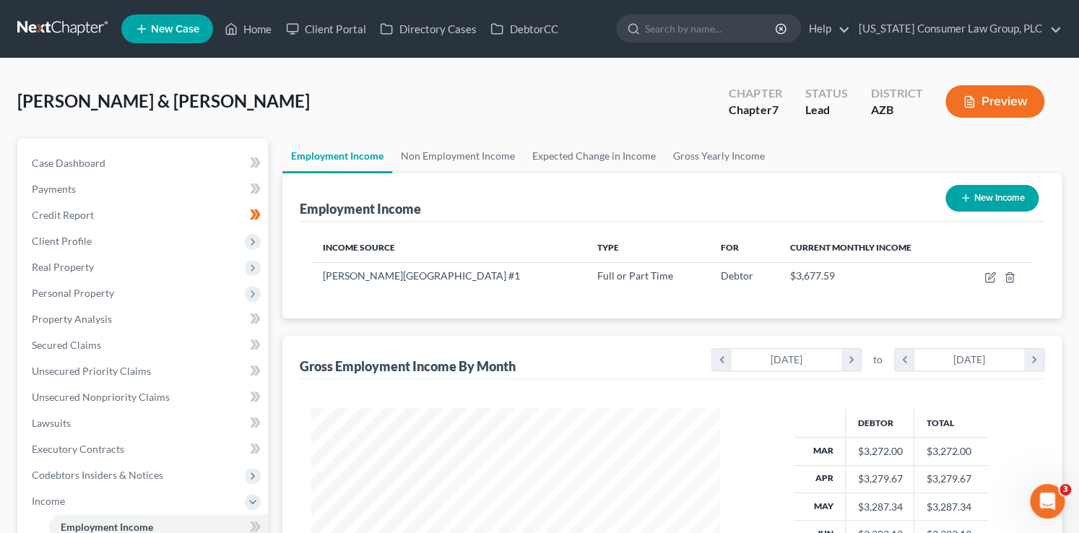
scroll to position [257, 438]
click at [466, 156] on link "Non Employment Income" at bounding box center [457, 156] width 131 height 35
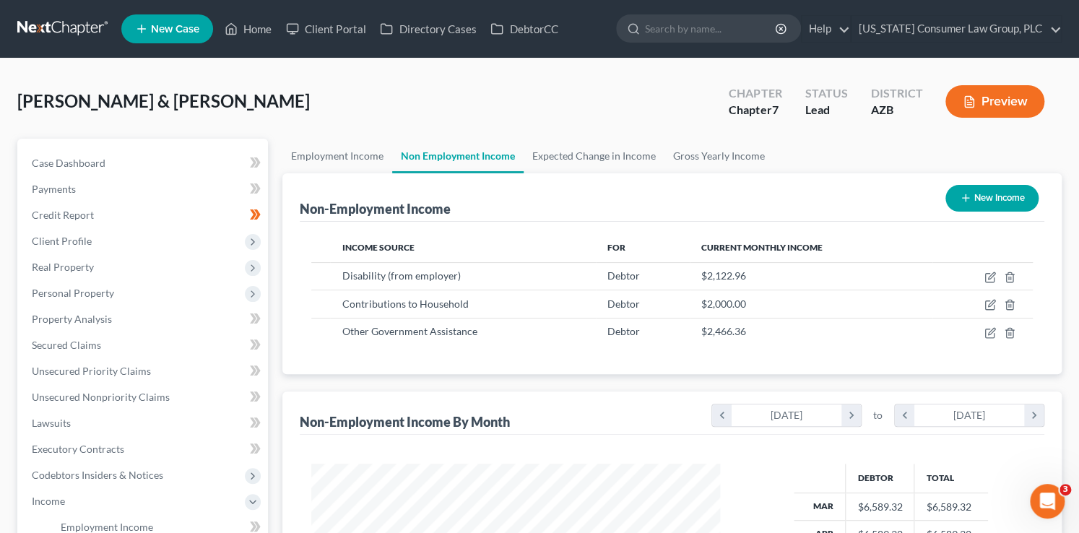
scroll to position [257, 438]
click at [240, 33] on link "Home" at bounding box center [247, 29] width 61 height 26
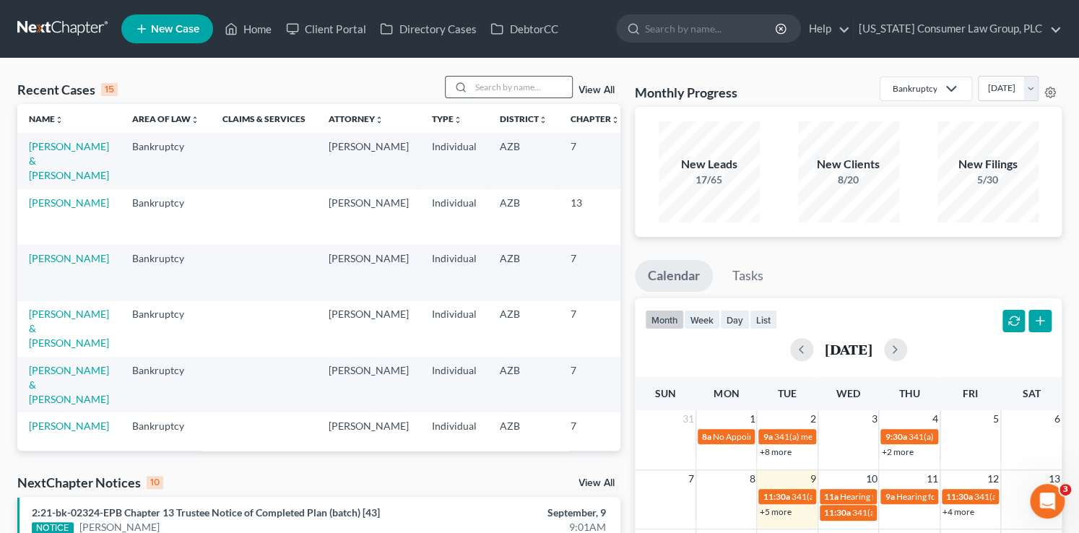
click at [514, 89] on input "search" at bounding box center [521, 87] width 101 height 21
click at [513, 84] on input "search" at bounding box center [521, 87] width 101 height 21
type input "alpha"
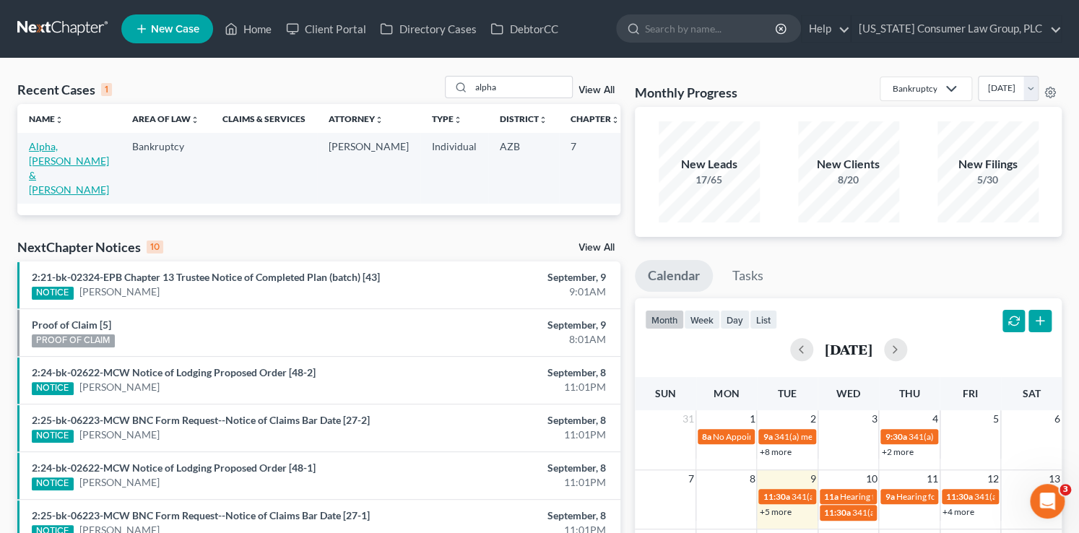
click at [45, 155] on link "Alpha, Francis & Patricia" at bounding box center [69, 168] width 80 height 56
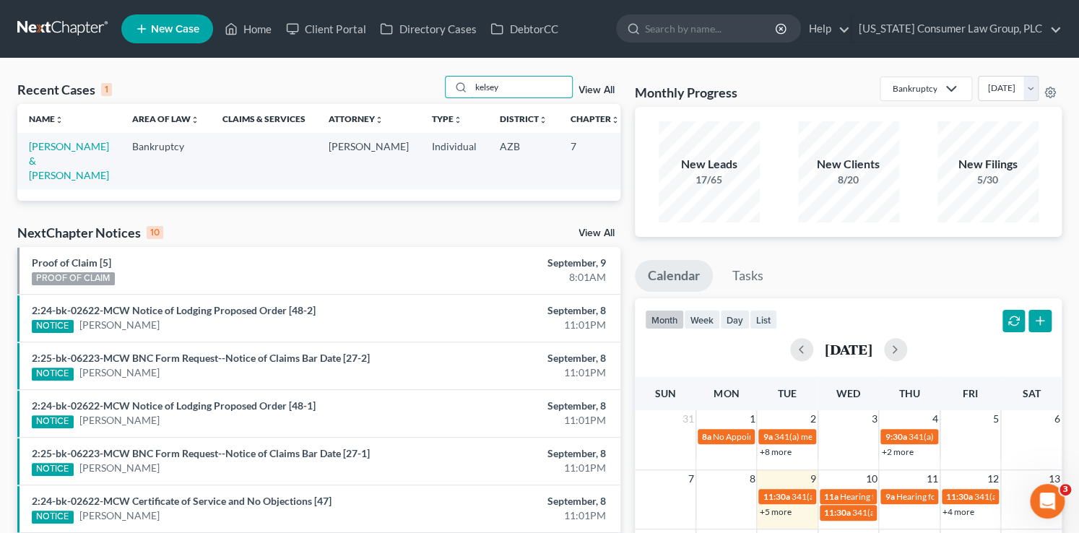
drag, startPoint x: 531, startPoint y: 93, endPoint x: 382, endPoint y: 80, distance: 150.0
click at [382, 80] on div "Recent Cases 1 kelsey View All" at bounding box center [318, 90] width 603 height 28
type input "rymer"
click at [51, 160] on link "Rymer, Derek & Charleen" at bounding box center [69, 160] width 80 height 41
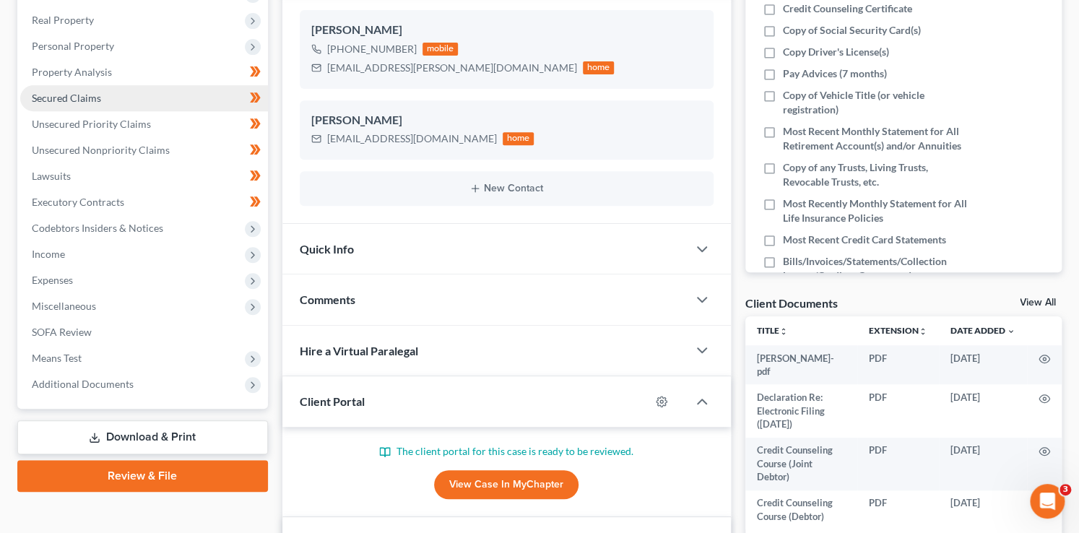
scroll to position [248, 0]
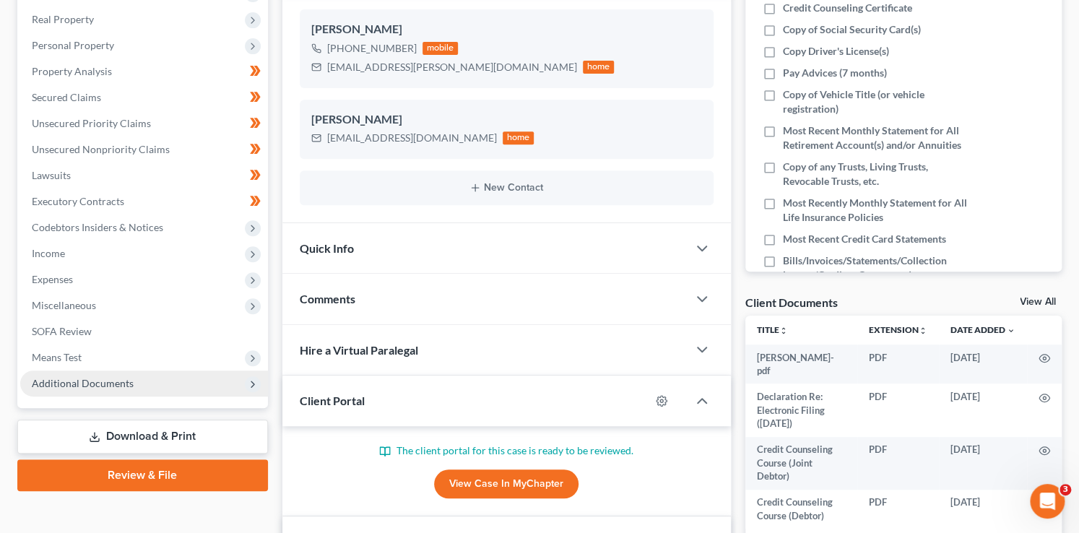
click at [113, 385] on span "Additional Documents" at bounding box center [83, 383] width 102 height 12
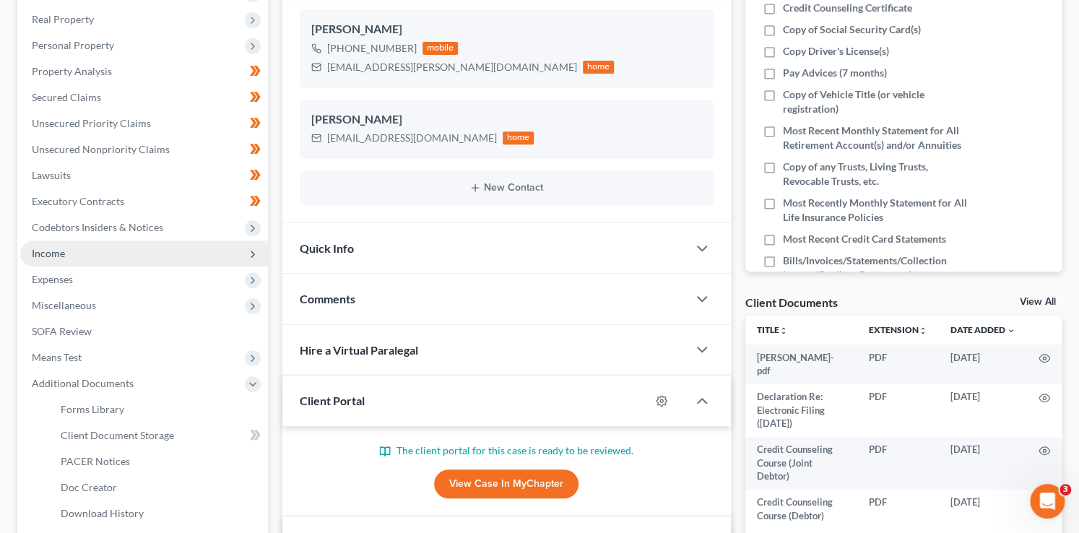
click at [75, 254] on span "Income" at bounding box center [144, 253] width 248 height 26
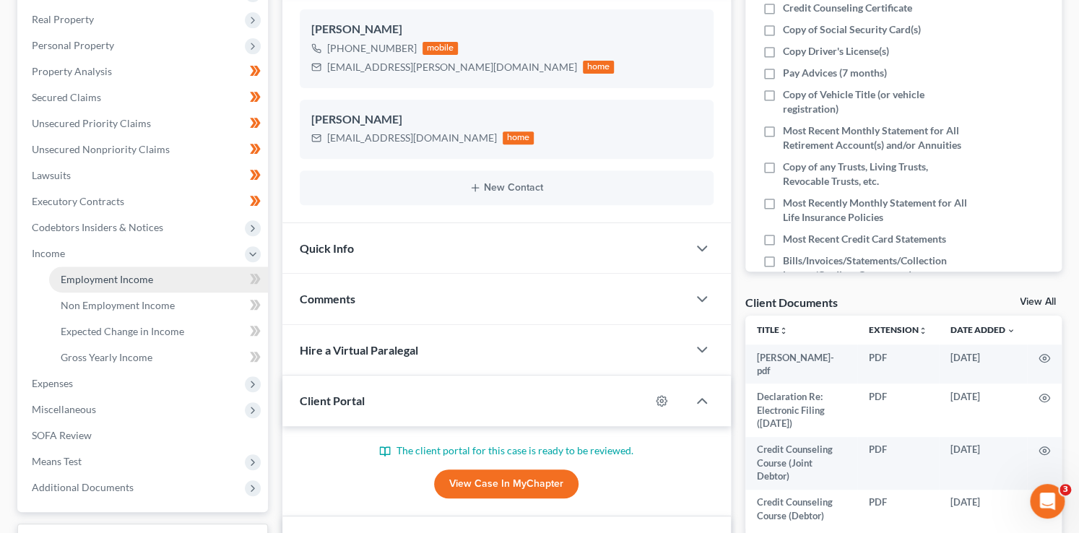
click at [89, 283] on span "Employment Income" at bounding box center [107, 279] width 92 height 12
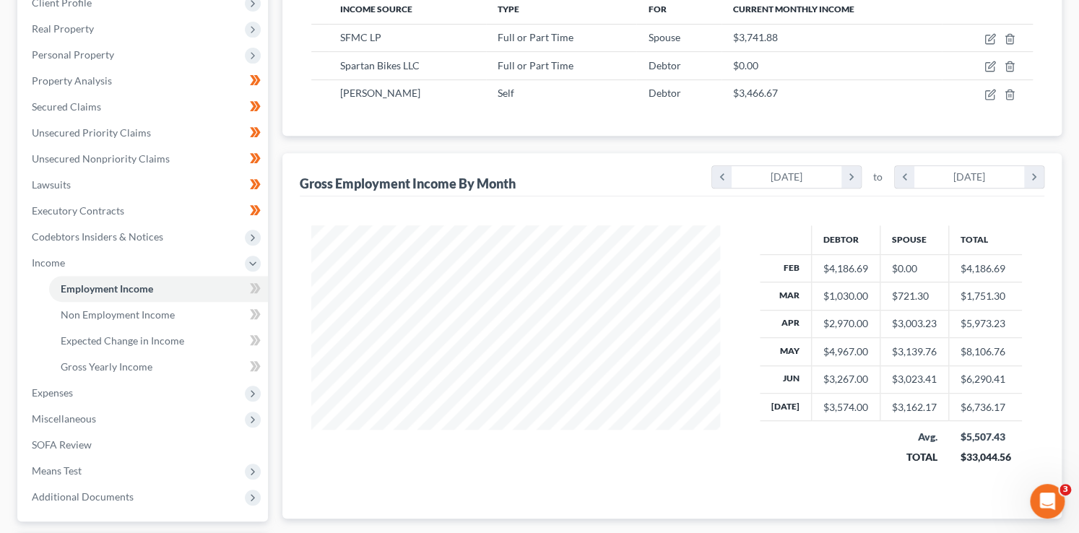
scroll to position [290, 0]
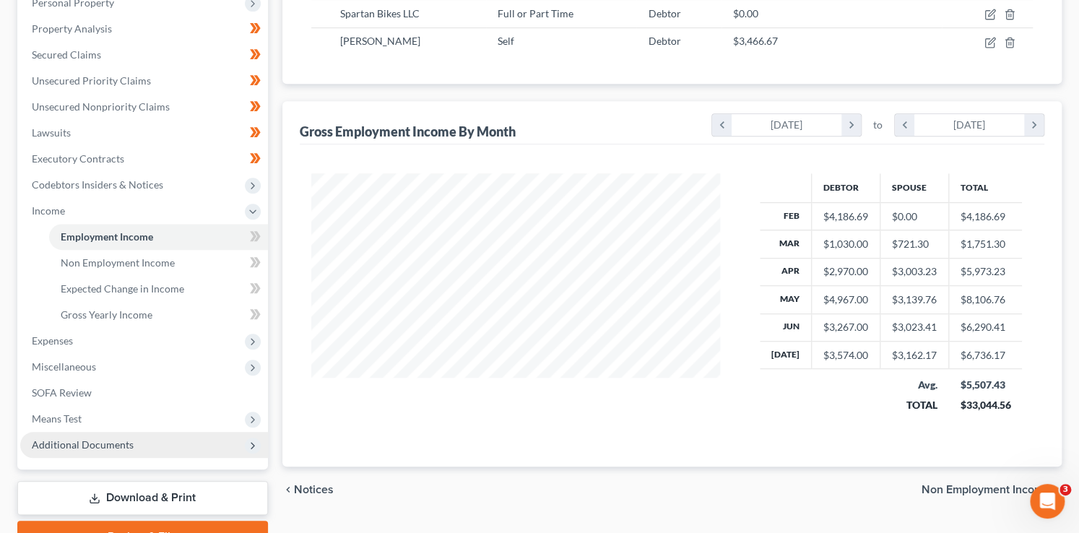
click at [89, 447] on span "Additional Documents" at bounding box center [83, 444] width 102 height 12
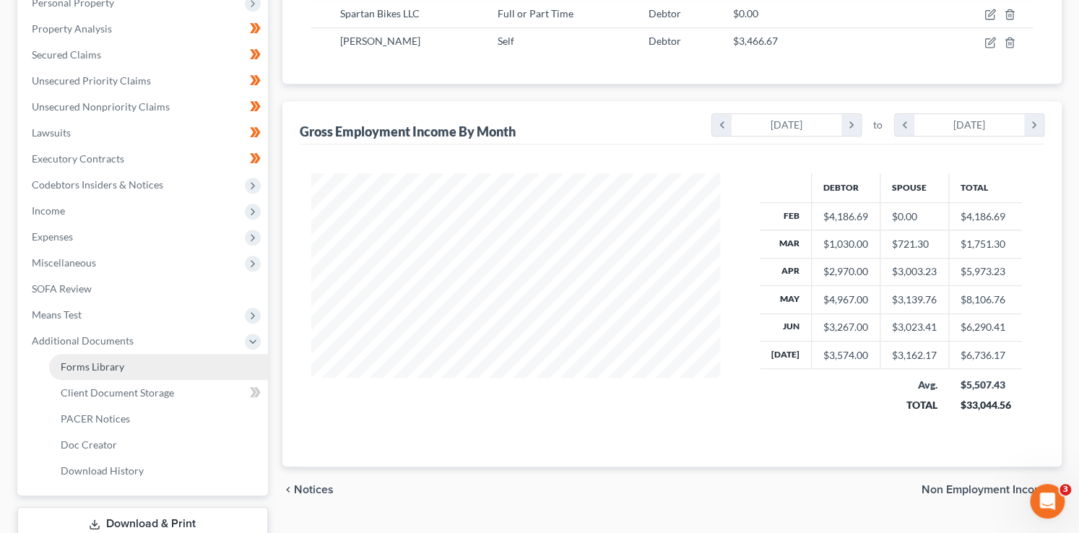
click at [105, 369] on span "Forms Library" at bounding box center [93, 366] width 64 height 12
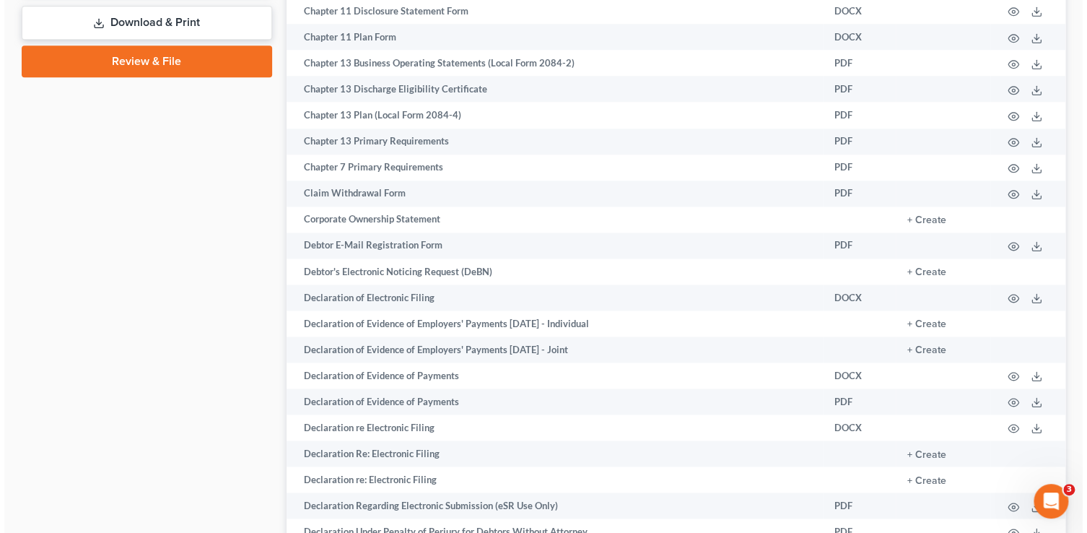
scroll to position [796, 0]
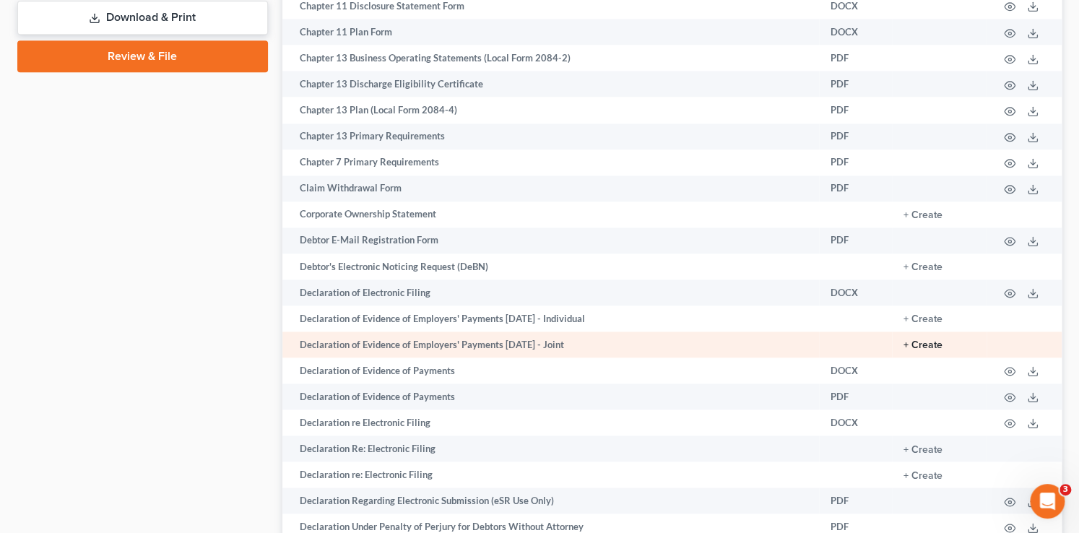
click at [920, 350] on button "+ Create" at bounding box center [922, 345] width 39 height 10
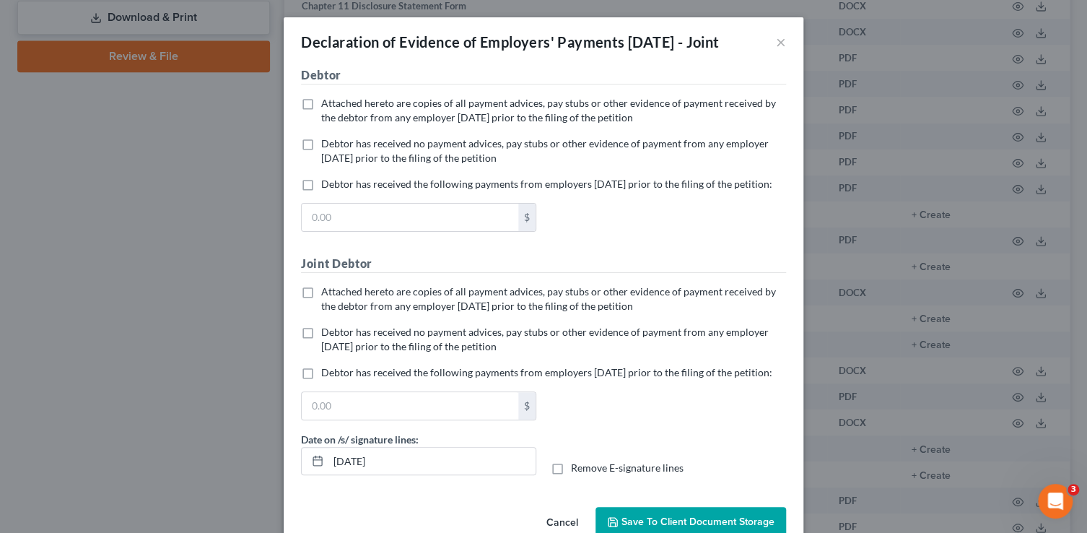
drag, startPoint x: 372, startPoint y: 171, endPoint x: 352, endPoint y: 301, distance: 131.4
click at [372, 165] on label "Debtor has received no payment advices, pay stubs or other evidence of payment …" at bounding box center [553, 150] width 465 height 29
click at [336, 146] on input "Debtor has received no payment advices, pay stubs or other evidence of payment …" at bounding box center [331, 140] width 9 height 9
checkbox input "true"
click at [358, 312] on span "Attached hereto are copies of all payment advices, pay stubs or other evidence …" at bounding box center [548, 298] width 455 height 27
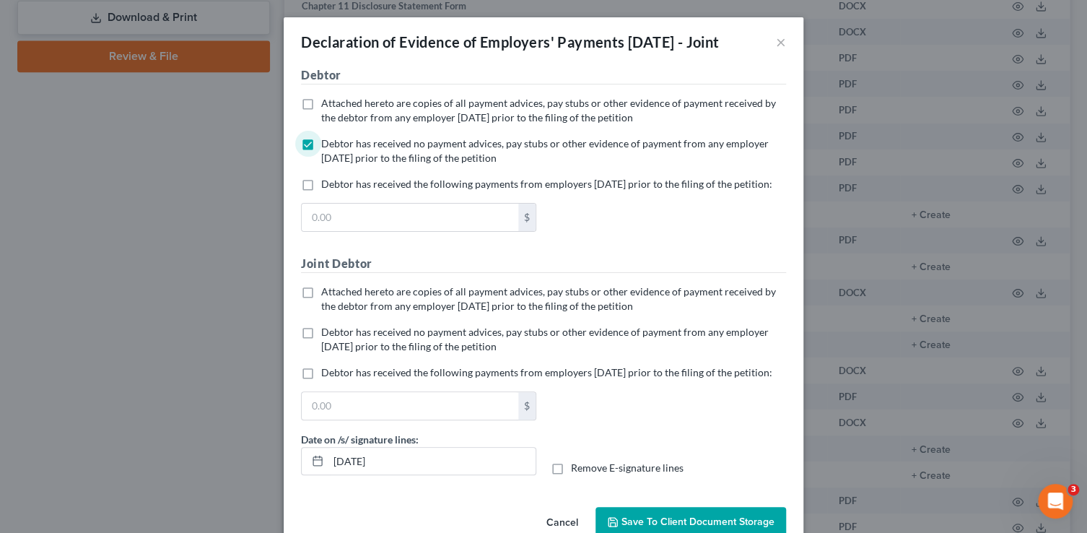
click at [336, 294] on input "Attached hereto are copies of all payment advices, pay stubs or other evidence …" at bounding box center [331, 288] width 9 height 9
checkbox input "true"
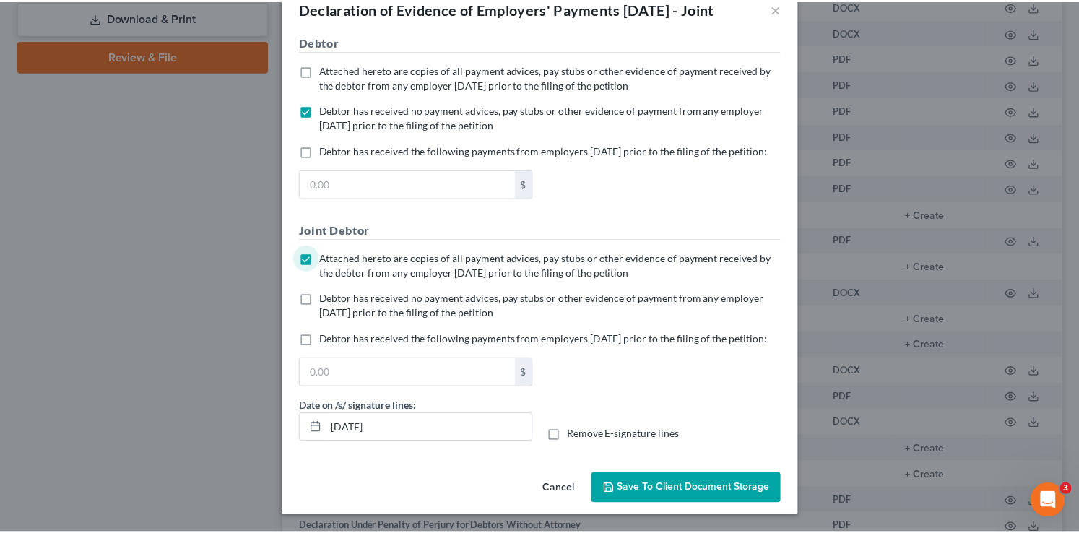
scroll to position [81, 0]
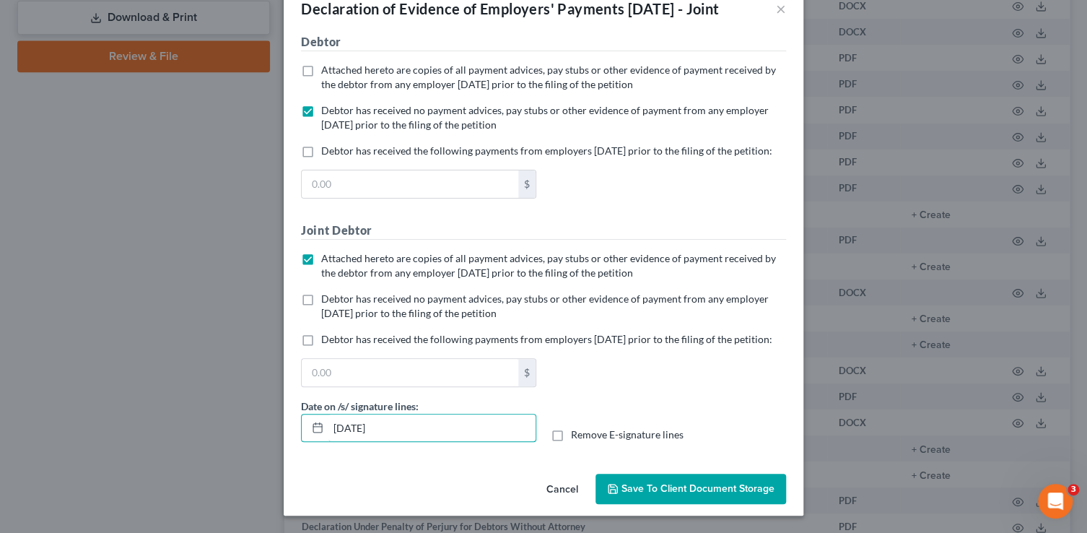
drag, startPoint x: 394, startPoint y: 432, endPoint x: 198, endPoint y: 393, distance: 200.4
click at [203, 399] on div "Declaration of Evidence of Employers' Payments Within 60 Days - Joint × No addi…" at bounding box center [543, 266] width 1087 height 533
click at [577, 427] on input "Remove E-signature lines" at bounding box center [581, 431] width 9 height 9
checkbox input "true"
click at [626, 485] on span "Save to Client Document Storage" at bounding box center [698, 488] width 153 height 12
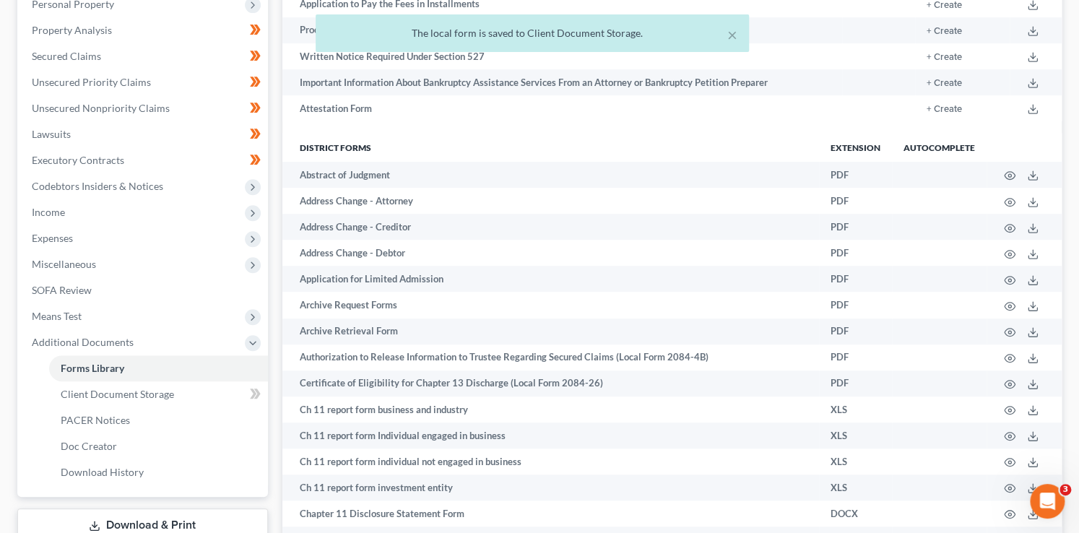
scroll to position [415, 0]
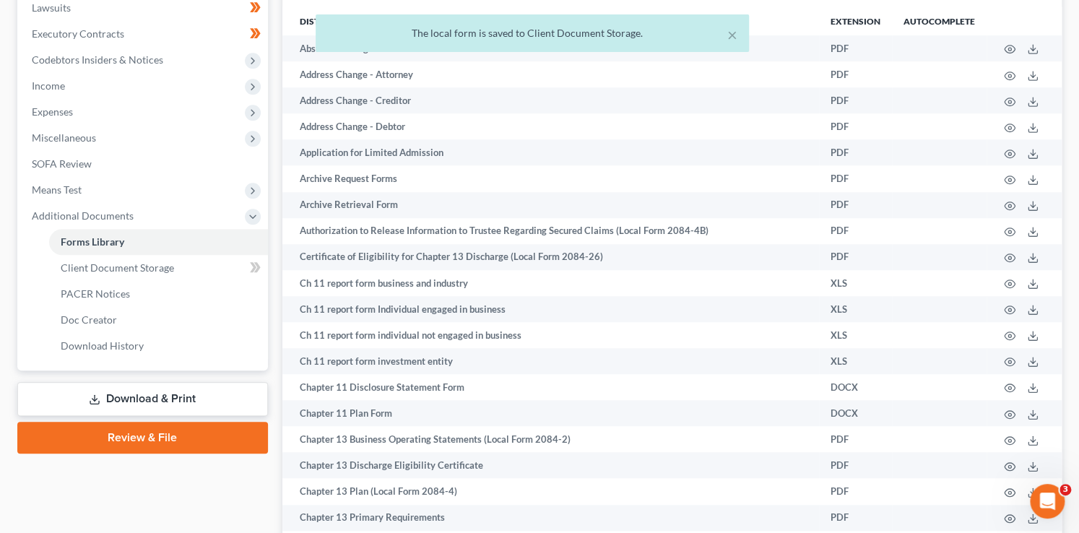
click at [196, 403] on link "Download & Print" at bounding box center [142, 399] width 251 height 34
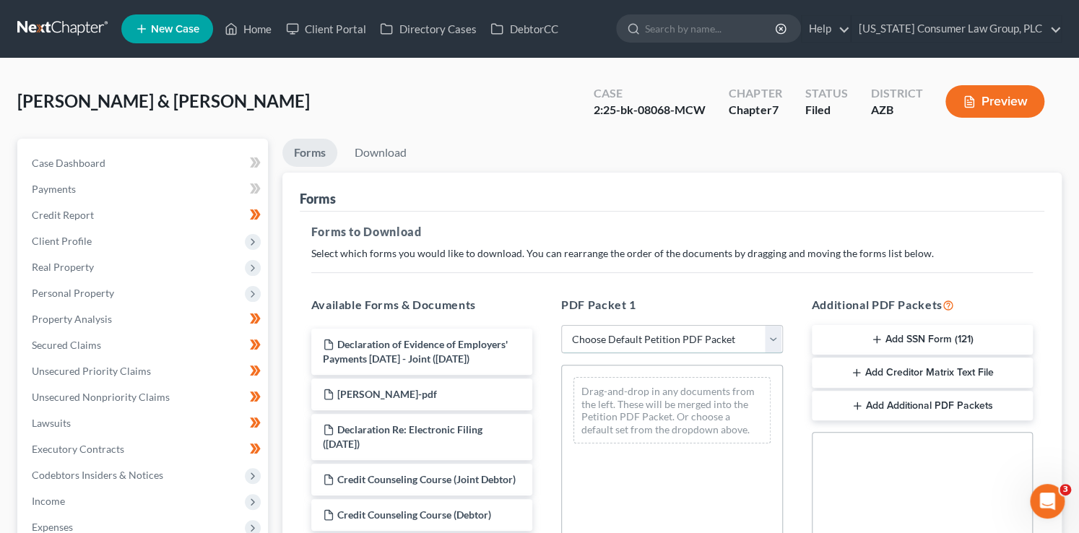
click at [611, 334] on select "Choose Default Petition PDF Packet Complete Bankruptcy Petition (all forms and …" at bounding box center [672, 339] width 222 height 29
select select "6"
click at [561, 325] on select "Choose Default Petition PDF Packet Complete Bankruptcy Petition (all forms and …" at bounding box center [672, 339] width 222 height 29
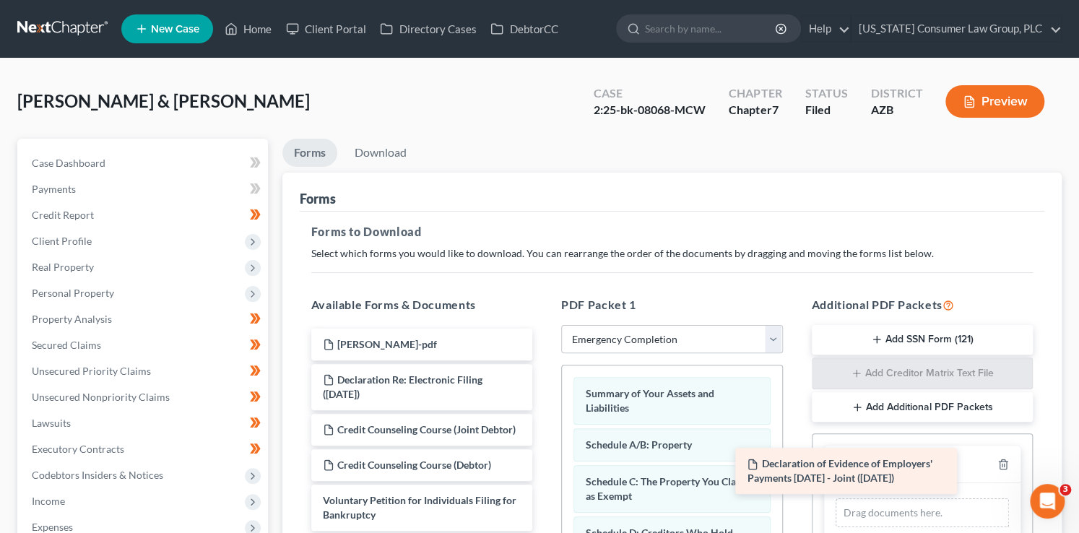
drag, startPoint x: 456, startPoint y: 358, endPoint x: 908, endPoint y: 479, distance: 468.0
click at [544, 479] on div "Declaration of Evidence of Employers' Payments Within 60 Days - Joint (09/09/20…" at bounding box center [422, 429] width 245 height 202
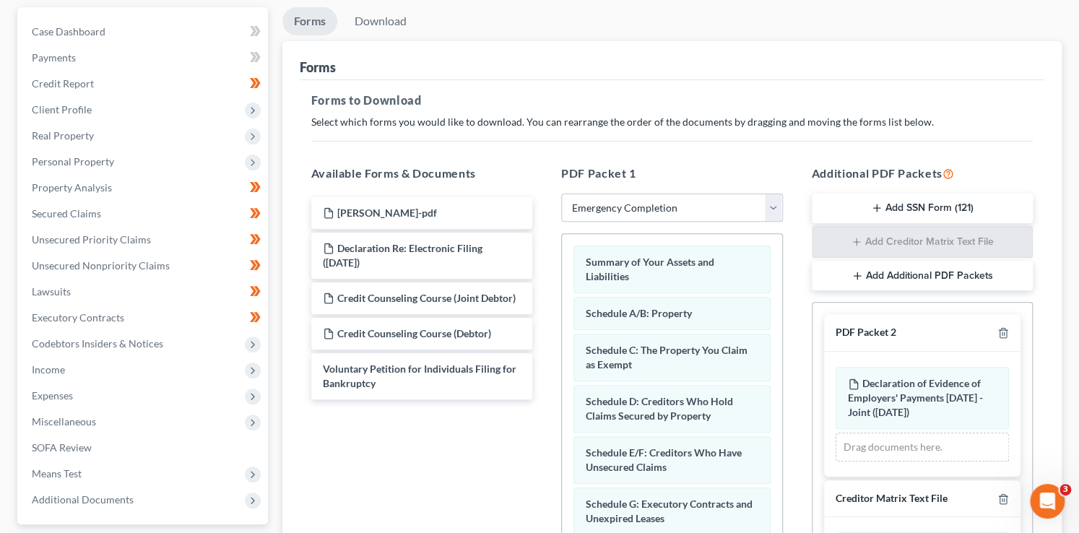
scroll to position [358, 0]
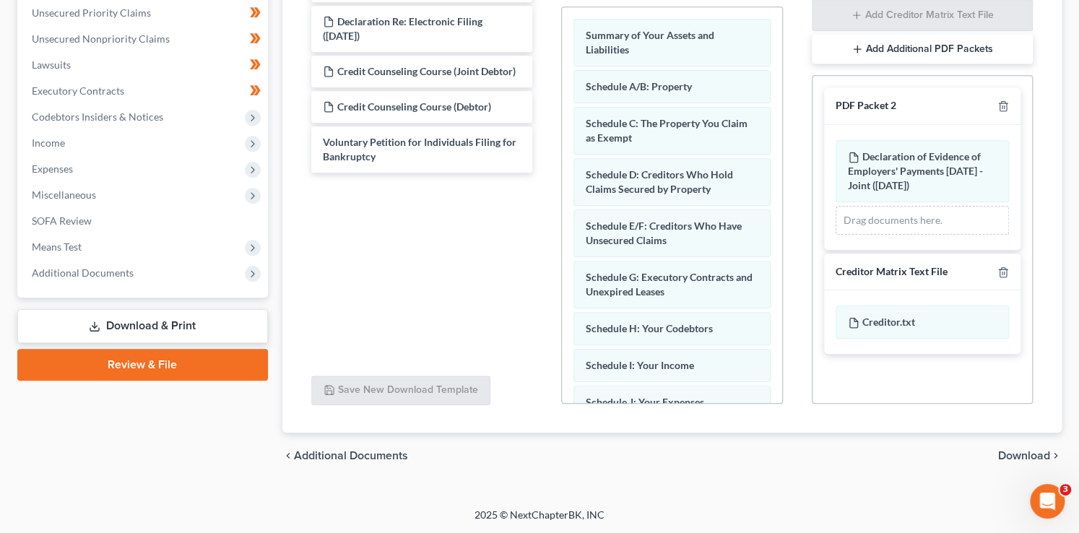
click at [1008, 261] on div "Creditor Matrix Text File" at bounding box center [922, 272] width 197 height 38
click at [998, 274] on icon "button" at bounding box center [1003, 272] width 12 height 12
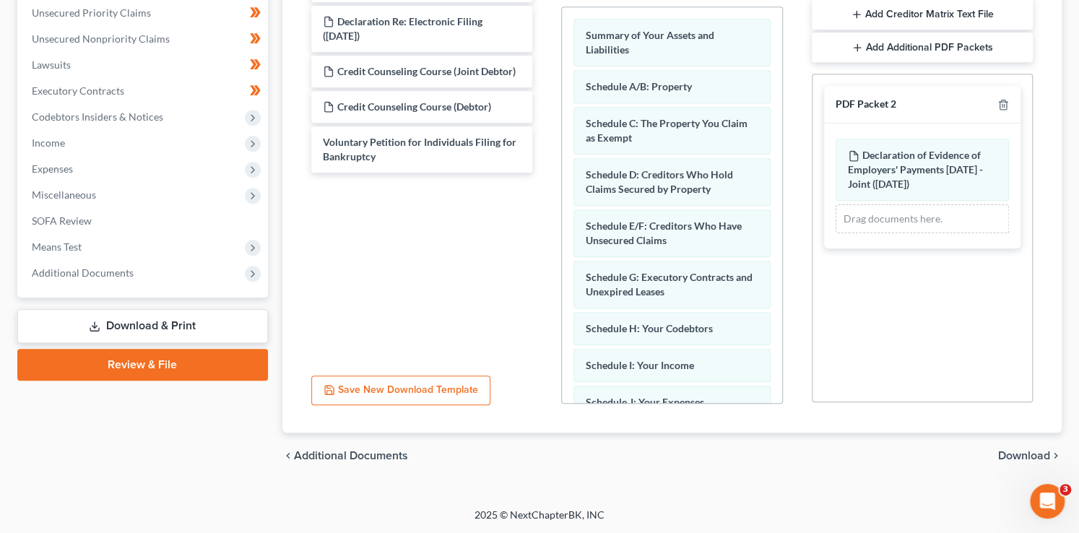
click at [1015, 457] on span "Download" at bounding box center [1024, 456] width 52 height 12
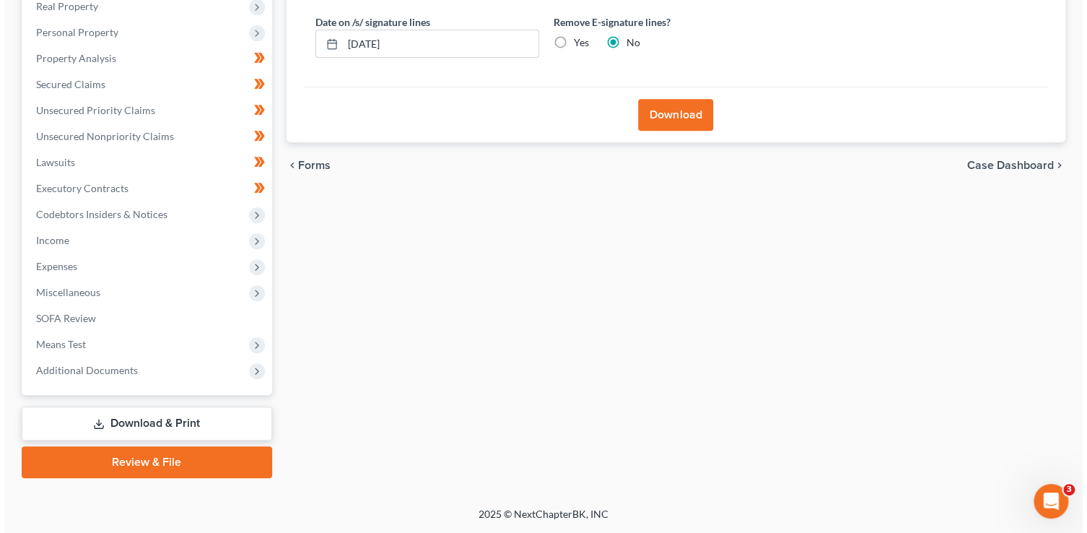
scroll to position [260, 0]
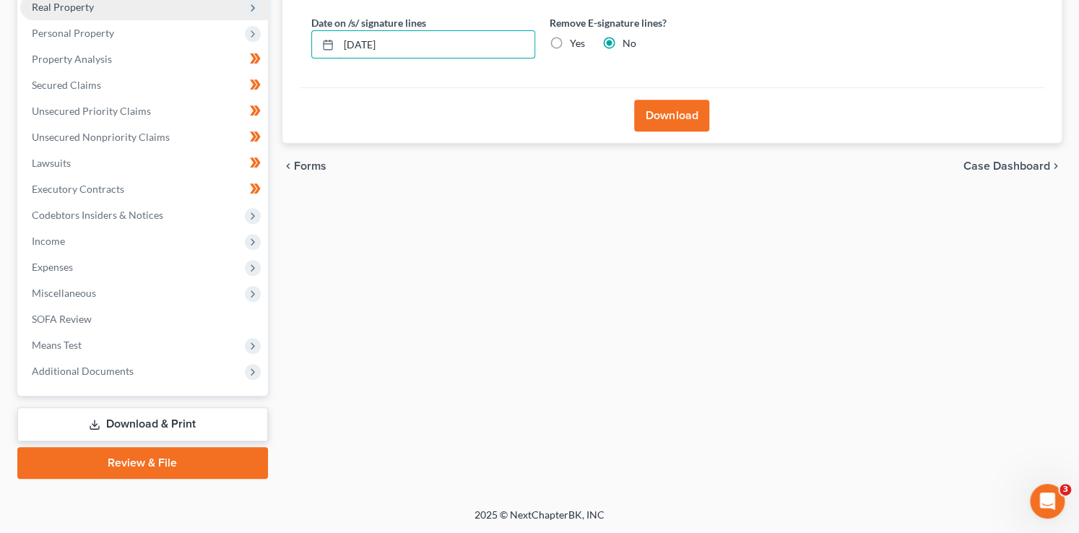
drag, startPoint x: 461, startPoint y: 51, endPoint x: 256, endPoint y: 17, distance: 208.7
click at [258, 19] on div "Petition Navigation Case Dashboard Payments Invoices Payments Payments Credit R…" at bounding box center [539, 179] width 1058 height 600
click at [575, 36] on input "Yes" at bounding box center [579, 40] width 9 height 9
radio input "true"
radio input "false"
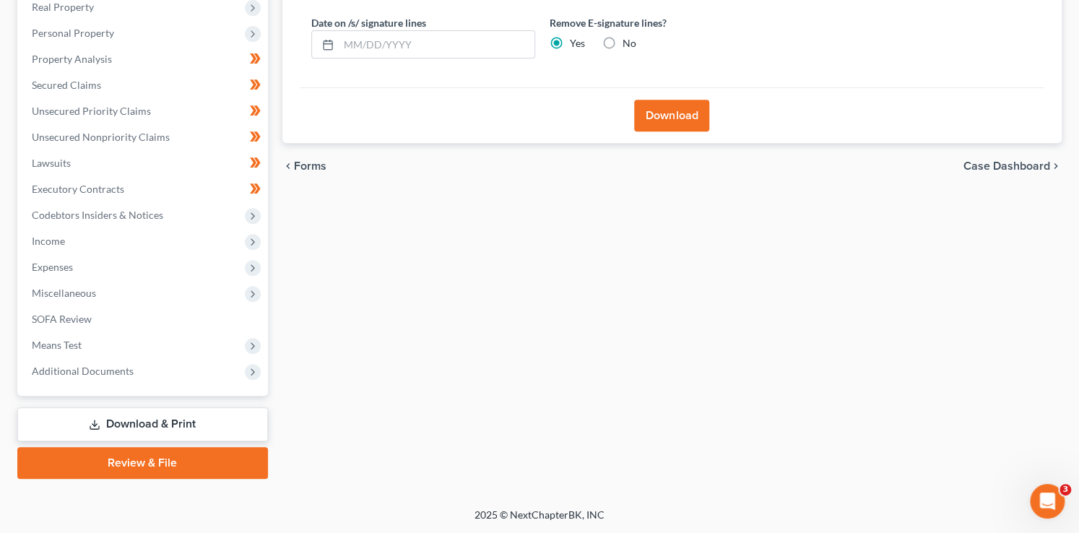
click at [676, 118] on button "Download" at bounding box center [671, 116] width 75 height 32
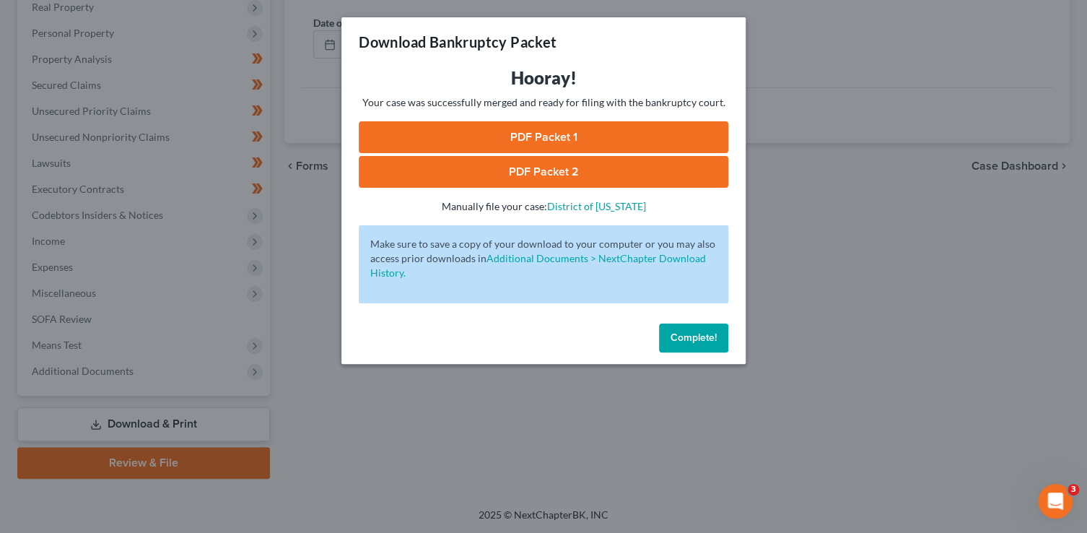
click at [612, 142] on link "PDF Packet 1" at bounding box center [544, 137] width 370 height 32
click at [529, 177] on link "PDF Packet 2" at bounding box center [544, 172] width 370 height 32
click at [687, 341] on span "Complete!" at bounding box center [694, 337] width 46 height 12
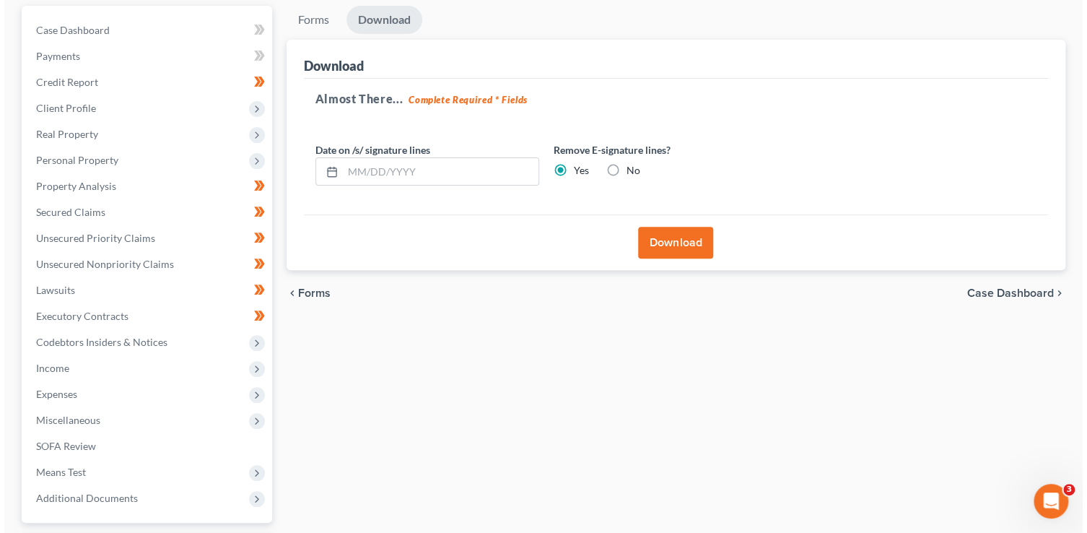
scroll to position [0, 0]
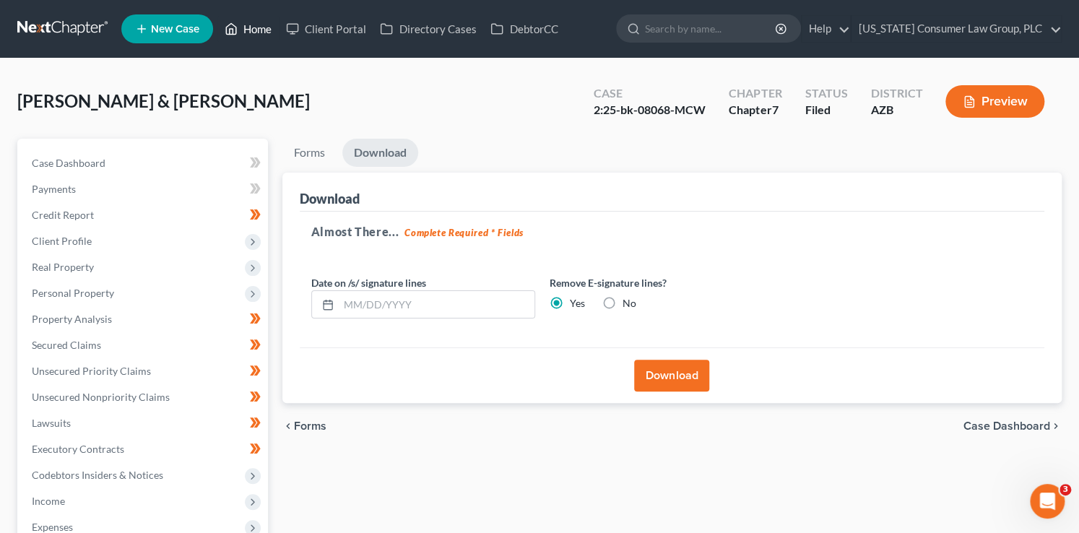
click at [273, 33] on link "Home" at bounding box center [247, 29] width 61 height 26
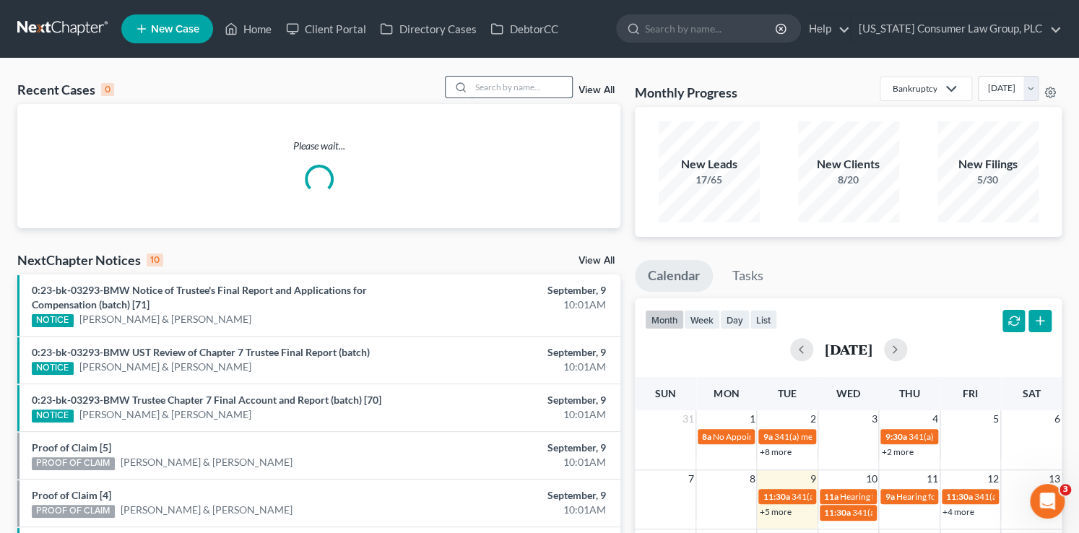
click at [487, 89] on input "search" at bounding box center [521, 87] width 101 height 21
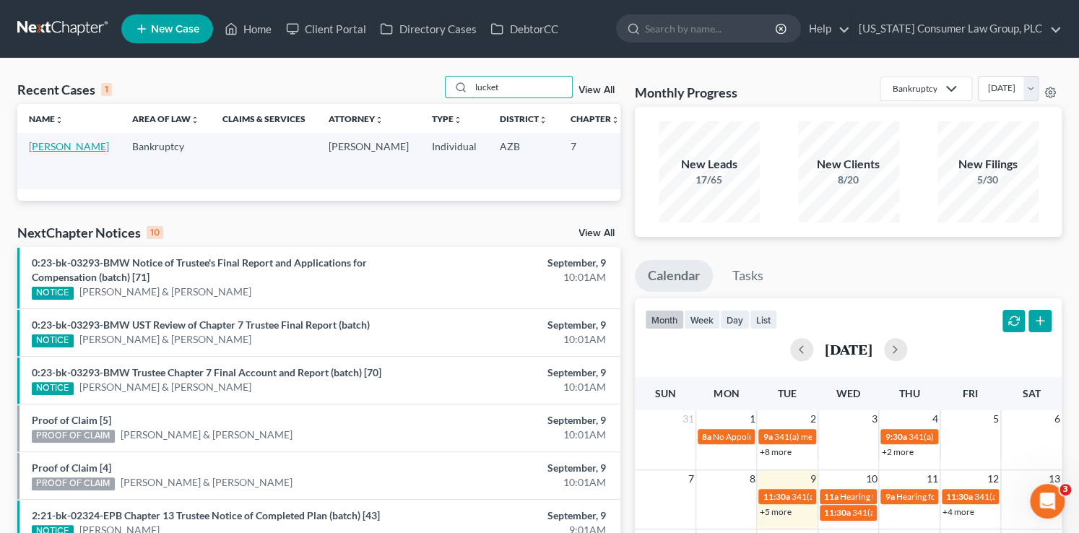
type input "lucket"
click at [33, 152] on link "Luckett, Jason" at bounding box center [69, 146] width 80 height 12
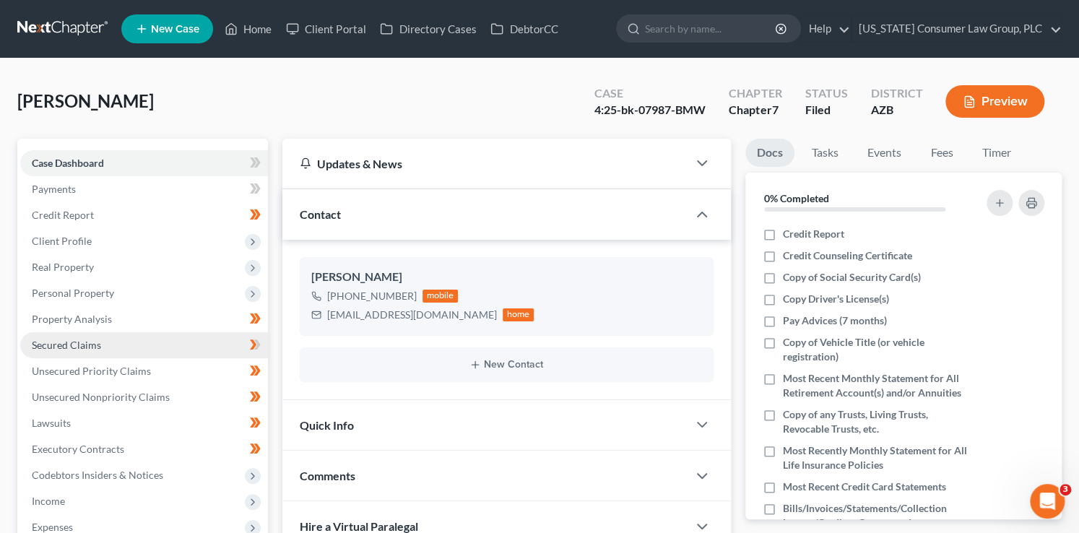
click at [96, 351] on link "Secured Claims" at bounding box center [144, 345] width 248 height 26
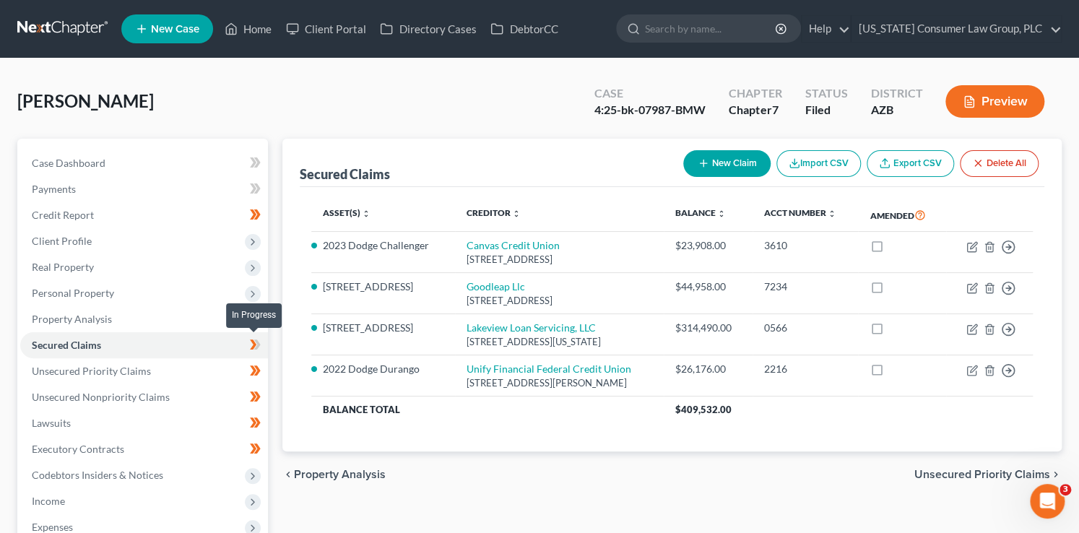
click at [258, 351] on icon at bounding box center [255, 345] width 11 height 18
click at [84, 292] on span "Personal Property" at bounding box center [73, 293] width 82 height 12
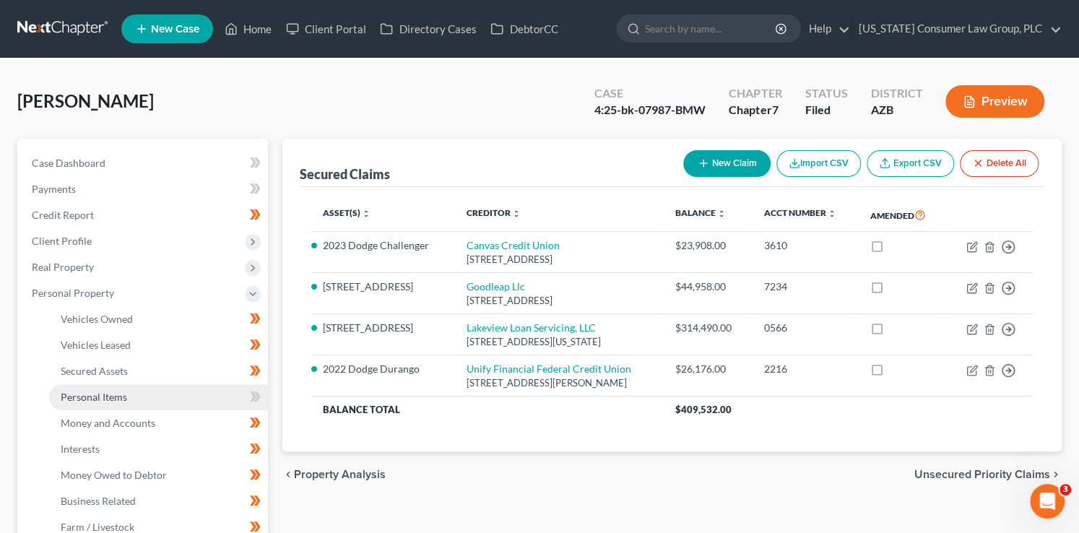
drag, startPoint x: 147, startPoint y: 400, endPoint x: 223, endPoint y: 403, distance: 76.6
click at [147, 400] on link "Personal Items" at bounding box center [158, 397] width 219 height 26
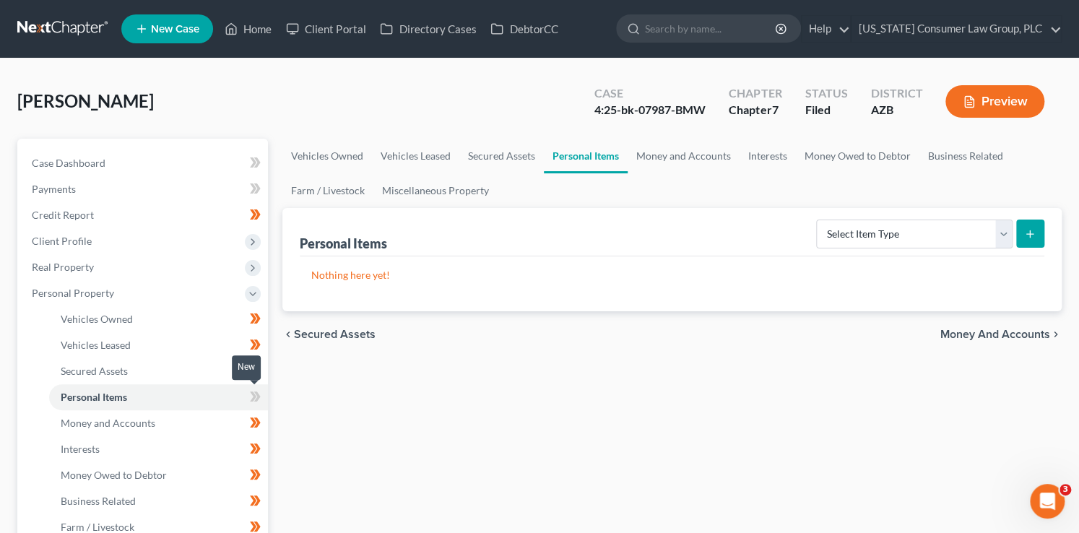
click at [264, 404] on span at bounding box center [255, 399] width 25 height 22
click at [881, 237] on select "Select Item Type Clothing (A/B: 11) Collectibles Of Value (A/B: 8) Electronics …" at bounding box center [914, 233] width 196 height 29
select select "clothing"
click at [818, 219] on select "Select Item Type Clothing (A/B: 11) Collectibles Of Value (A/B: 8) Electronics …" at bounding box center [914, 233] width 196 height 29
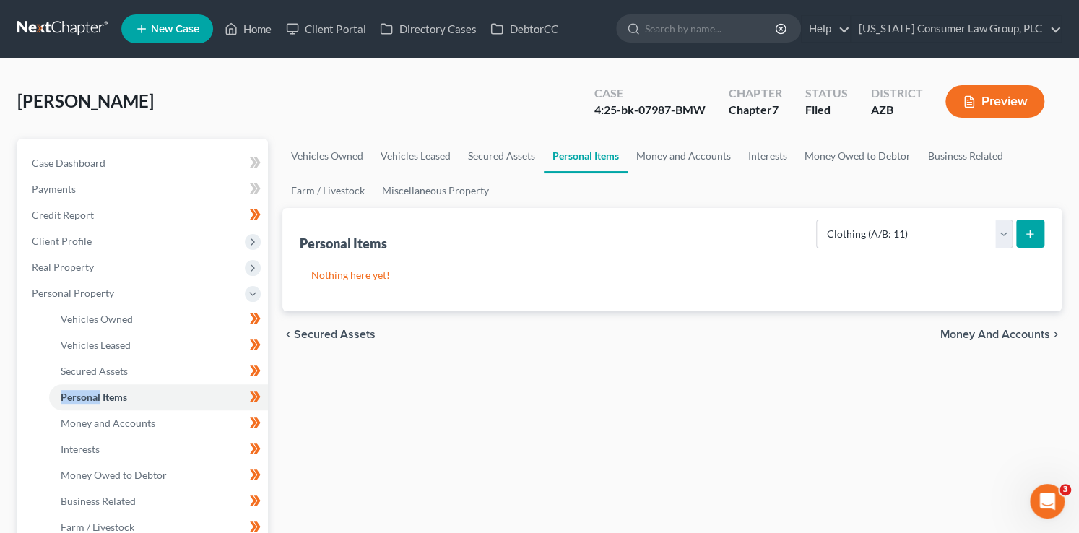
click at [1038, 234] on button "submit" at bounding box center [1030, 233] width 28 height 28
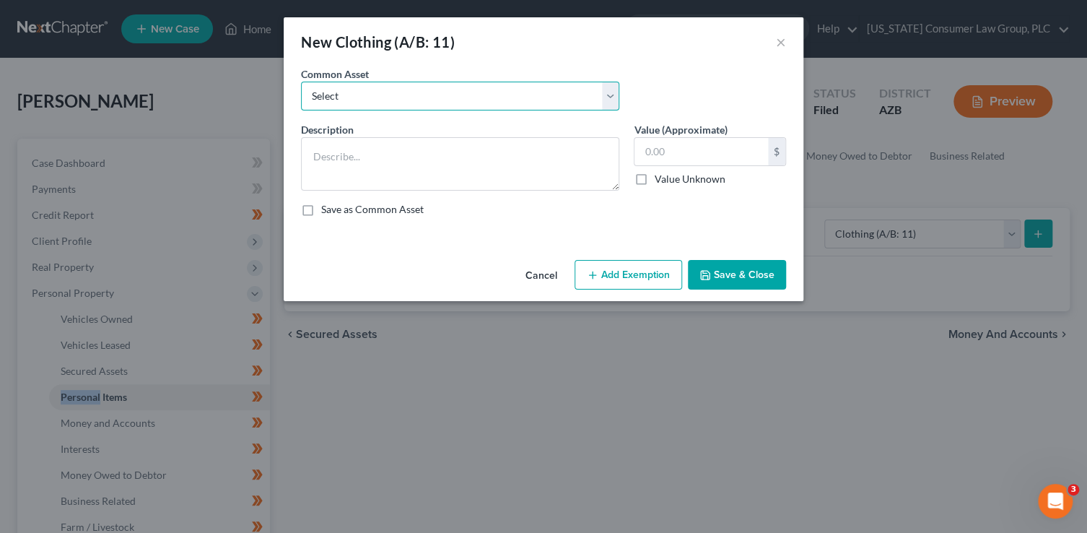
click at [519, 93] on select "Select Everyday clothing, shoes, coats" at bounding box center [460, 96] width 318 height 29
select select "0"
click at [301, 82] on select "Select Everyday clothing, shoes, coats" at bounding box center [460, 96] width 318 height 29
type textarea "Everyday clothing, shoes, coats"
type input "200.00"
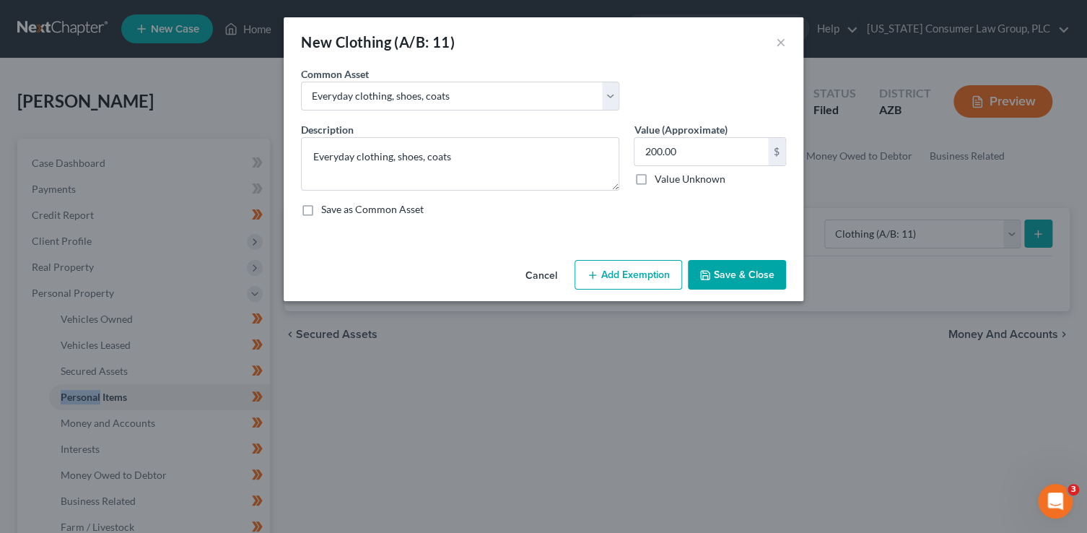
click at [643, 280] on button "Add Exemption" at bounding box center [629, 275] width 108 height 30
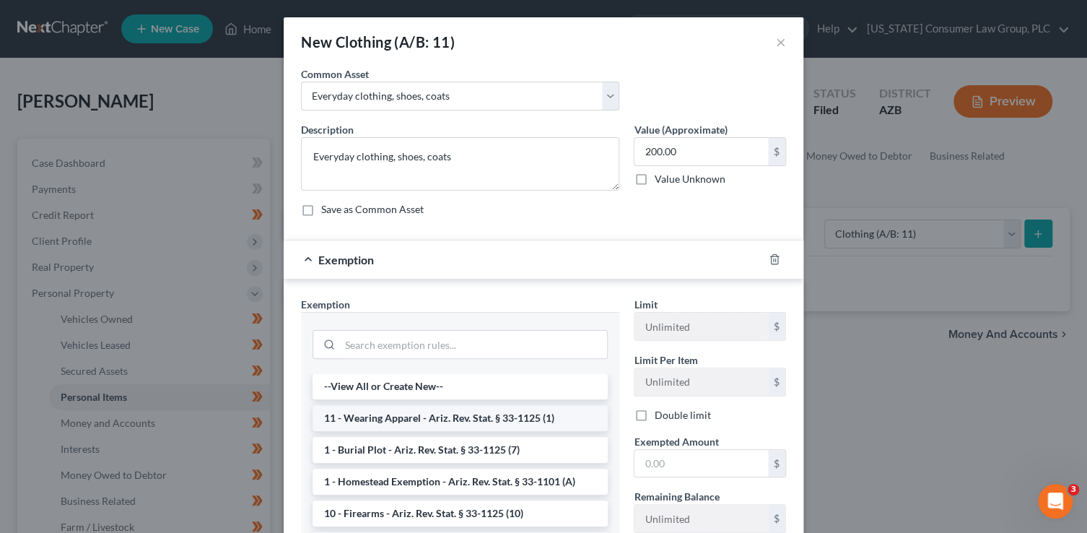
click at [463, 422] on li "11 - Wearing Apparel - Ariz. Rev. Stat. § 33-1125 (1)" at bounding box center [460, 418] width 295 height 26
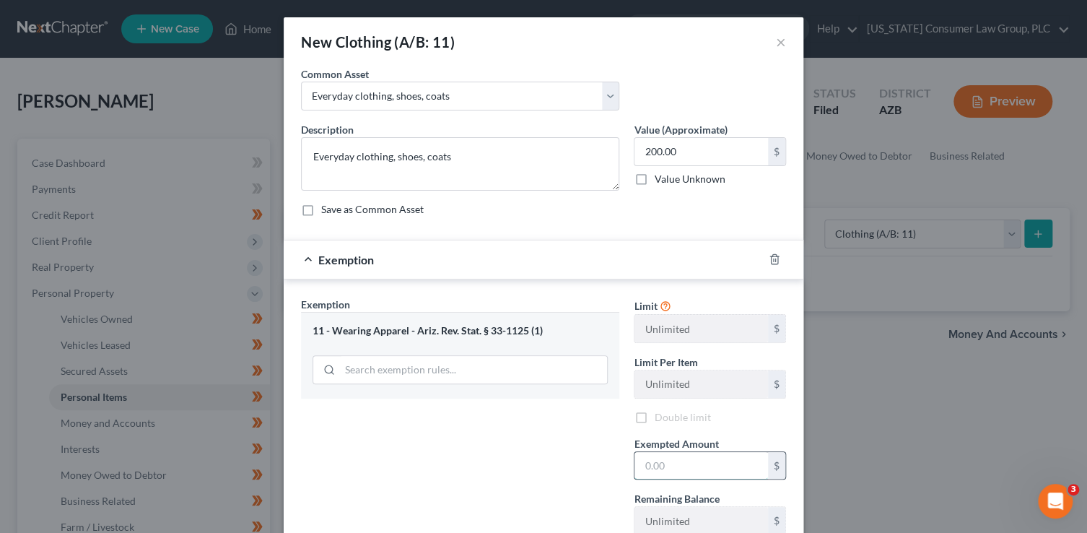
click at [671, 464] on input "text" at bounding box center [702, 465] width 134 height 27
type input "500"
click at [651, 152] on input "200.00" at bounding box center [702, 151] width 134 height 27
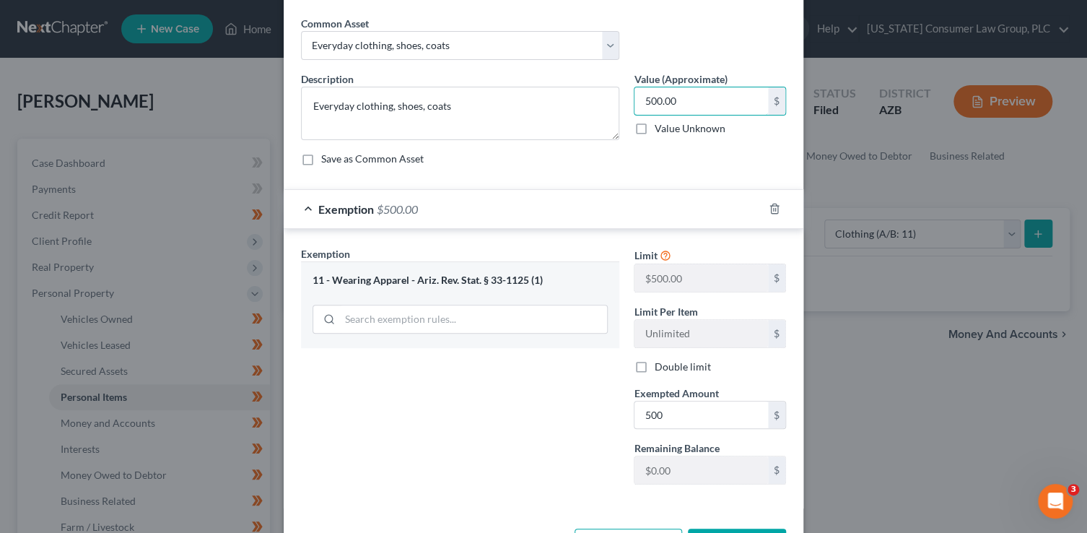
scroll to position [104, 0]
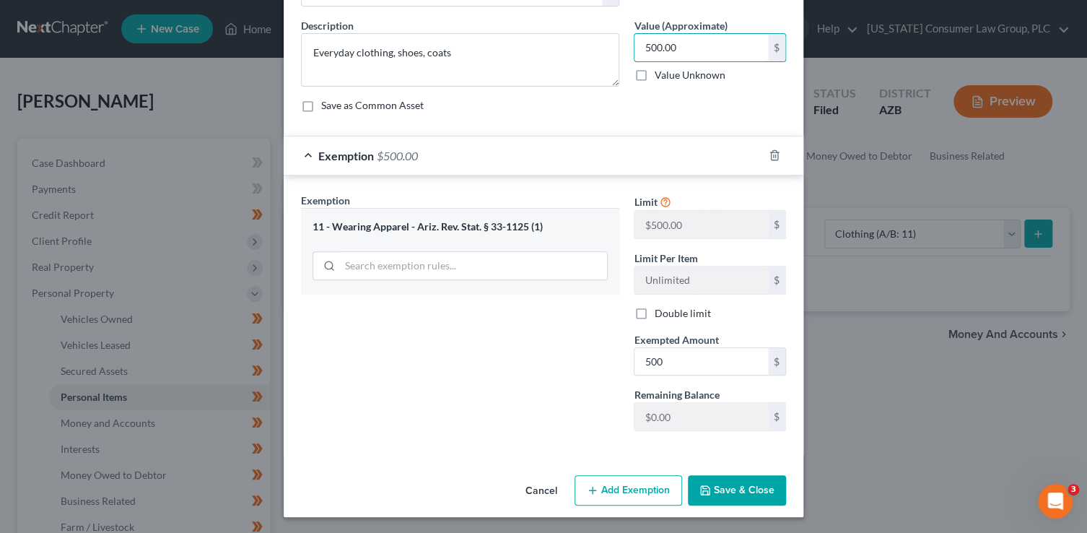
type input "500.00"
click at [751, 492] on button "Save & Close" at bounding box center [737, 490] width 98 height 30
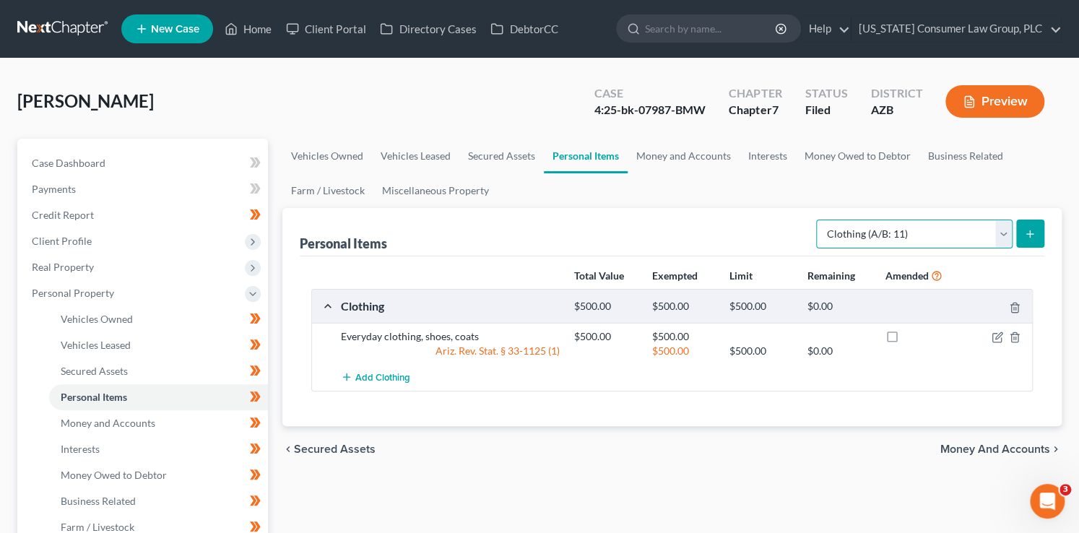
click at [884, 230] on select "Select Item Type Clothing (A/B: 11) Collectibles Of Value (A/B: 8) Electronics …" at bounding box center [914, 233] width 196 height 29
select select "electronics"
click at [818, 219] on select "Select Item Type Clothing (A/B: 11) Collectibles Of Value (A/B: 8) Electronics …" at bounding box center [914, 233] width 196 height 29
click at [1035, 224] on button "submit" at bounding box center [1030, 233] width 28 height 28
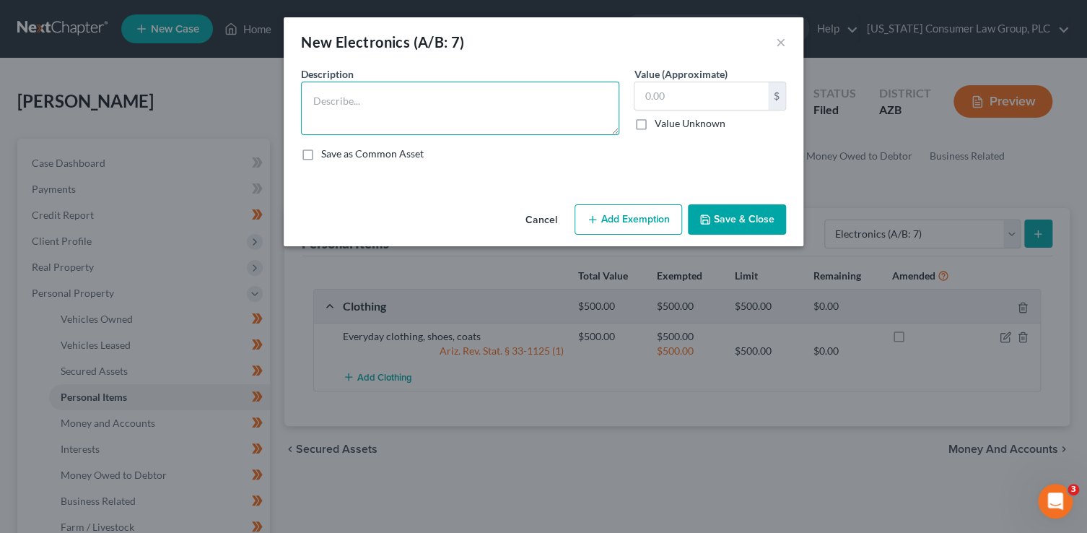
click at [463, 108] on textarea at bounding box center [460, 108] width 318 height 53
type textarea "Cell phones, TV, miscellaneous household electronics"
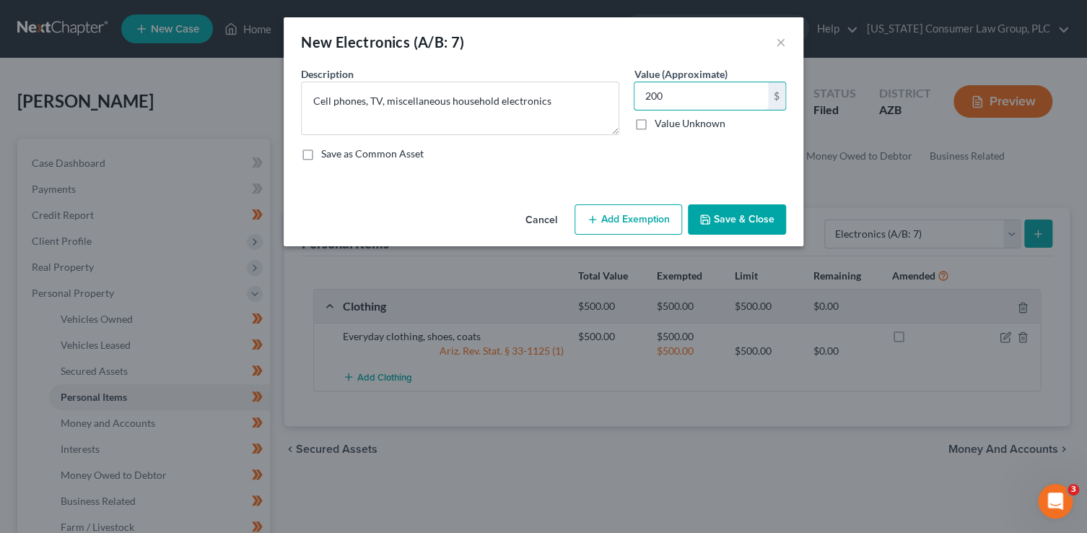
type input "200"
click at [636, 215] on button "Add Exemption" at bounding box center [629, 219] width 108 height 30
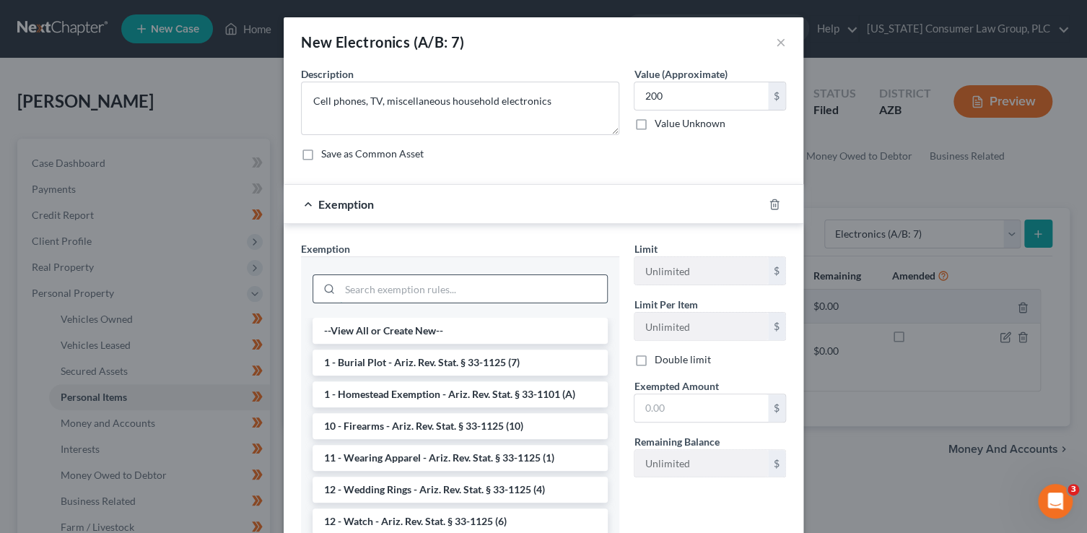
click at [416, 294] on input "search" at bounding box center [473, 288] width 267 height 27
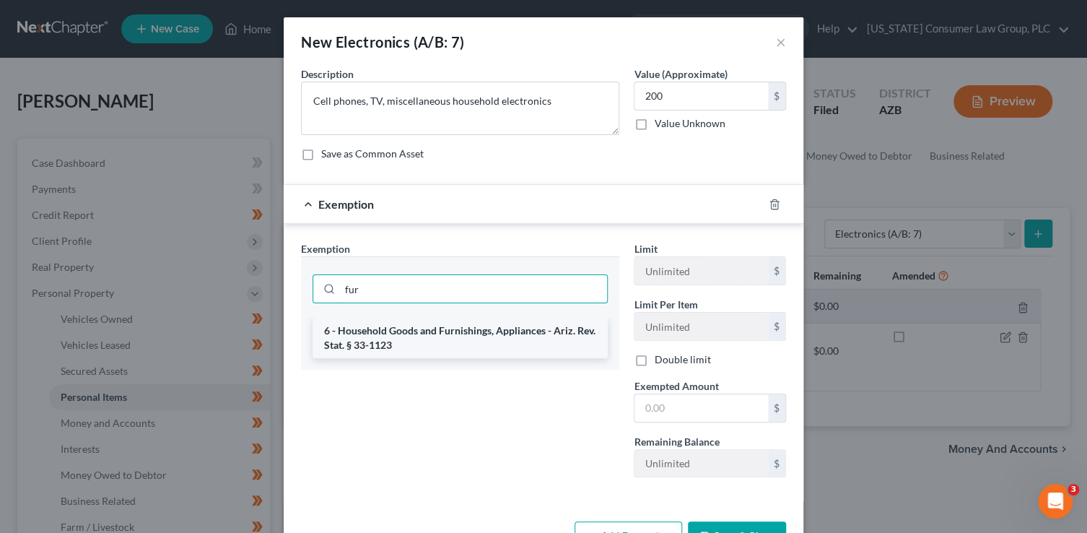
type input "fur"
click at [498, 356] on li "6 - Household Goods and Furnishings, Appliances - Ariz. Rev. Stat. § 33-1123" at bounding box center [460, 338] width 295 height 40
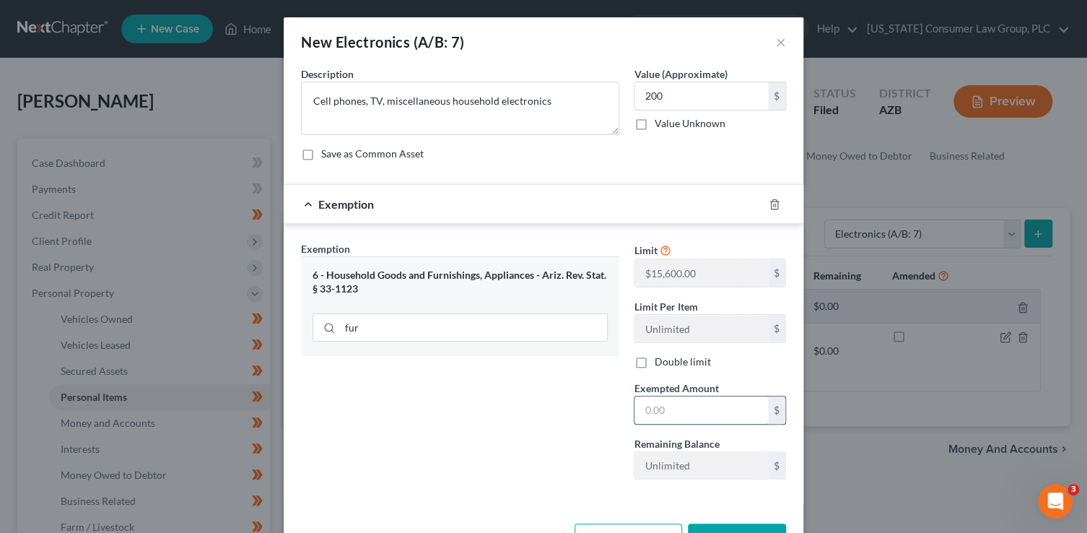
click at [679, 421] on input "text" at bounding box center [702, 409] width 134 height 27
type input "200"
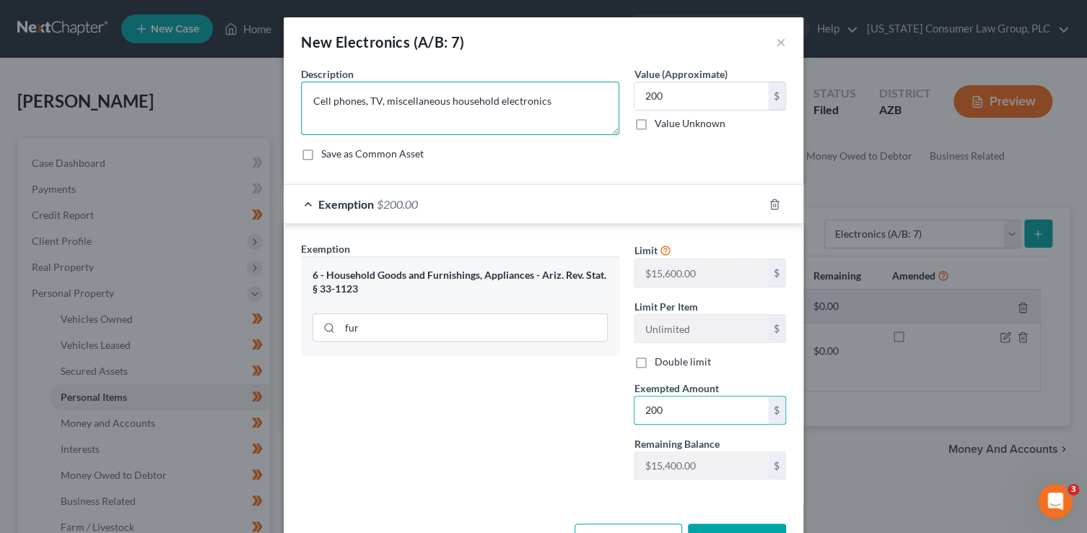
click at [360, 100] on textarea "Cell phones, TV, miscellaneous household electronics" at bounding box center [460, 108] width 318 height 53
click at [378, 100] on textarea "Cell phone, TV, miscellaneous household electronics" at bounding box center [460, 108] width 318 height 53
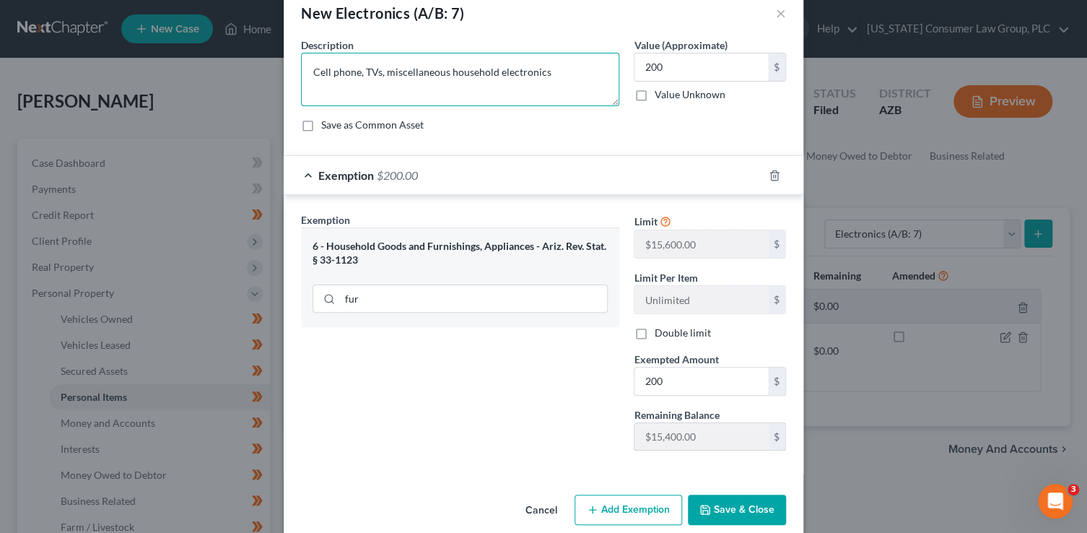
scroll to position [48, 0]
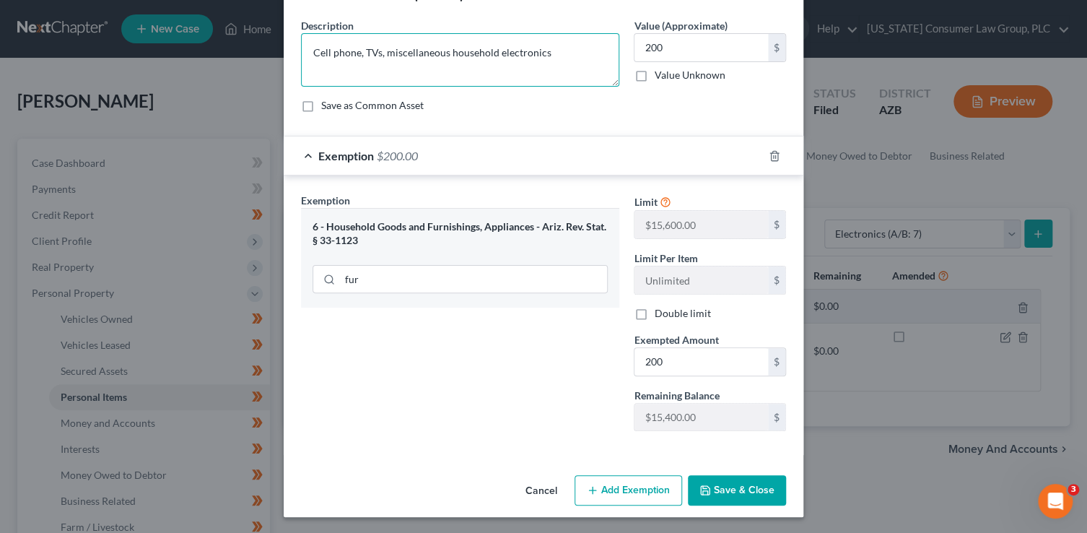
type textarea "Cell phone, TVs, miscellaneous household electronics"
click at [752, 479] on button "Save & Close" at bounding box center [737, 490] width 98 height 30
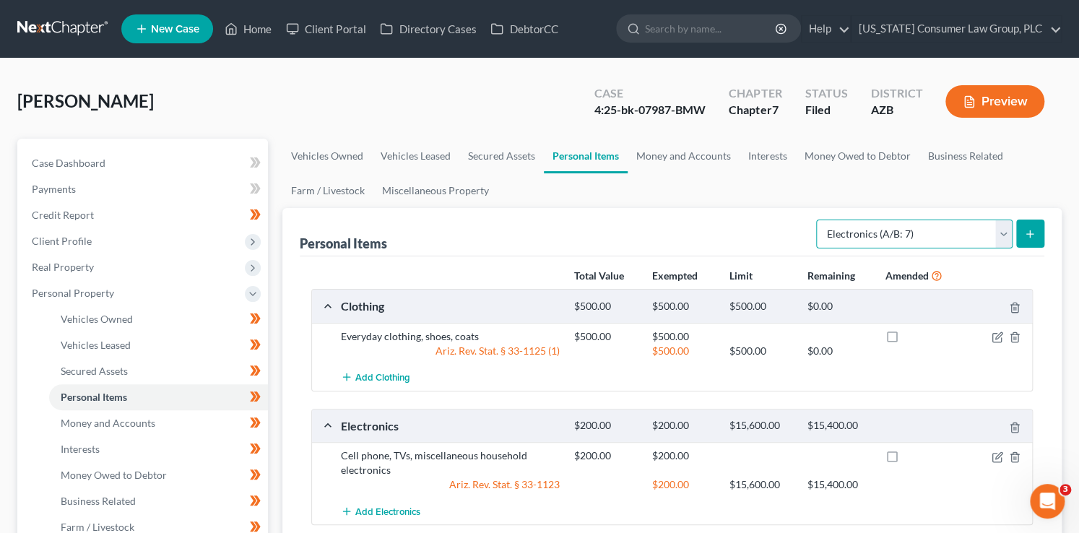
click at [954, 229] on select "Select Item Type Clothing (A/B: 11) Collectibles Of Value (A/B: 8) Electronics …" at bounding box center [914, 233] width 196 height 29
select select "household_goods"
click at [818, 219] on select "Select Item Type Clothing (A/B: 11) Collectibles Of Value (A/B: 8) Electronics …" at bounding box center [914, 233] width 196 height 29
click at [1027, 234] on line "submit" at bounding box center [1030, 234] width 6 height 0
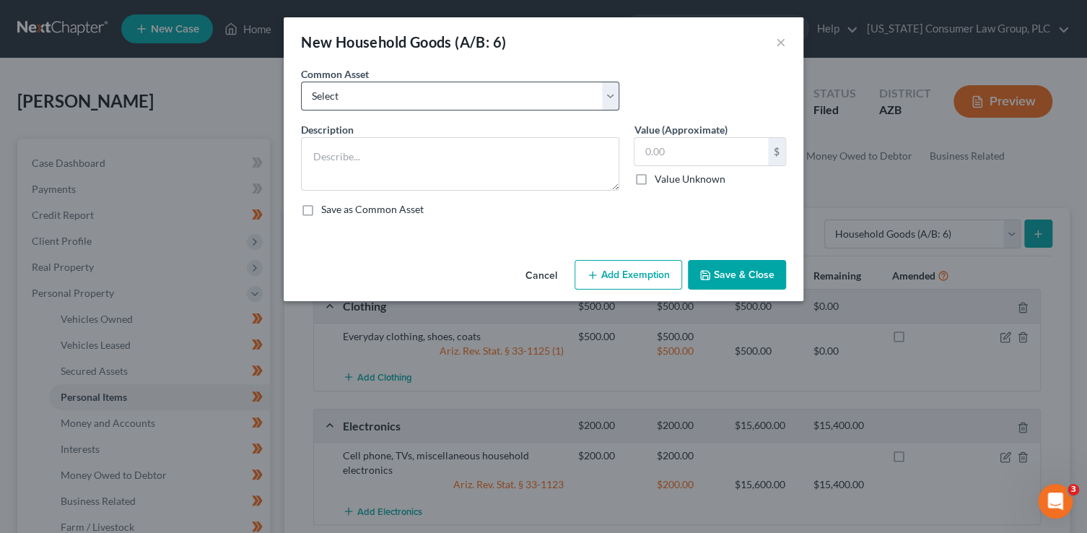
drag, startPoint x: 477, startPoint y: 79, endPoint x: 479, endPoint y: 88, distance: 8.9
click at [478, 81] on div "Common Asset Select Furniture, linens, kitchen supplies, miscellaneous househol…" at bounding box center [460, 88] width 333 height 44
click at [479, 97] on select "Select Furniture, linens, kitchen supplies, miscellaneous household goods" at bounding box center [460, 96] width 318 height 29
select select "0"
click at [301, 82] on select "Select Furniture, linens, kitchen supplies, miscellaneous household goods" at bounding box center [460, 96] width 318 height 29
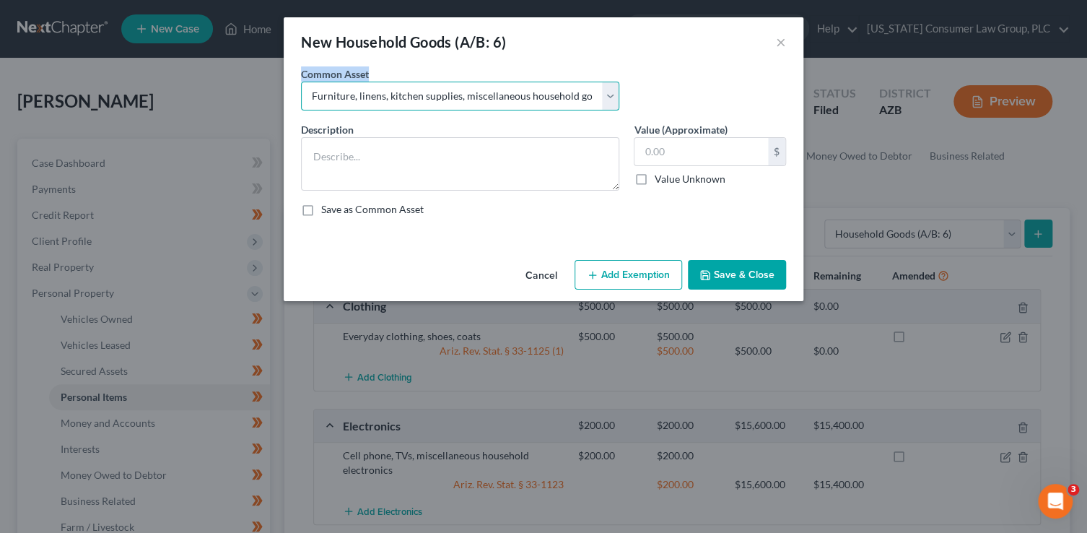
type textarea "Furniture, linens, kitchen supplies, miscellaneous household goods"
type input "1,000.00"
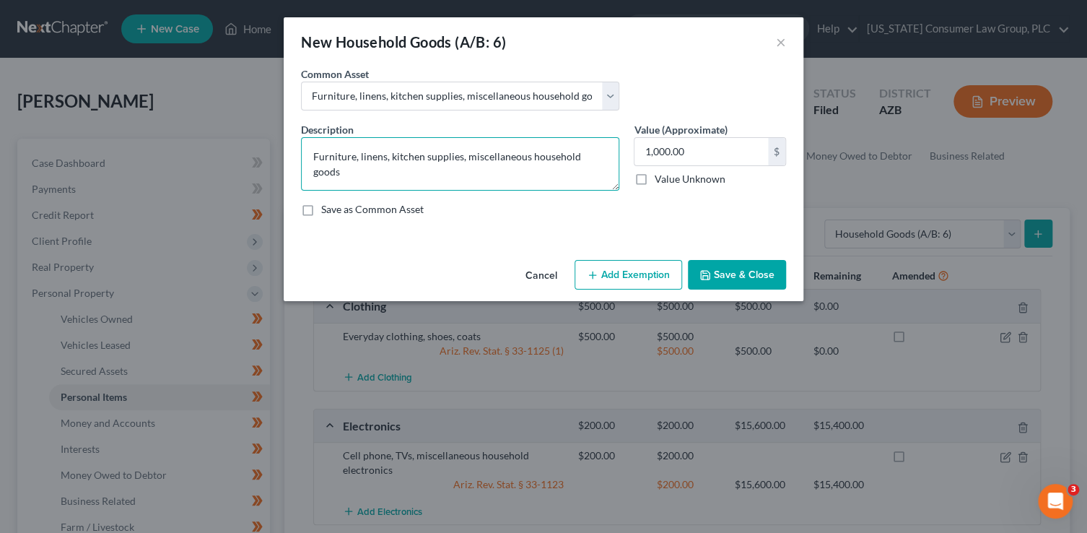
drag, startPoint x: 320, startPoint y: 155, endPoint x: 262, endPoint y: 151, distance: 57.9
click at [268, 157] on div "New Household Goods (A/B: 6) × An exemption set must first be selected from the…" at bounding box center [543, 266] width 1087 height 533
type textarea "4 bedroom sets, 1 bed, kitchen set, outdoor grill, misc. furniture, linens, kit…"
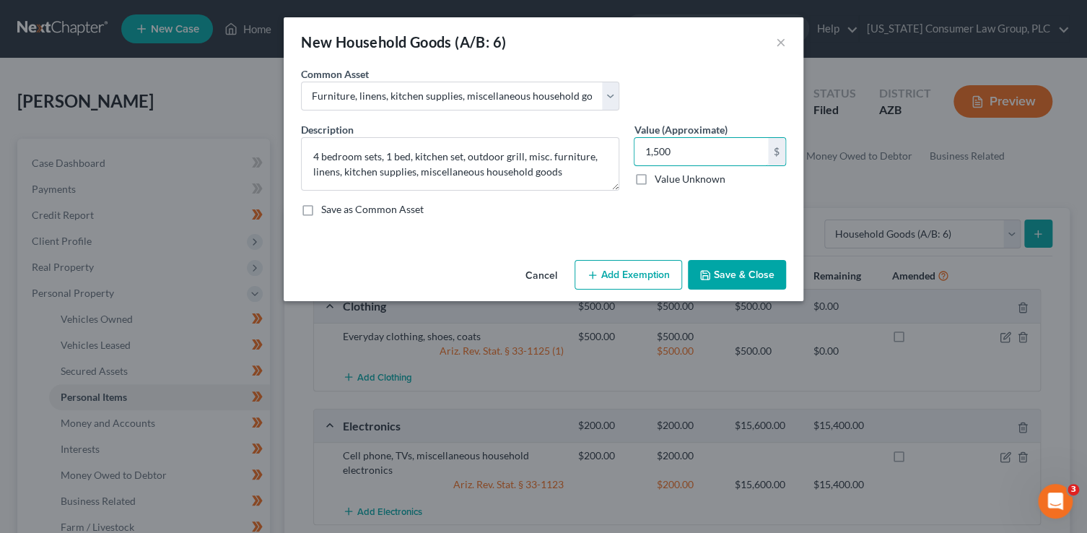
type input "1,500"
click at [637, 273] on button "Add Exemption" at bounding box center [629, 275] width 108 height 30
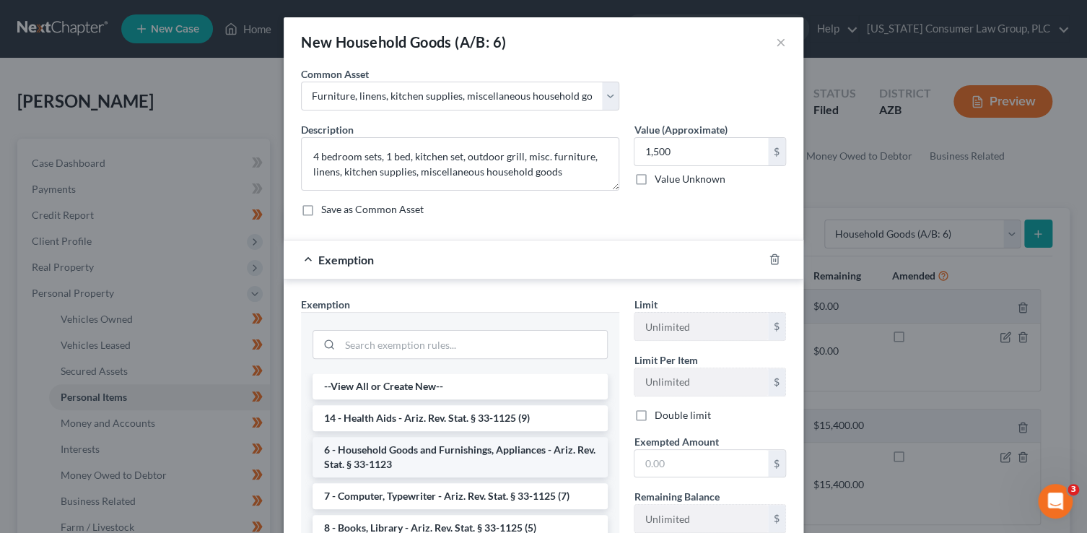
click at [422, 464] on li "6 - Household Goods and Furnishings, Appliances - Ariz. Rev. Stat. § 33-1123" at bounding box center [460, 457] width 295 height 40
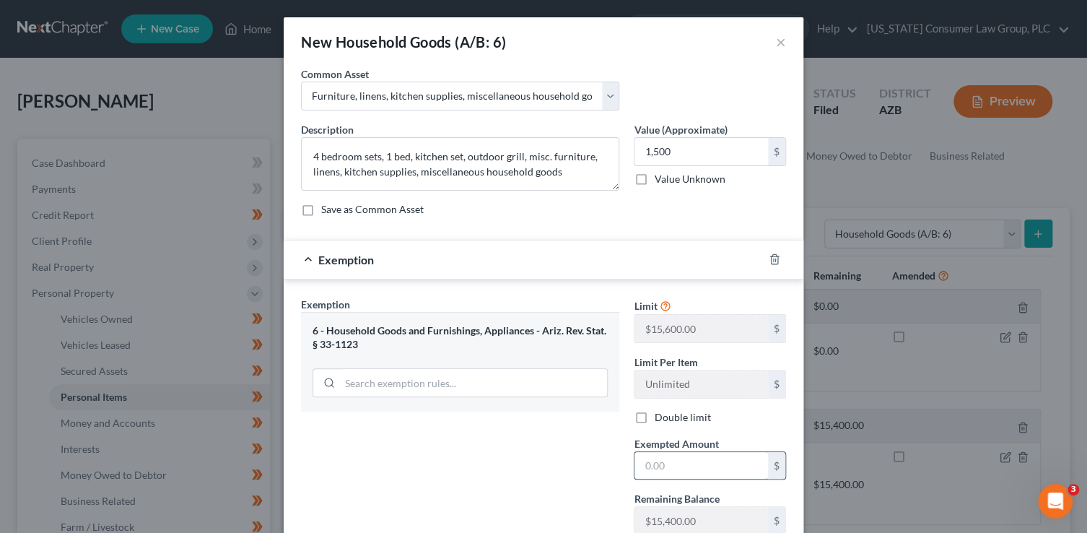
drag, startPoint x: 689, startPoint y: 461, endPoint x: 676, endPoint y: 446, distance: 19.9
click at [689, 461] on input "text" at bounding box center [702, 465] width 134 height 27
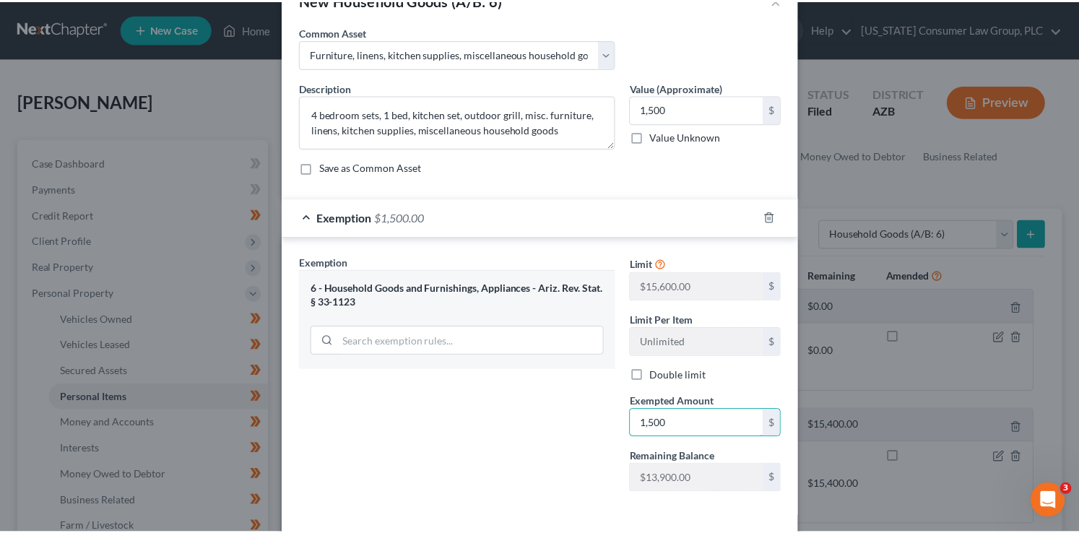
scroll to position [104, 0]
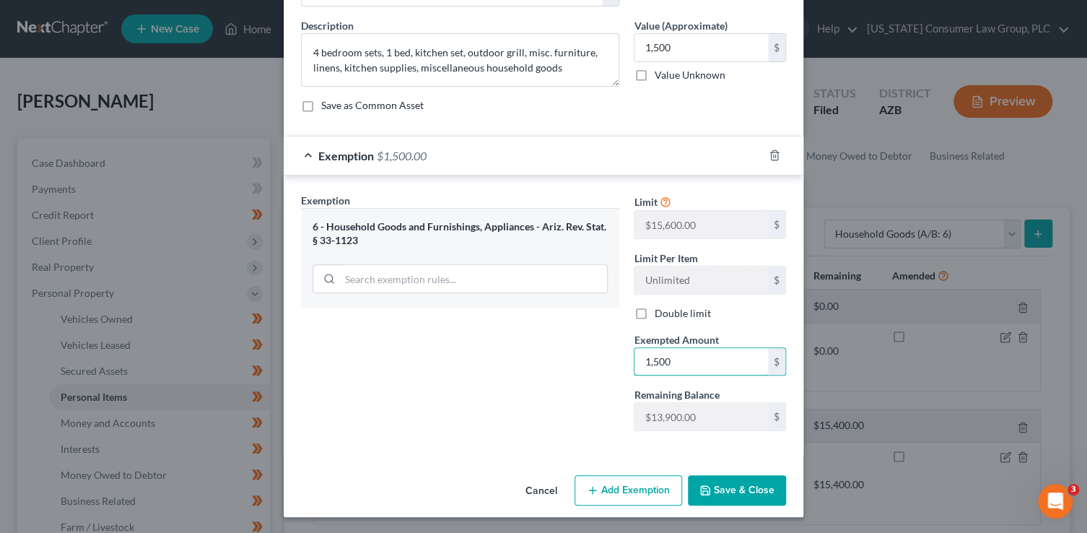
type input "1,500"
click at [741, 491] on button "Save & Close" at bounding box center [737, 490] width 98 height 30
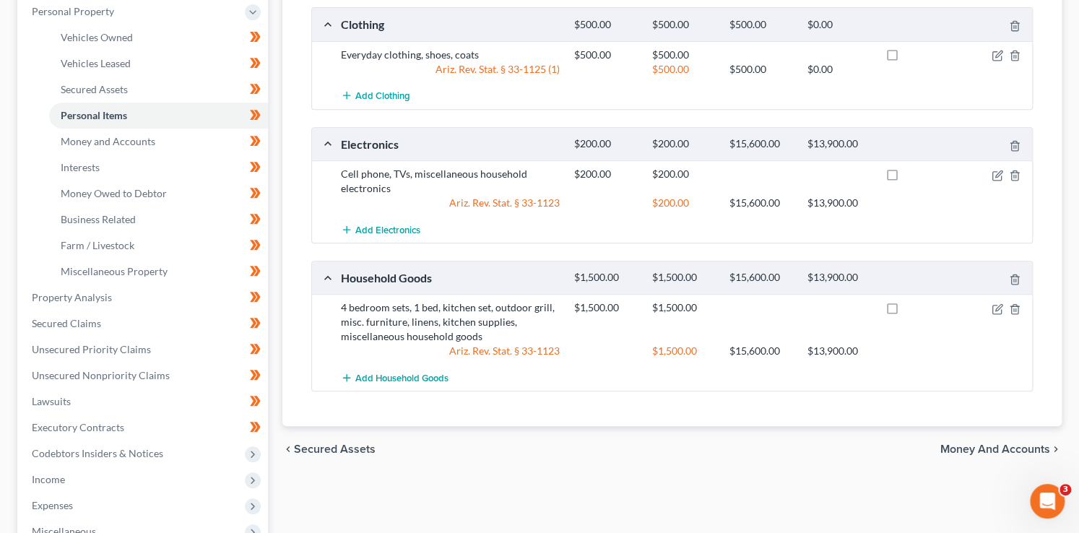
scroll to position [520, 0]
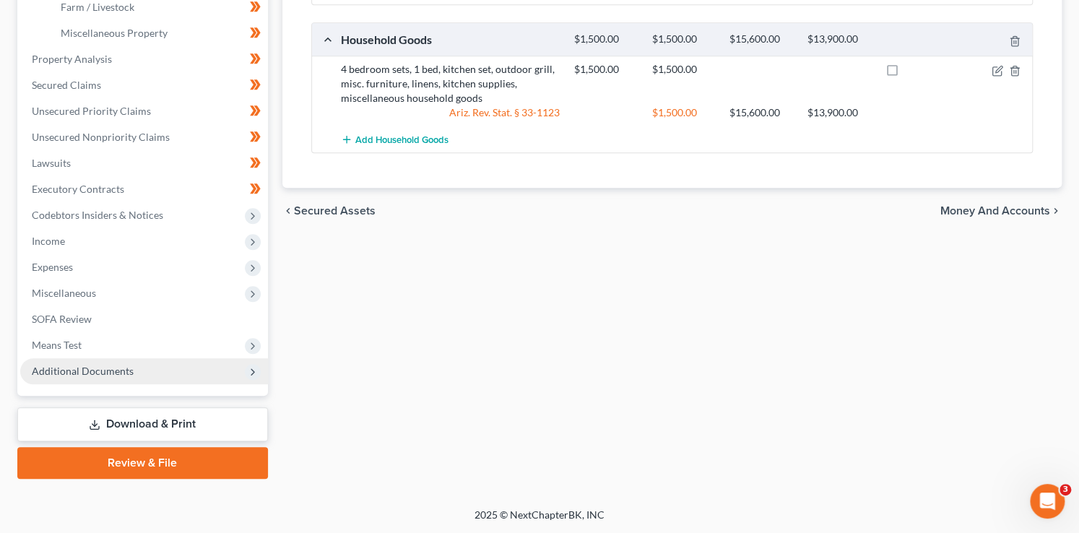
click at [82, 366] on span "Additional Documents" at bounding box center [83, 371] width 102 height 12
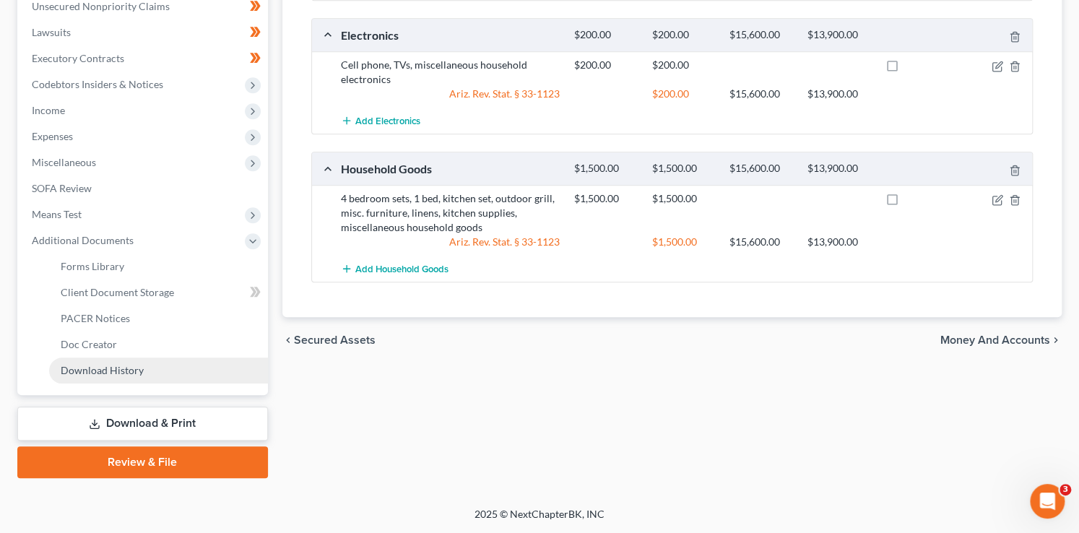
scroll to position [389, 0]
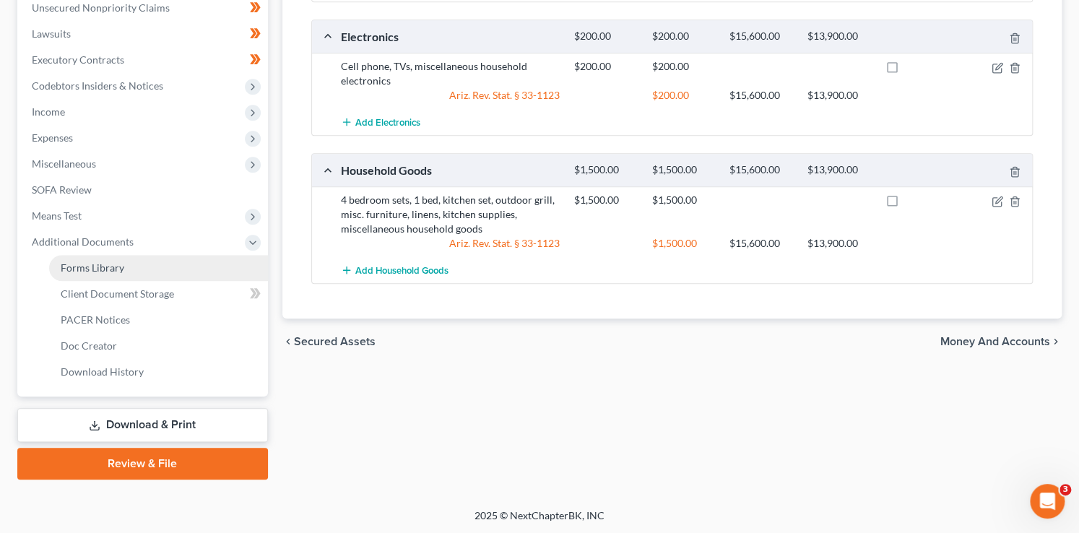
click at [121, 273] on span "Forms Library" at bounding box center [93, 267] width 64 height 12
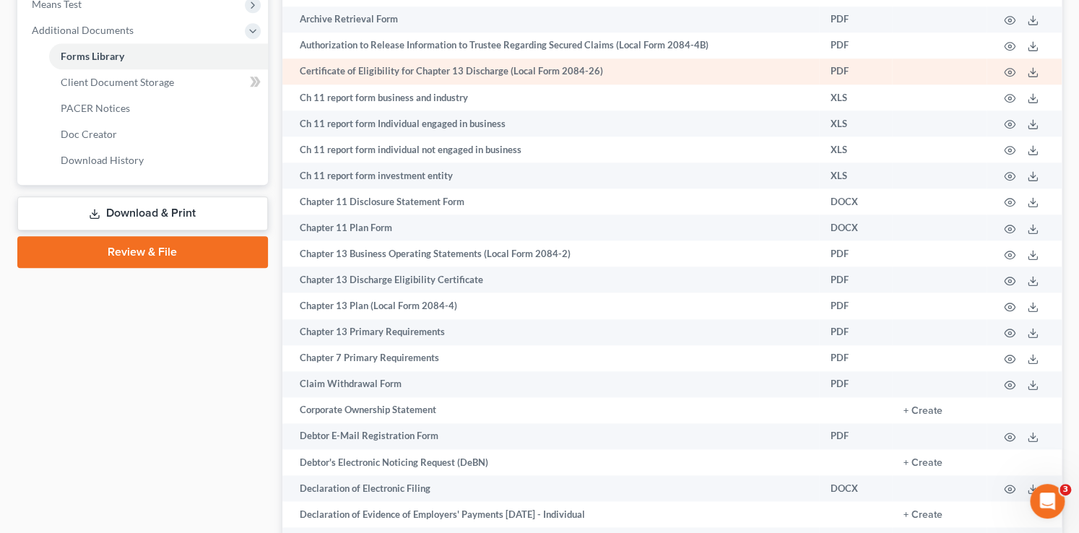
scroll to position [655, 0]
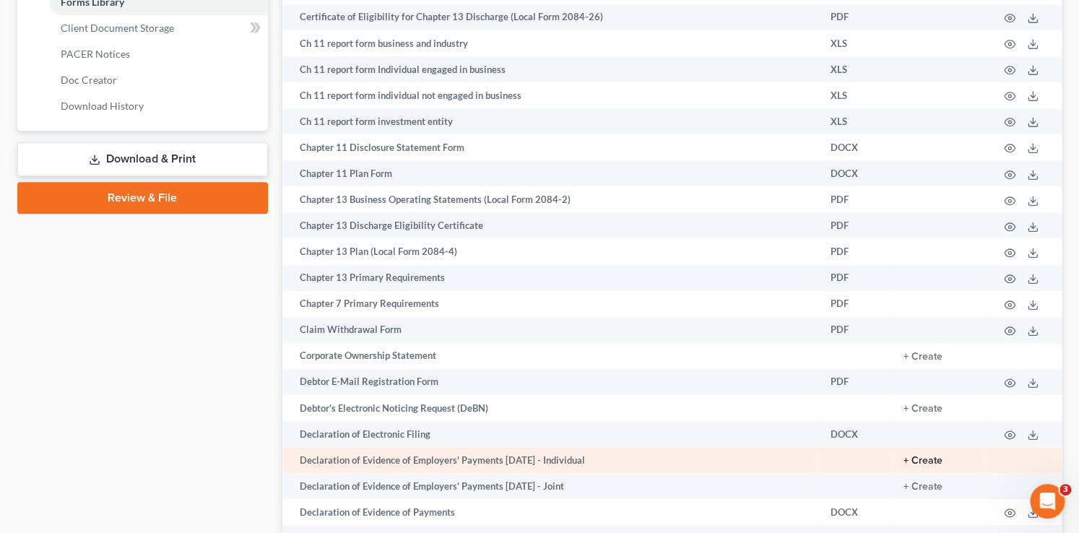
click at [935, 466] on button "+ Create" at bounding box center [922, 461] width 39 height 10
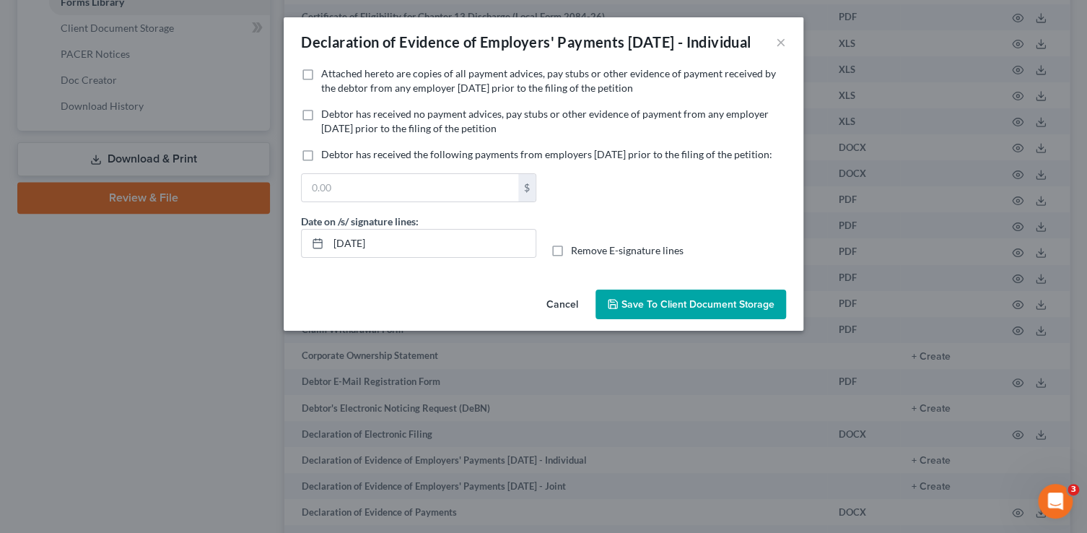
click at [398, 94] on span "Attached hereto are copies of all payment advices, pay stubs or other evidence …" at bounding box center [548, 80] width 455 height 27
click at [336, 76] on input "Attached hereto are copies of all payment advices, pay stubs or other evidence …" at bounding box center [331, 70] width 9 height 9
checkbox input "true"
drag, startPoint x: 395, startPoint y: 274, endPoint x: 149, endPoint y: 214, distance: 253.4
click at [157, 231] on div "Declaration of Evidence of Employers' Payments Within 60 Days - Individual × No…" at bounding box center [543, 266] width 1087 height 533
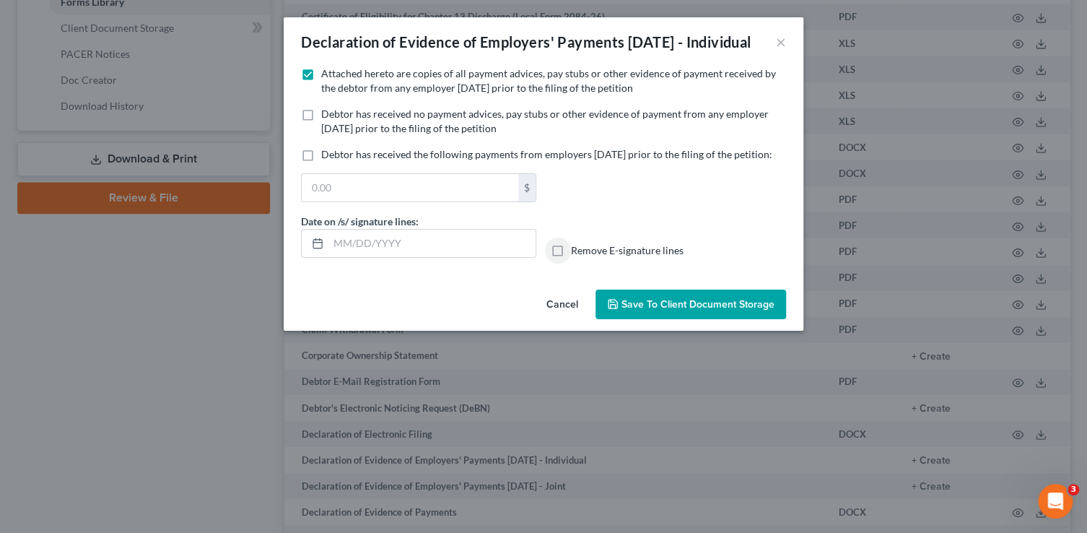
click at [577, 243] on input "Remove E-signature lines" at bounding box center [581, 247] width 9 height 9
checkbox input "true"
click at [657, 321] on div "Cancel Save to Client Document Storage" at bounding box center [544, 308] width 520 height 48
click at [661, 310] on span "Save to Client Document Storage" at bounding box center [698, 304] width 153 height 12
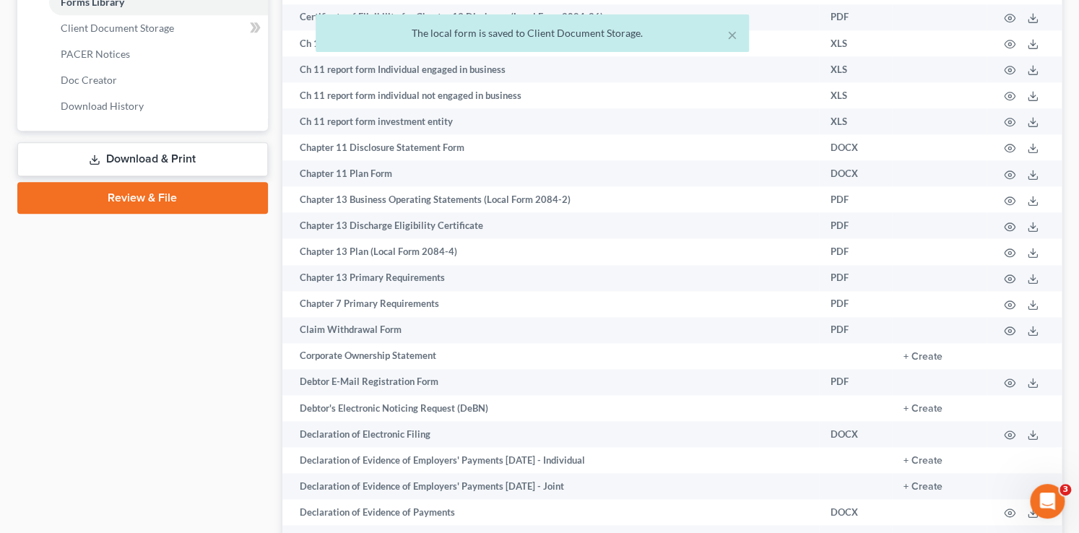
click at [219, 167] on link "Download & Print" at bounding box center [142, 159] width 251 height 34
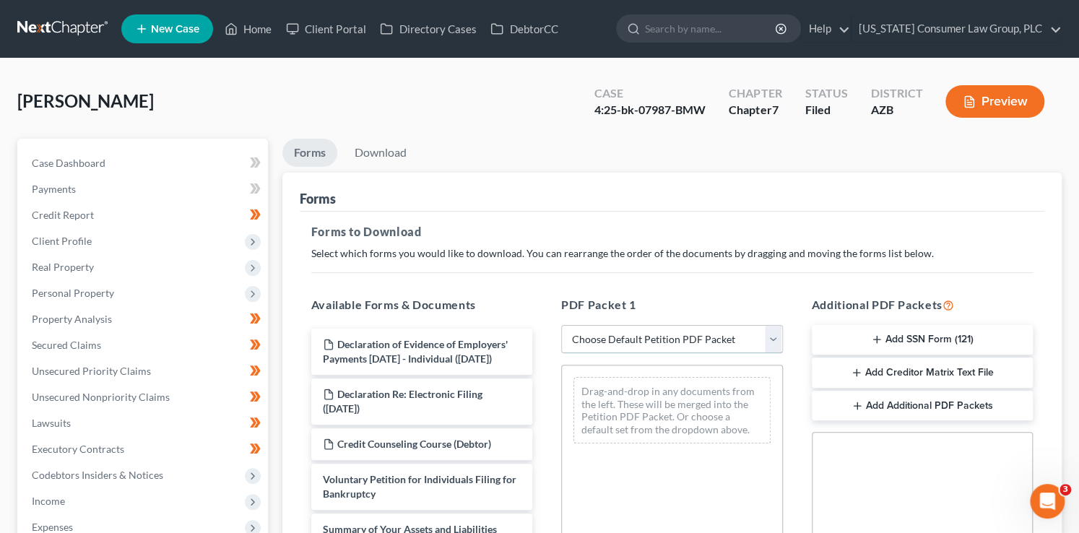
click at [623, 336] on select "Choose Default Petition PDF Packet Complete Bankruptcy Petition (all forms and …" at bounding box center [672, 339] width 222 height 29
click at [561, 325] on select "Choose Default Petition PDF Packet Complete Bankruptcy Petition (all forms and …" at bounding box center [672, 339] width 222 height 29
click at [625, 338] on select "Choose Default Petition PDF Packet Complete Bankruptcy Petition (all forms and …" at bounding box center [672, 339] width 222 height 29
select select "6"
click at [561, 325] on select "Choose Default Petition PDF Packet Complete Bankruptcy Petition (all forms and …" at bounding box center [672, 339] width 222 height 29
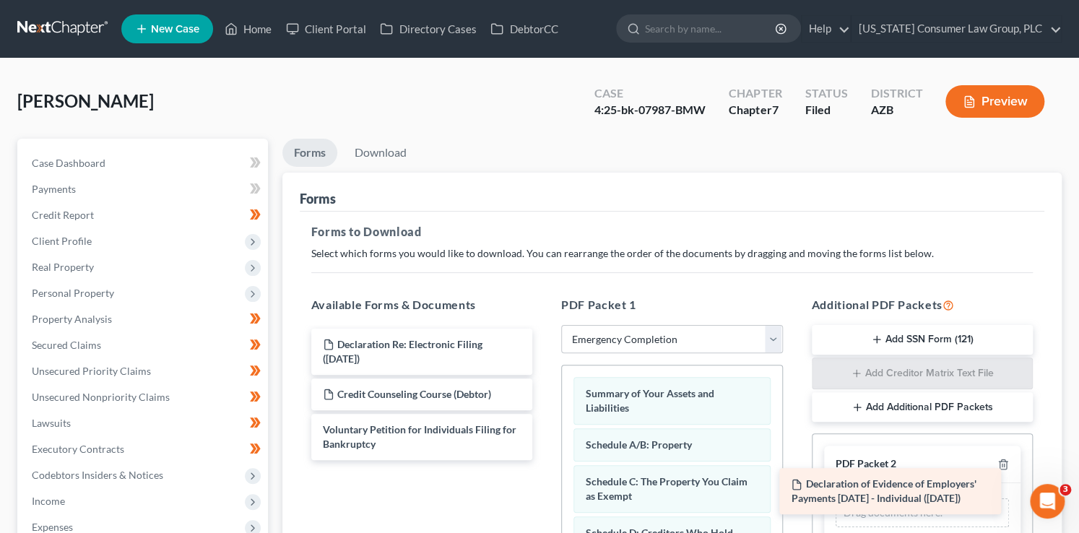
drag, startPoint x: 437, startPoint y: 345, endPoint x: 892, endPoint y: 477, distance: 474.1
click at [544, 460] on div "Declaration of Evidence of Employers' Payments Within 60 Days - Individual (09/…" at bounding box center [422, 393] width 245 height 131
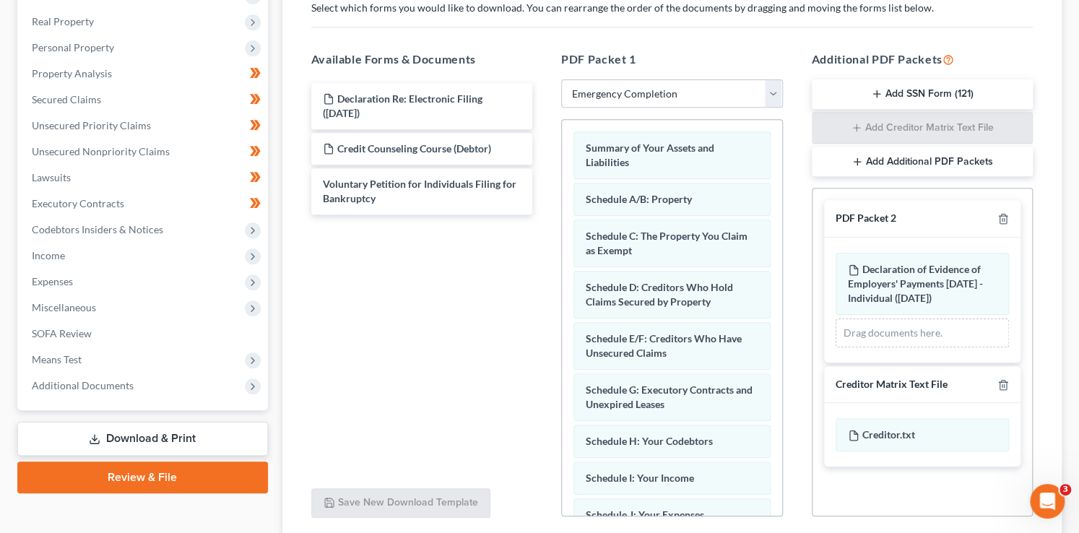
scroll to position [306, 0]
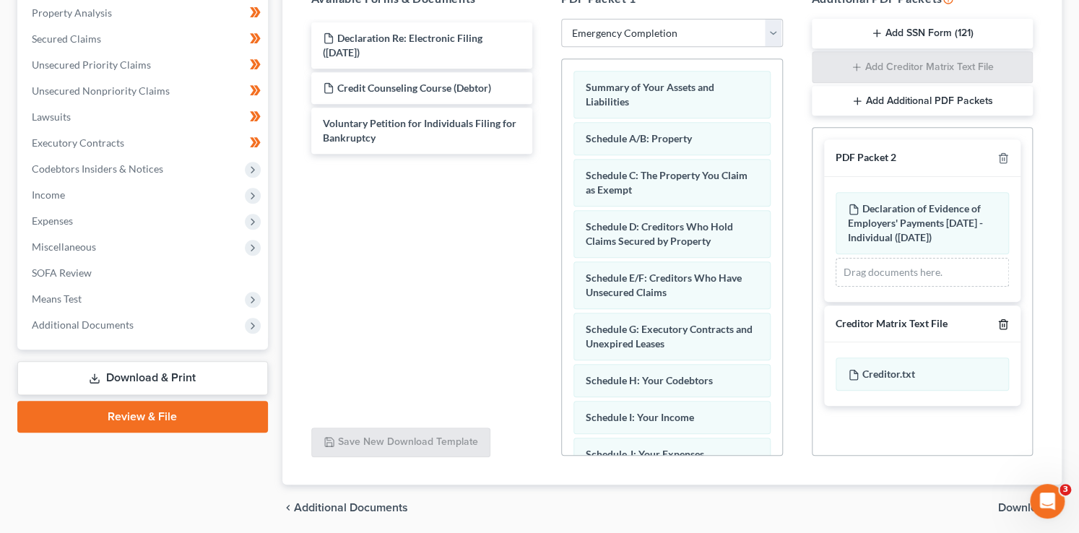
click at [1003, 322] on icon "button" at bounding box center [1003, 324] width 12 height 12
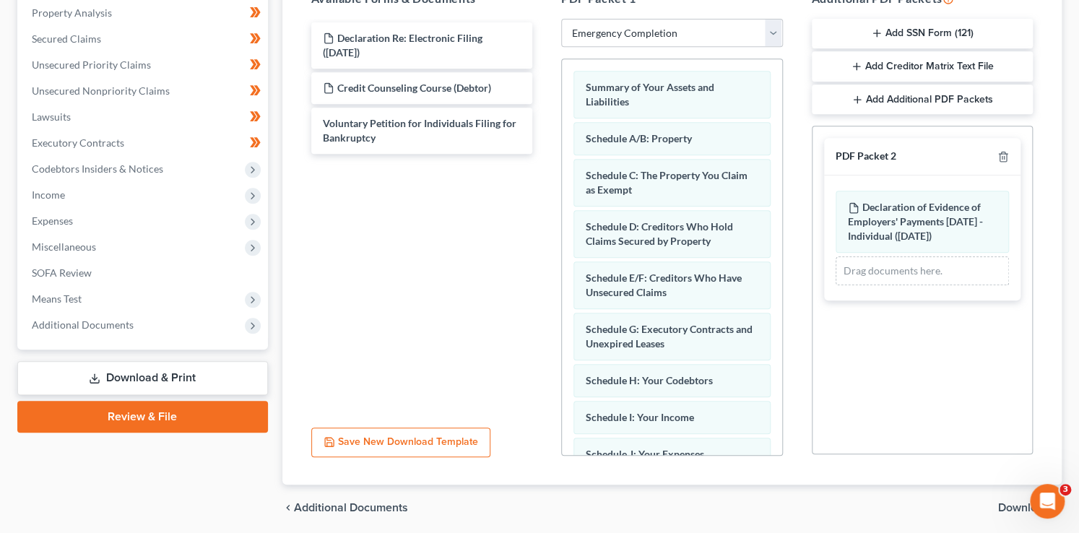
click at [1017, 502] on span "Download" at bounding box center [1024, 508] width 52 height 12
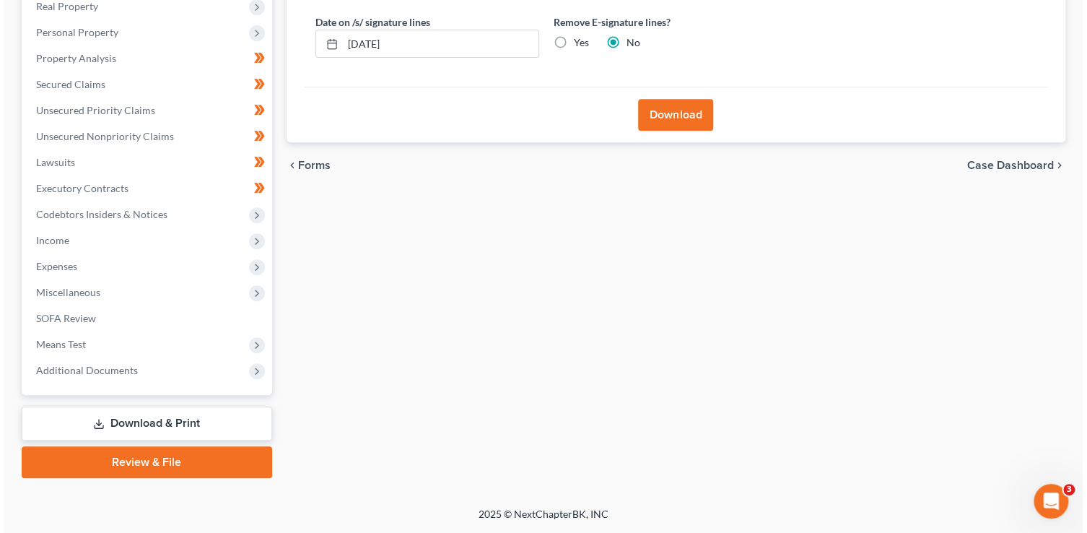
scroll to position [260, 0]
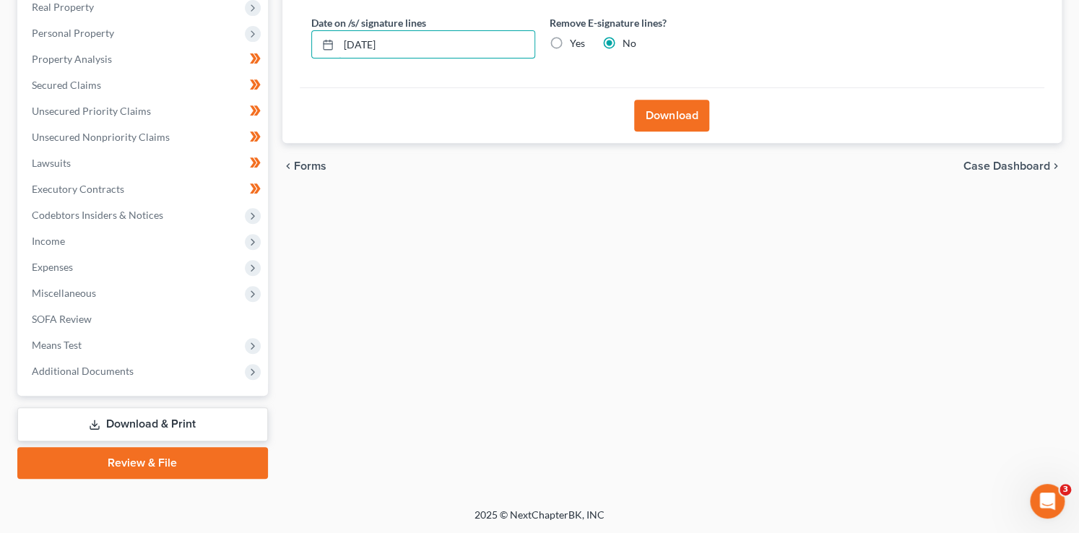
drag, startPoint x: 447, startPoint y: 32, endPoint x: 484, endPoint y: 61, distance: 46.9
click at [484, 61] on div "Date on /s/ signature lines 09/09/2025 Remove E-signature lines? Yes No" at bounding box center [542, 43] width 477 height 56
click at [575, 36] on input "Yes" at bounding box center [579, 40] width 9 height 9
radio input "true"
radio input "false"
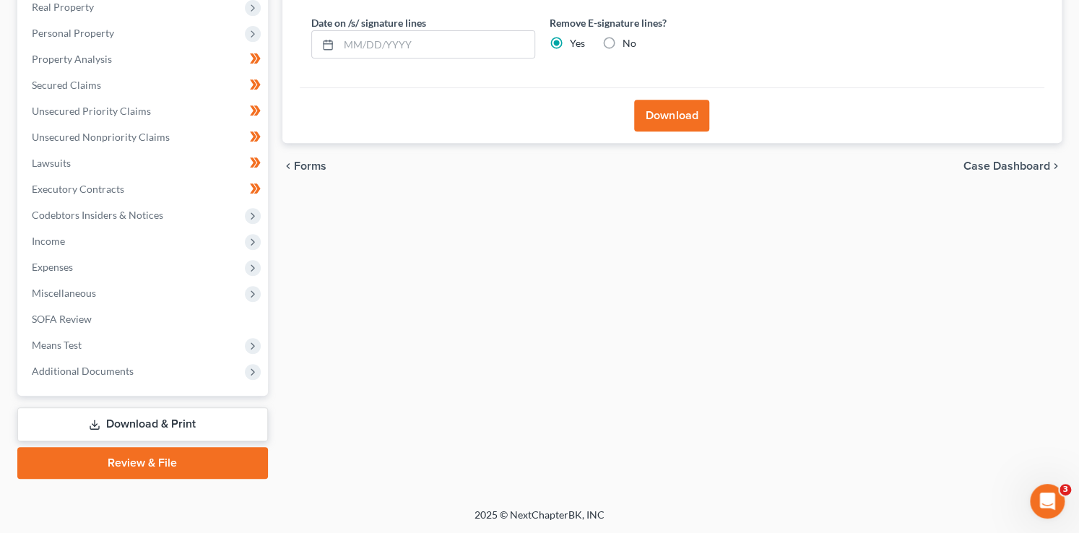
click at [689, 110] on button "Download" at bounding box center [671, 116] width 75 height 32
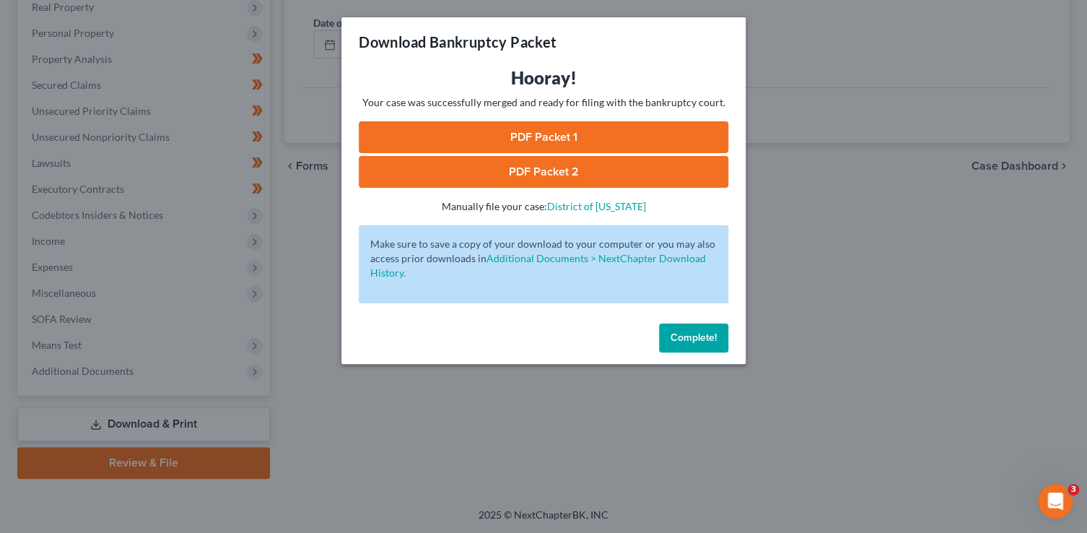
click at [413, 141] on link "PDF Packet 1" at bounding box center [544, 137] width 370 height 32
click at [498, 174] on link "PDF Packet 2" at bounding box center [544, 172] width 370 height 32
click at [709, 342] on span "Complete!" at bounding box center [694, 337] width 46 height 12
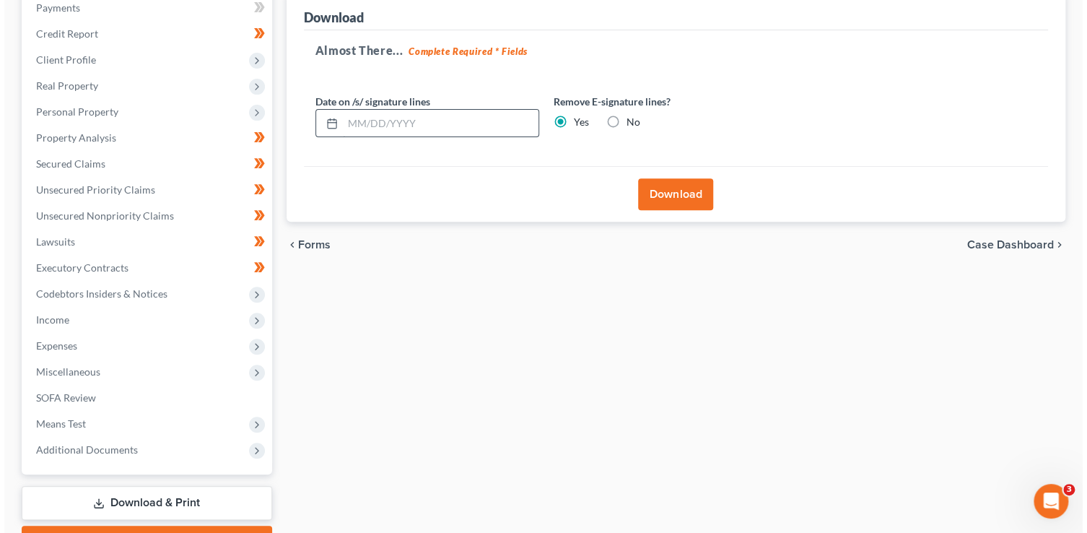
scroll to position [0, 0]
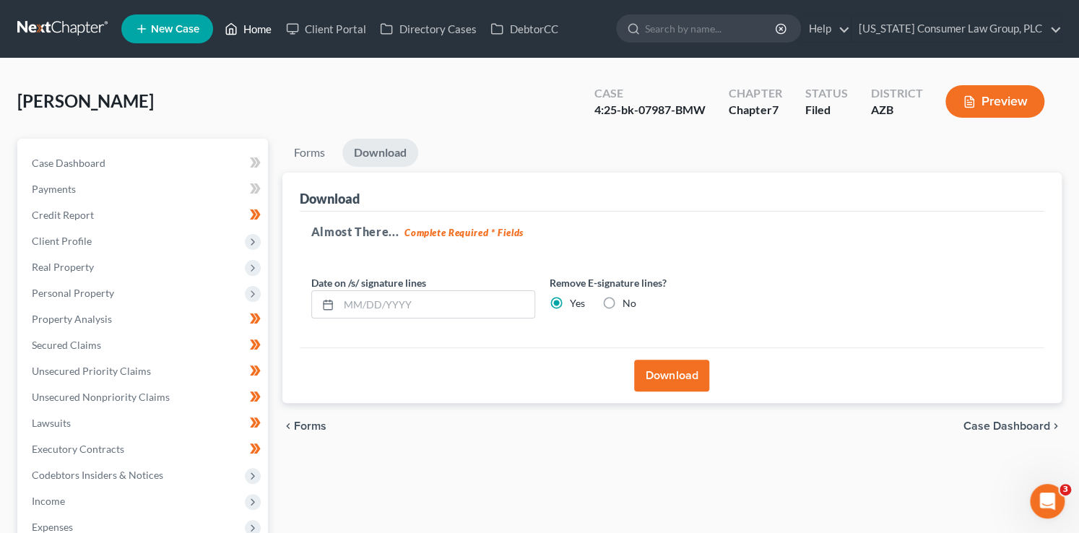
click at [244, 31] on link "Home" at bounding box center [247, 29] width 61 height 26
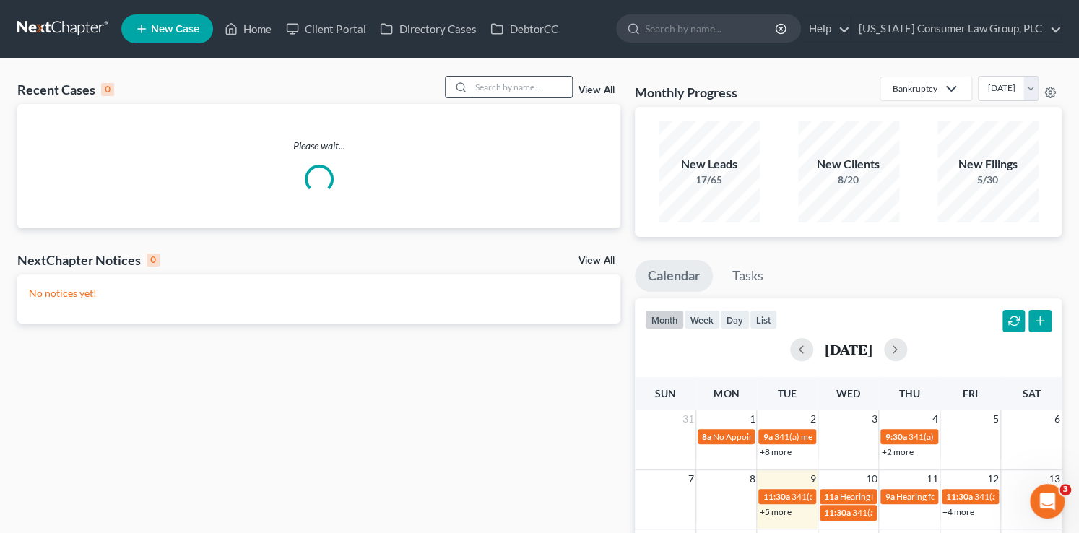
click at [484, 87] on input "search" at bounding box center [521, 87] width 101 height 21
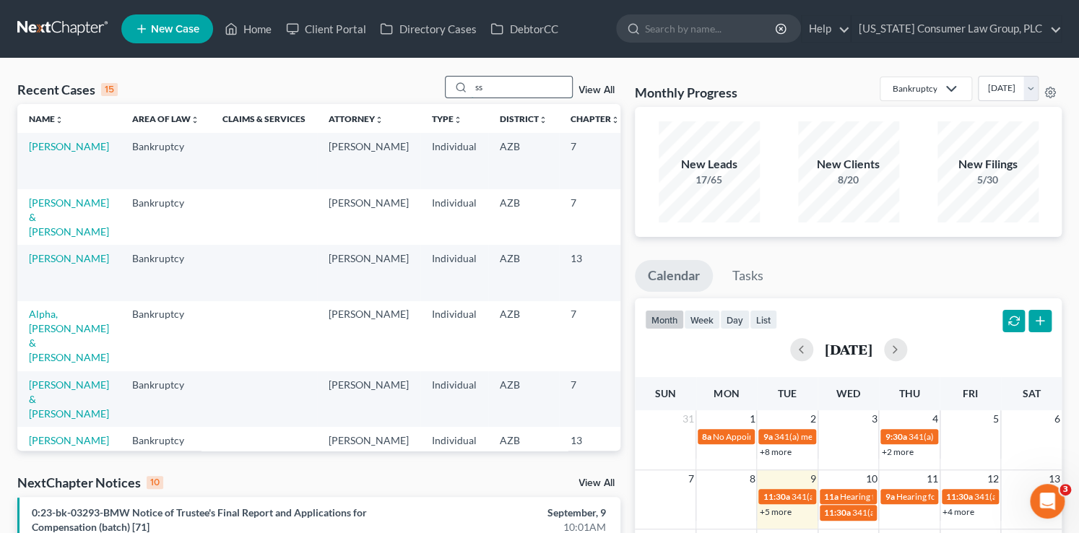
type input "s"
type input "strickland"
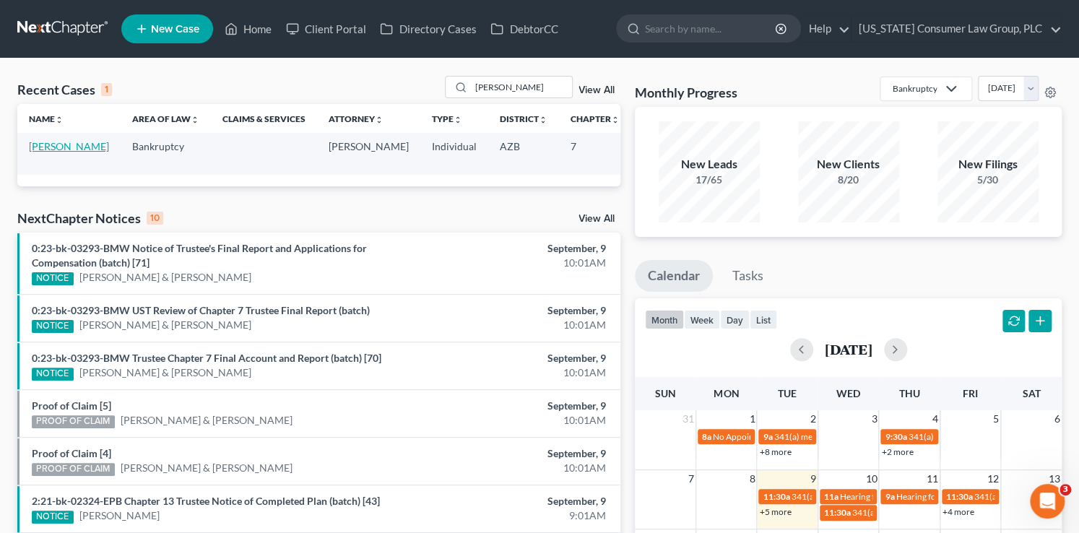
click at [45, 147] on link "Strickland, Michael" at bounding box center [69, 146] width 80 height 12
select select "1"
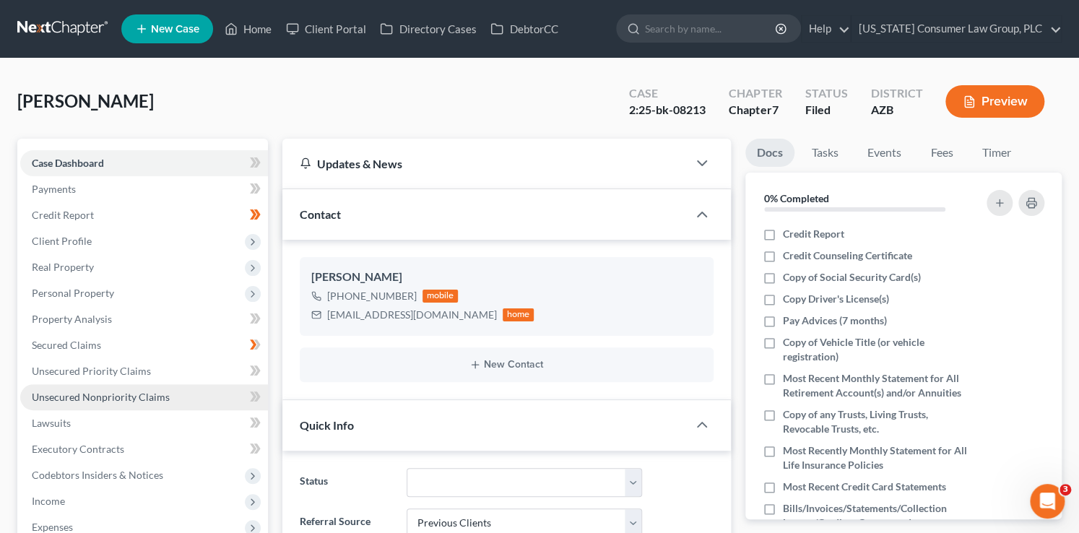
click at [100, 396] on span "Unsecured Nonpriority Claims" at bounding box center [101, 397] width 138 height 12
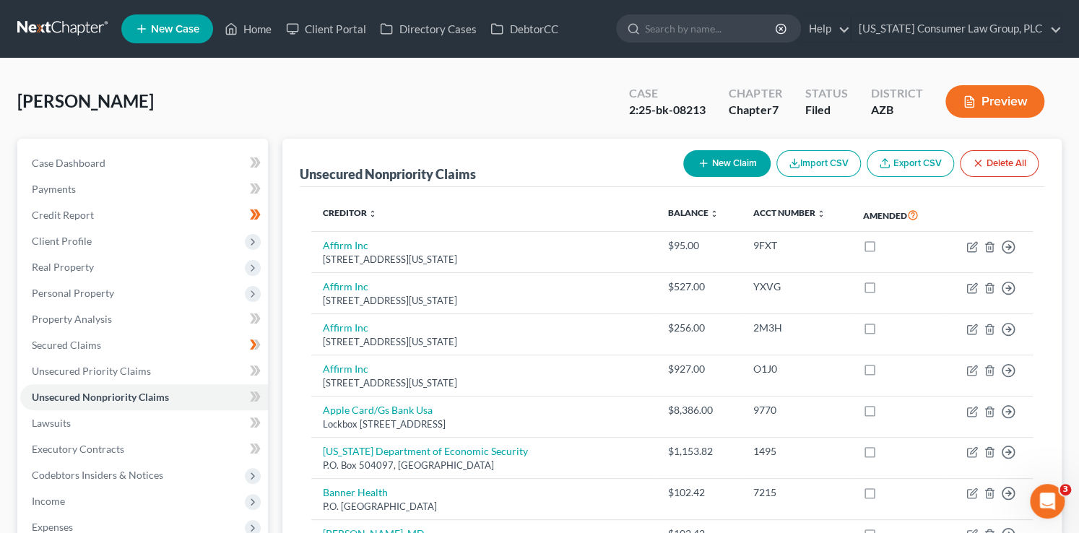
click at [742, 158] on button "New Claim" at bounding box center [726, 163] width 87 height 27
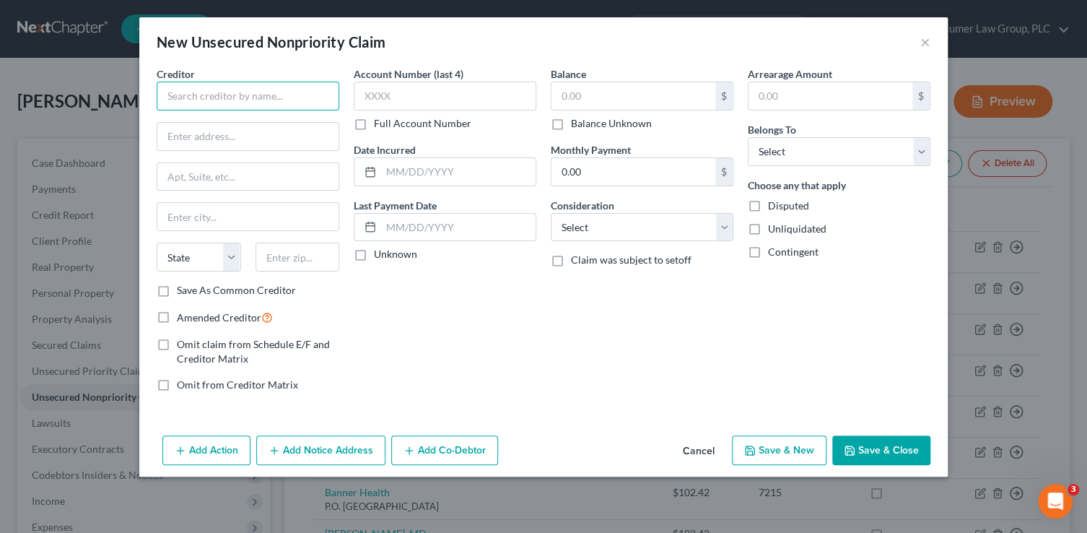
click at [184, 92] on input "text" at bounding box center [248, 96] width 183 height 29
type input "Associated Credit Services"
type input "PO Box 1201"
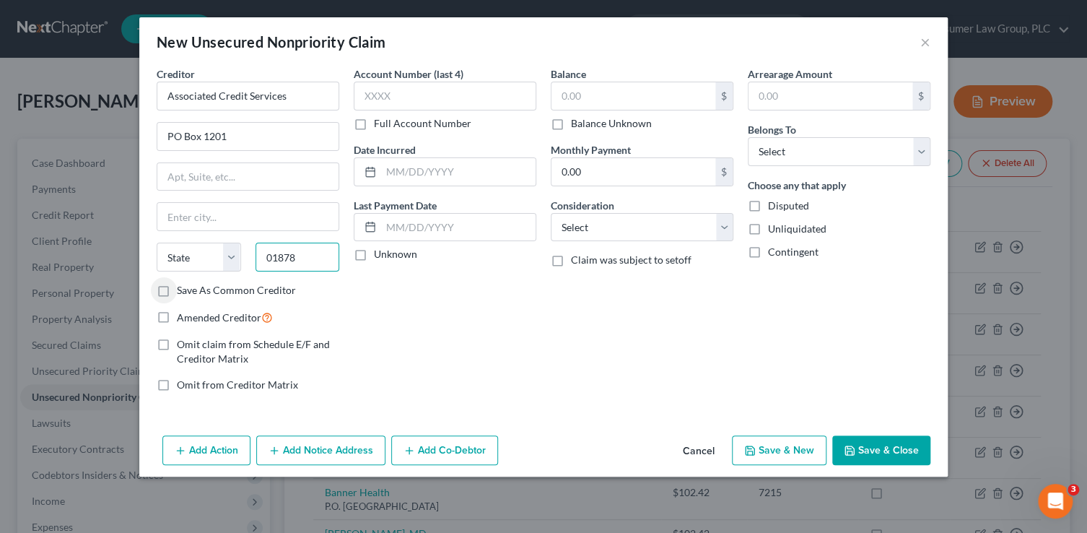
click at [317, 261] on input "01878" at bounding box center [298, 257] width 84 height 29
type input "01876"
type input "Tewksbury"
select select "22"
click at [183, 283] on input "Save As Common Creditor" at bounding box center [187, 287] width 9 height 9
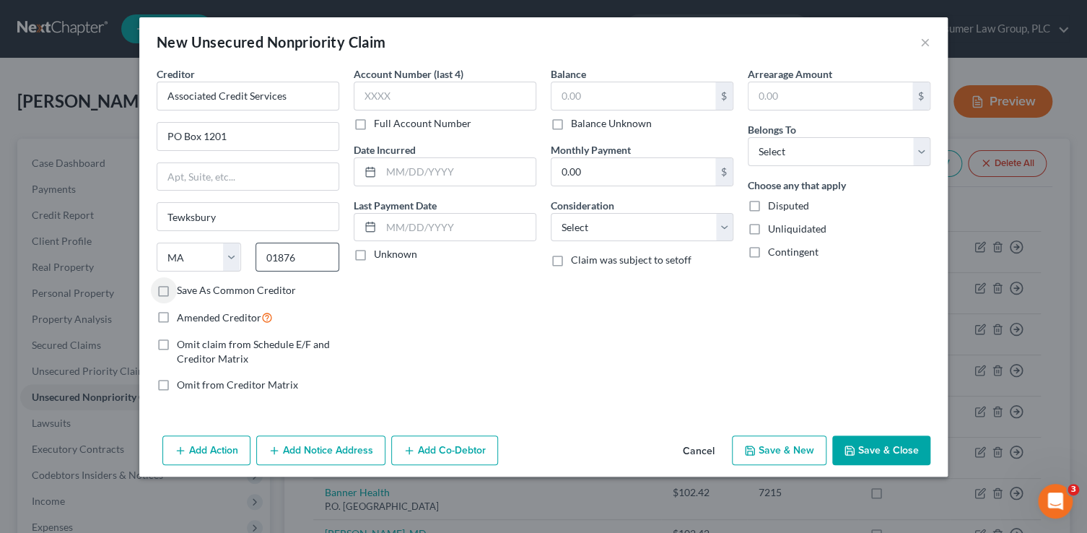
checkbox input "true"
click at [448, 99] on input "text" at bounding box center [445, 96] width 183 height 29
type input "7168"
click at [660, 97] on input "text" at bounding box center [634, 95] width 164 height 27
type input "1,917.61"
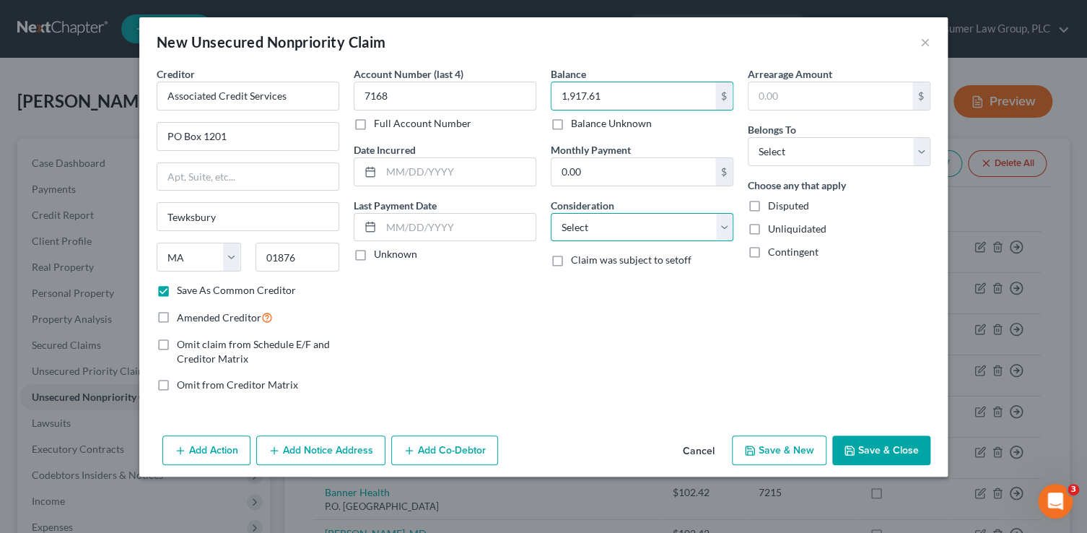
click at [609, 227] on select "Select Cable / Satellite Services Collection Agency Credit Card Debt Debt Couns…" at bounding box center [642, 227] width 183 height 29
select select "1"
click at [551, 213] on select "Select Cable / Satellite Services Collection Agency Credit Card Debt Debt Couns…" at bounding box center [642, 227] width 183 height 29
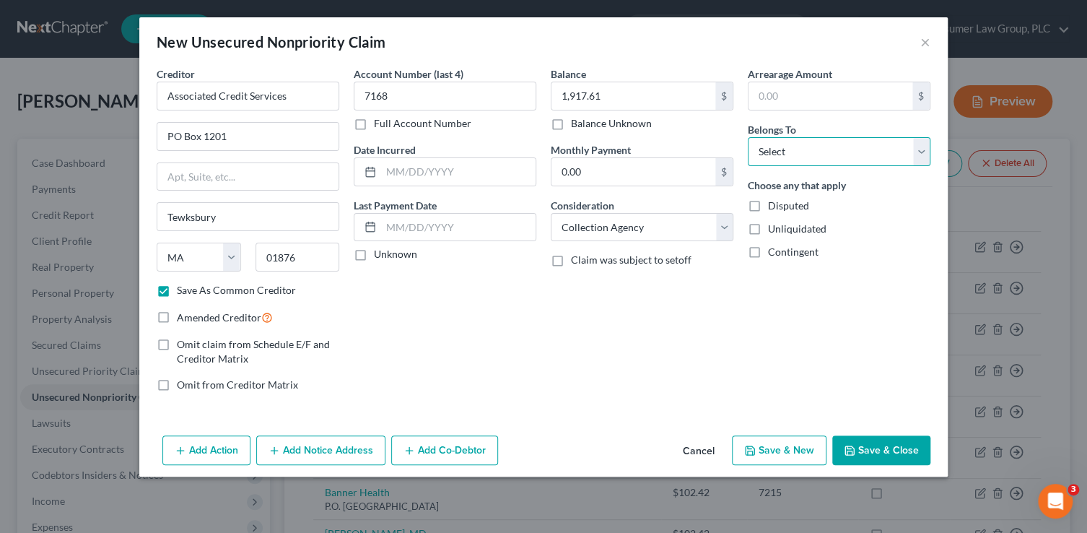
click at [757, 147] on select "Select Debtor 1 Only Debtor 2 Only Debtor 1 And Debtor 2 Only At Least One Of T…" at bounding box center [839, 151] width 183 height 29
select select "0"
click at [748, 137] on select "Select Debtor 1 Only Debtor 2 Only Debtor 1 And Debtor 2 Only At Least One Of T…" at bounding box center [839, 151] width 183 height 29
click at [316, 446] on button "Add Notice Address" at bounding box center [320, 450] width 129 height 30
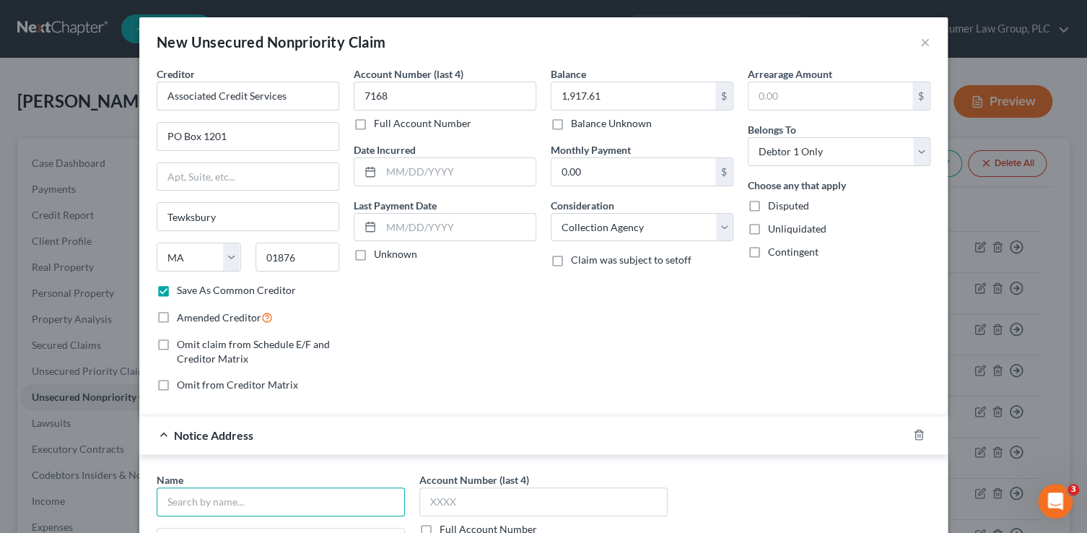
drag, startPoint x: 277, startPoint y: 492, endPoint x: 264, endPoint y: 464, distance: 31.3
click at [277, 491] on input "text" at bounding box center [281, 501] width 248 height 29
drag, startPoint x: 303, startPoint y: 503, endPoint x: 230, endPoint y: 502, distance: 72.2
click at [116, 479] on div "New Unsecured Nonpriority Claim × Creditor * Associated Credit Services PO Box …" at bounding box center [543, 266] width 1087 height 533
type input "PCA Acquisitions V, LLC"
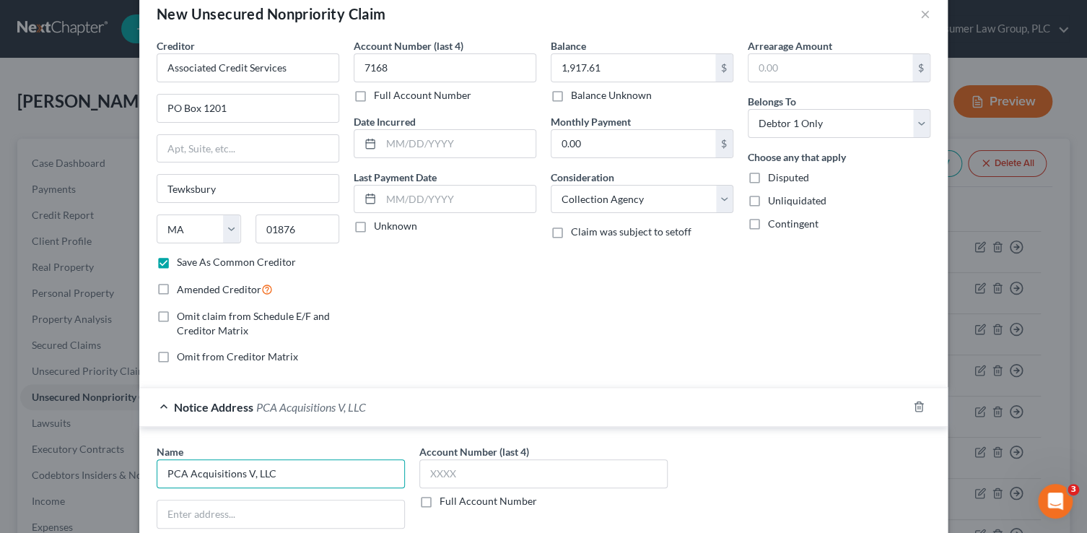
scroll to position [160, 0]
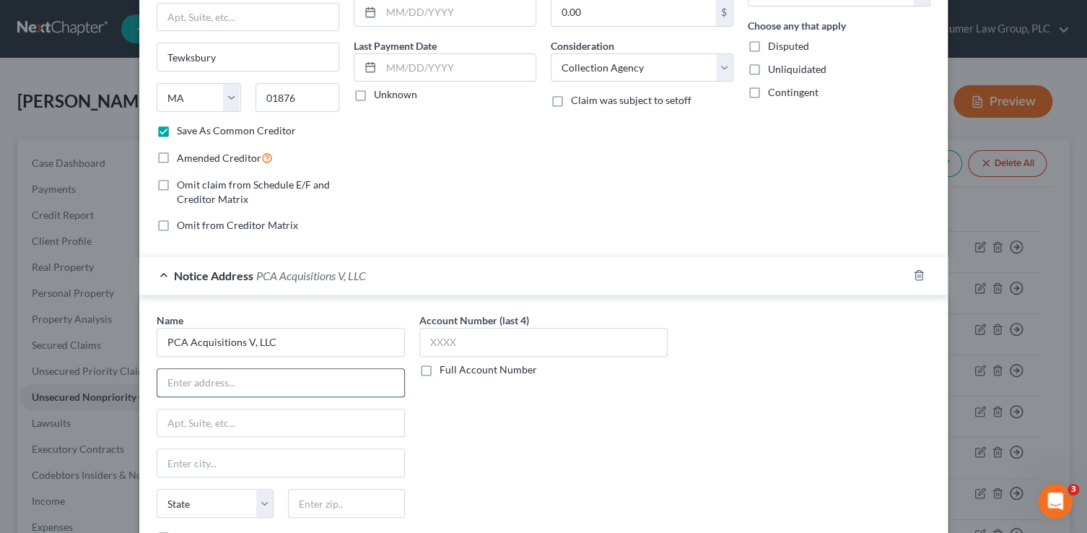
click at [241, 382] on input "text" at bounding box center [280, 382] width 247 height 27
paste input "1002 Justison St, Wilmington DE, 19801."
type input "1002 Justison St"
type input "19801"
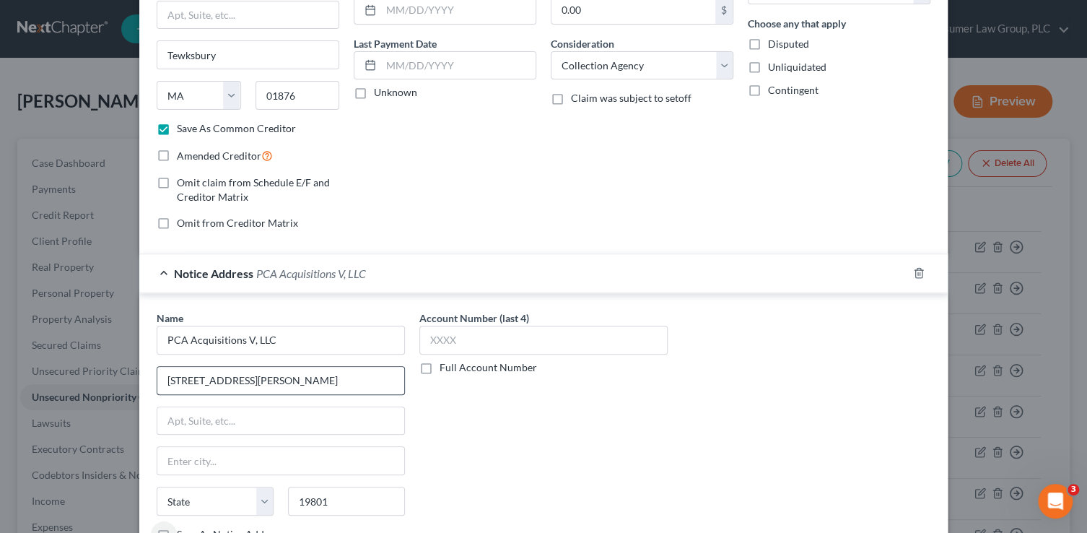
type input "Wilmington"
select select "7"
click at [183, 527] on input "Save As Notice Address" at bounding box center [187, 531] width 9 height 9
checkbox input "true"
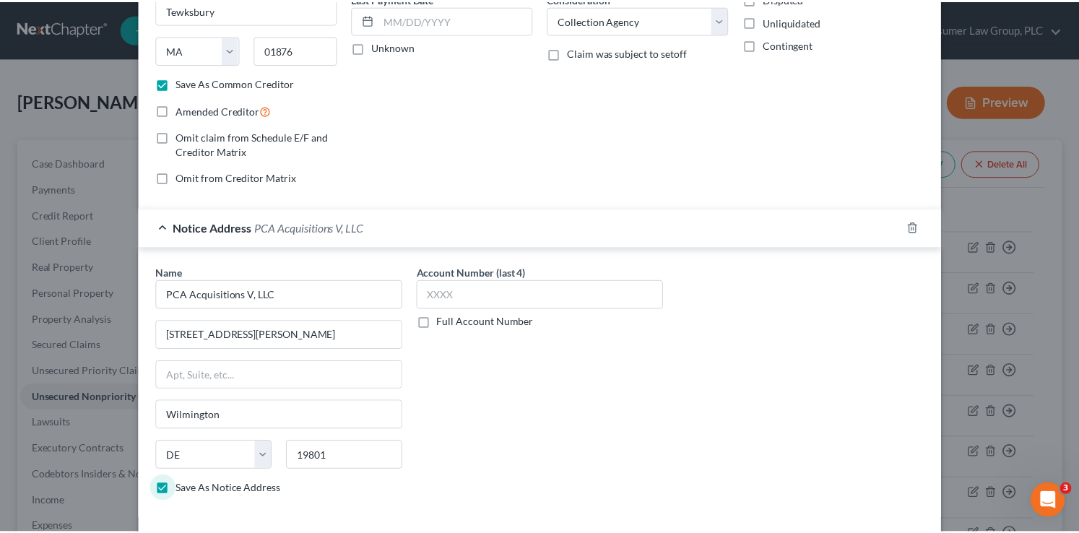
scroll to position [269, 0]
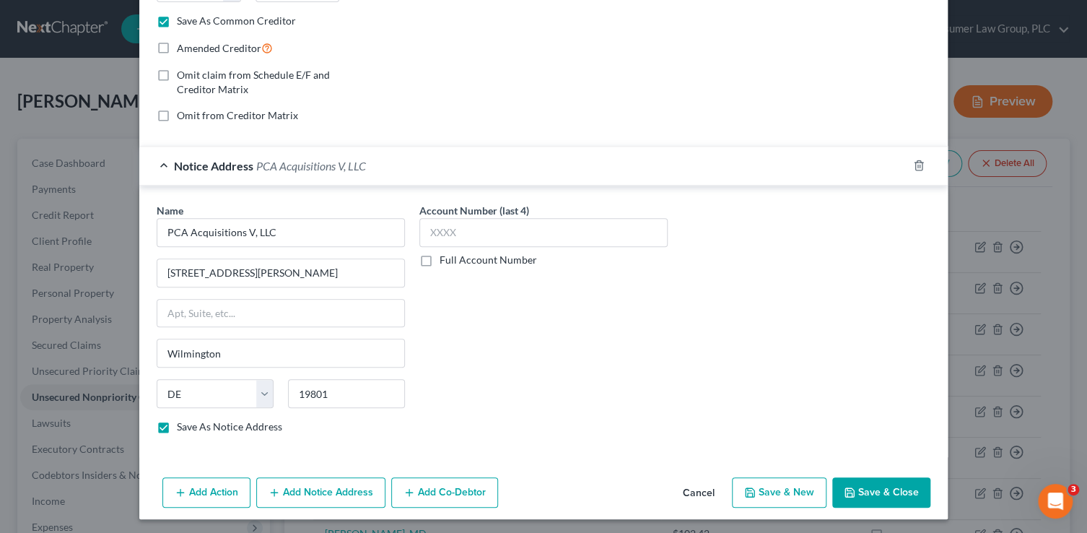
click at [893, 492] on button "Save & Close" at bounding box center [881, 492] width 98 height 30
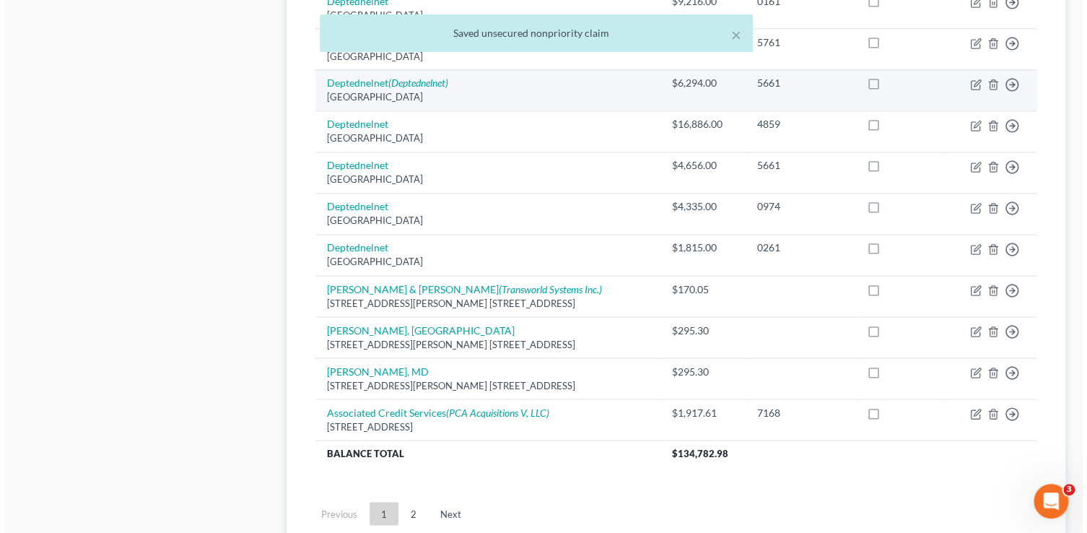
scroll to position [1175, 0]
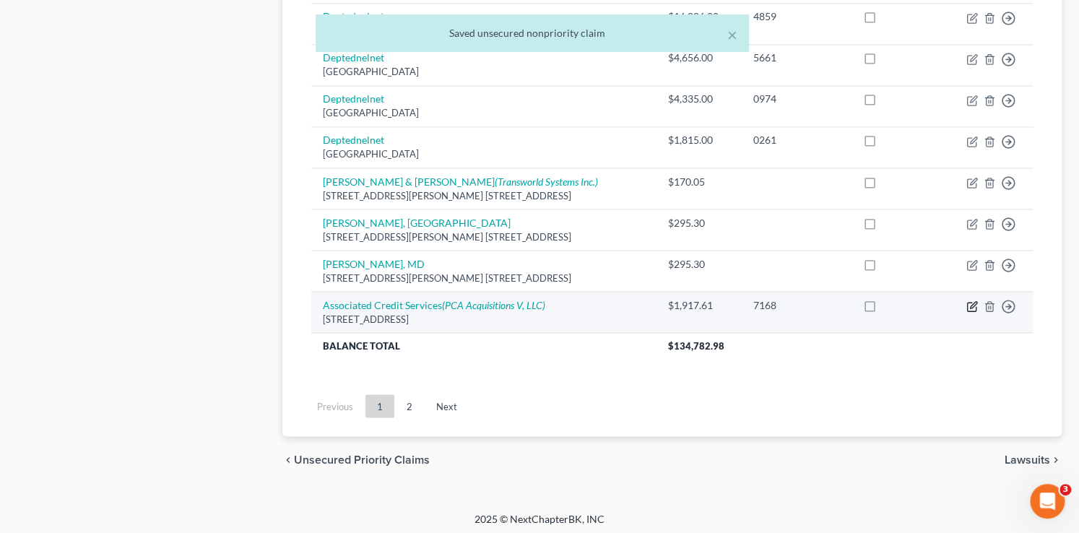
click at [969, 304] on icon "button" at bounding box center [972, 306] width 12 height 12
select select "22"
select select "1"
select select "0"
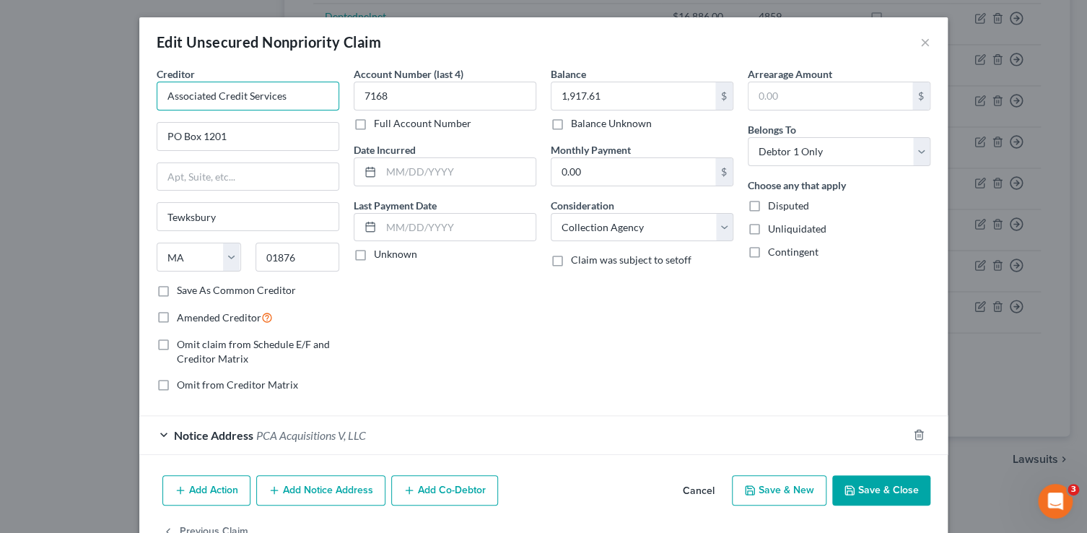
drag, startPoint x: 287, startPoint y: 100, endPoint x: 123, endPoint y: 86, distance: 164.5
click at [123, 86] on div "Edit Unsecured Nonpriority Claim × Creditor * Associated Credit Services PO Box…" at bounding box center [543, 266] width 1087 height 533
click at [339, 480] on button "Add Notice Address" at bounding box center [320, 490] width 129 height 30
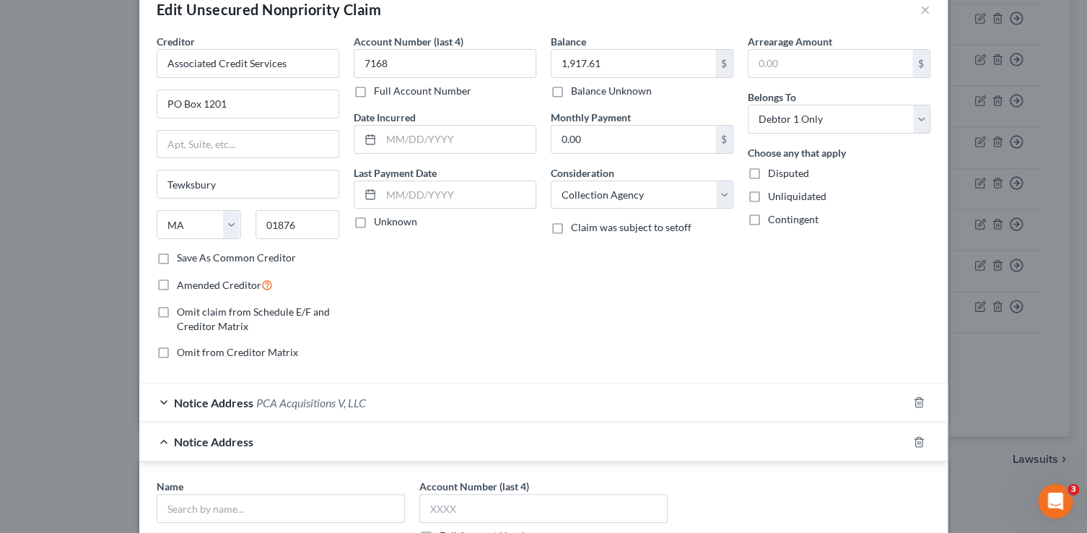
scroll to position [43, 0]
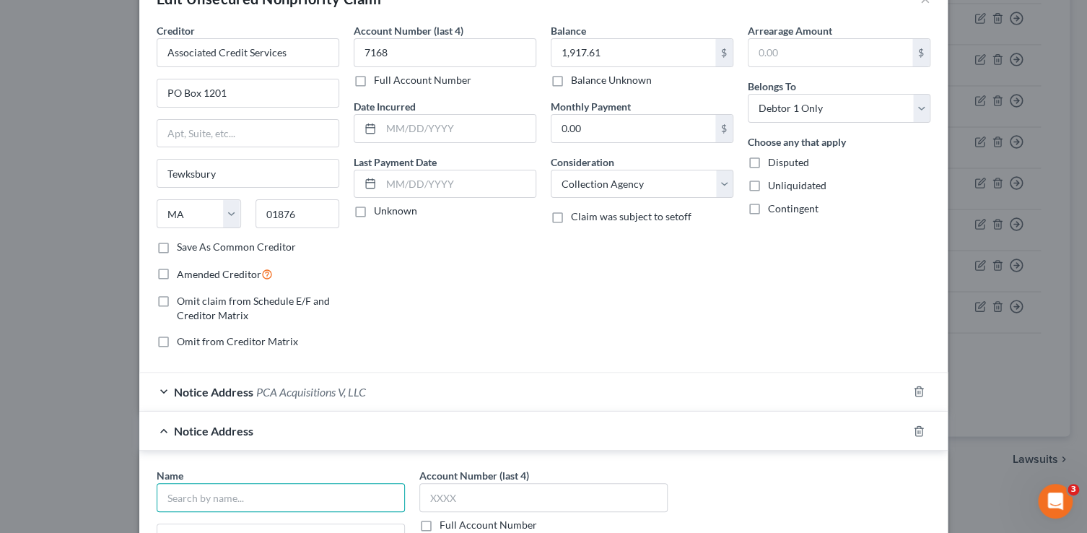
click at [274, 493] on input "text" at bounding box center [281, 497] width 248 height 29
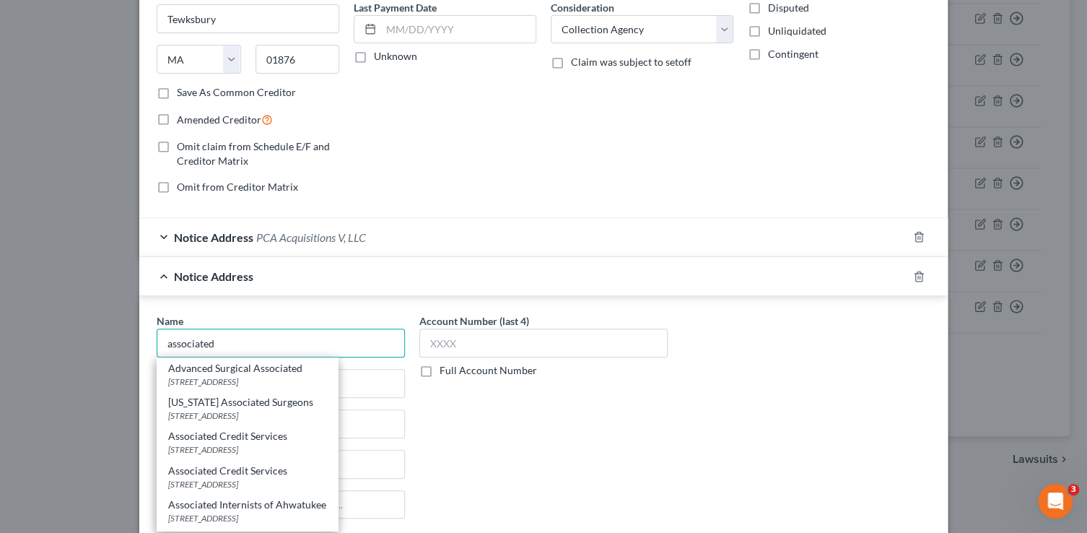
scroll to position [199, 0]
click at [287, 442] on div "PO Box 1201, Tewksbury, MA 01876" at bounding box center [247, 448] width 158 height 12
type input "Associated Credit Services"
type input "PO Box 1201"
type input "Tewksbury"
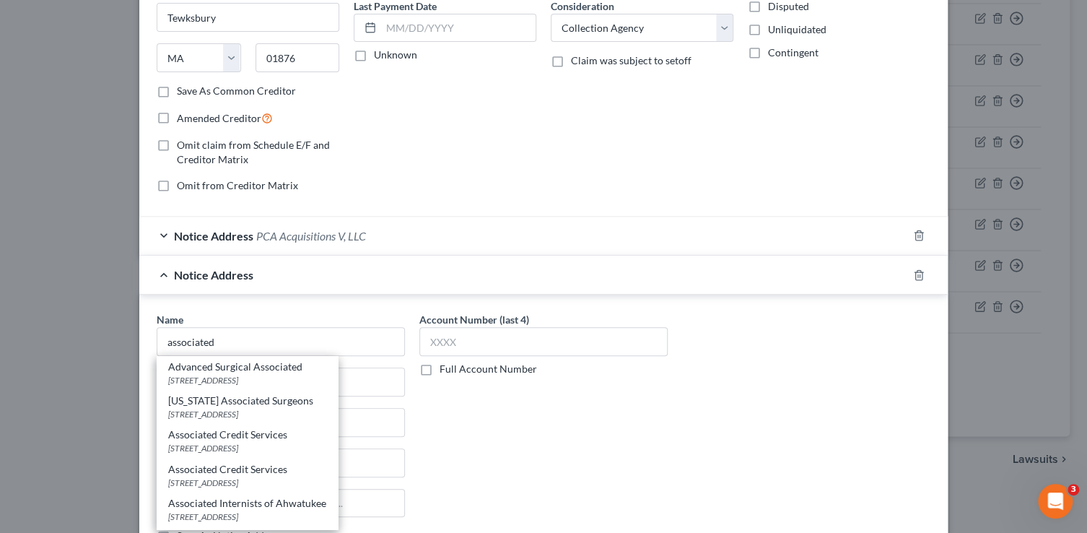
select select "22"
type input "01876"
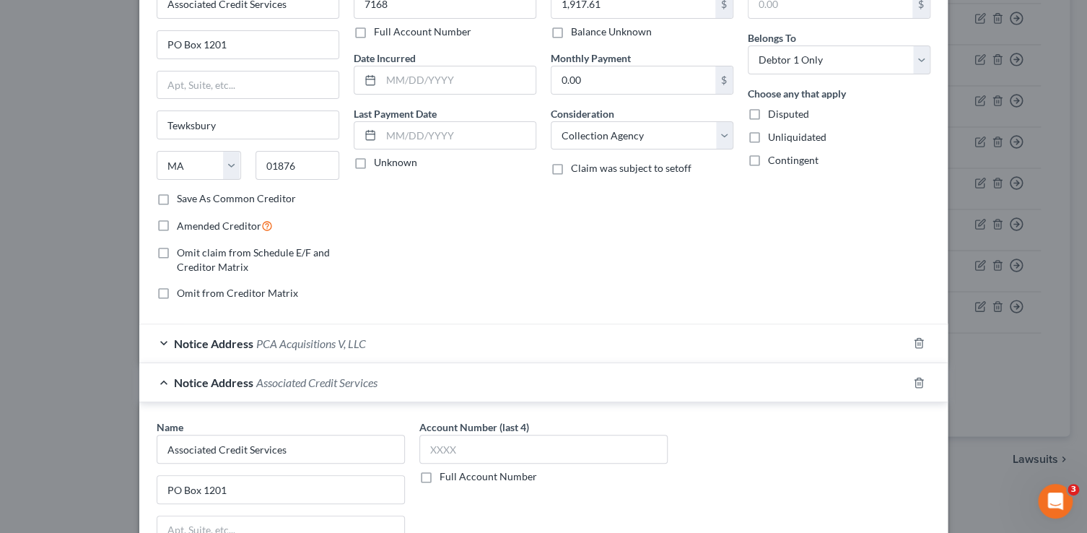
scroll to position [0, 0]
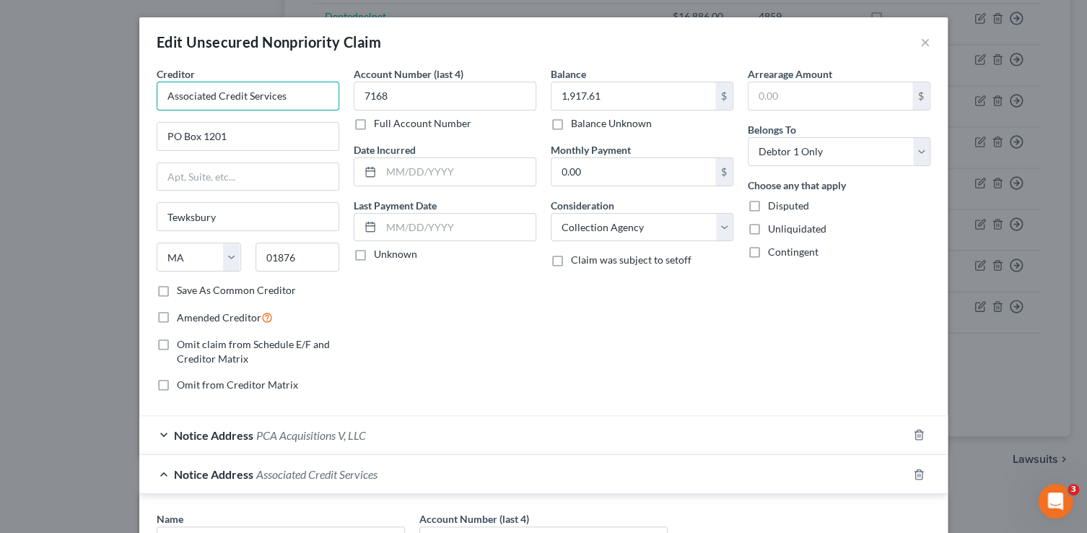
drag, startPoint x: 290, startPoint y: 96, endPoint x: 22, endPoint y: 93, distance: 267.9
click at [22, 93] on div "Edit Unsecured Nonpriority Claim × Creditor * Associated Credit Services PO Box…" at bounding box center [543, 266] width 1087 height 533
type input "o"
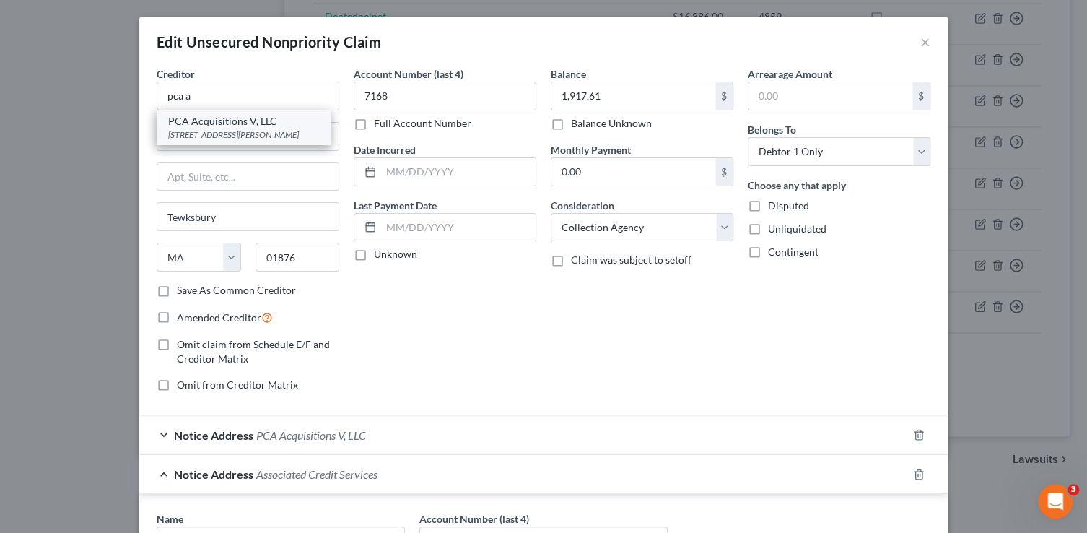
click at [288, 125] on div "PCA Acquisitions V, LLC" at bounding box center [243, 121] width 150 height 14
type input "PCA Acquisitions V, LLC"
type input "1002 Justison St"
type input "Wilmington"
select select "7"
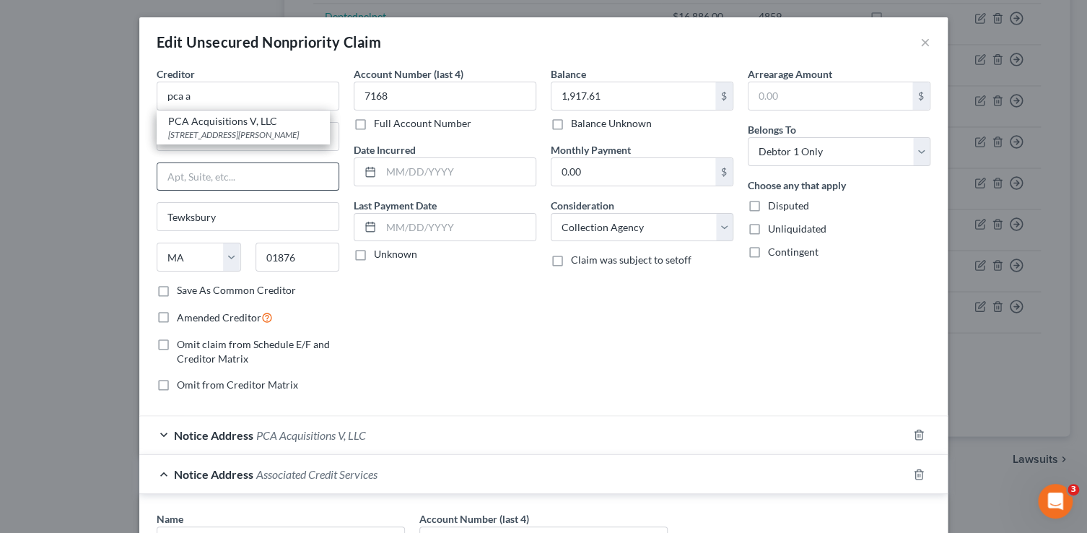
type input "19801"
click at [913, 437] on icon "button" at bounding box center [919, 435] width 12 height 12
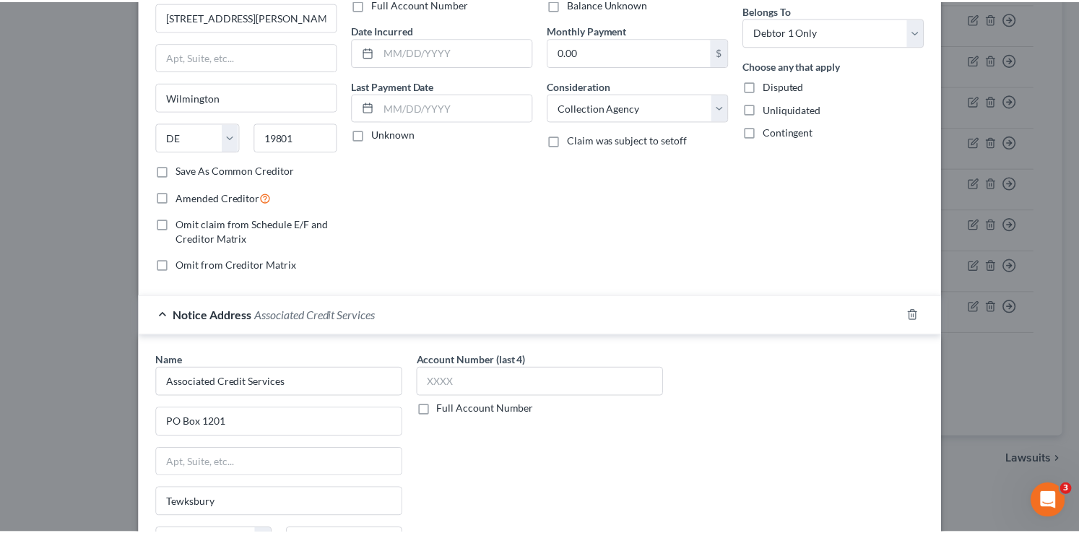
scroll to position [311, 0]
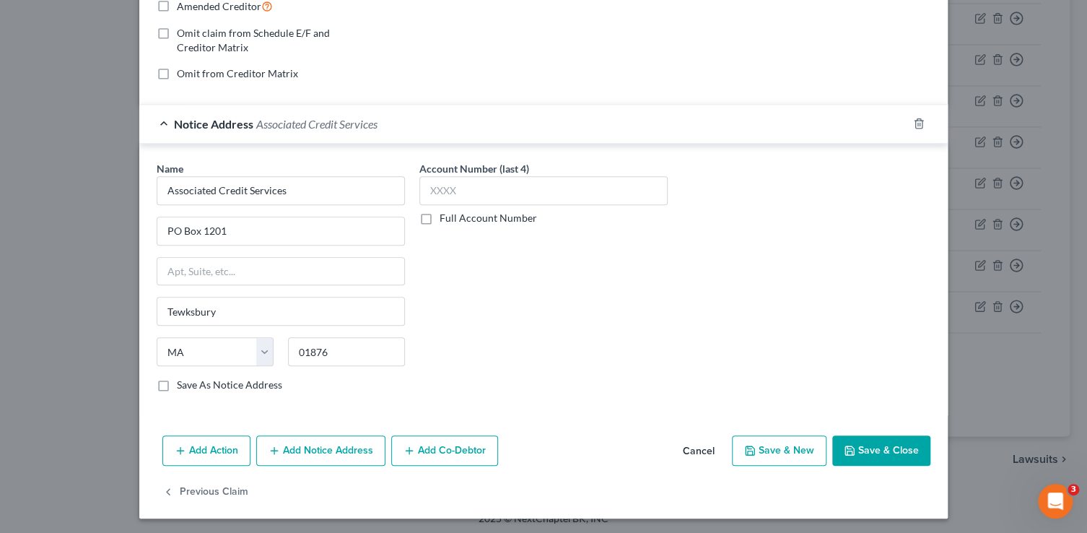
click at [871, 454] on button "Save & Close" at bounding box center [881, 450] width 98 height 30
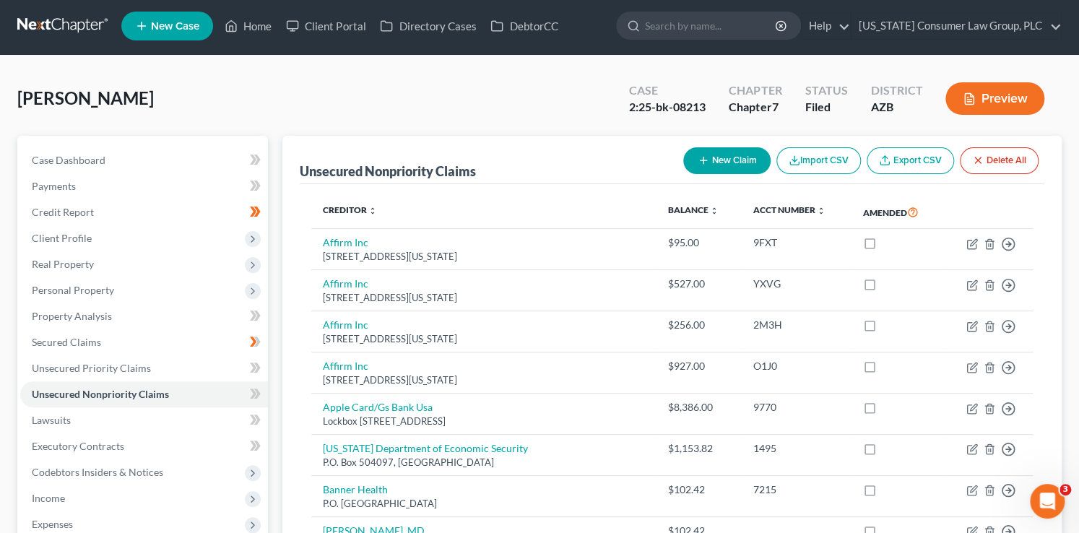
scroll to position [6, 0]
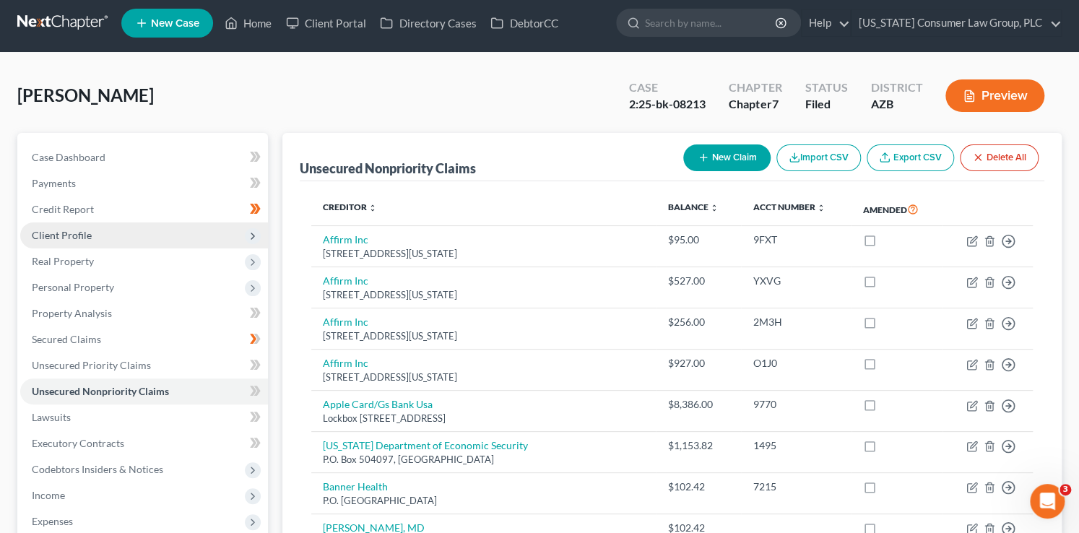
click at [183, 235] on span "Client Profile" at bounding box center [144, 235] width 248 height 26
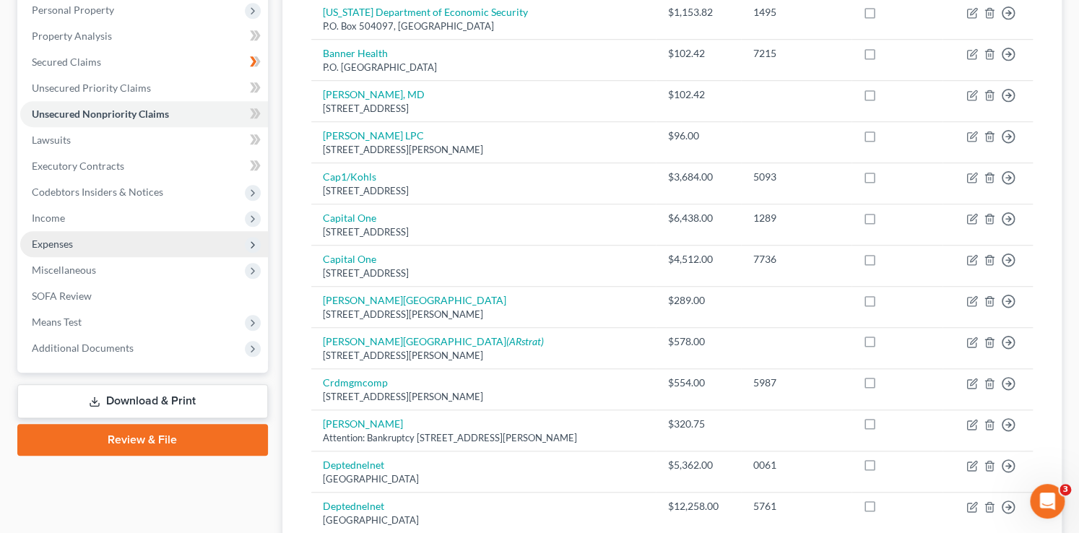
scroll to position [439, 0]
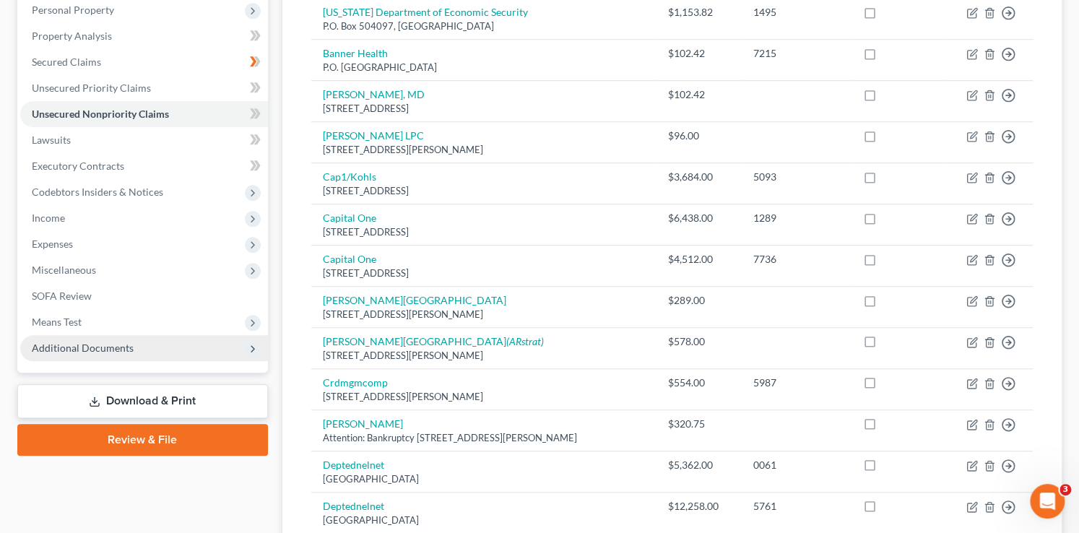
click at [144, 349] on span "Additional Documents" at bounding box center [144, 348] width 248 height 26
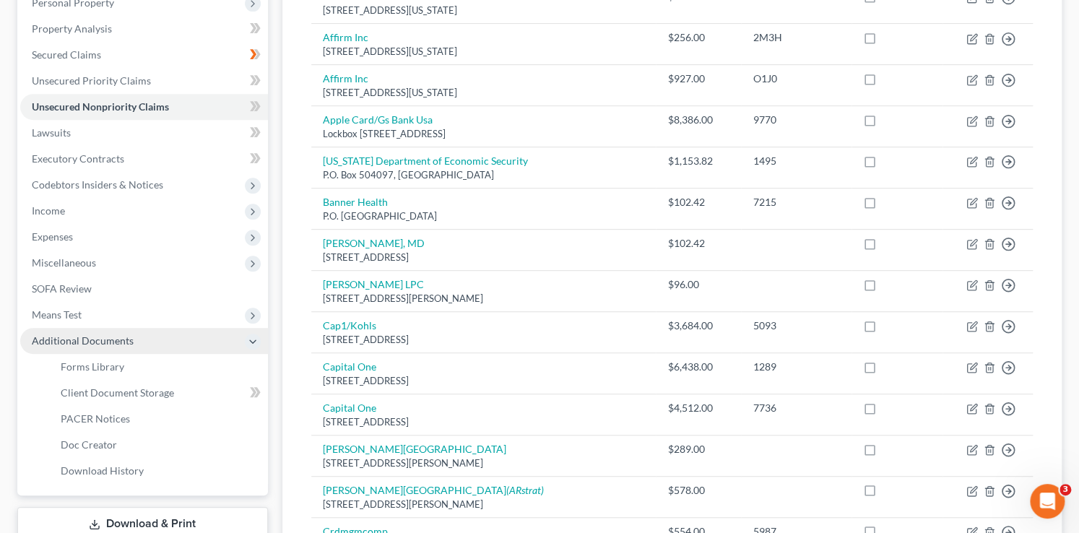
scroll to position [283, 0]
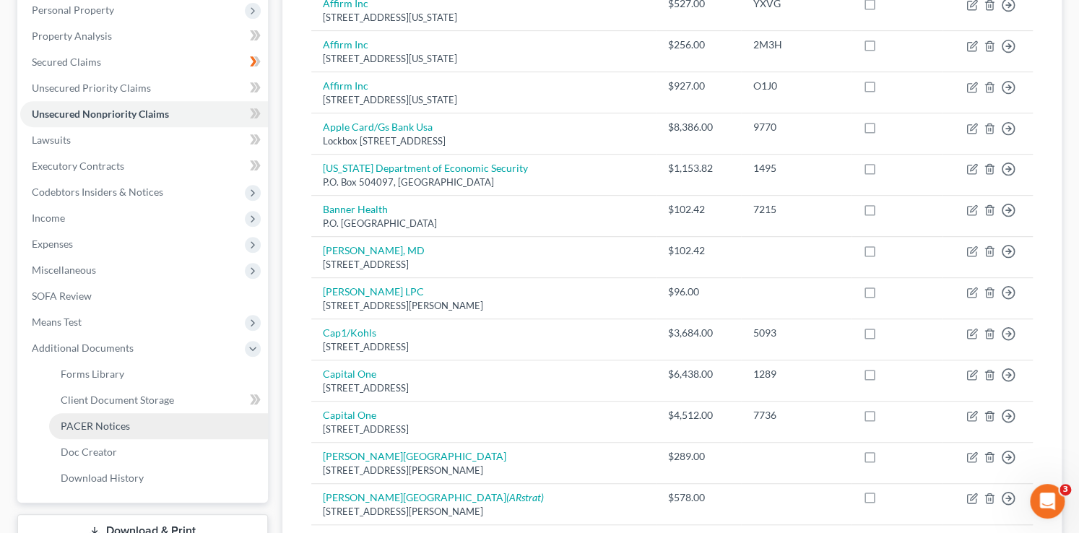
click at [144, 430] on link "PACER Notices" at bounding box center [158, 426] width 219 height 26
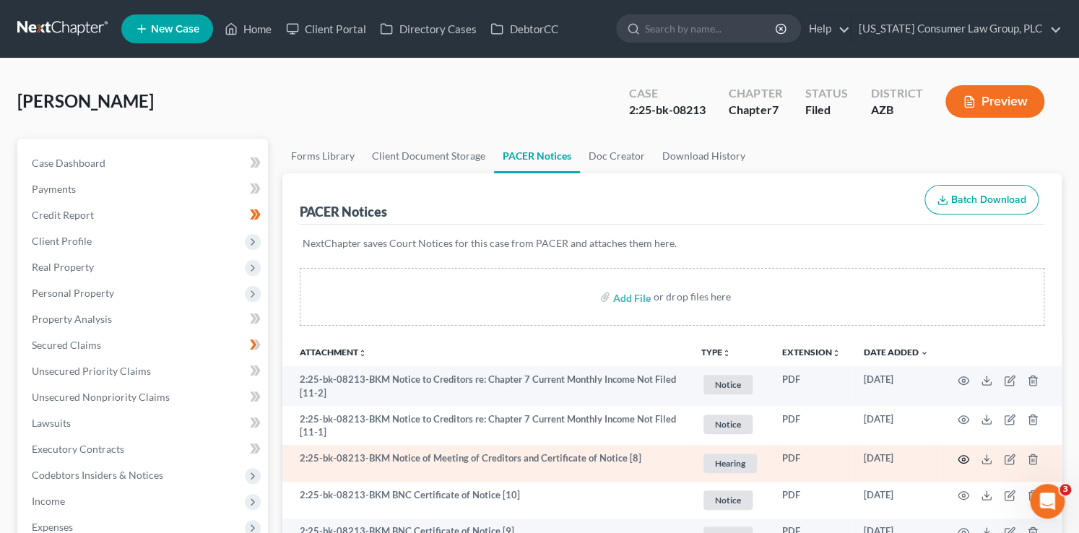
click at [962, 458] on circle "button" at bounding box center [963, 459] width 3 height 3
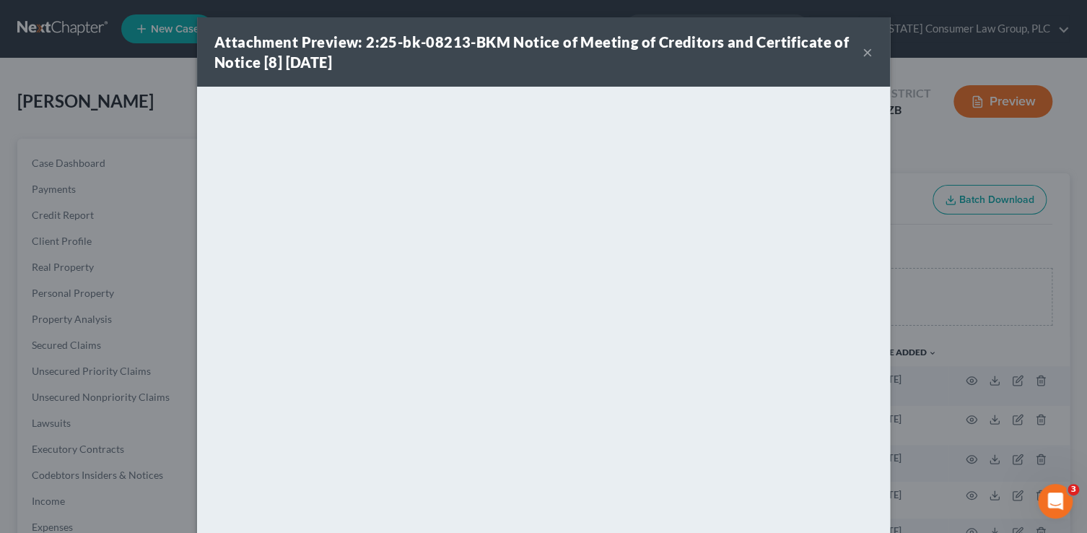
click at [863, 51] on button "×" at bounding box center [868, 51] width 10 height 17
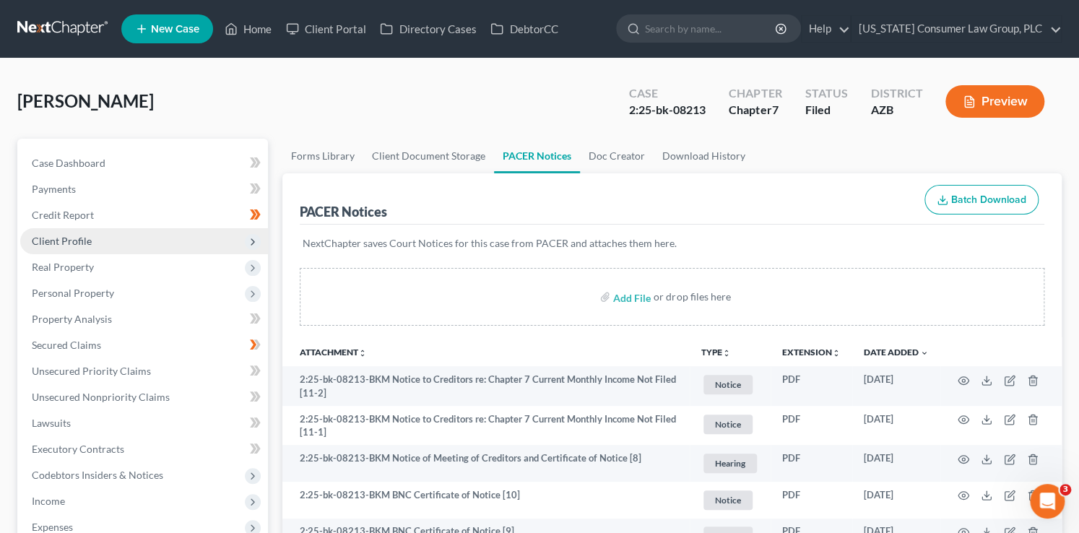
click at [96, 240] on span "Client Profile" at bounding box center [144, 241] width 248 height 26
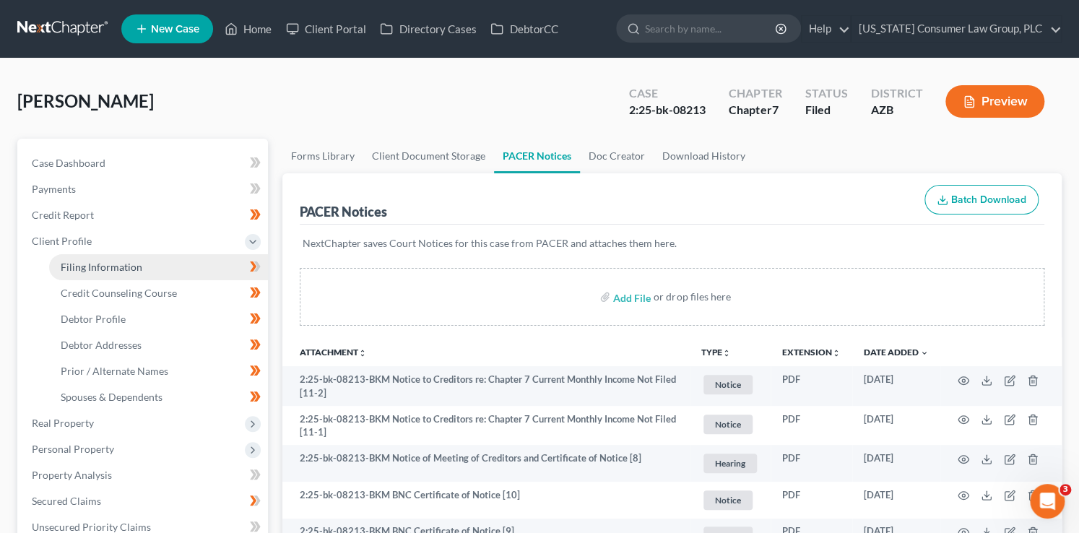
click at [142, 272] on link "Filing Information" at bounding box center [158, 267] width 219 height 26
select select "1"
select select "0"
select select "4"
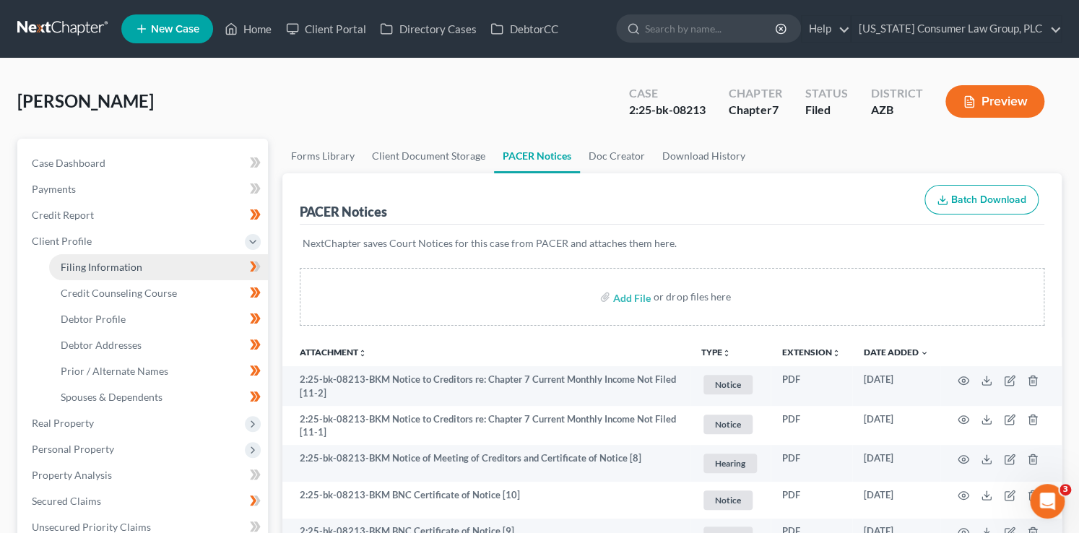
select select "0"
select select "3"
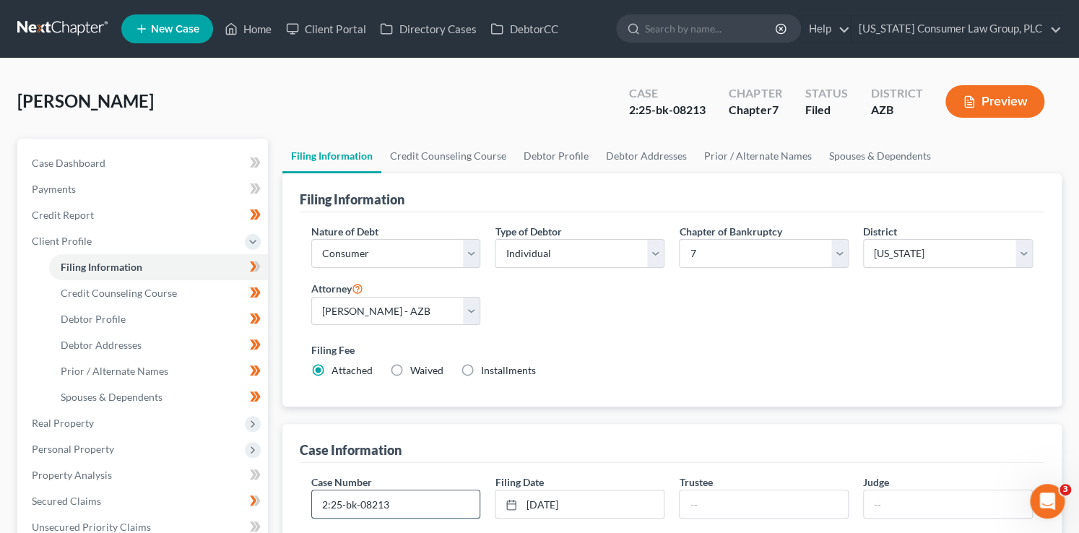
click at [407, 499] on input "2:25-bk-08213" at bounding box center [396, 503] width 168 height 27
type input "2:25-bk-08213-BKM"
type input "Hyder"
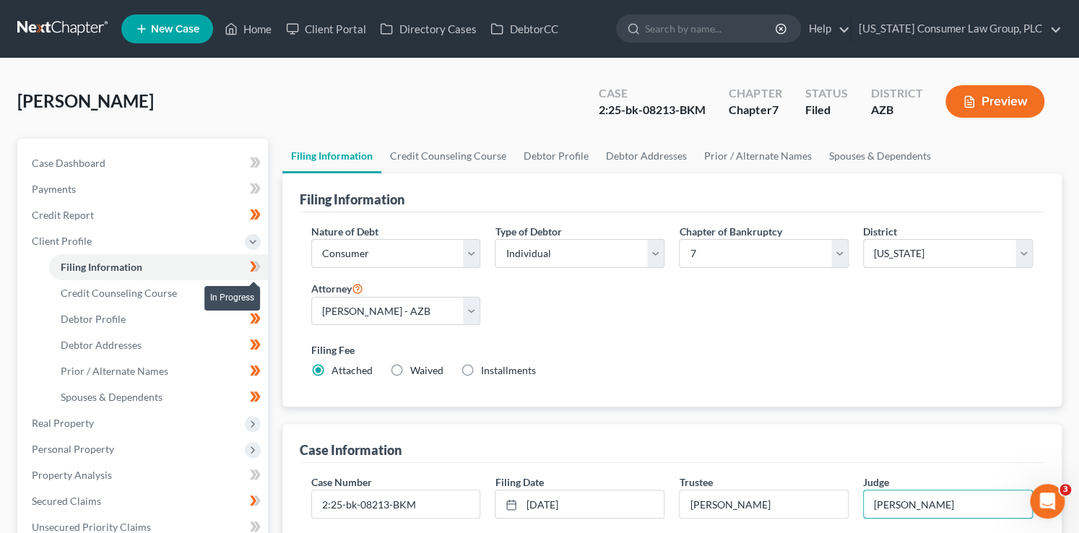
type input "Martin"
click at [261, 266] on span at bounding box center [255, 269] width 25 height 22
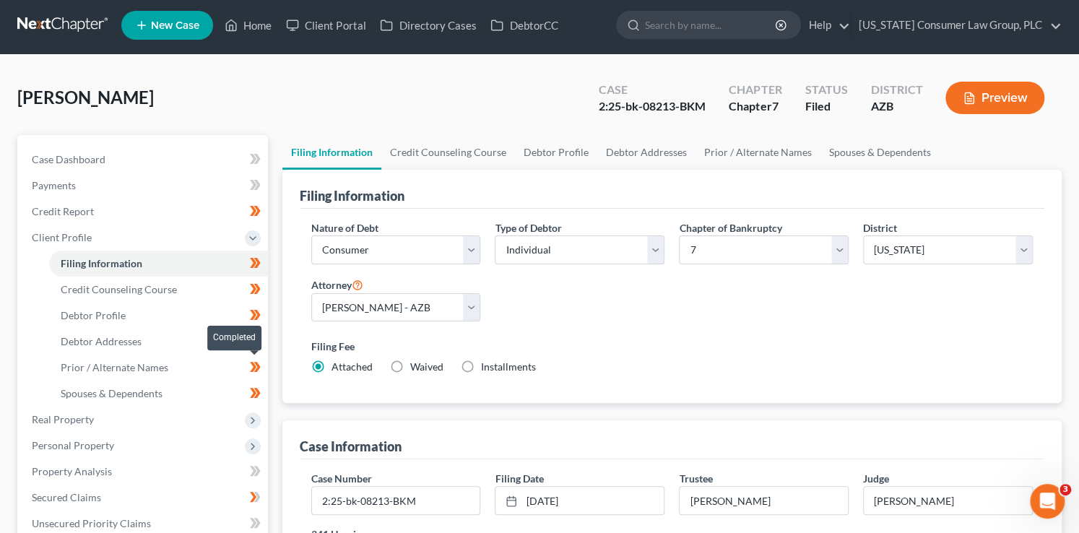
scroll to position [12, 0]
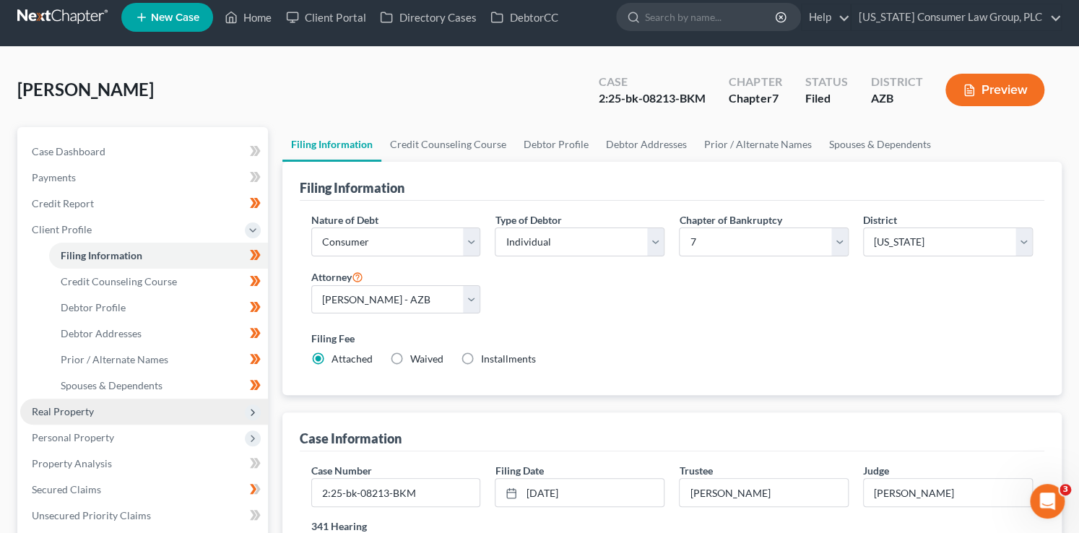
click at [255, 414] on icon at bounding box center [253, 412] width 12 height 12
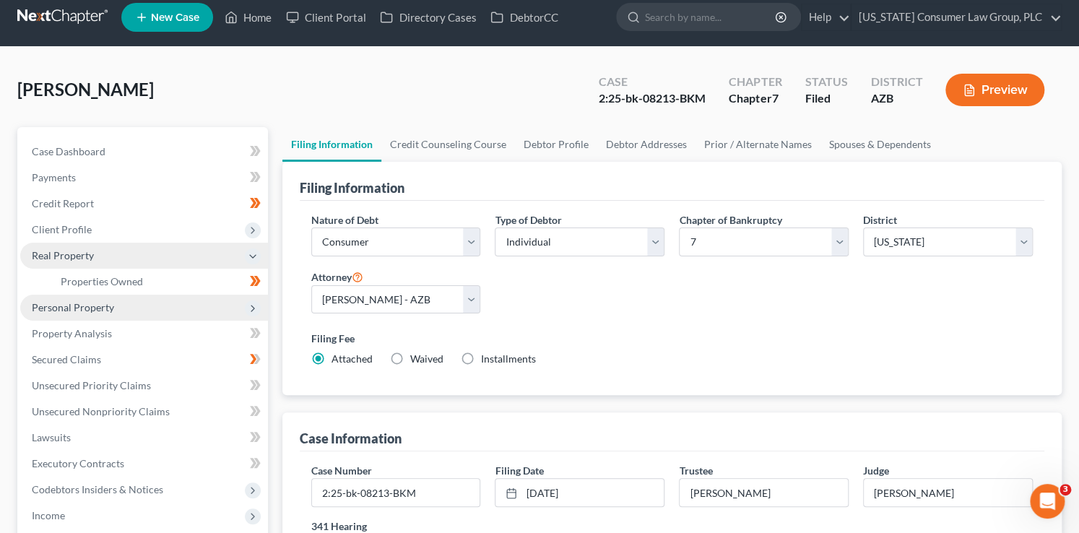
click at [215, 305] on span "Personal Property" at bounding box center [144, 308] width 248 height 26
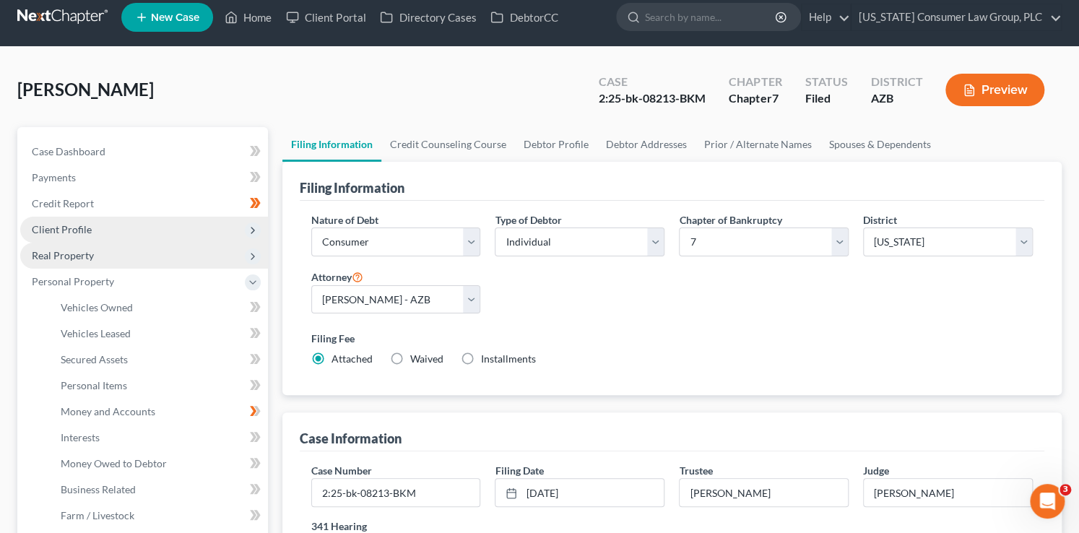
click at [253, 231] on icon at bounding box center [253, 231] width 12 height 12
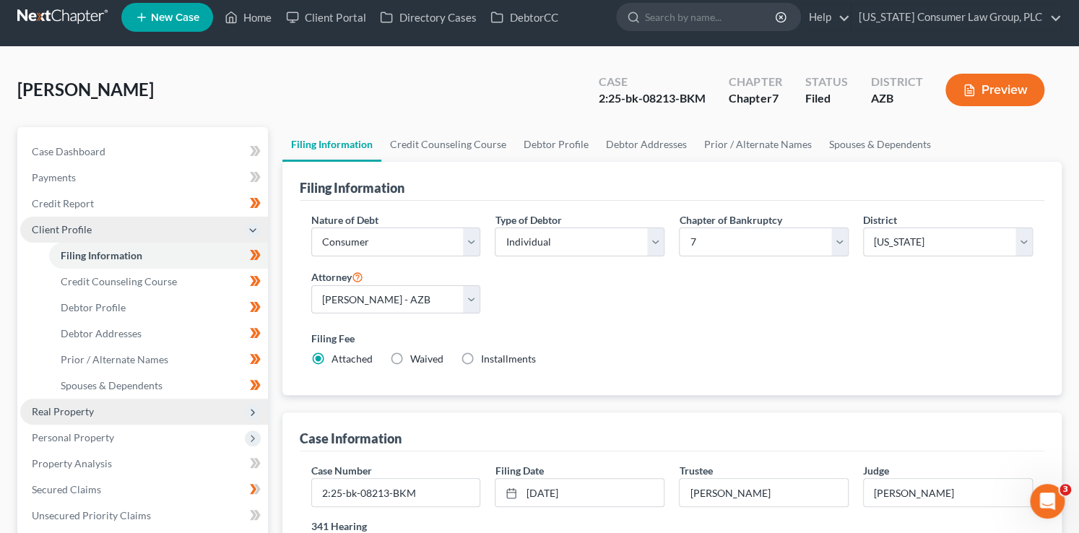
click at [251, 412] on icon at bounding box center [253, 412] width 12 height 12
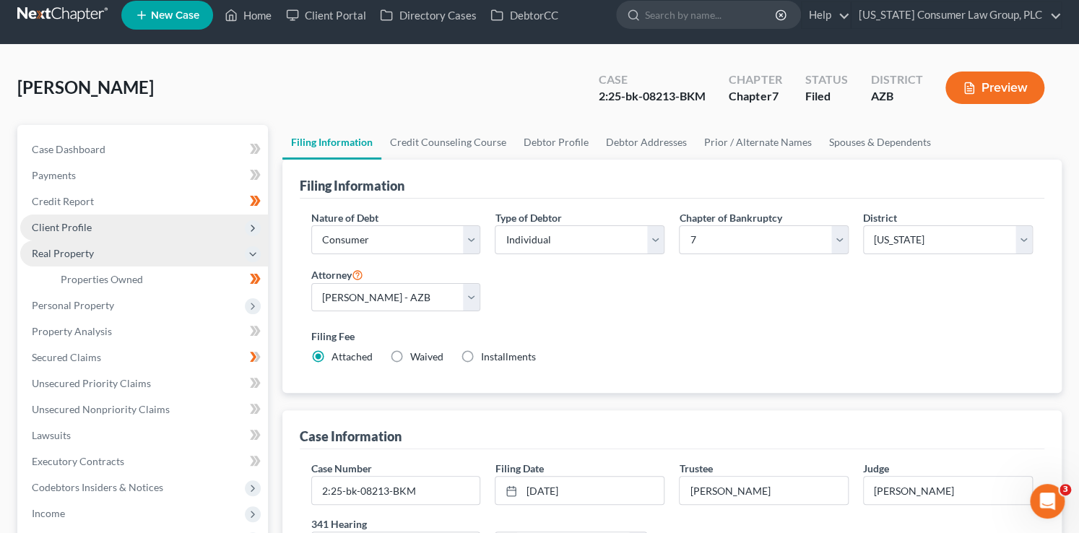
scroll to position [14, 0]
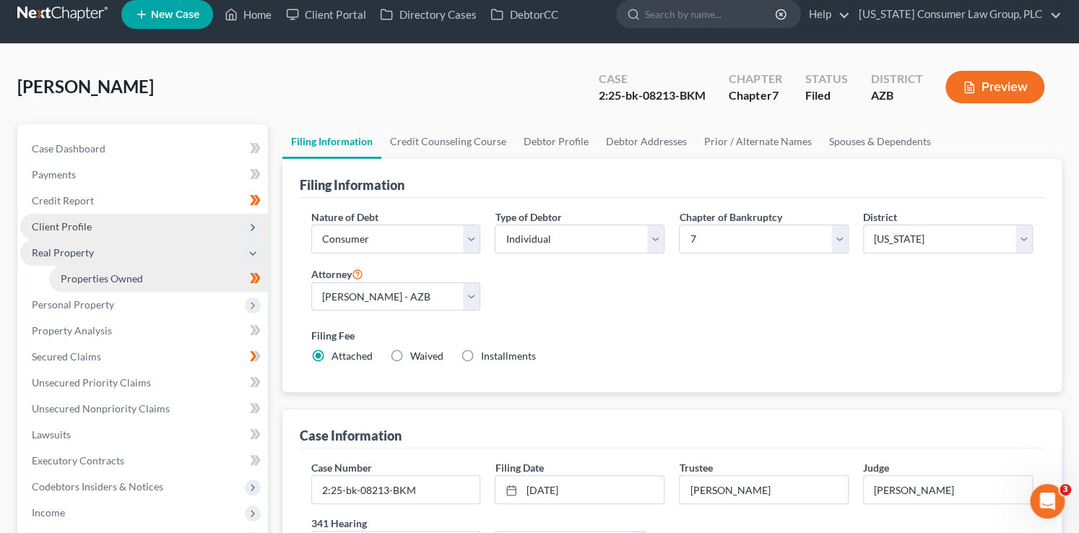
click at [207, 276] on link "Properties Owned" at bounding box center [158, 279] width 219 height 26
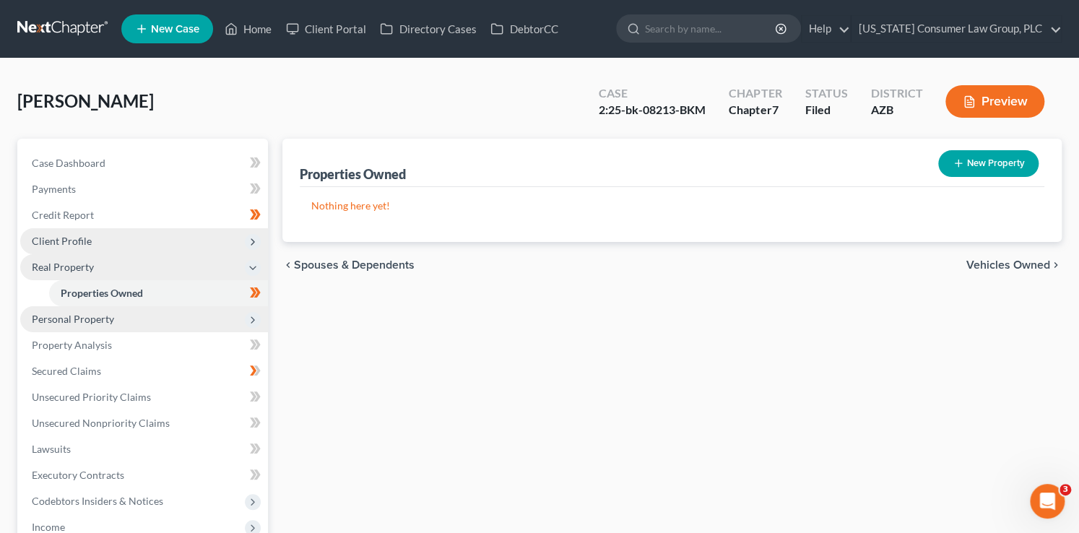
click at [235, 324] on span "Personal Property" at bounding box center [144, 319] width 248 height 26
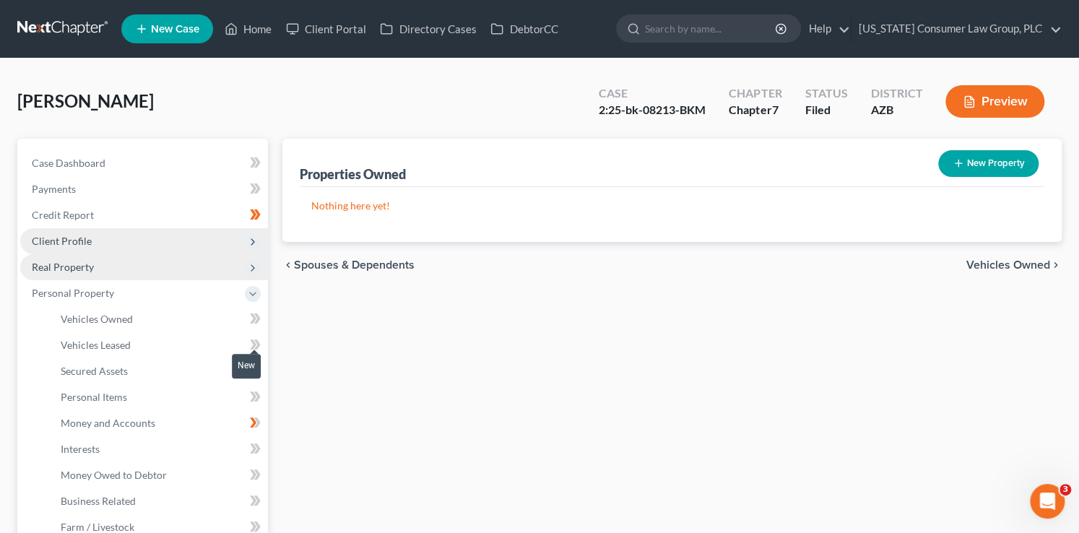
click at [255, 318] on icon at bounding box center [253, 318] width 6 height 10
click at [177, 315] on link "Vehicles Owned" at bounding box center [158, 319] width 219 height 26
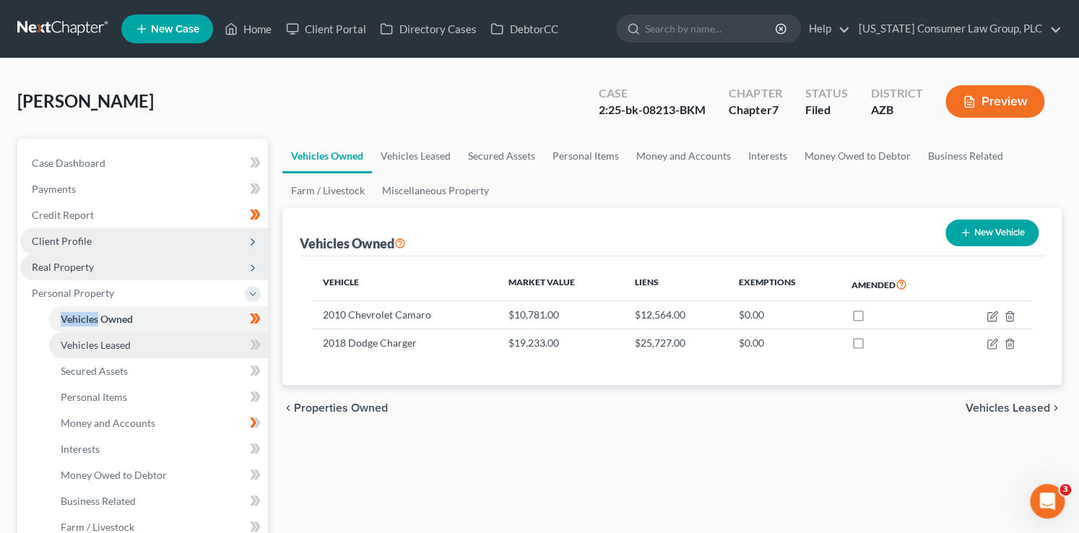
drag, startPoint x: 216, startPoint y: 344, endPoint x: 259, endPoint y: 354, distance: 44.5
click at [216, 344] on link "Vehicles Leased" at bounding box center [158, 345] width 219 height 26
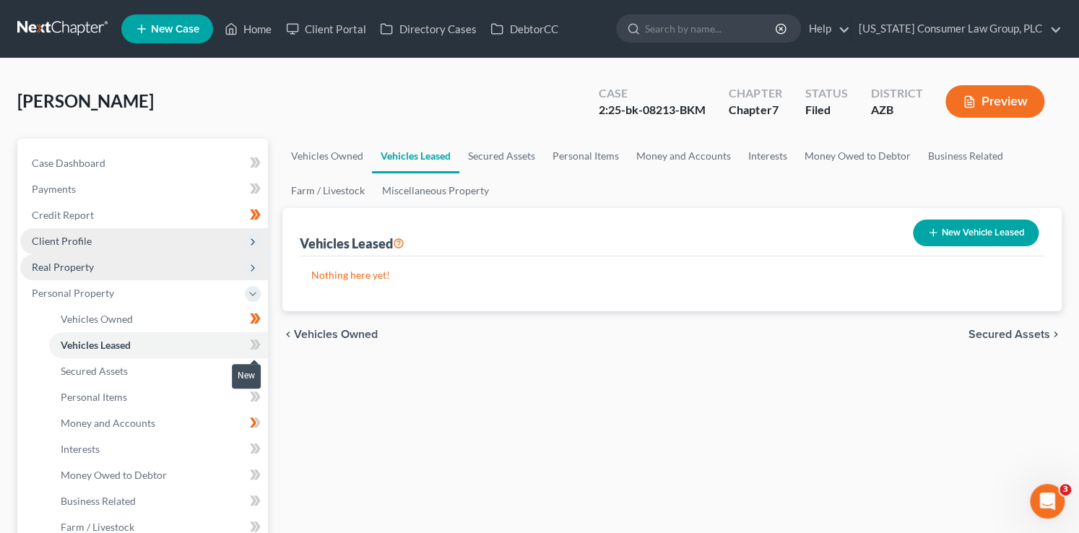
click at [260, 348] on icon at bounding box center [255, 345] width 11 height 18
click at [222, 369] on link "Secured Assets" at bounding box center [158, 371] width 219 height 26
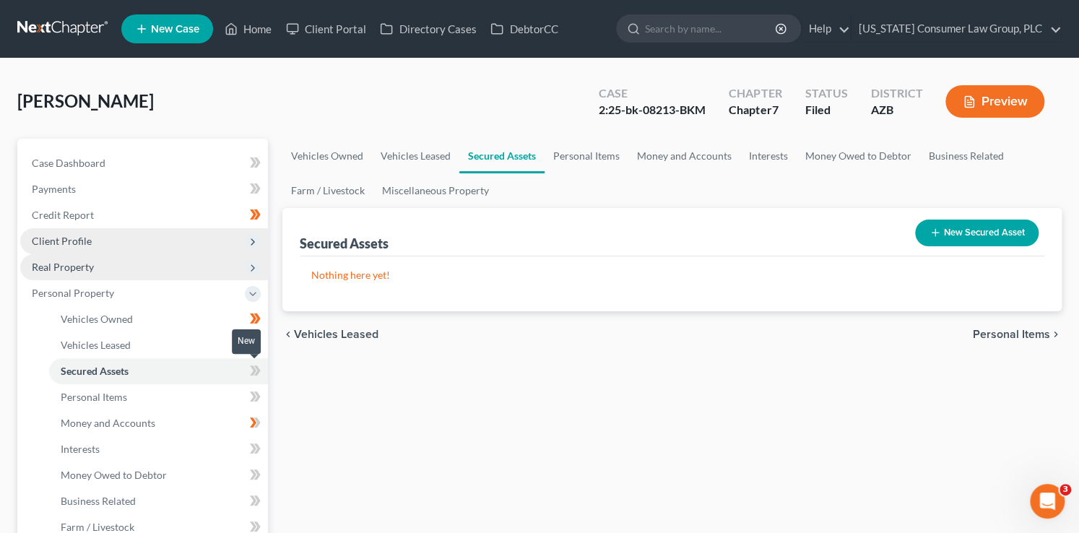
click at [252, 372] on icon at bounding box center [253, 370] width 6 height 10
click at [230, 389] on link "Personal Items" at bounding box center [158, 397] width 219 height 26
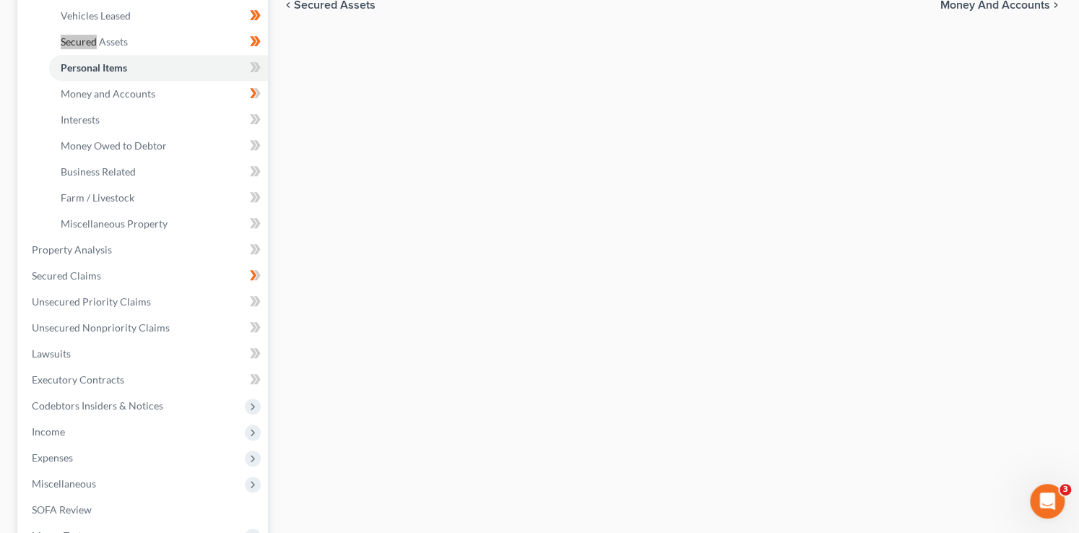
scroll to position [336, 0]
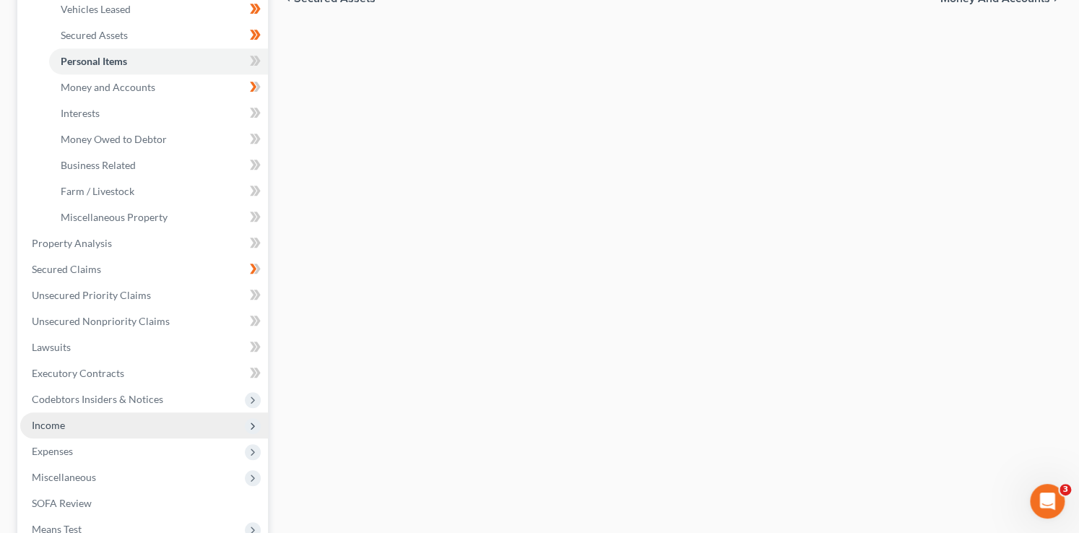
click at [76, 419] on span "Income" at bounding box center [144, 425] width 248 height 26
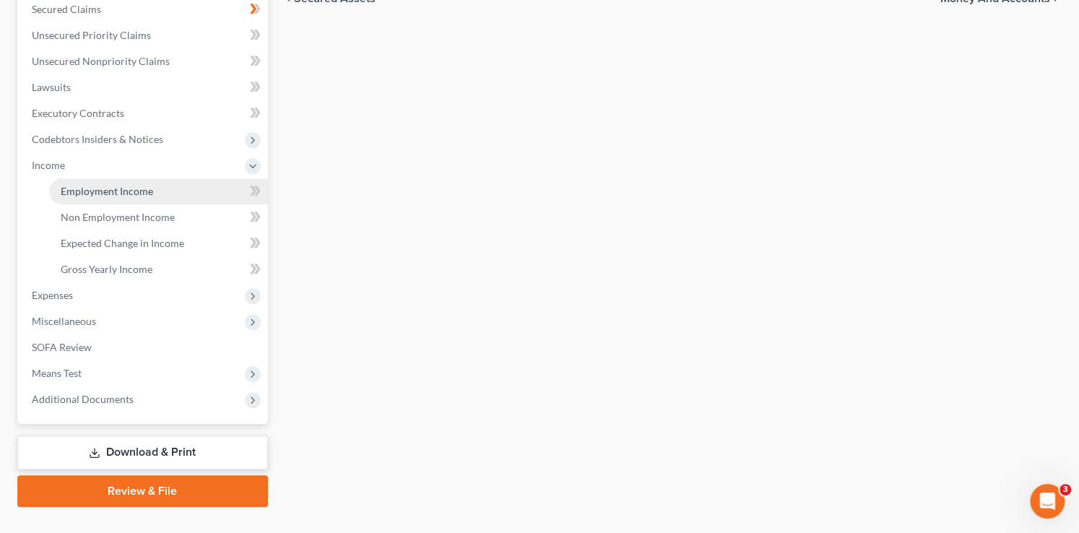
click at [164, 199] on link "Employment Income" at bounding box center [158, 191] width 219 height 26
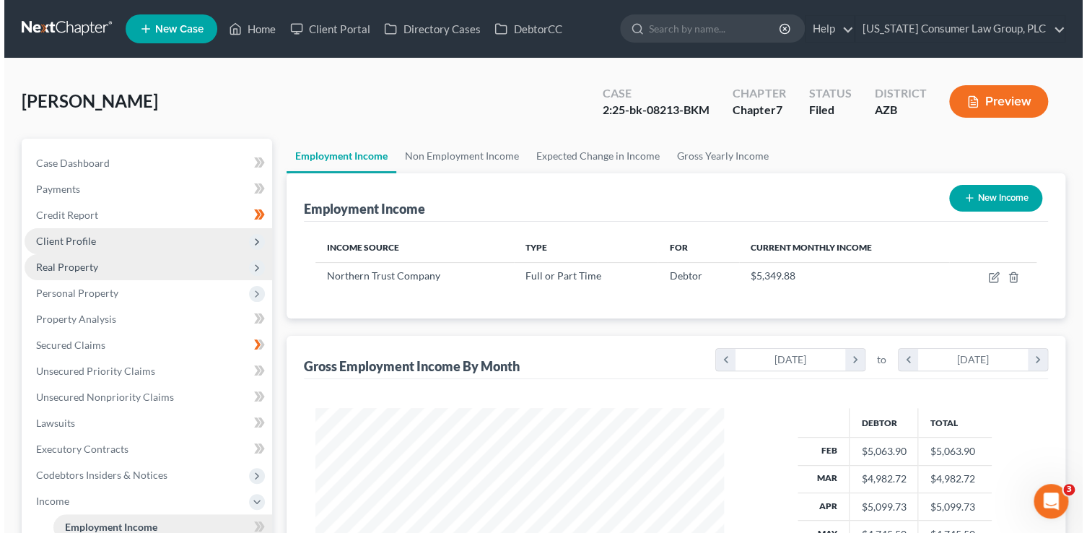
scroll to position [257, 438]
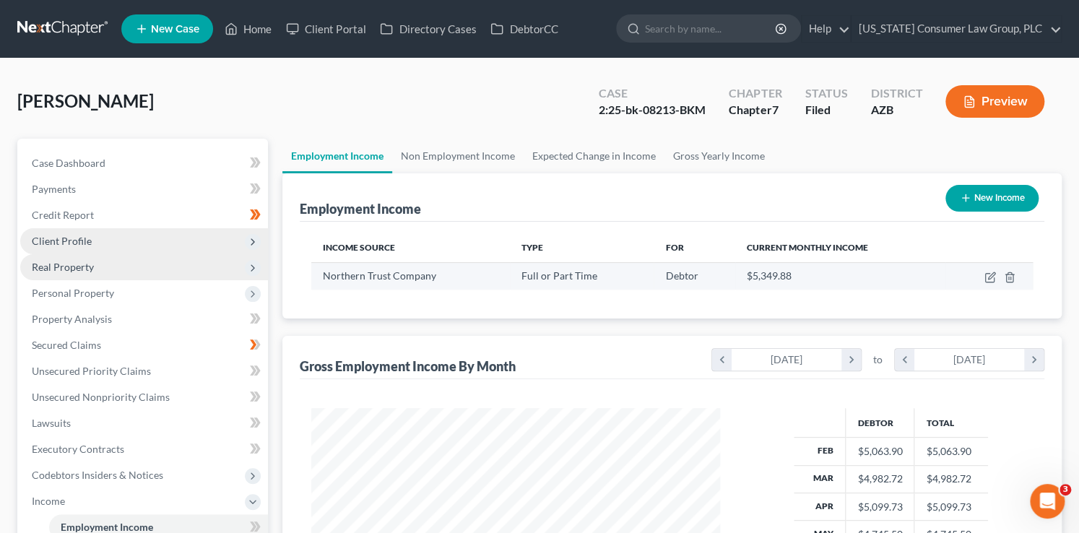
click at [900, 279] on div "$5,349.88" at bounding box center [840, 276] width 187 height 14
click at [985, 276] on icon "button" at bounding box center [990, 277] width 12 height 12
select select "0"
select select "14"
select select "1"
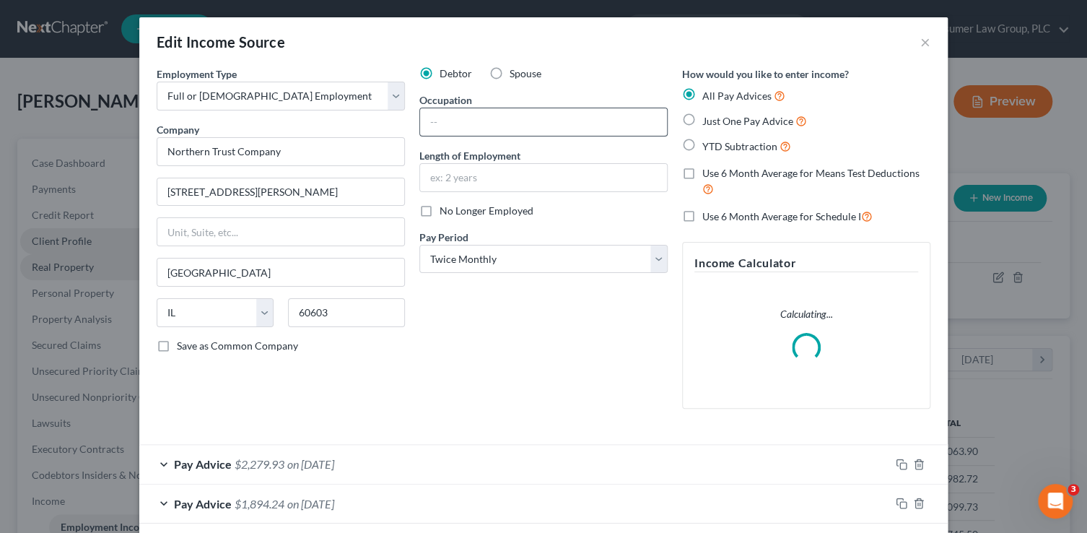
scroll to position [257, 442]
click at [468, 121] on input "text" at bounding box center [543, 121] width 247 height 27
type input "Analyst"
type input "5"
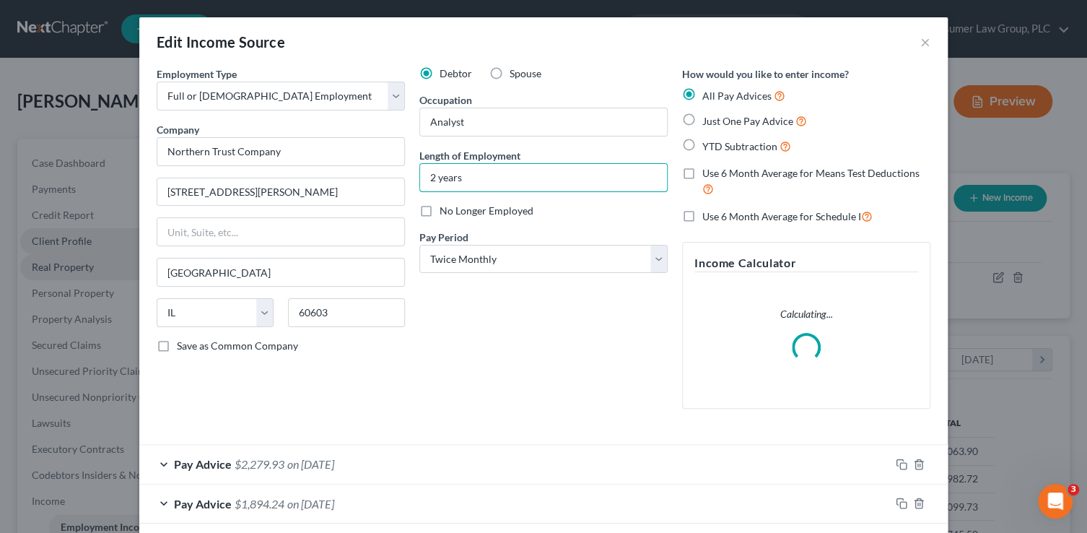
type input "2 years"
click at [629, 406] on div "Debtor Spouse Occupation Analyst Length of Employment 2 years No Longer Employe…" at bounding box center [543, 243] width 263 height 354
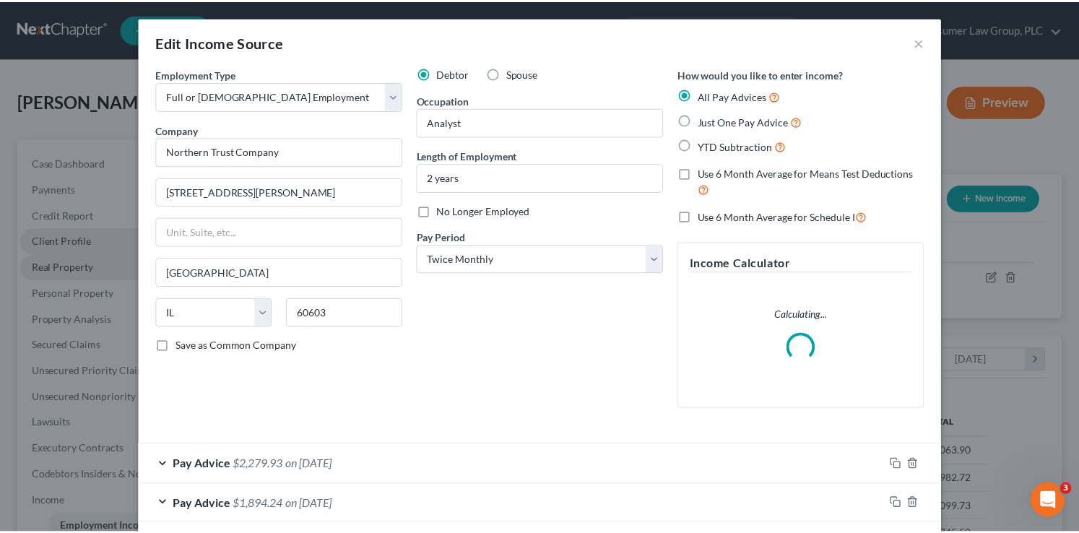
scroll to position [459, 0]
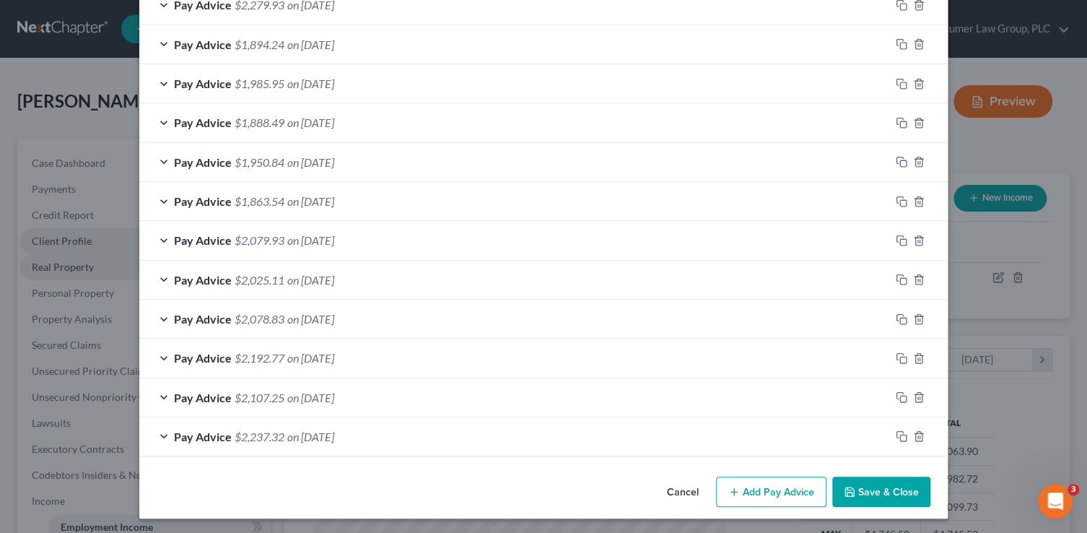
click at [891, 490] on button "Save & Close" at bounding box center [881, 492] width 98 height 30
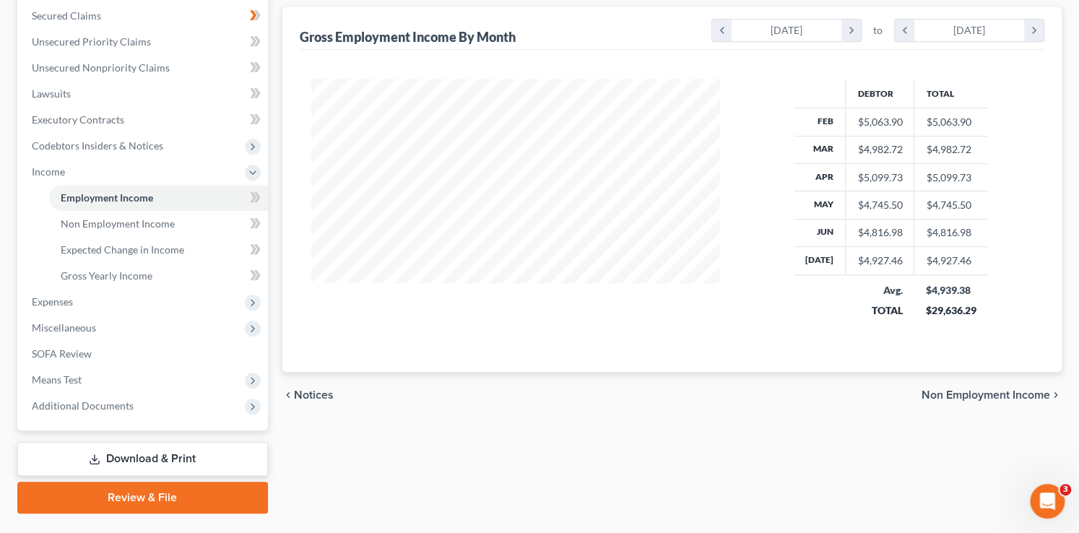
scroll to position [333, 0]
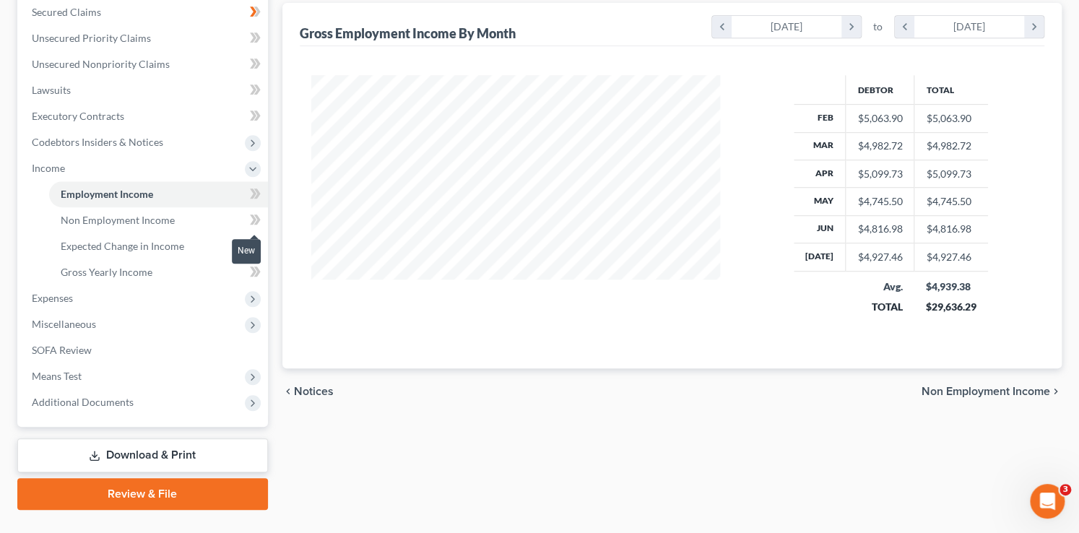
click at [245, 216] on span at bounding box center [255, 222] width 25 height 22
click at [254, 248] on icon at bounding box center [256, 245] width 6 height 10
click at [254, 186] on icon at bounding box center [255, 194] width 11 height 18
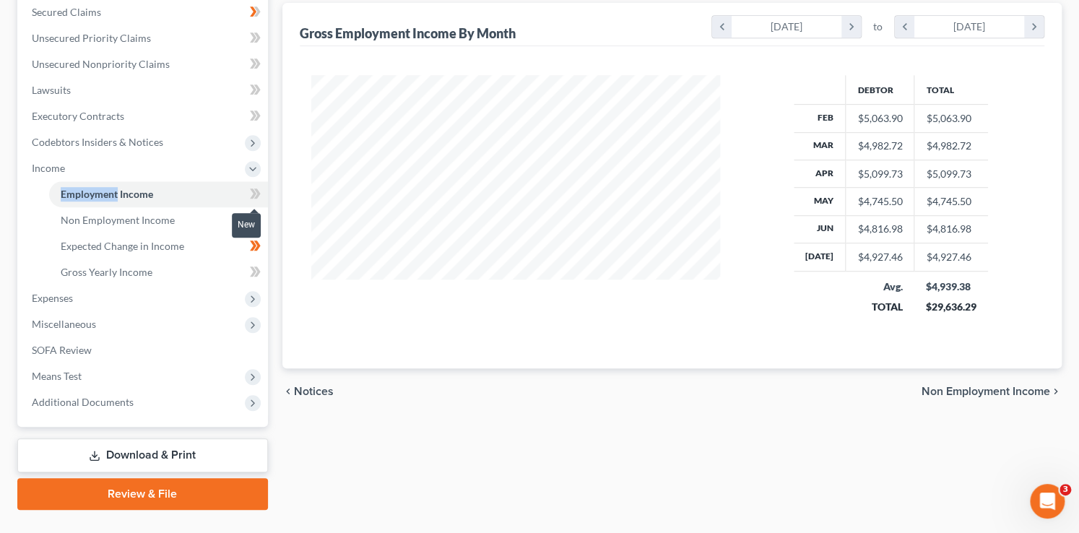
click at [254, 186] on icon at bounding box center [255, 194] width 11 height 18
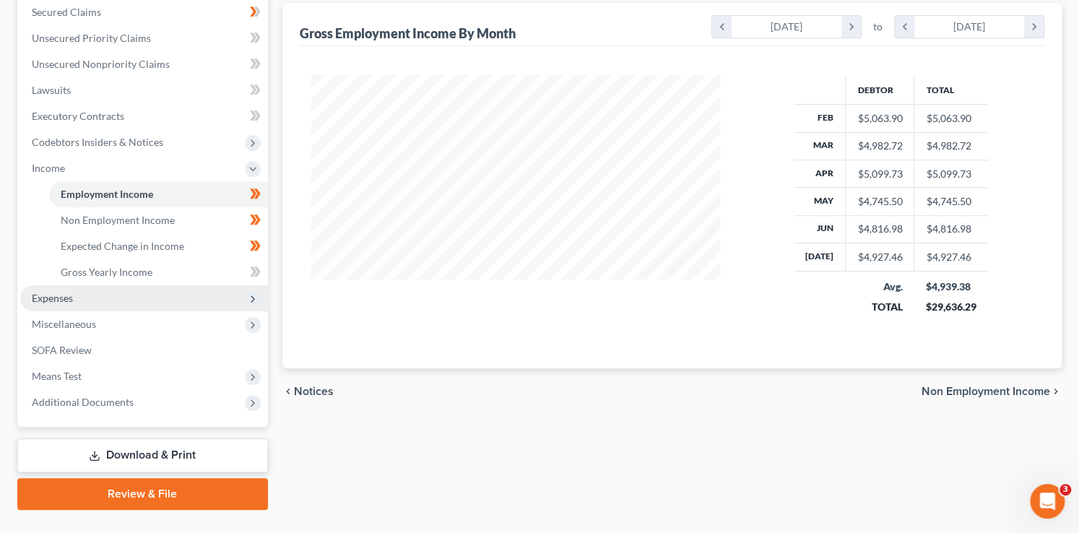
click at [56, 305] on span "Expenses" at bounding box center [144, 298] width 248 height 26
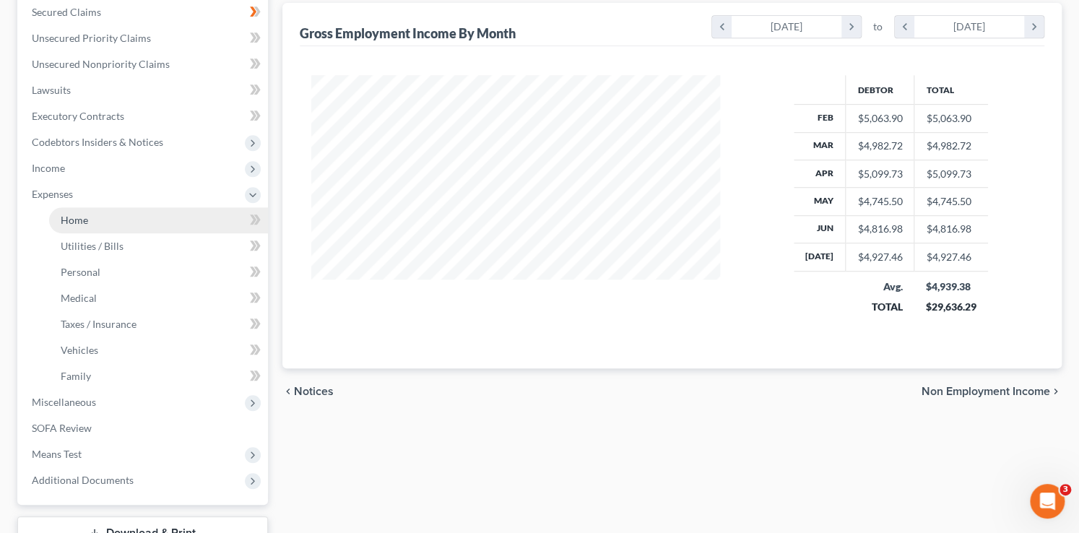
click at [115, 225] on link "Home" at bounding box center [158, 220] width 219 height 26
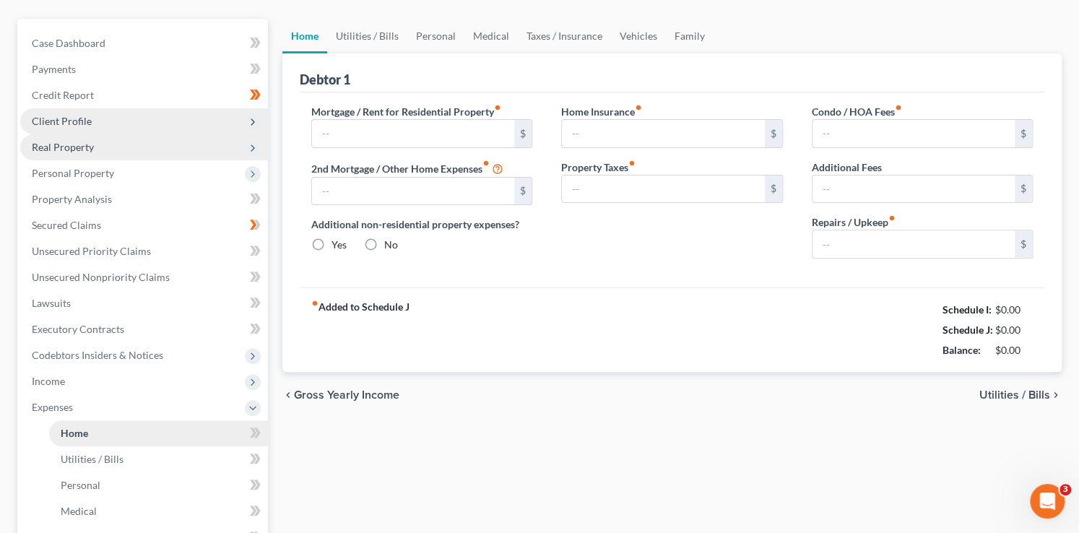
type input "0.00"
radio input "true"
type input "0.00"
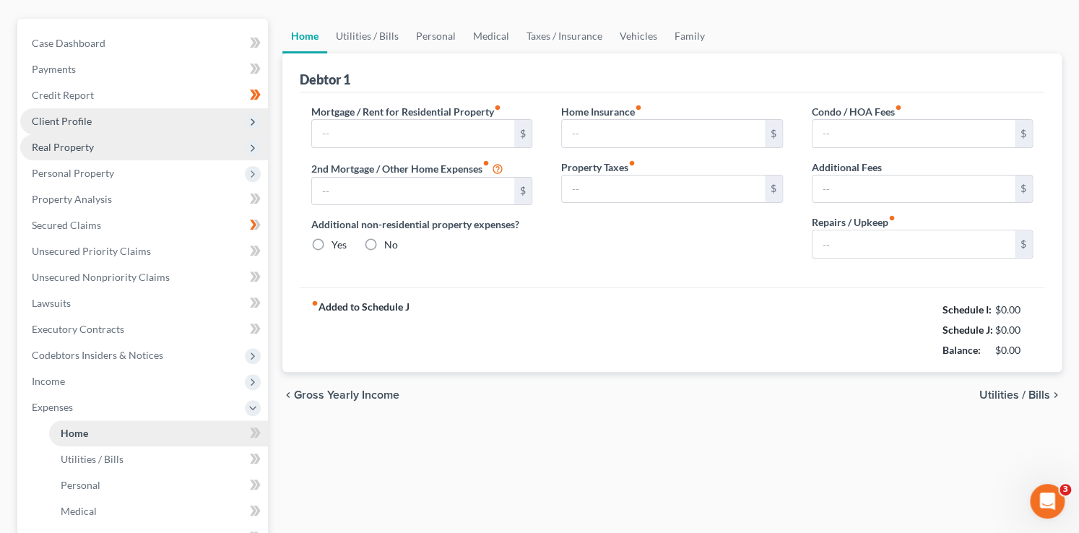
type input "0.00"
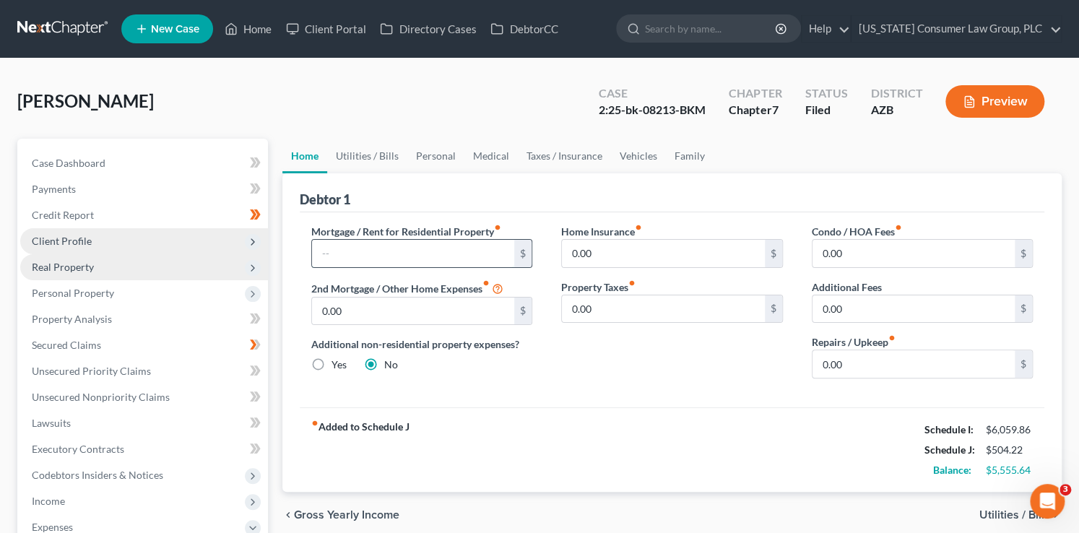
click at [395, 258] on input "text" at bounding box center [413, 253] width 203 height 27
type input "1,100"
type input "20"
type input "2"
type input "50"
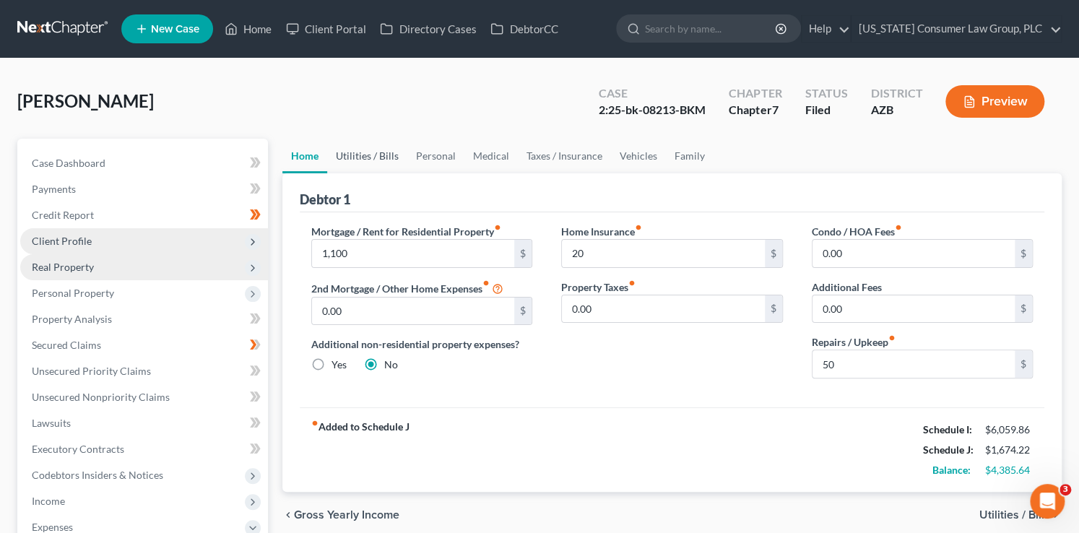
click at [391, 156] on link "Utilities / Bills" at bounding box center [367, 156] width 80 height 35
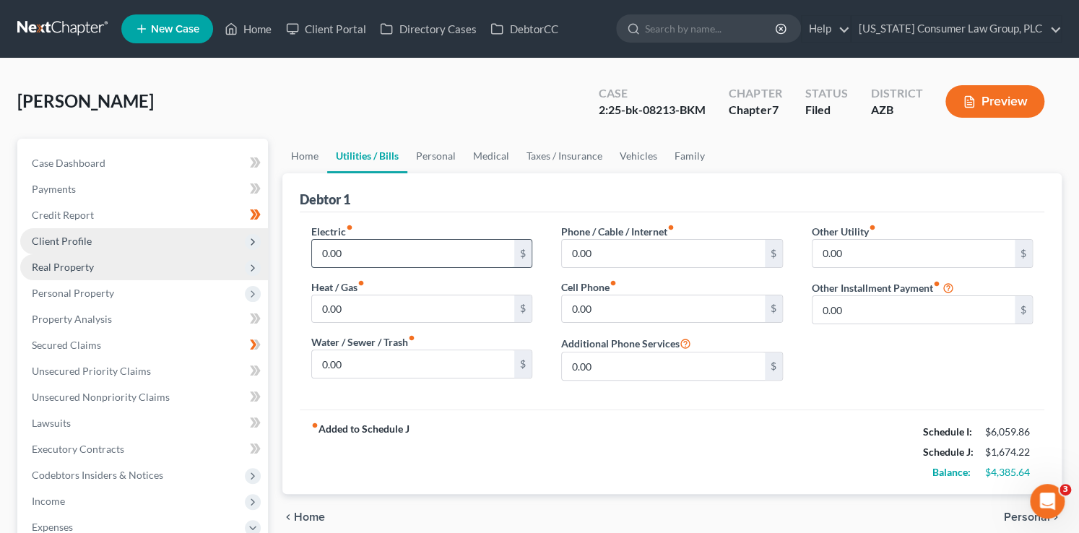
click at [388, 248] on input "0.00" at bounding box center [413, 253] width 203 height 27
type input "200"
type input "0"
type input "100"
type input "120"
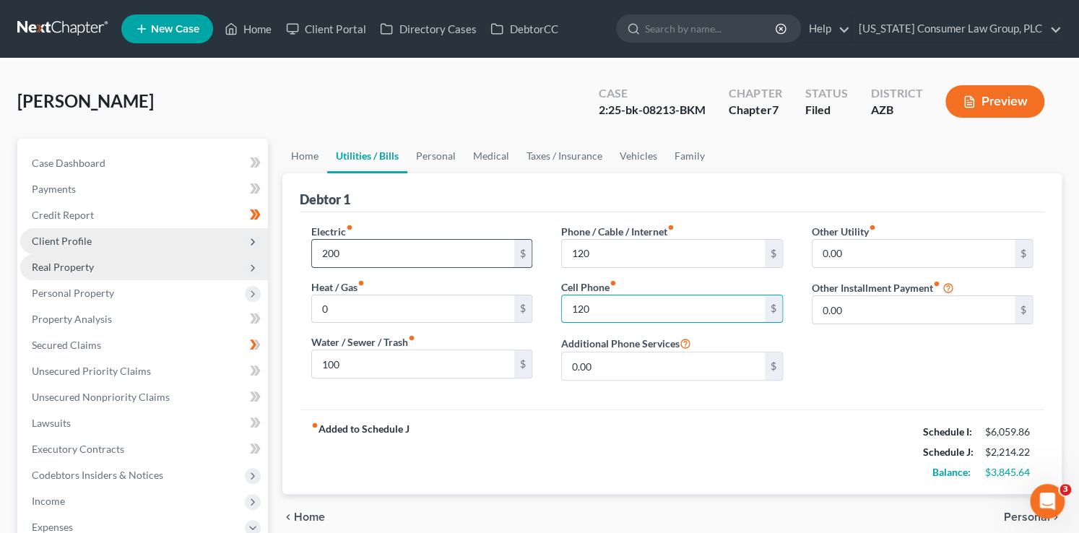
type input "120"
type input "246"
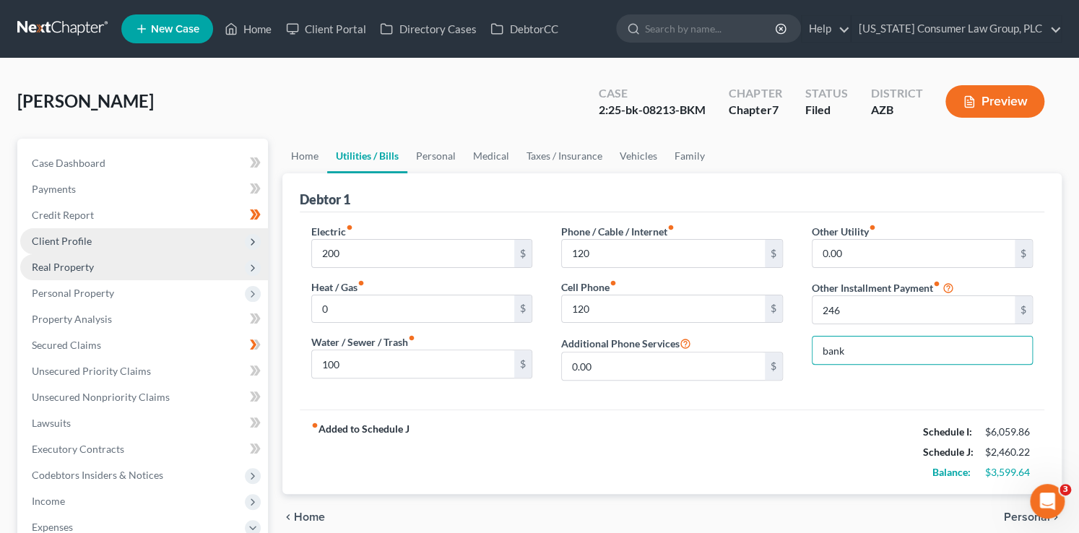
type input "Bankruptcy Legal Fees (Payment Plan)"
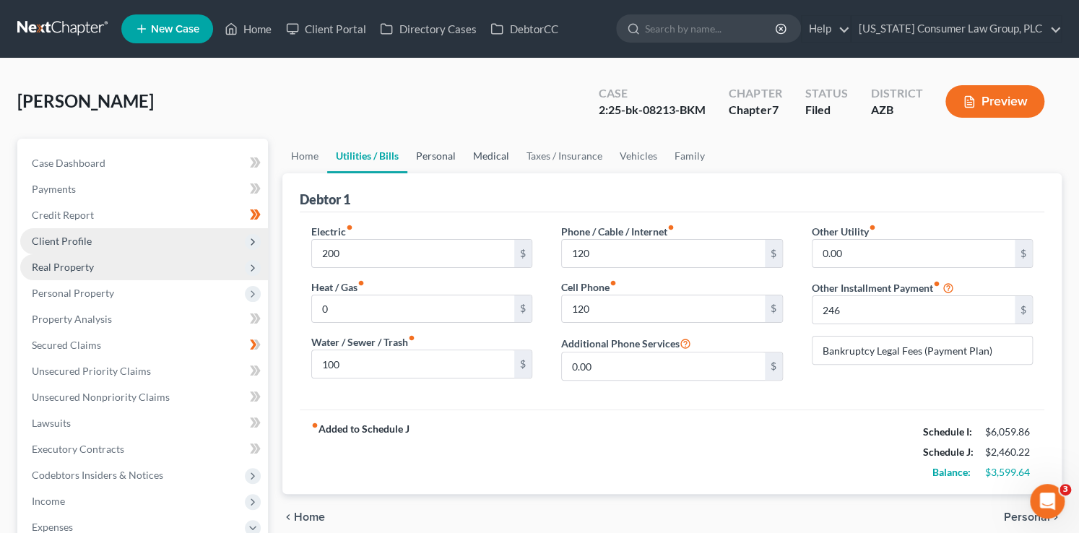
drag, startPoint x: 446, startPoint y: 163, endPoint x: 464, endPoint y: 160, distance: 17.6
click at [447, 163] on link "Personal" at bounding box center [435, 156] width 57 height 35
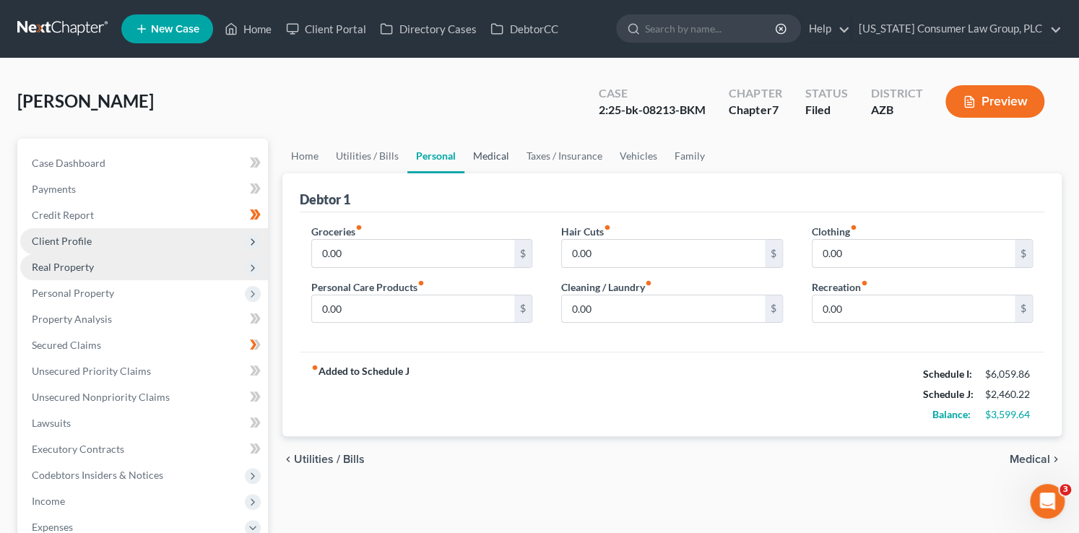
drag, startPoint x: 478, startPoint y: 157, endPoint x: 464, endPoint y: 167, distance: 16.6
click at [478, 157] on link "Medical" at bounding box center [490, 156] width 53 height 35
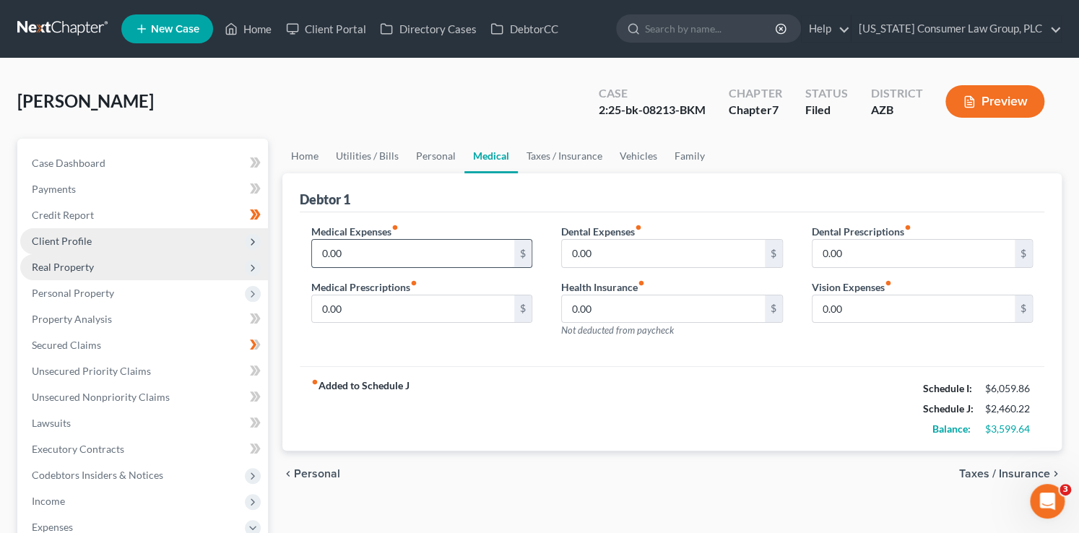
click at [364, 252] on input "0.00" at bounding box center [413, 253] width 203 height 27
type input "300"
type input "0"
type input "10"
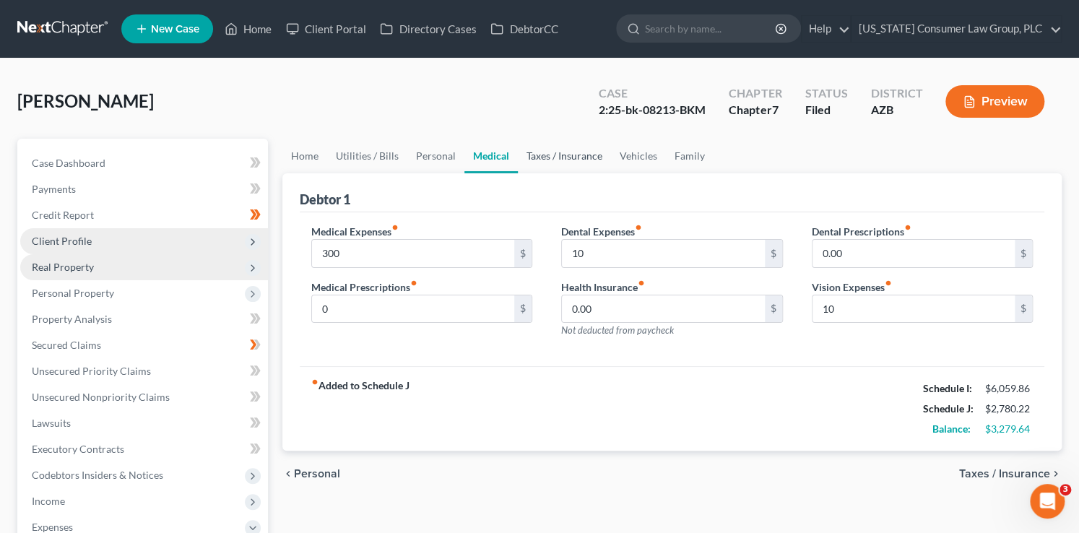
click at [578, 156] on link "Taxes / Insurance" at bounding box center [564, 156] width 93 height 35
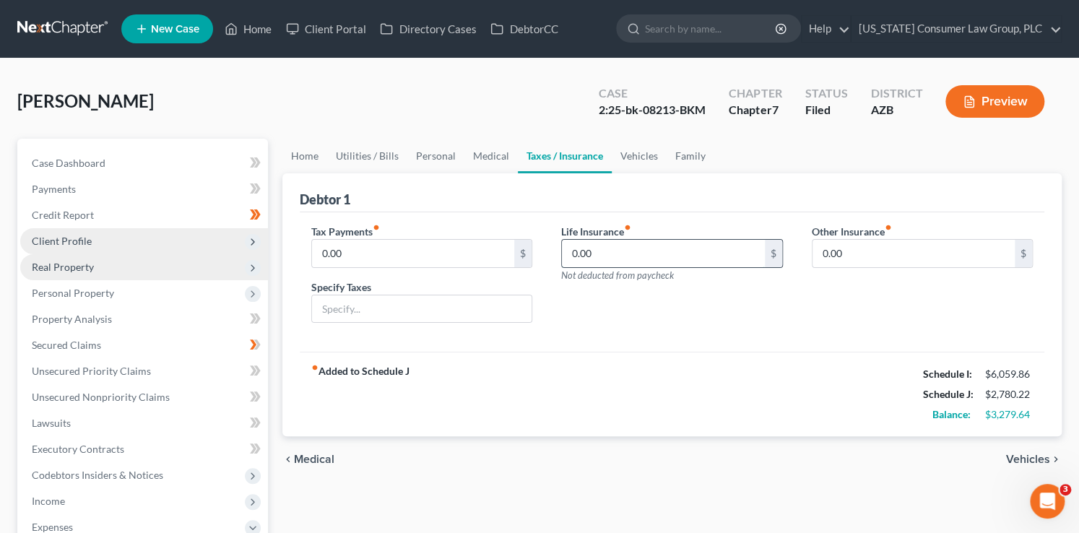
click at [588, 249] on input "0.00" at bounding box center [663, 253] width 203 height 27
type input "20"
click at [623, 217] on div "Tax Payments fiber_manual_record 0.00 $ Specify Taxes Life Insurance fiber_manu…" at bounding box center [672, 282] width 745 height 140
click at [635, 160] on link "Vehicles" at bounding box center [639, 156] width 55 height 35
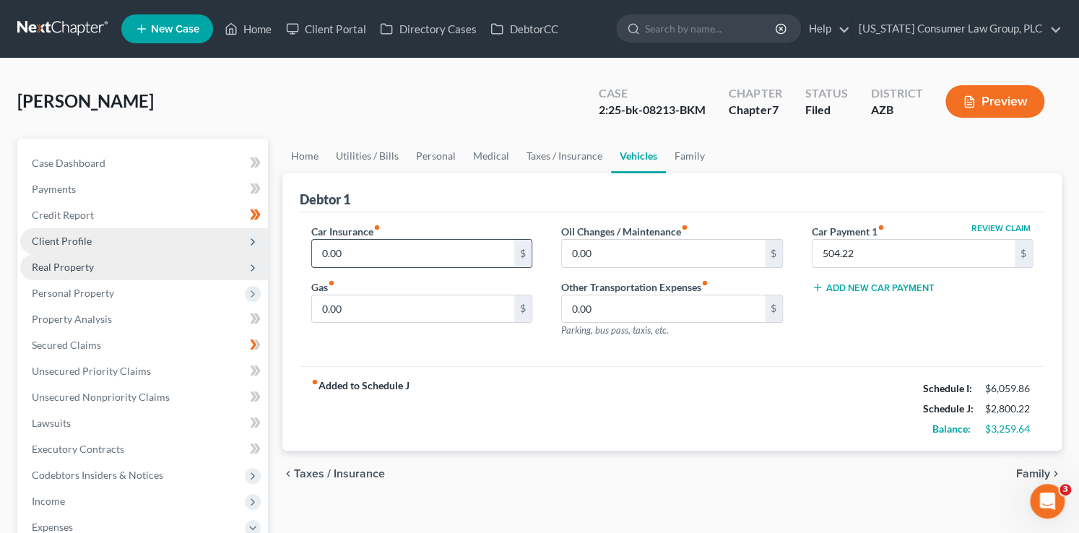
click at [402, 241] on input "0.00" at bounding box center [413, 253] width 203 height 27
type input "180"
type input "400"
type input "75"
click at [440, 157] on link "Personal" at bounding box center [435, 156] width 57 height 35
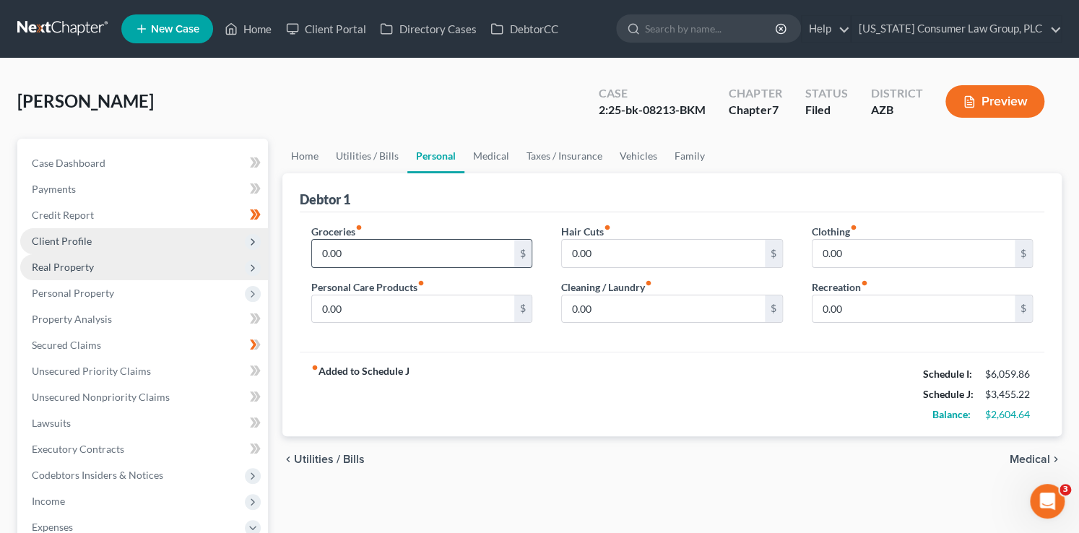
click at [378, 258] on input "0.00" at bounding box center [413, 253] width 203 height 27
type input "1,255"
type input "115"
type input "305"
type input "450"
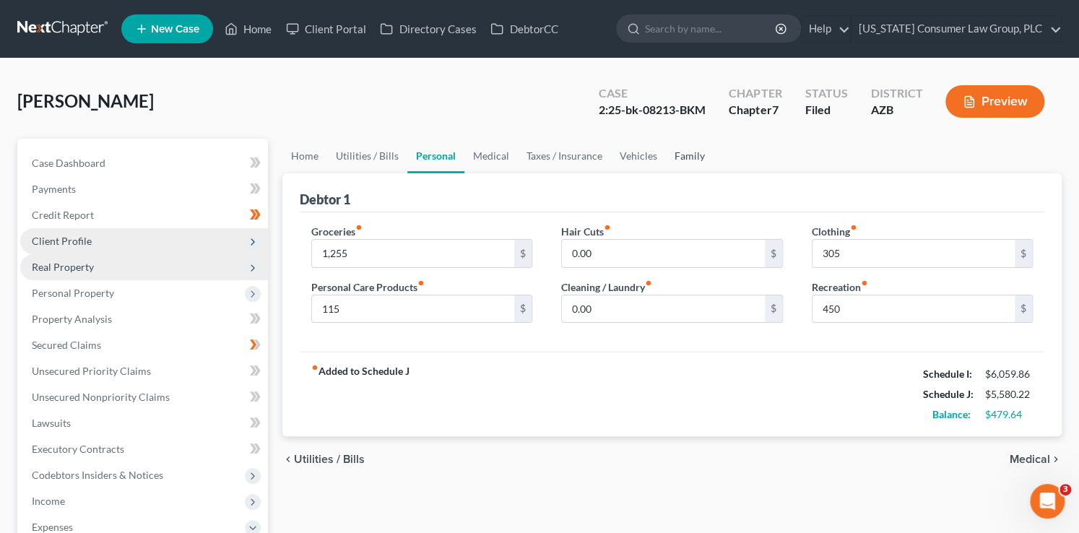
click at [683, 154] on link "Family" at bounding box center [690, 156] width 48 height 35
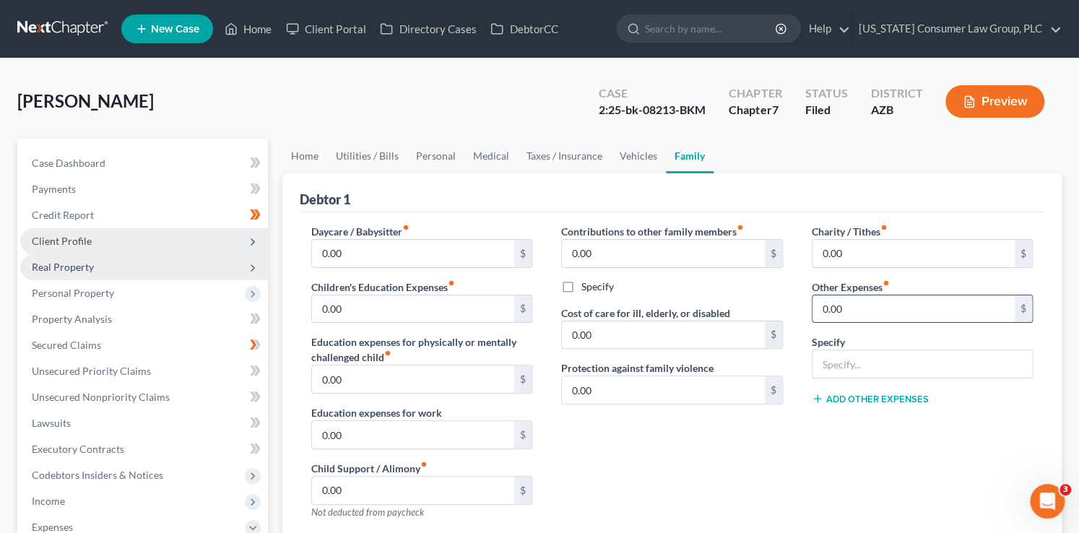
click at [844, 304] on input "0.00" at bounding box center [913, 308] width 203 height 27
type input "390"
type input "Misc. Expenses"
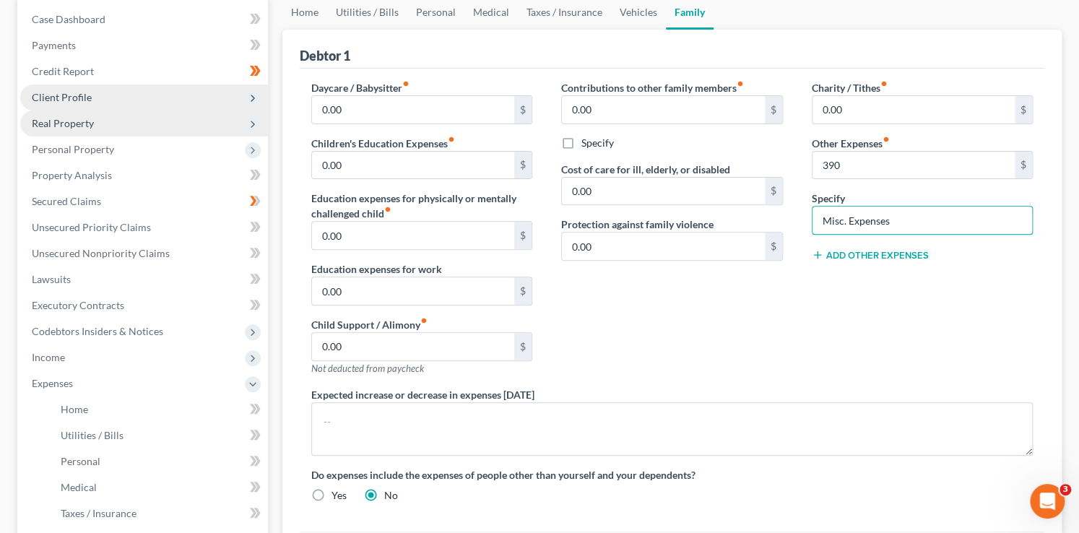
scroll to position [367, 0]
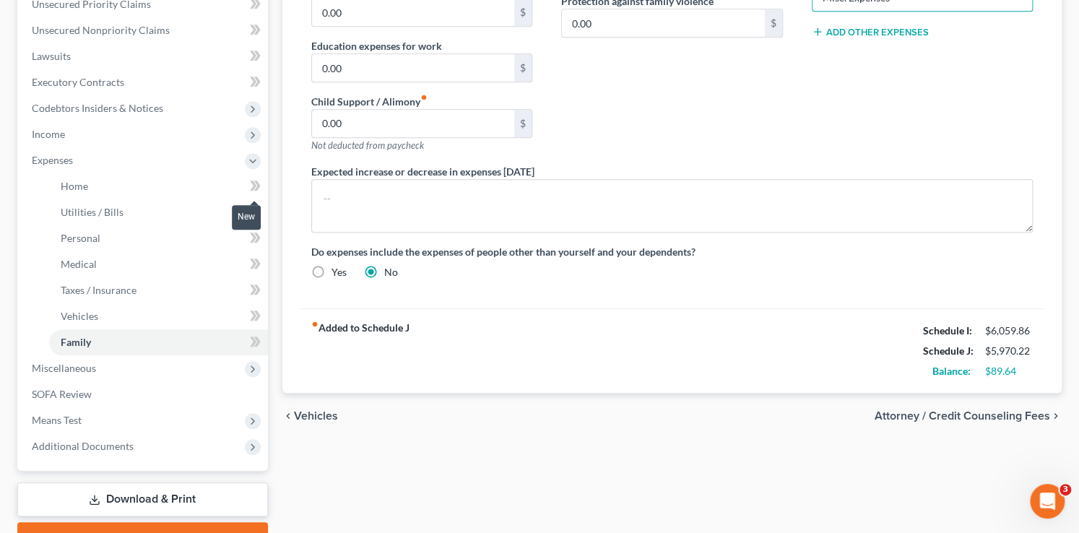
click at [256, 178] on icon at bounding box center [255, 186] width 11 height 18
click at [265, 206] on span at bounding box center [255, 214] width 25 height 22
click at [266, 236] on span at bounding box center [255, 240] width 25 height 22
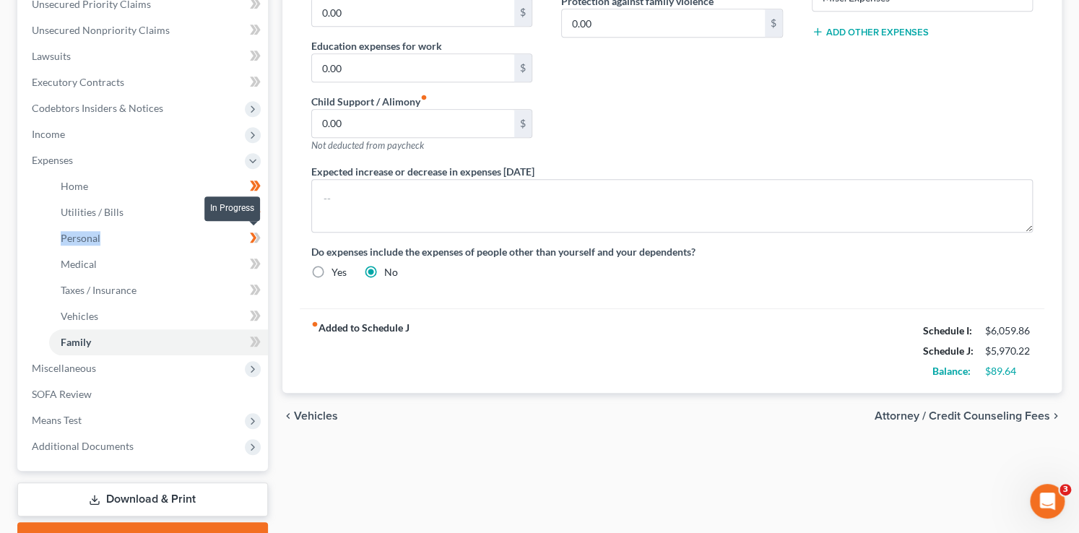
drag, startPoint x: 266, startPoint y: 236, endPoint x: 265, endPoint y: 266, distance: 30.4
click at [266, 237] on span at bounding box center [255, 240] width 25 height 22
click at [264, 267] on span at bounding box center [255, 266] width 25 height 22
click at [266, 292] on span at bounding box center [255, 292] width 25 height 22
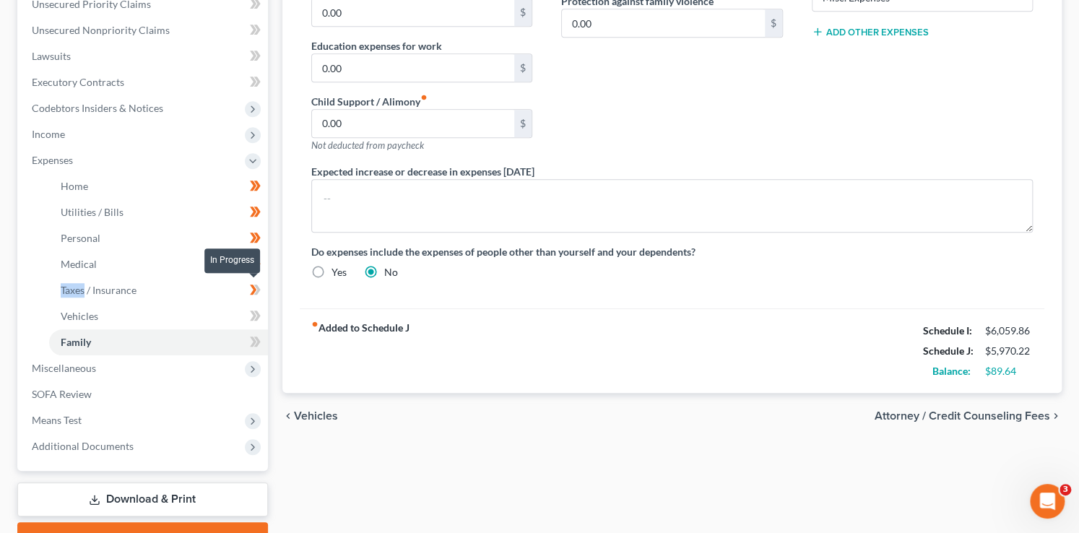
click at [266, 292] on span at bounding box center [255, 292] width 25 height 22
click at [259, 317] on icon at bounding box center [255, 316] width 11 height 18
drag, startPoint x: 259, startPoint y: 317, endPoint x: 264, endPoint y: 334, distance: 17.9
click at [262, 321] on span at bounding box center [255, 318] width 25 height 22
click at [263, 336] on span at bounding box center [255, 344] width 25 height 22
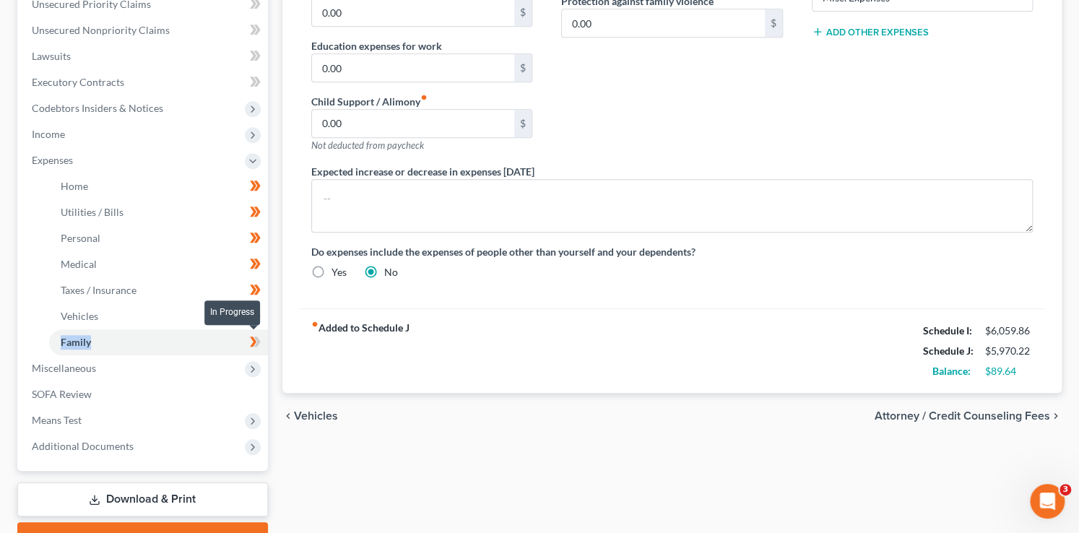
click at [263, 336] on span at bounding box center [255, 344] width 25 height 22
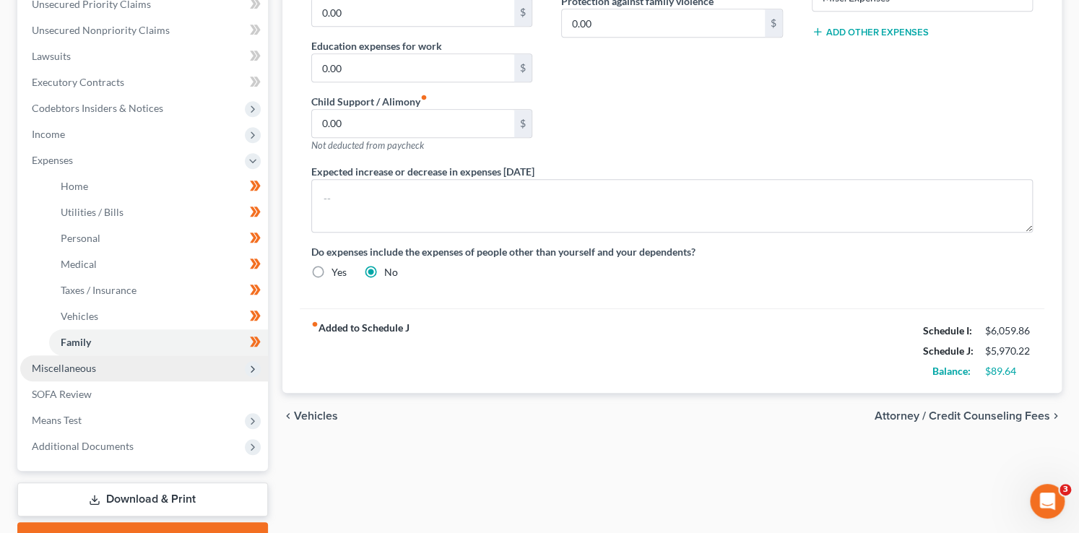
click at [258, 373] on icon at bounding box center [253, 369] width 16 height 16
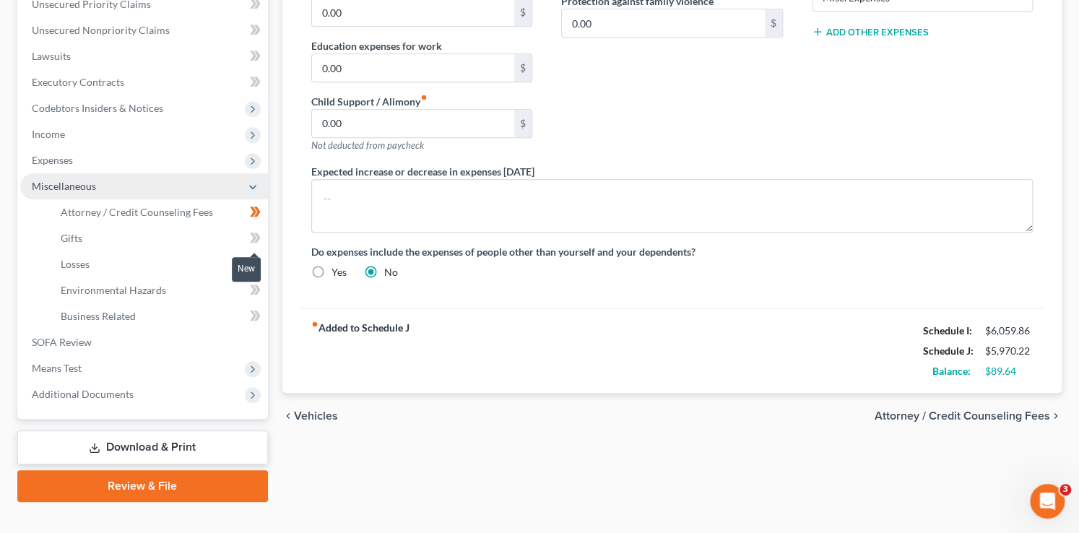
click at [261, 240] on span at bounding box center [255, 240] width 25 height 22
click at [262, 256] on span at bounding box center [255, 266] width 25 height 22
click at [262, 259] on span at bounding box center [255, 266] width 25 height 22
click at [257, 292] on icon at bounding box center [256, 289] width 6 height 10
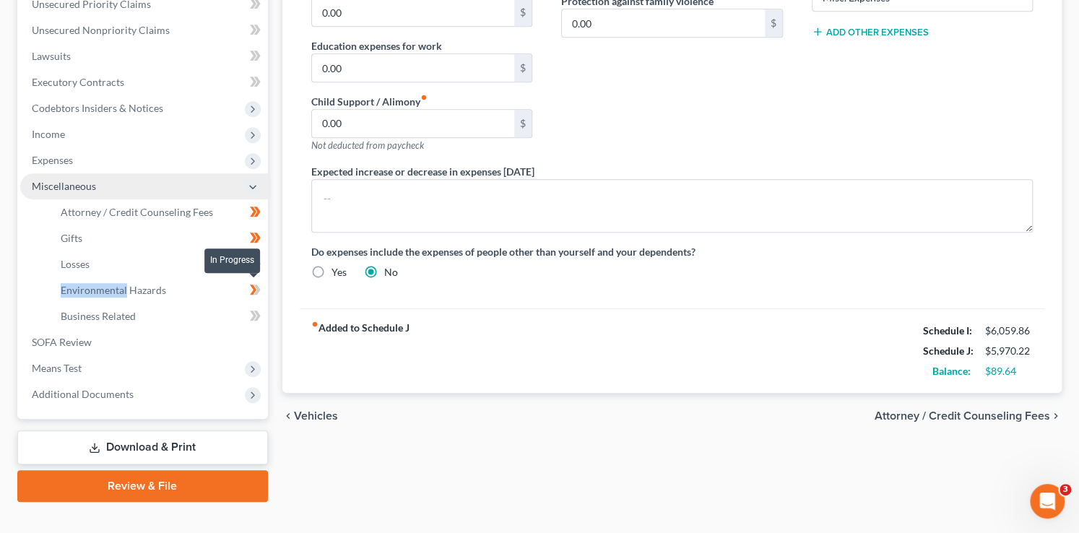
drag, startPoint x: 257, startPoint y: 292, endPoint x: 258, endPoint y: 312, distance: 20.2
click at [258, 292] on icon at bounding box center [255, 290] width 11 height 18
click at [258, 312] on icon at bounding box center [256, 315] width 6 height 10
drag, startPoint x: 258, startPoint y: 312, endPoint x: 258, endPoint y: 263, distance: 49.1
click at [258, 313] on icon at bounding box center [256, 315] width 6 height 10
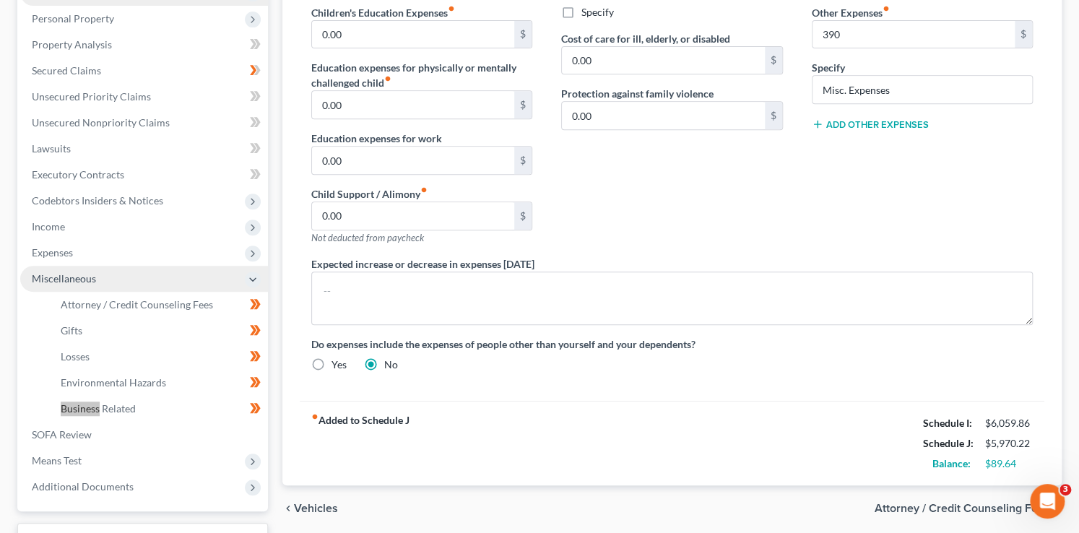
scroll to position [142, 0]
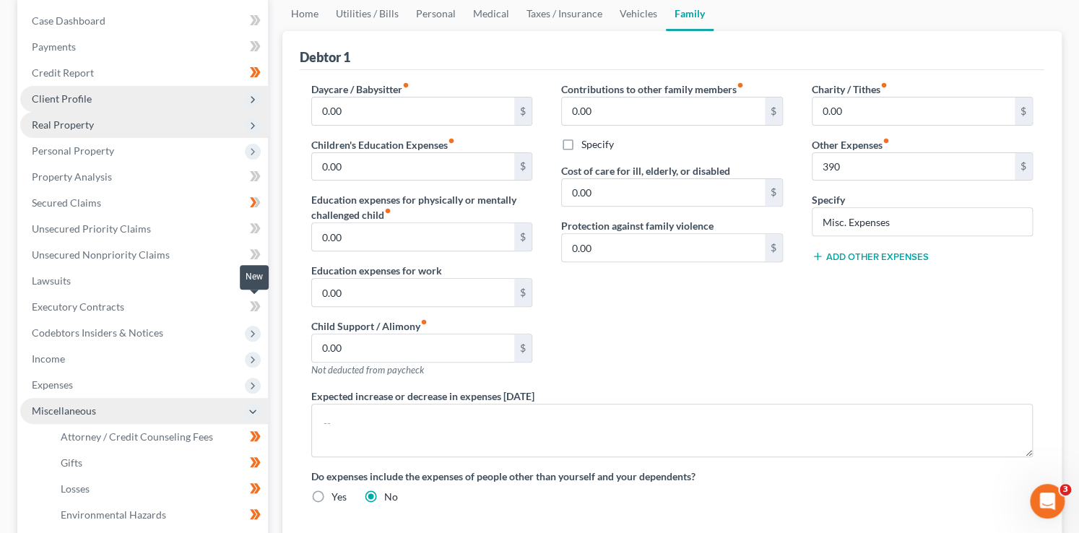
click at [248, 301] on span at bounding box center [255, 308] width 25 height 22
click at [259, 384] on icon at bounding box center [253, 386] width 16 height 16
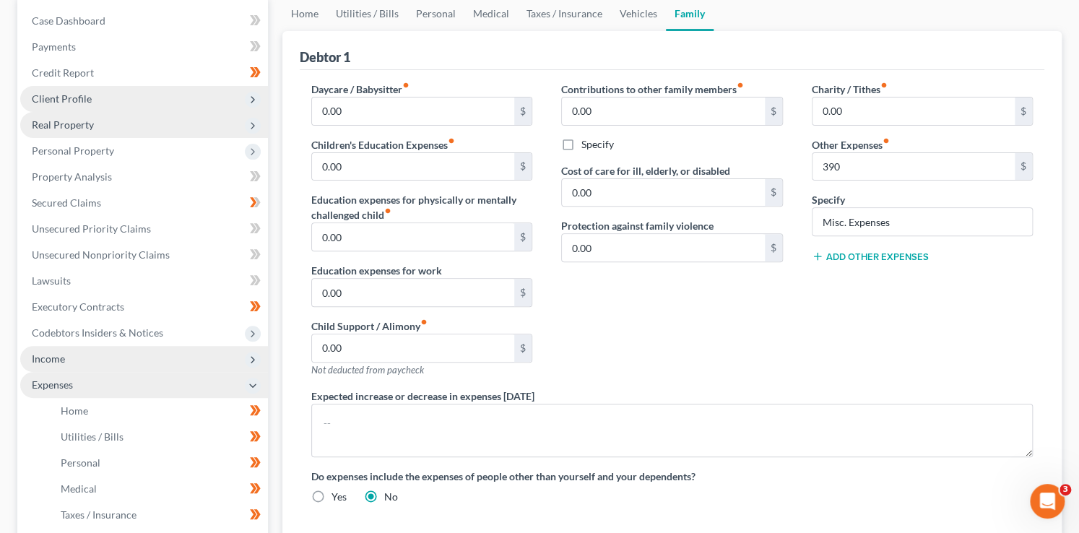
click at [255, 358] on icon at bounding box center [253, 360] width 12 height 12
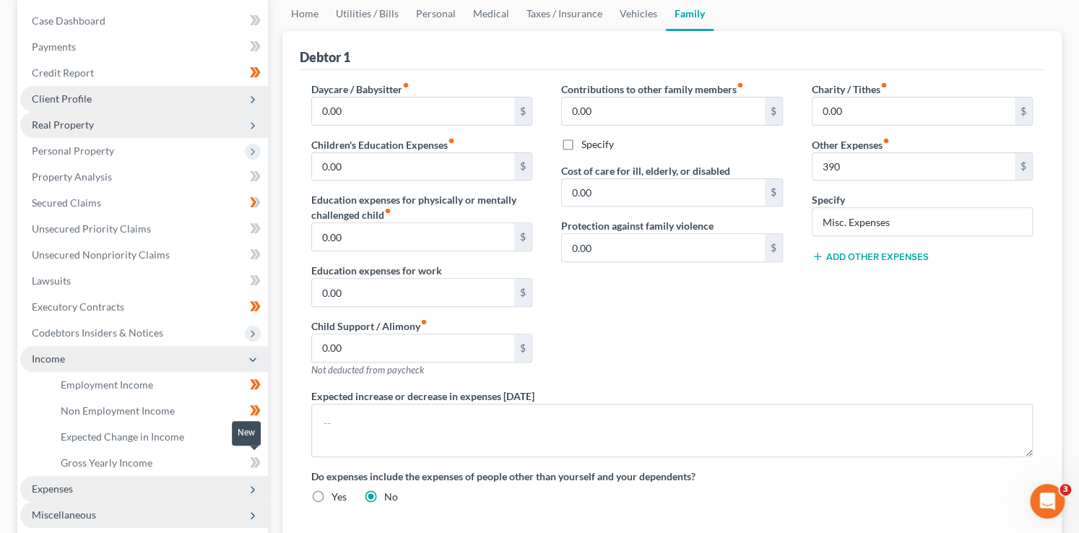
click at [255, 458] on icon at bounding box center [255, 462] width 11 height 18
drag, startPoint x: 256, startPoint y: 460, endPoint x: 201, endPoint y: 461, distance: 54.2
click at [256, 461] on icon at bounding box center [255, 462] width 11 height 18
click at [201, 461] on link "Gross Yearly Income" at bounding box center [158, 463] width 219 height 26
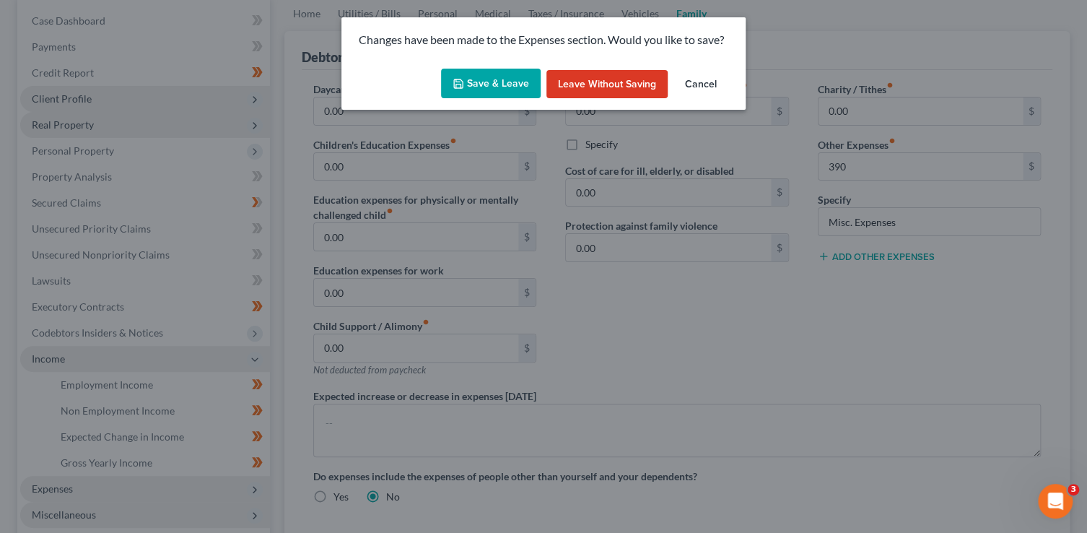
click at [493, 74] on button "Save & Leave" at bounding box center [491, 84] width 100 height 30
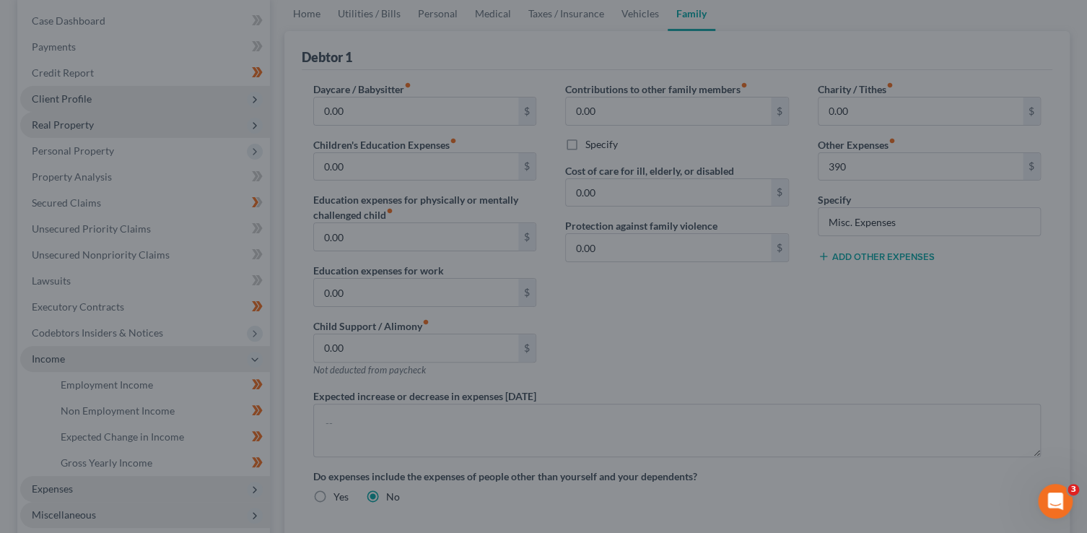
type input "390.00"
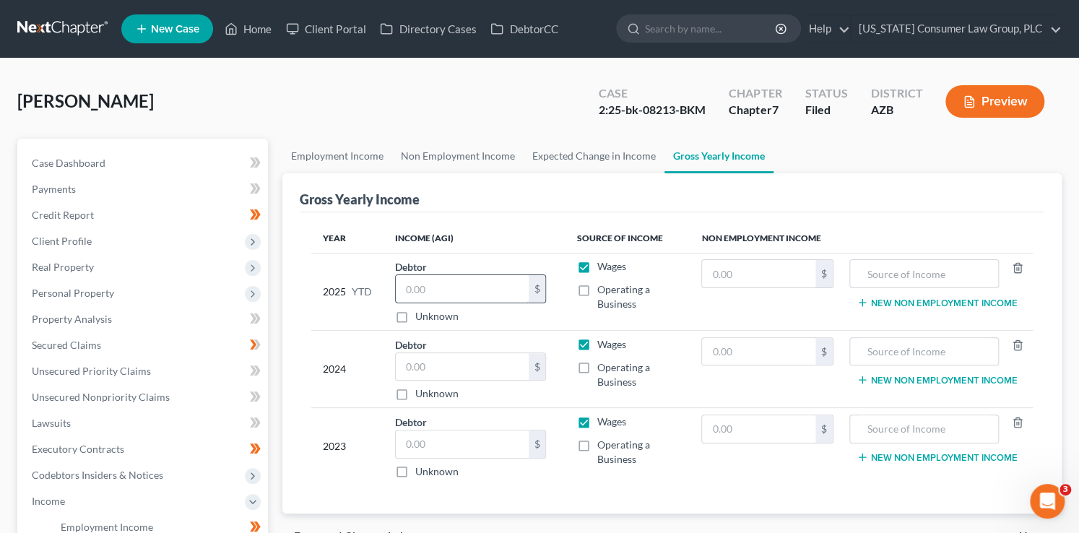
click at [432, 279] on input "text" at bounding box center [462, 288] width 133 height 27
type input "39,380.69"
click at [417, 364] on input "text" at bounding box center [462, 366] width 133 height 27
type input "56,884"
click at [453, 443] on input "text" at bounding box center [462, 443] width 133 height 27
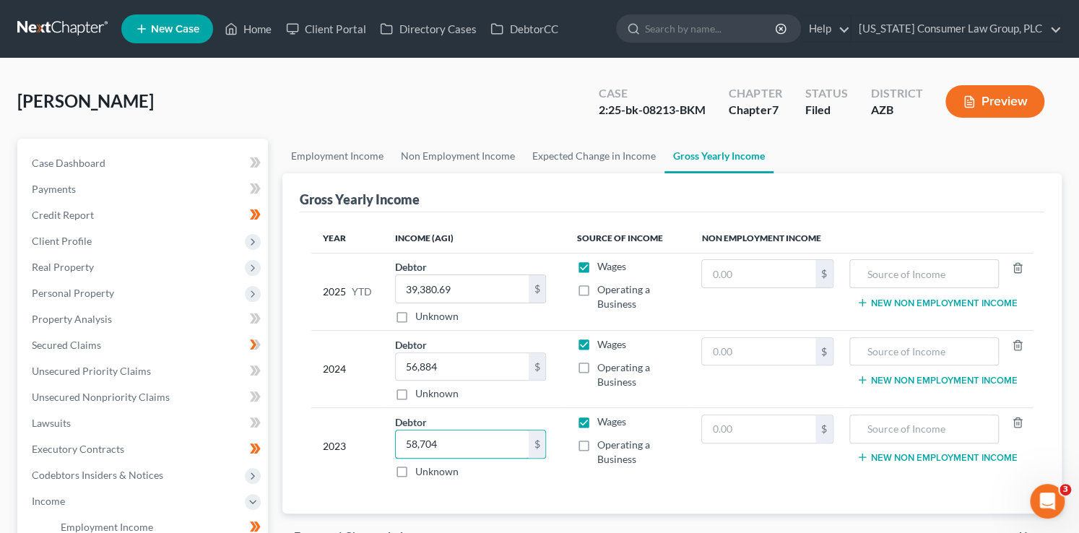
scroll to position [362, 0]
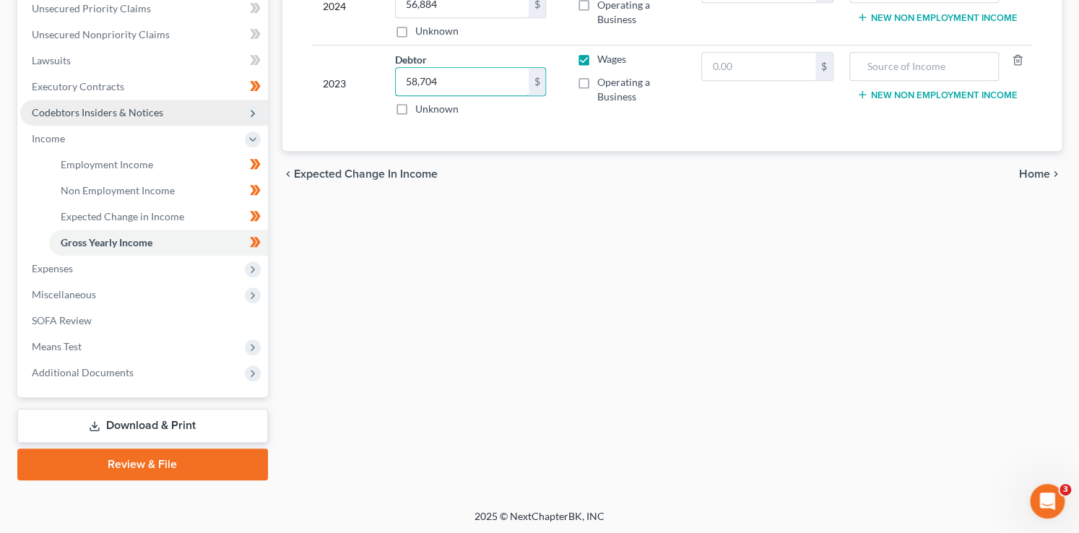
type input "58,704"
click at [257, 113] on icon at bounding box center [253, 114] width 12 height 12
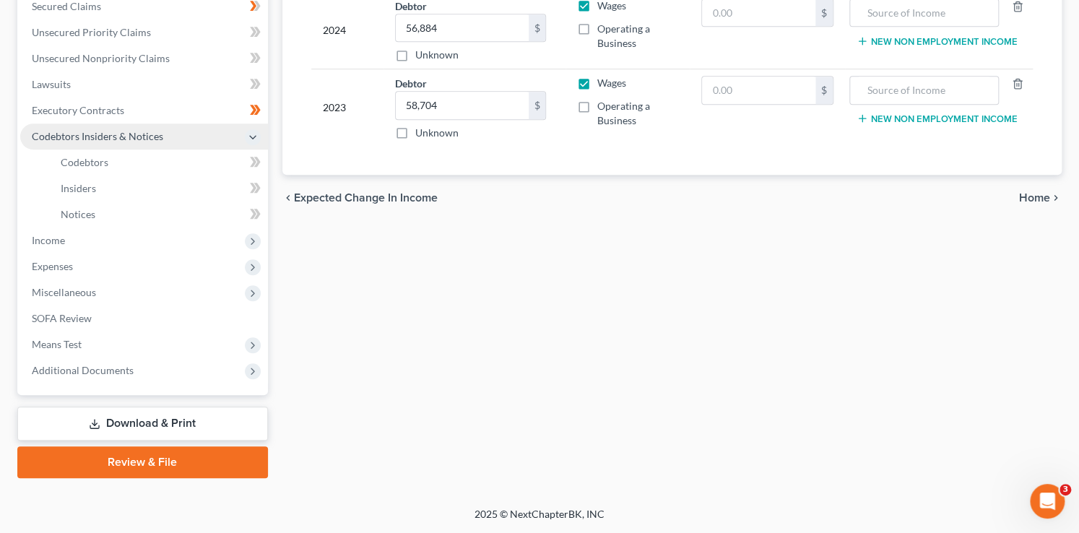
scroll to position [338, 0]
click at [252, 157] on icon at bounding box center [253, 162] width 6 height 10
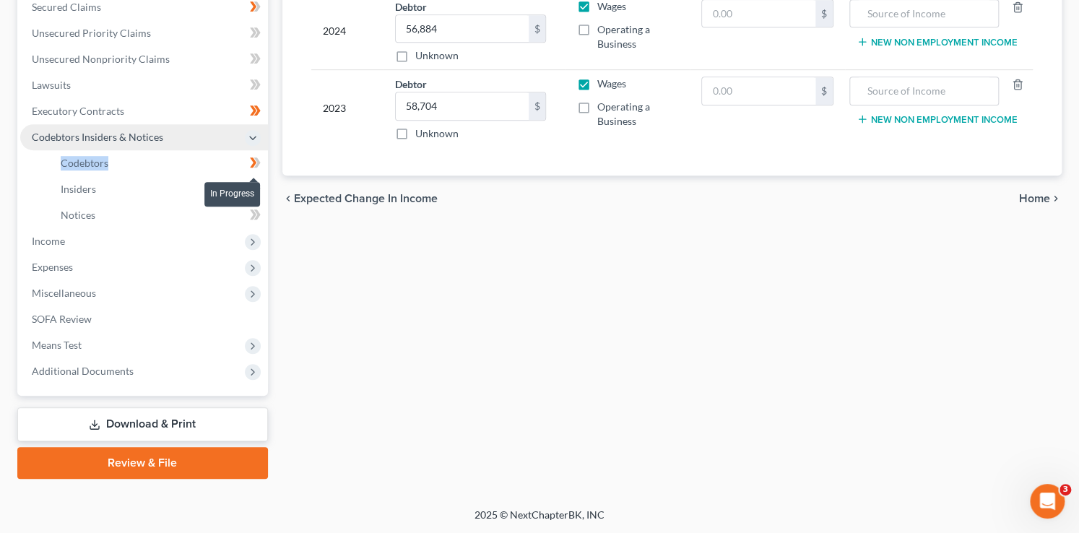
drag, startPoint x: 253, startPoint y: 157, endPoint x: 267, endPoint y: 190, distance: 35.6
click at [255, 160] on icon at bounding box center [253, 162] width 6 height 10
click at [261, 185] on span at bounding box center [255, 191] width 25 height 22
drag, startPoint x: 261, startPoint y: 185, endPoint x: 263, endPoint y: 207, distance: 22.5
click at [261, 185] on span at bounding box center [255, 191] width 25 height 22
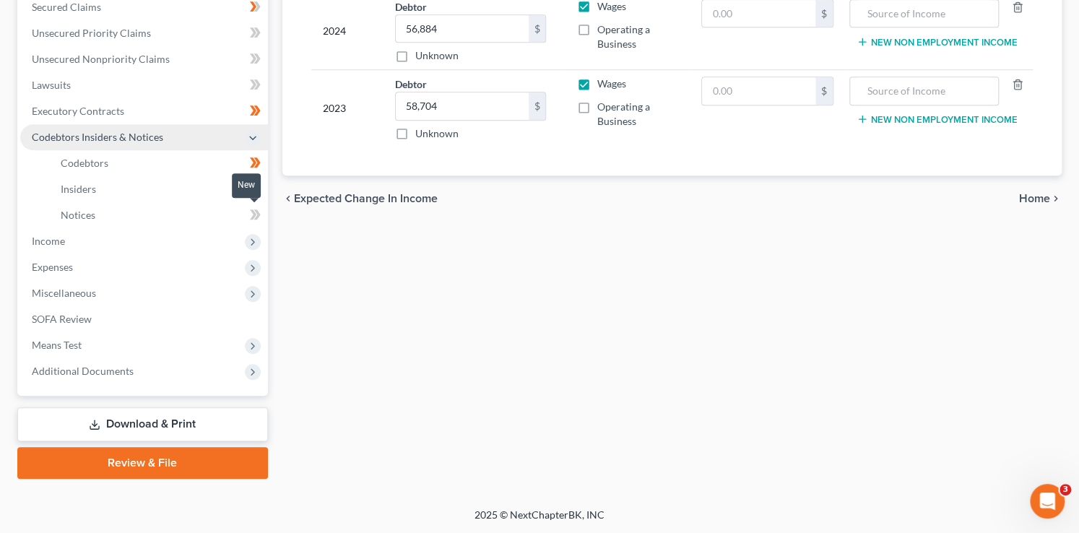
click at [263, 209] on span at bounding box center [255, 217] width 25 height 22
click at [256, 143] on icon at bounding box center [253, 138] width 16 height 16
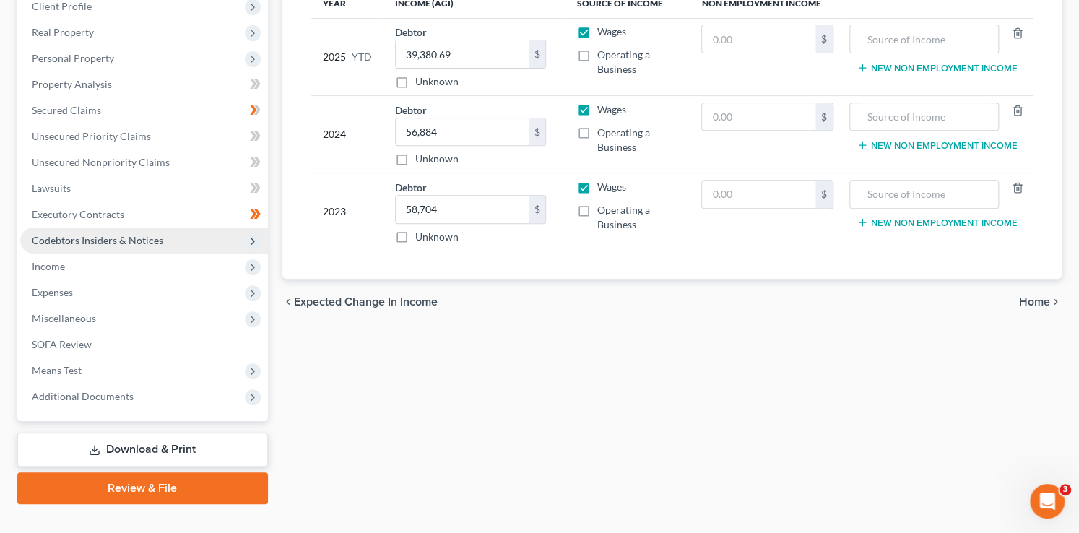
scroll to position [6, 0]
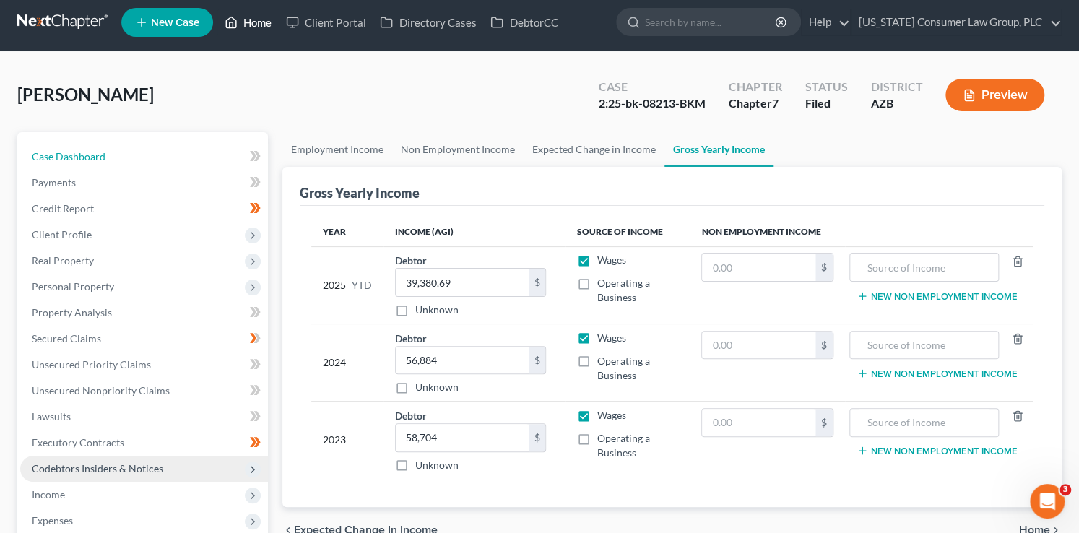
click at [189, 154] on link "Case Dashboard" at bounding box center [144, 157] width 248 height 26
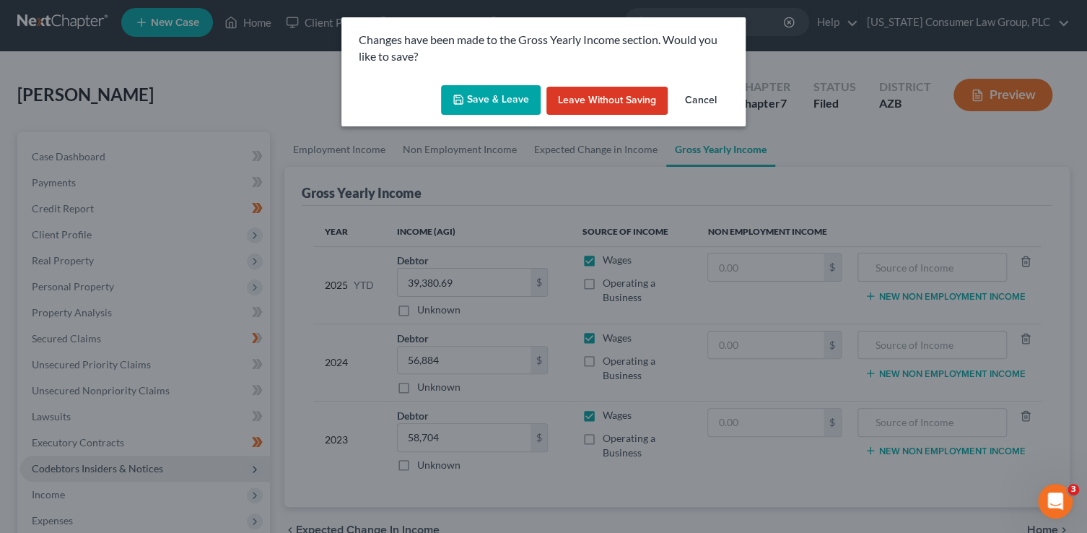
click at [490, 101] on button "Save & Leave" at bounding box center [491, 100] width 100 height 30
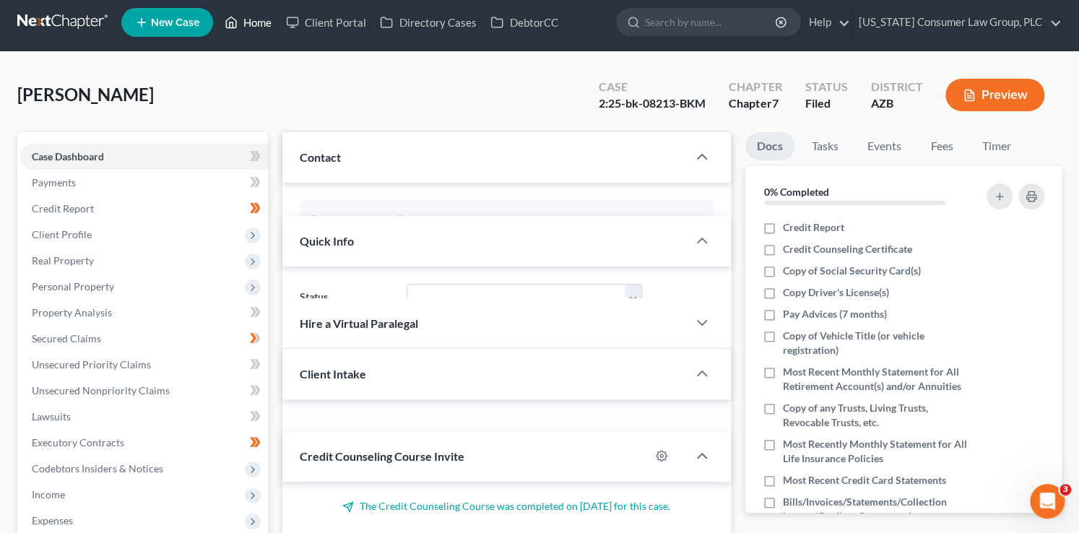
click at [251, 22] on link "Home" at bounding box center [247, 22] width 61 height 26
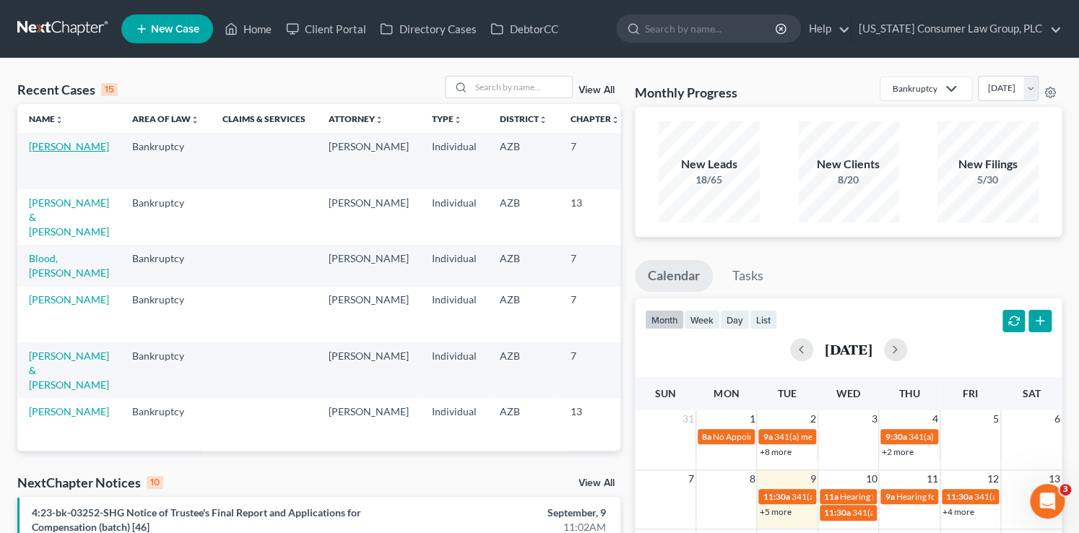
click at [51, 152] on link "Strickland, Michael" at bounding box center [69, 146] width 80 height 12
select select "1"
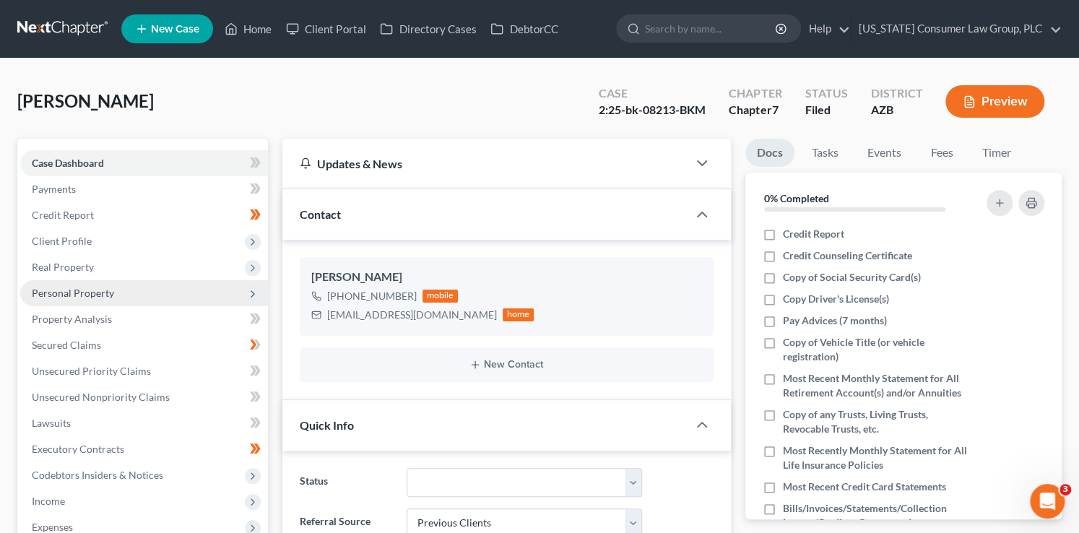
drag, startPoint x: 110, startPoint y: 290, endPoint x: 131, endPoint y: 300, distance: 24.2
click at [109, 290] on span "Personal Property" at bounding box center [73, 293] width 82 height 12
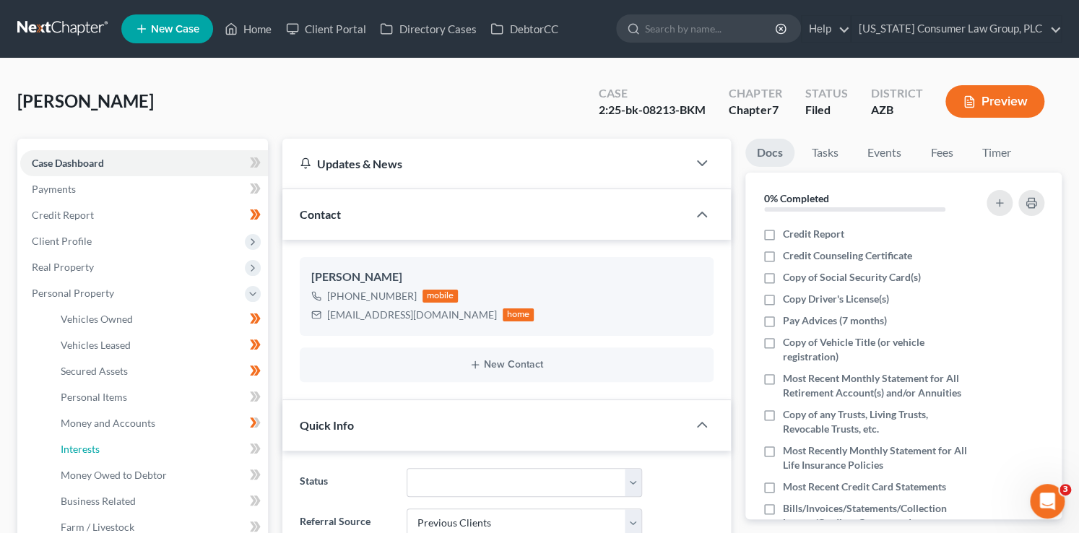
drag, startPoint x: 186, startPoint y: 445, endPoint x: 348, endPoint y: 445, distance: 162.4
click at [186, 445] on link "Interests" at bounding box center [158, 449] width 219 height 26
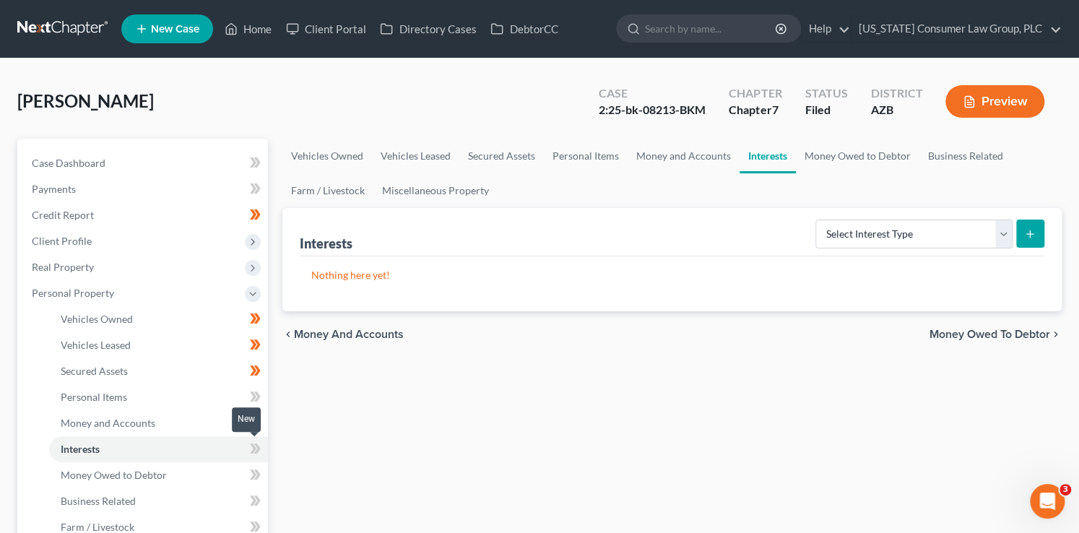
click at [256, 452] on icon at bounding box center [256, 448] width 6 height 10
click at [892, 229] on select "Select Interest Type 401K (A/B: 21) Annuity (A/B: 23) Bond (A/B: 18) Education …" at bounding box center [913, 233] width 197 height 29
select select "term_life_insurance"
click at [817, 219] on select "Select Interest Type 401K (A/B: 21) Annuity (A/B: 23) Bond (A/B: 18) Education …" at bounding box center [913, 233] width 197 height 29
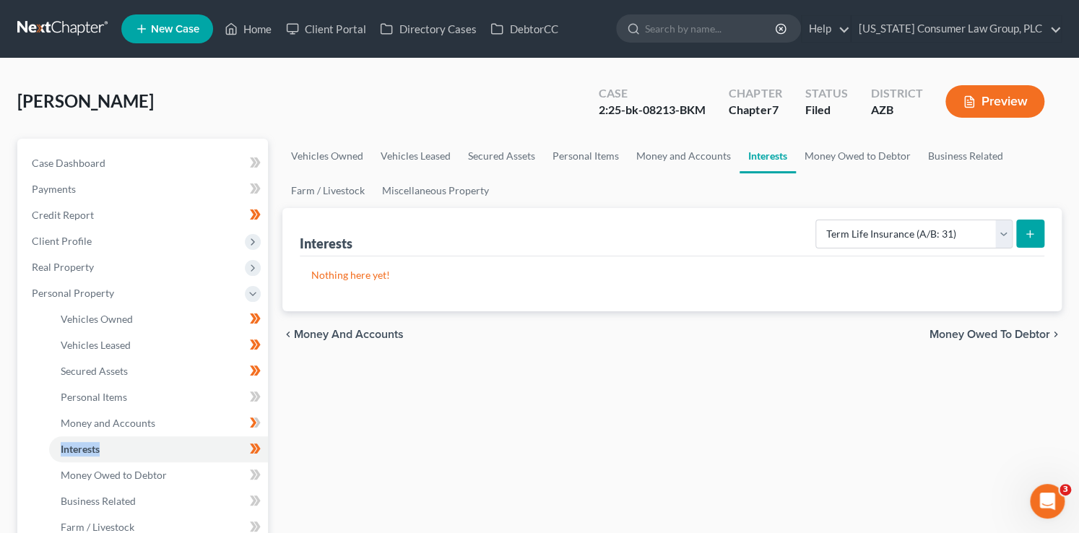
click at [1023, 234] on button "submit" at bounding box center [1030, 233] width 28 height 28
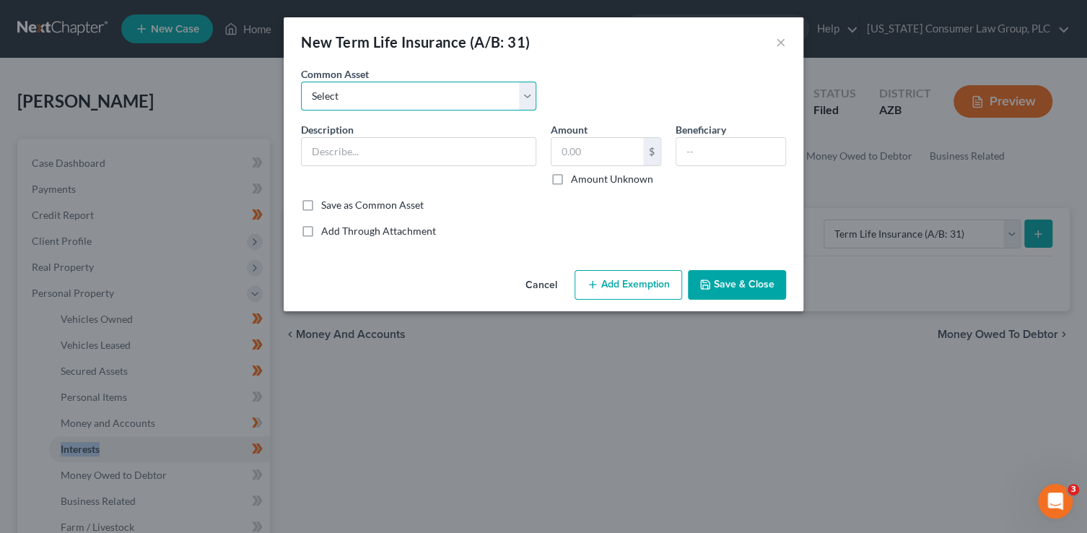
click at [403, 108] on select "Select Employer sponsored term life insurance policy" at bounding box center [418, 96] width 235 height 29
select select "0"
click at [301, 82] on select "Select Employer sponsored term life insurance policy" at bounding box center [418, 96] width 235 height 29
type input "Employer sponsored term life insurance policy"
type input "0"
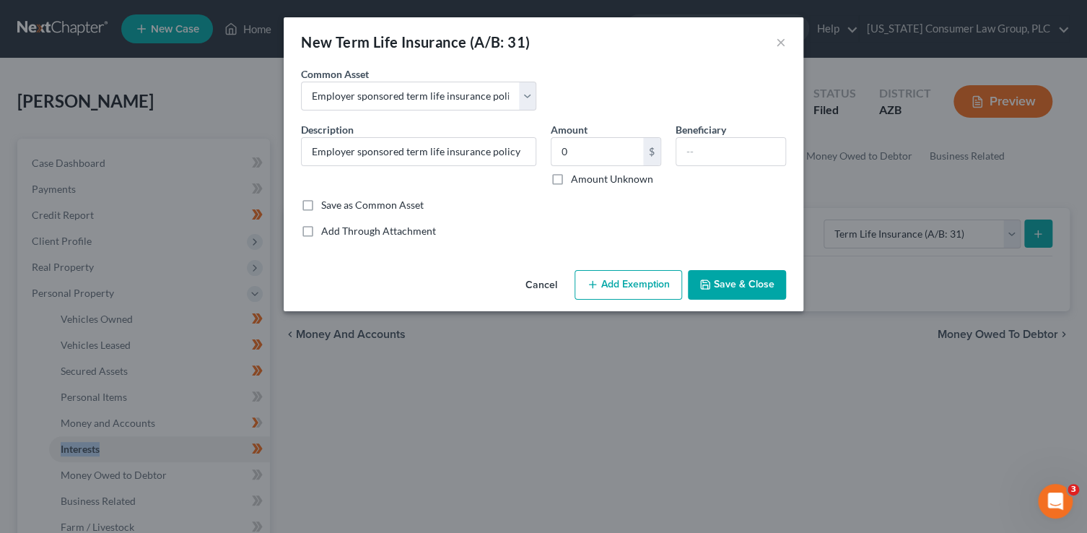
click at [645, 292] on button "Add Exemption" at bounding box center [629, 285] width 108 height 30
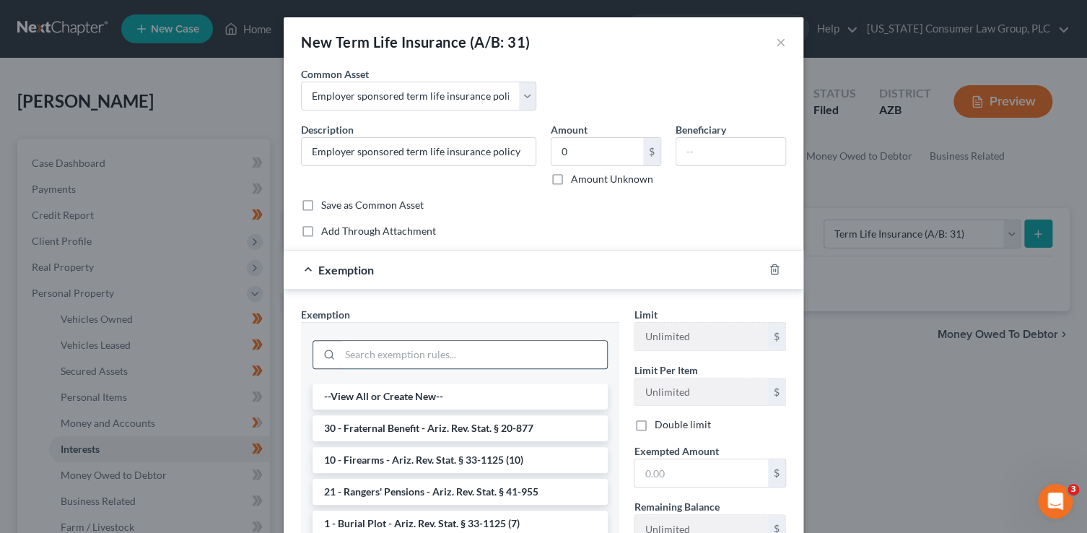
click at [448, 354] on input "search" at bounding box center [473, 354] width 267 height 27
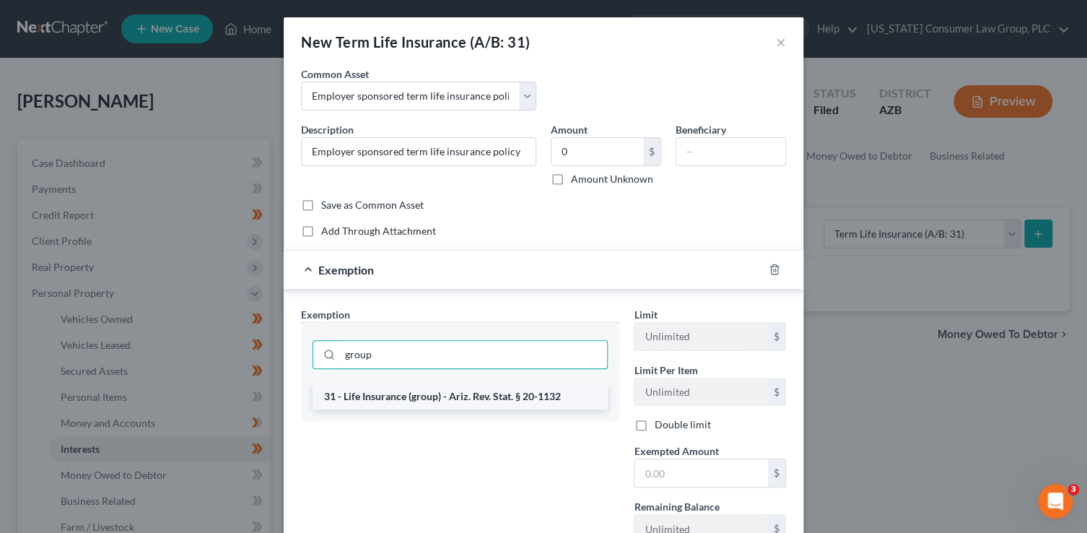
type input "group"
click at [534, 399] on li "31 - Life Insurance (group) - Ariz. Rev. Stat. § 20-1132" at bounding box center [460, 396] width 295 height 26
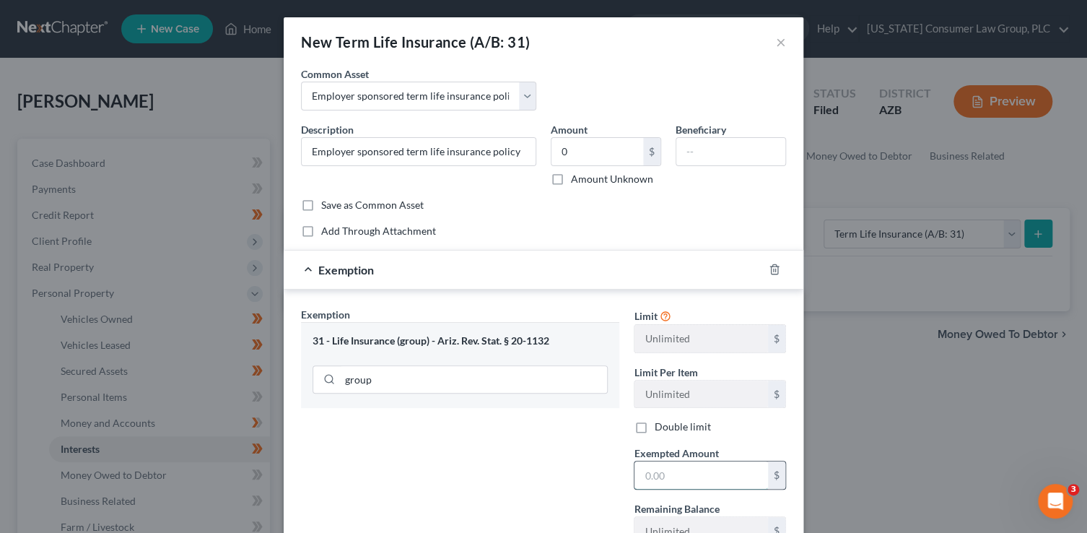
click at [666, 473] on input "text" at bounding box center [702, 474] width 134 height 27
type input "0"
drag, startPoint x: 549, startPoint y: 486, endPoint x: 549, endPoint y: 468, distance: 18.1
click at [550, 486] on div "Exemption Set must be selected for CA. Exemption * 31 - Life Insurance (group) …" at bounding box center [460, 432] width 333 height 250
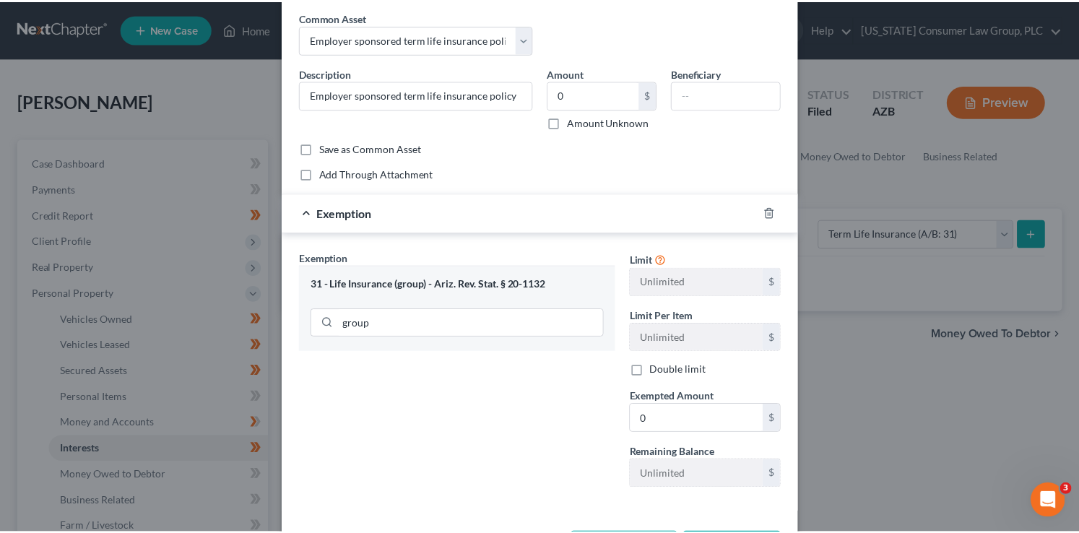
scroll to position [113, 0]
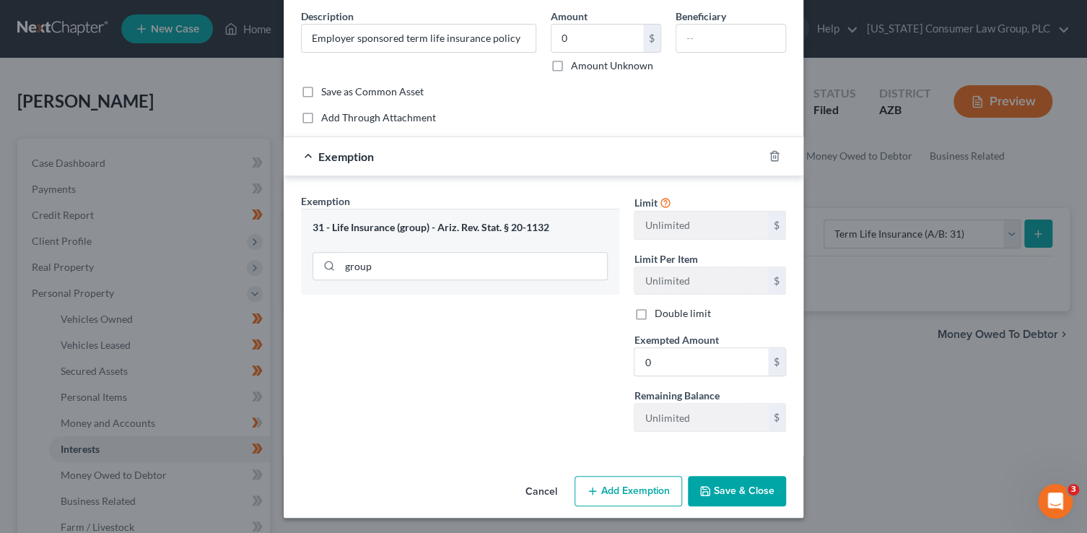
drag, startPoint x: 757, startPoint y: 480, endPoint x: 705, endPoint y: 464, distance: 54.4
click at [756, 480] on button "Save & Close" at bounding box center [737, 491] width 98 height 30
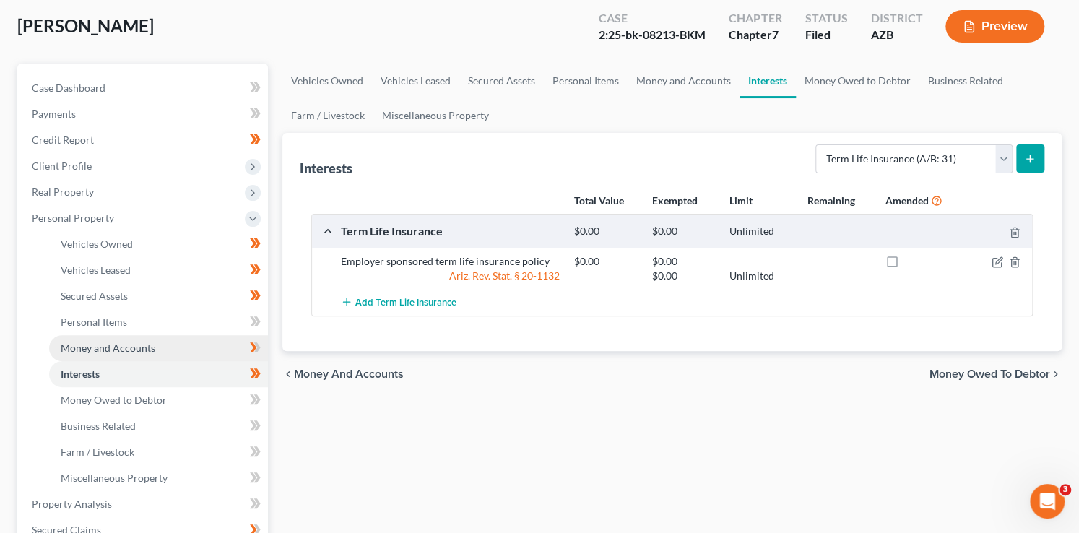
scroll to position [131, 0]
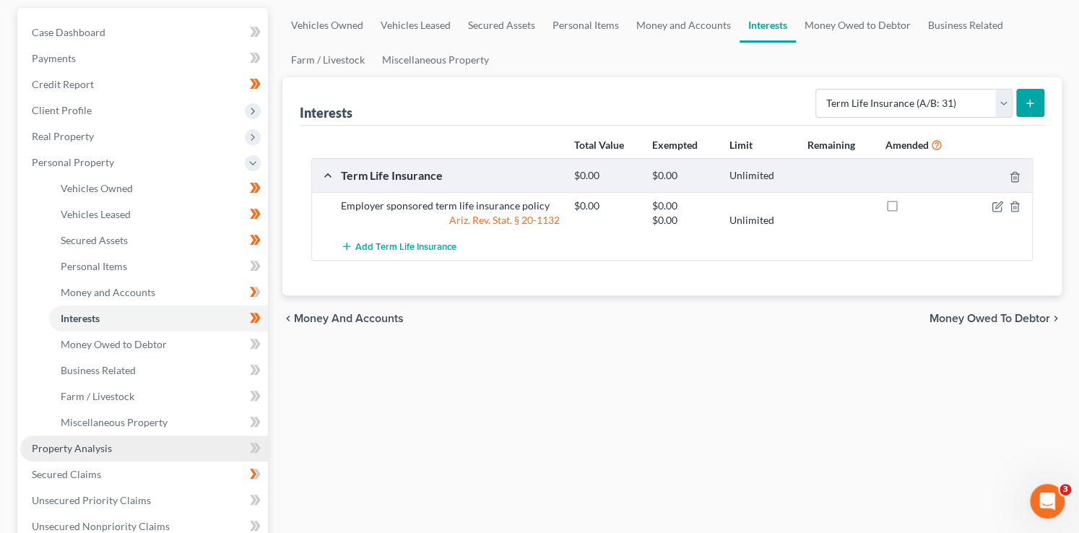
click at [144, 448] on link "Property Analysis" at bounding box center [144, 448] width 248 height 26
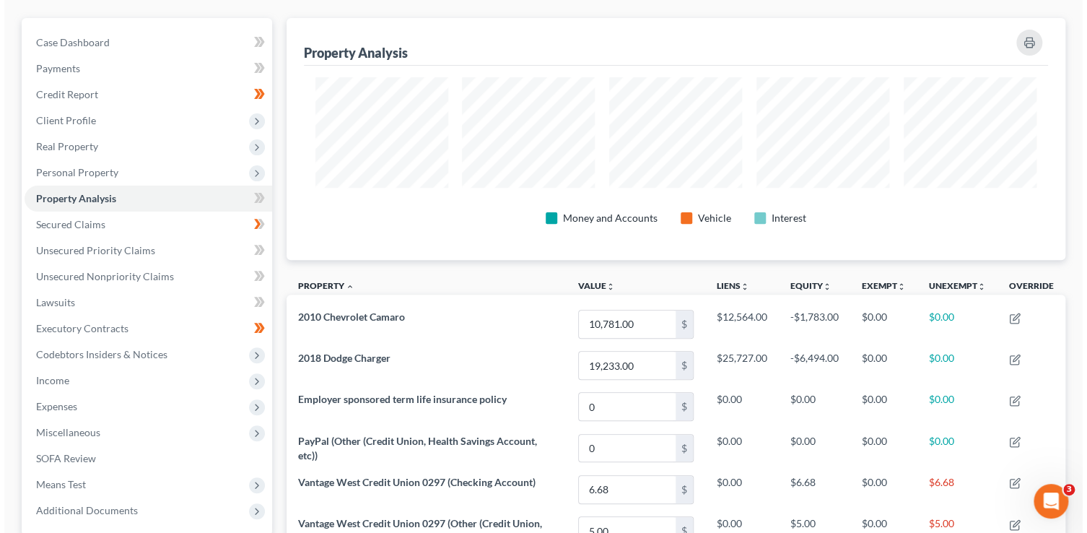
scroll to position [207, 0]
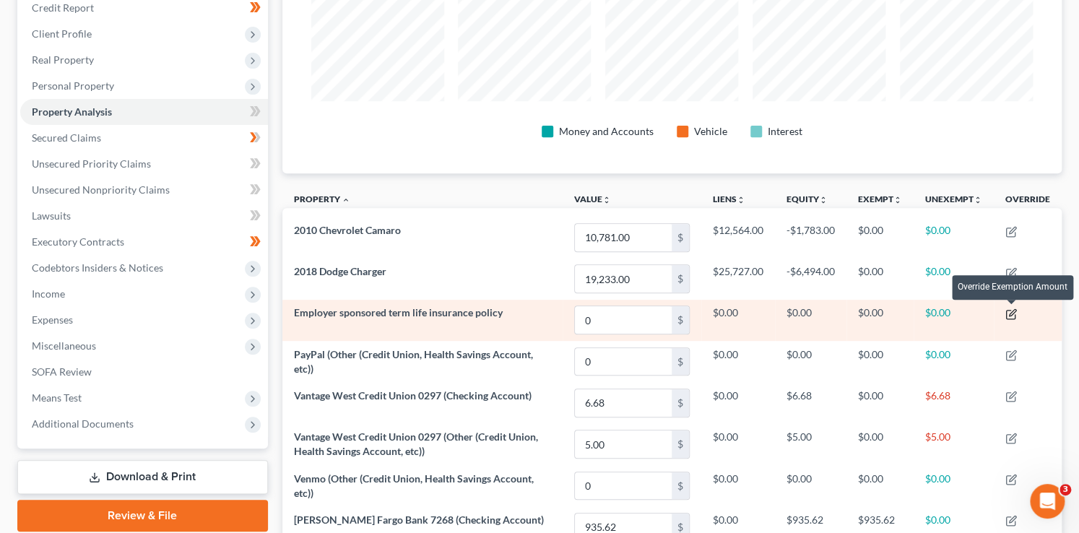
click at [1010, 310] on icon "button" at bounding box center [1011, 314] width 12 height 12
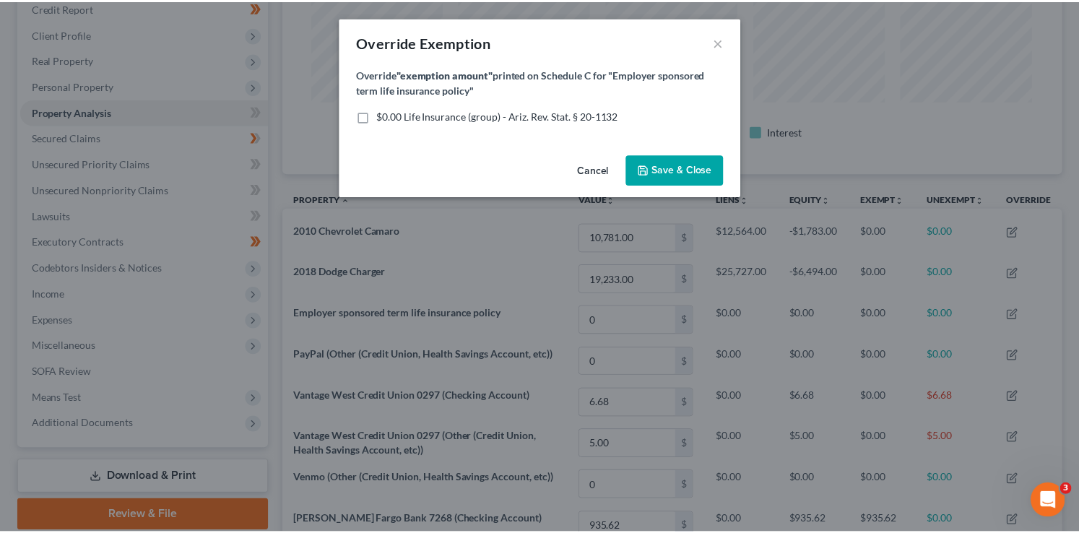
scroll to position [243, 786]
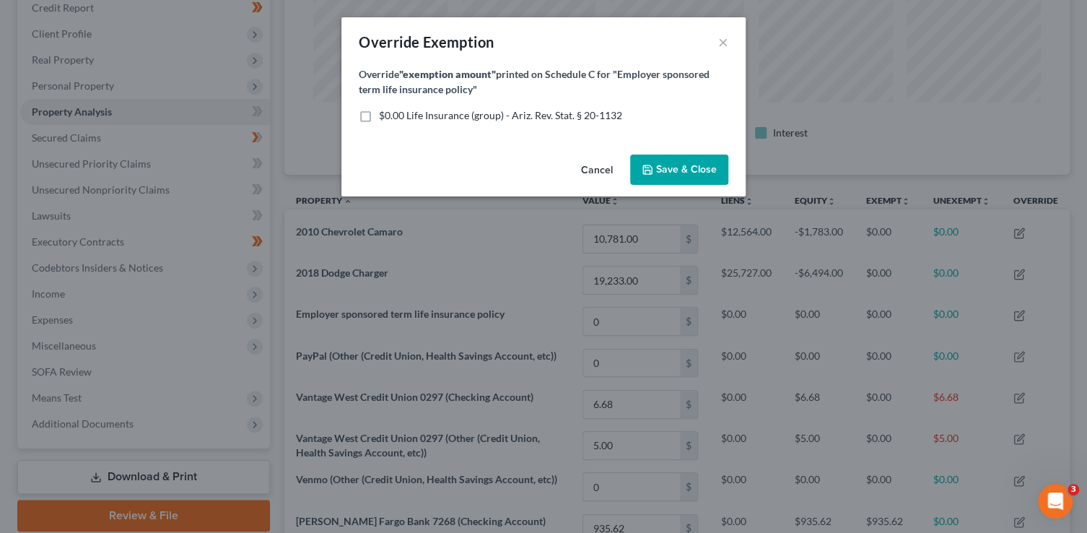
click at [425, 116] on span "$0.00 Life Insurance (group) - Ariz. Rev. Stat. § 20-1132" at bounding box center [500, 115] width 243 height 12
click at [394, 116] on input "$0.00 Life Insurance (group) - Ariz. Rev. Stat. § 20-1132" at bounding box center [389, 112] width 9 height 9
checkbox input "true"
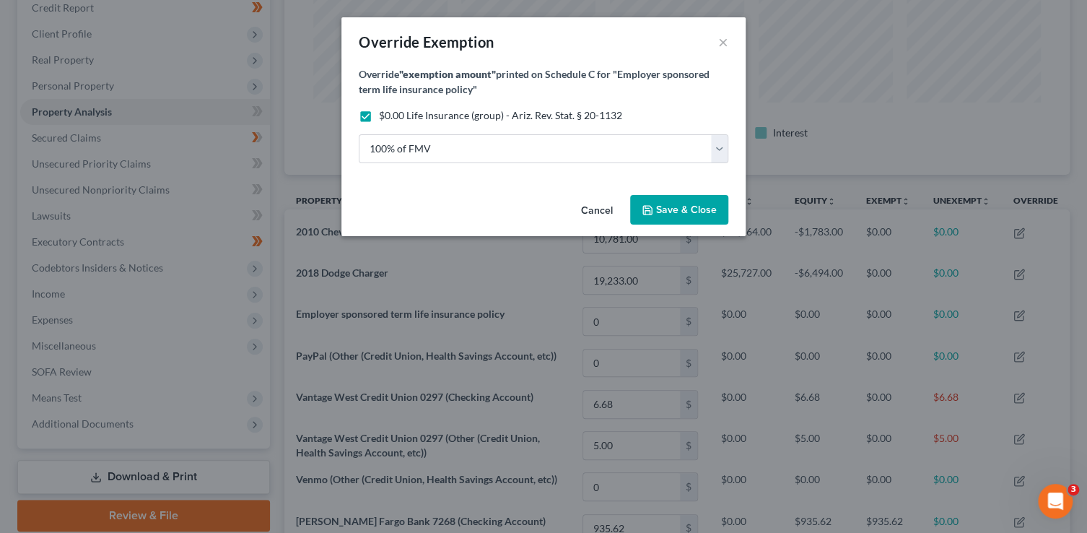
click at [691, 208] on span "Save & Close" at bounding box center [686, 210] width 61 height 12
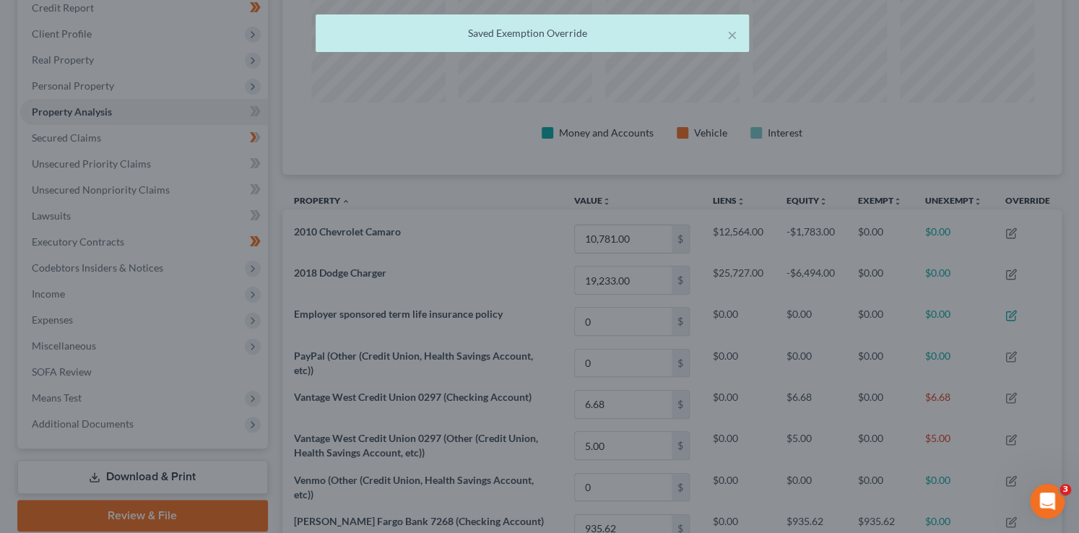
scroll to position [241, 779]
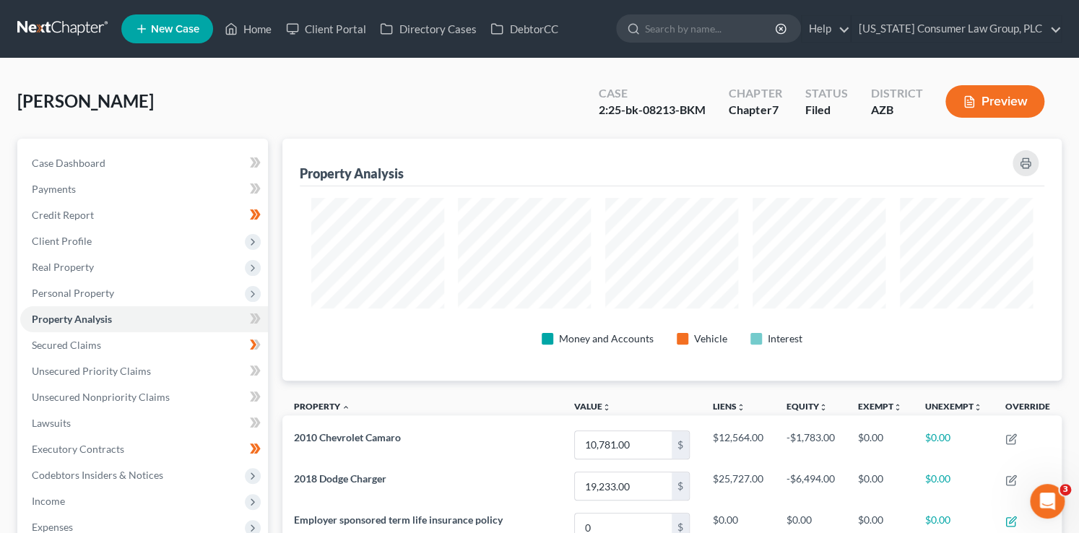
drag, startPoint x: 312, startPoint y: 113, endPoint x: 256, endPoint y: 58, distance: 78.1
click at [312, 113] on div "Strickland, Michael Upgraded Case 2:25-bk-08213-BKM Chapter Chapter 7 Status Fi…" at bounding box center [539, 107] width 1044 height 63
click at [256, 32] on link "Home" at bounding box center [247, 29] width 61 height 26
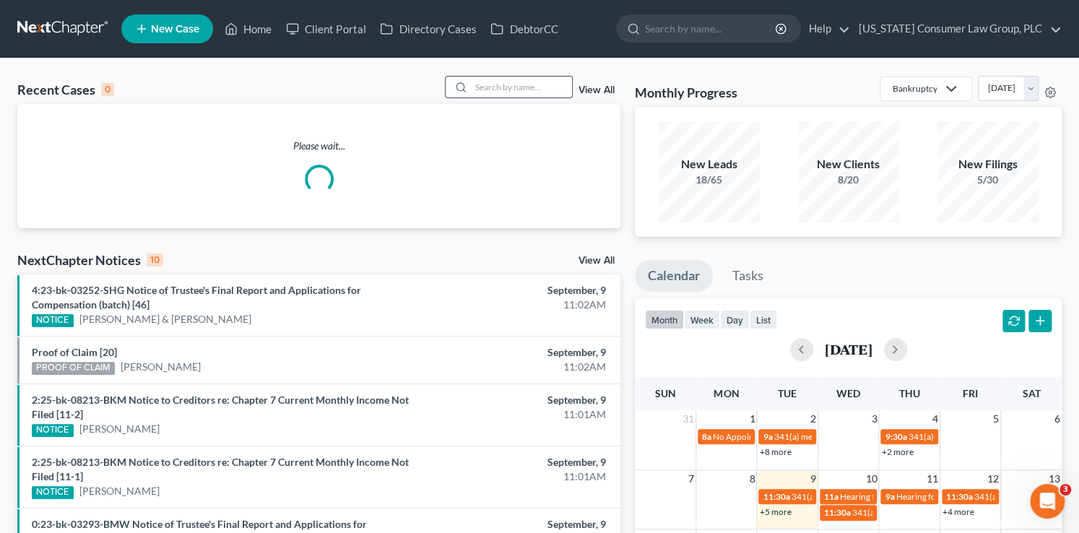
click at [512, 87] on input "search" at bounding box center [521, 87] width 101 height 21
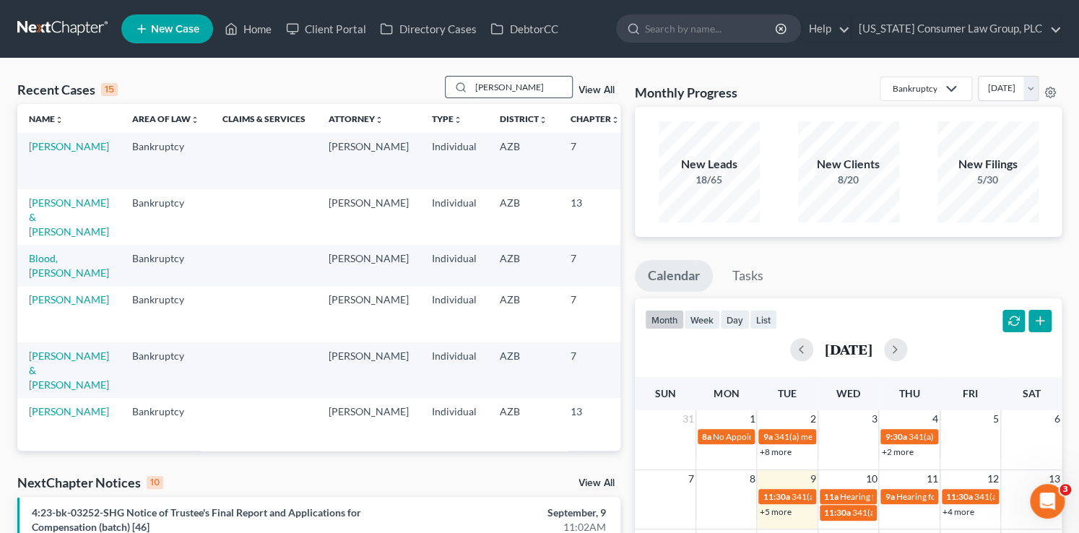
type input "wentzel"
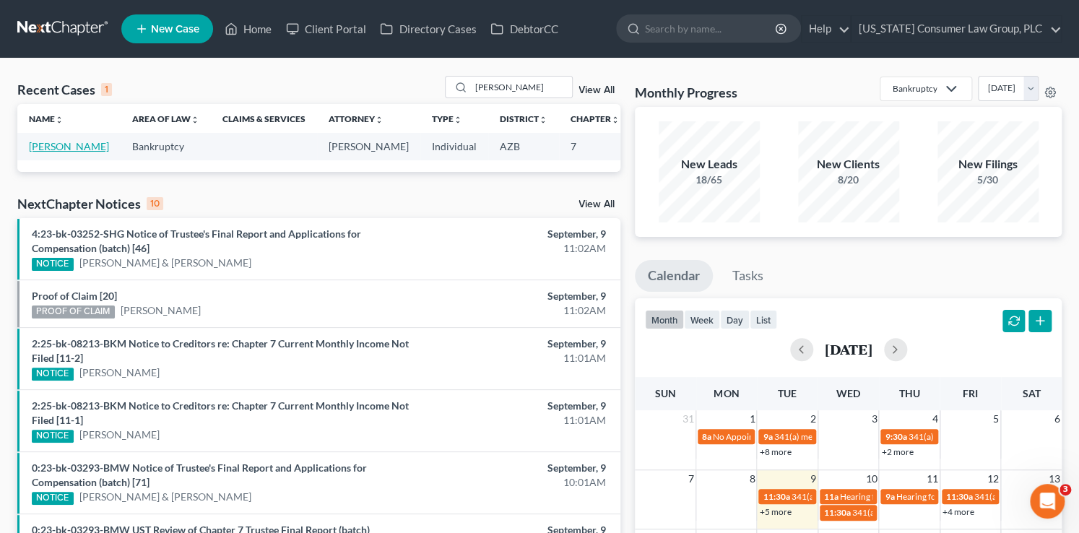
click at [43, 152] on link "Wentzel, Greg" at bounding box center [69, 146] width 80 height 12
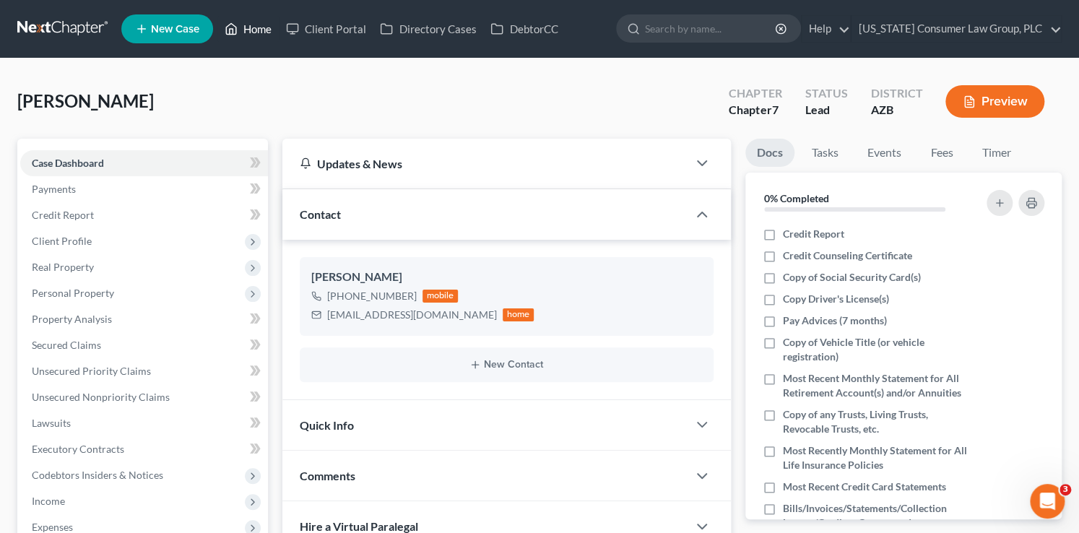
drag, startPoint x: 392, startPoint y: 75, endPoint x: 273, endPoint y: 29, distance: 127.8
click at [391, 76] on div "Wentzel, Greg Upgraded Chapter Chapter 7 Status Lead District AZB Preview" at bounding box center [539, 107] width 1044 height 63
click at [271, 29] on link "Home" at bounding box center [247, 29] width 61 height 26
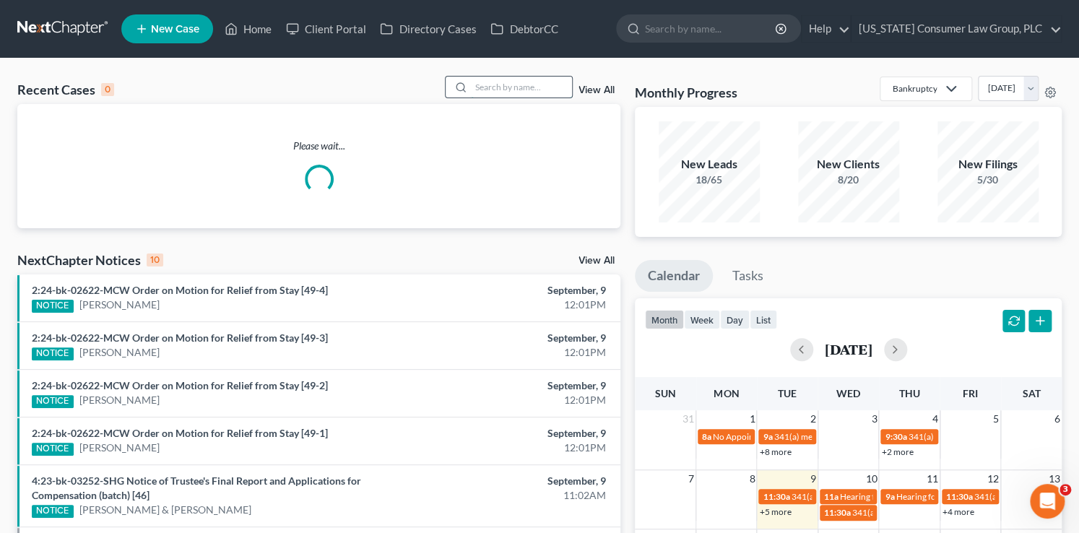
drag, startPoint x: 510, startPoint y: 87, endPoint x: 521, endPoint y: 86, distance: 10.2
click at [511, 88] on input "search" at bounding box center [521, 87] width 101 height 21
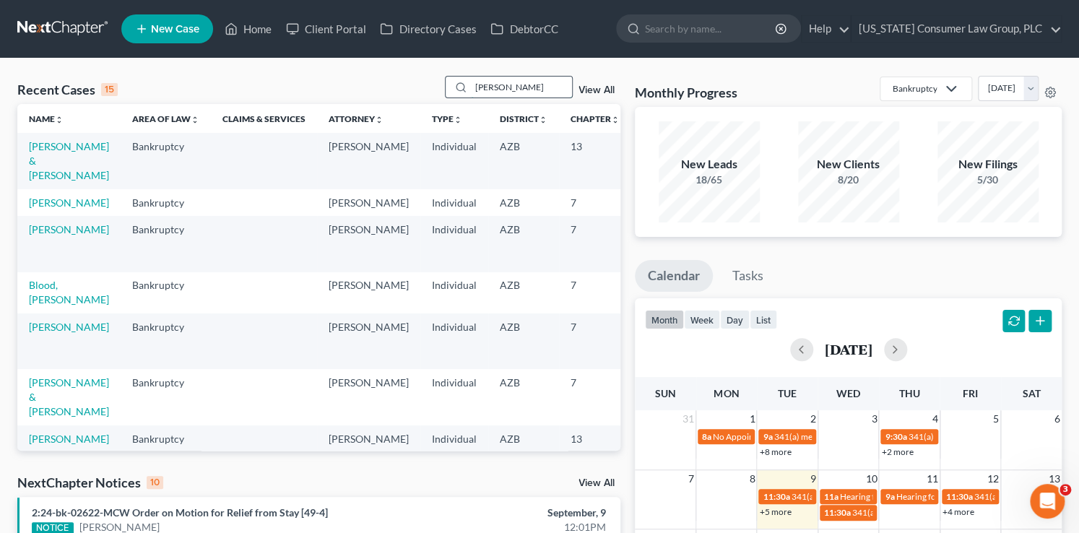
type input "lopez"
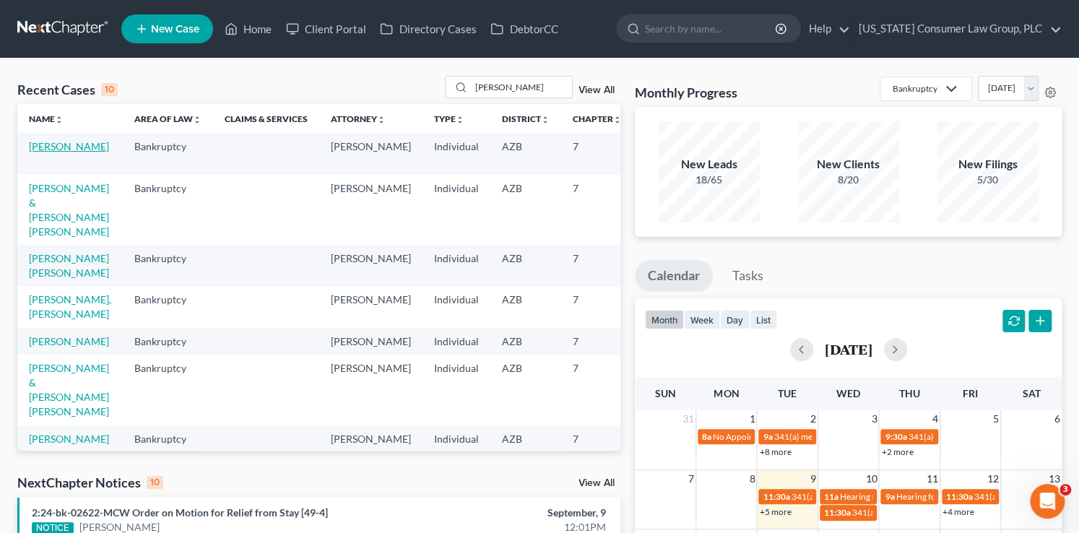
click at [38, 152] on link "Lopez, Sergio" at bounding box center [69, 146] width 80 height 12
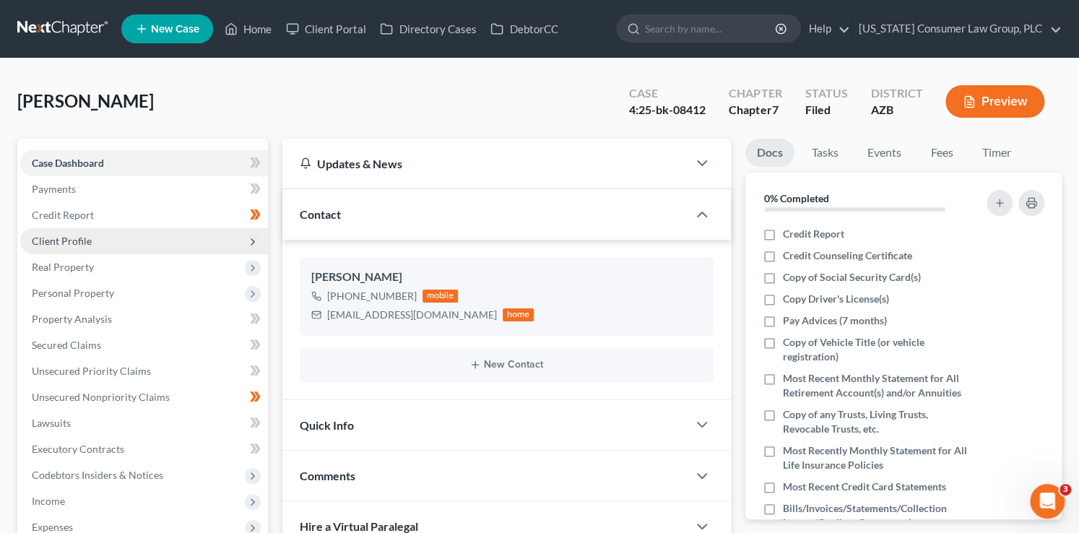
click at [72, 238] on span "Client Profile" at bounding box center [62, 241] width 60 height 12
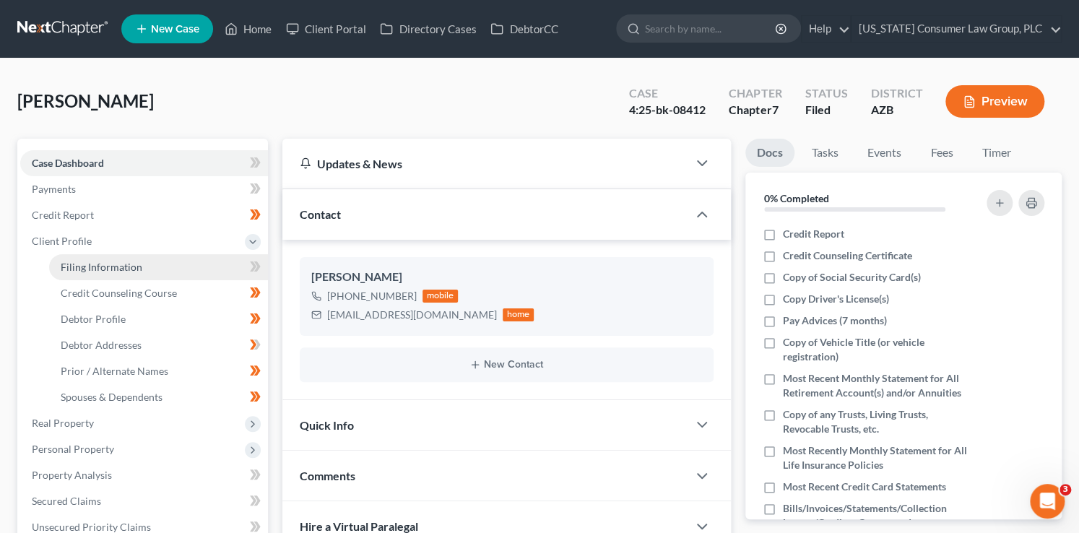
click at [141, 269] on link "Filing Information" at bounding box center [158, 267] width 219 height 26
select select "1"
select select "0"
select select "4"
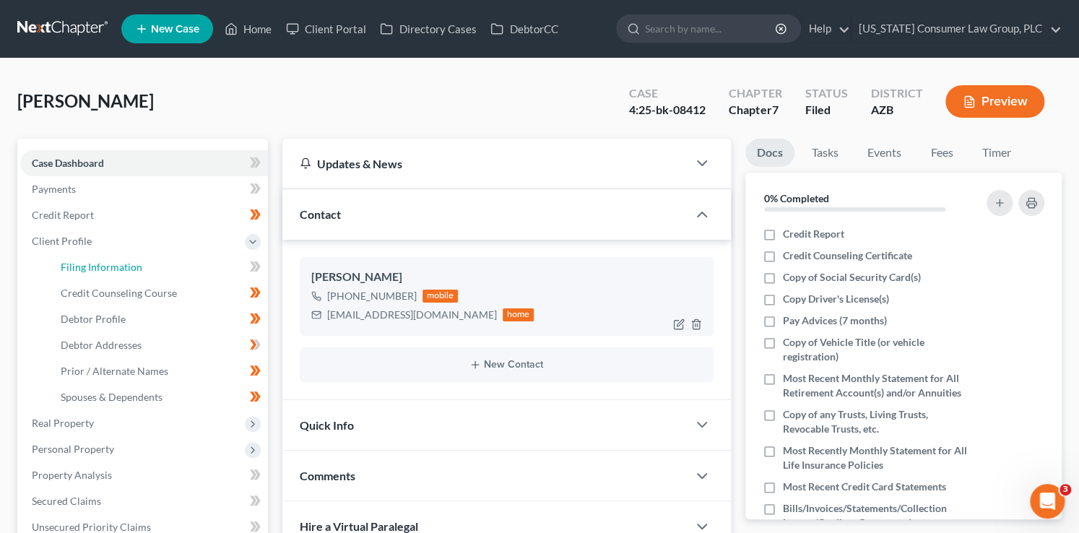
select select "0"
select select "3"
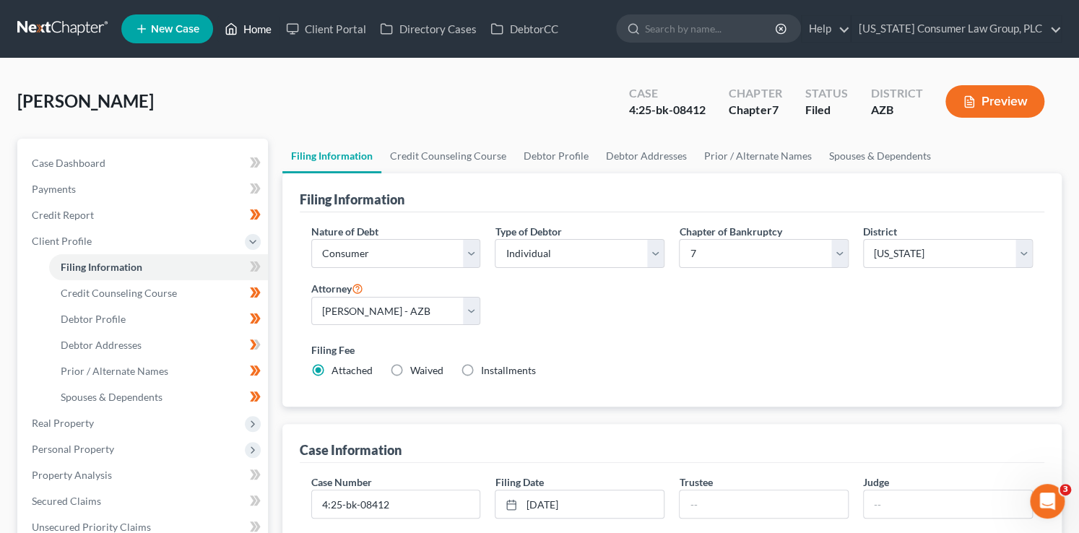
click at [254, 30] on link "Home" at bounding box center [247, 29] width 61 height 26
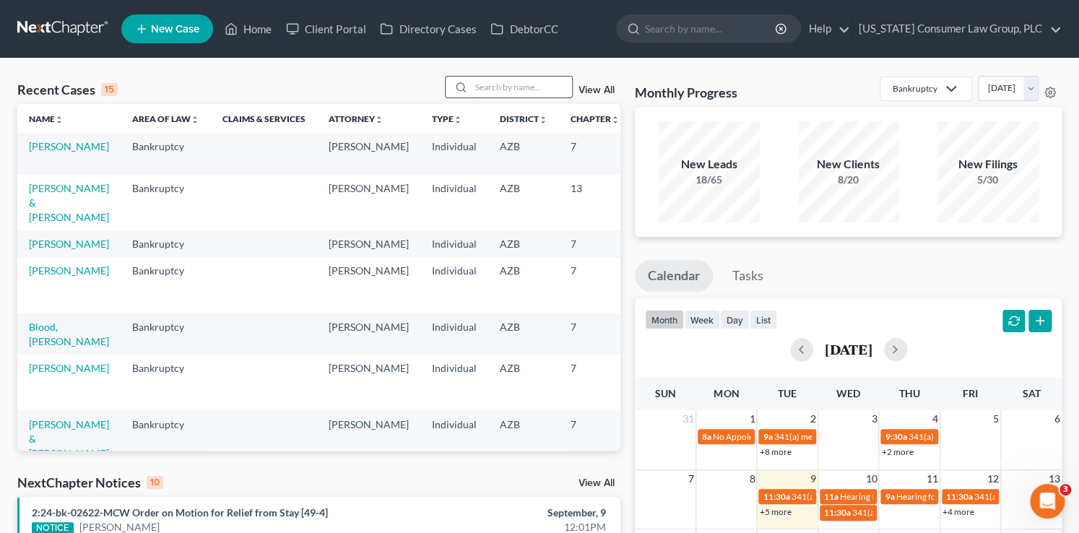
click at [517, 77] on input "search" at bounding box center [521, 87] width 101 height 21
type input "[PERSON_NAME]"
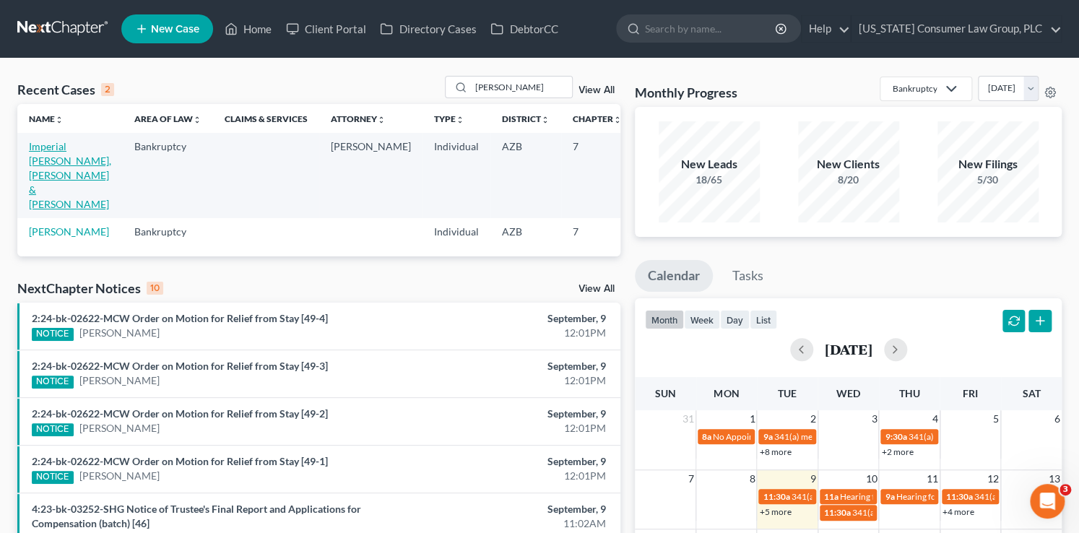
click at [48, 162] on link "Imperial Ramirez, Yaretci & Reyes, Omar" at bounding box center [70, 175] width 82 height 70
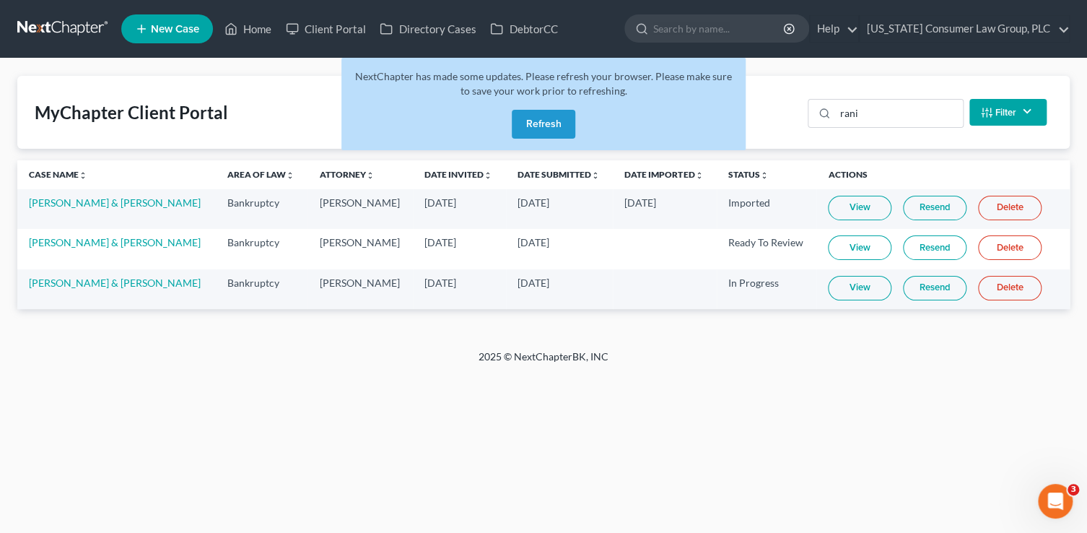
click at [531, 124] on button "Refresh" at bounding box center [544, 124] width 64 height 29
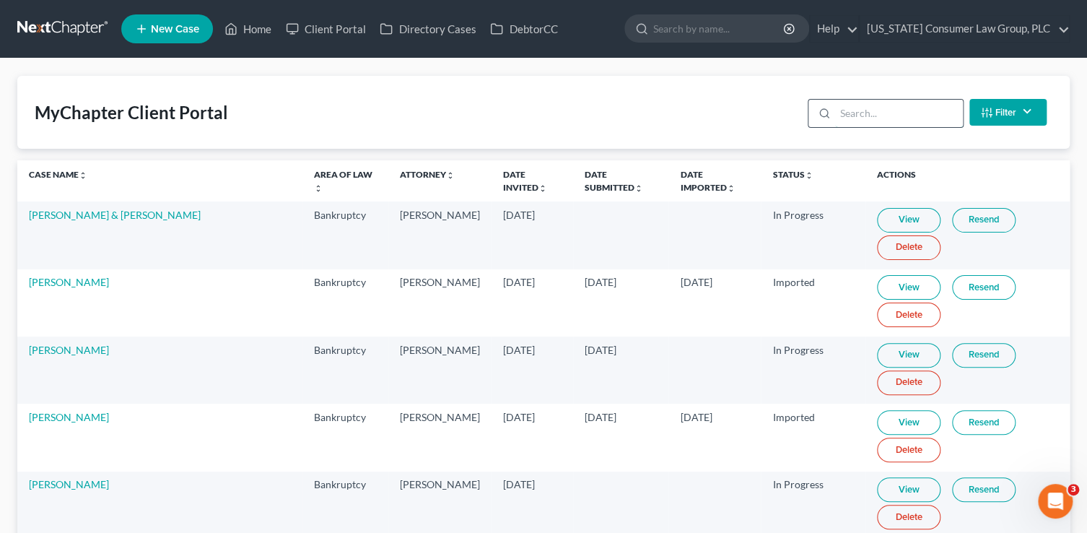
click at [902, 116] on input "search" at bounding box center [899, 113] width 128 height 27
click at [896, 116] on input "search" at bounding box center [891, 113] width 128 height 27
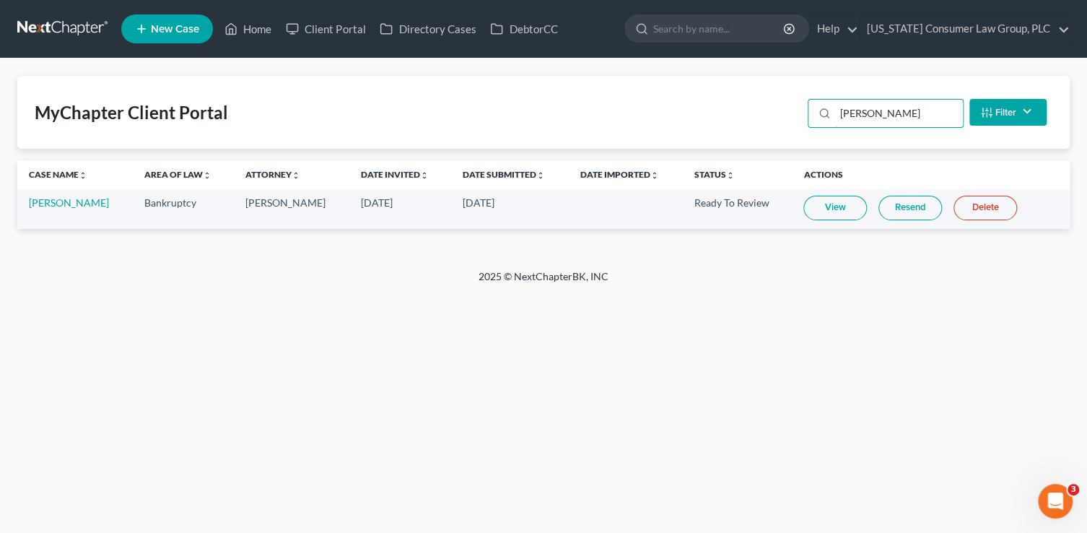
type input "[PERSON_NAME]"
click at [827, 214] on link "View" at bounding box center [836, 208] width 64 height 25
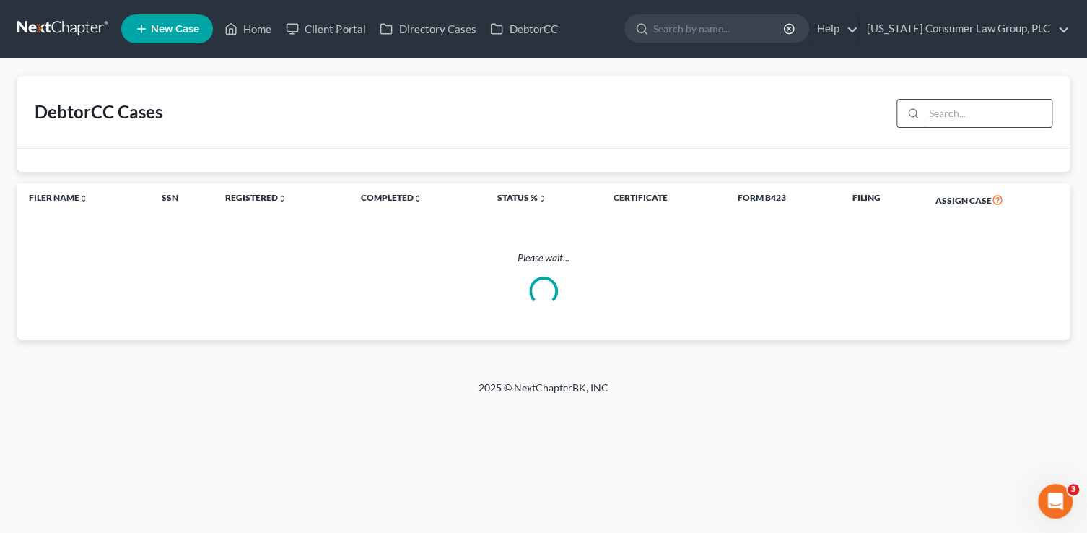
click at [965, 111] on input "search" at bounding box center [988, 113] width 128 height 27
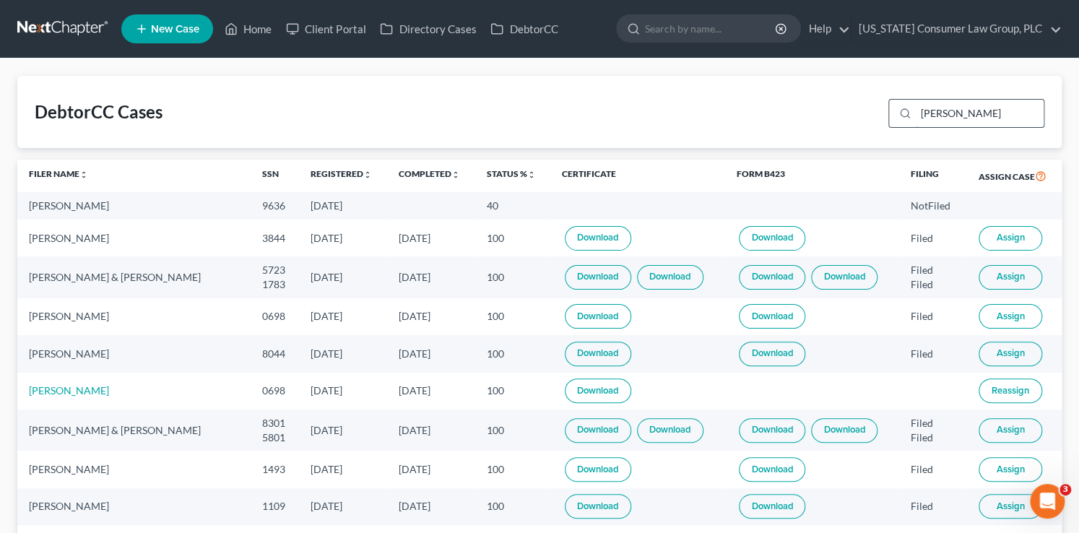
drag, startPoint x: 951, startPoint y: 113, endPoint x: 938, endPoint y: 100, distance: 18.4
click at [951, 113] on input "[PERSON_NAME]" at bounding box center [979, 113] width 128 height 27
drag, startPoint x: 963, startPoint y: 116, endPoint x: 859, endPoint y: 82, distance: 109.6
click at [874, 96] on div "DebtorCC Cases [PERSON_NAME]" at bounding box center [539, 112] width 1044 height 72
type input "yaretci"
